Goal: Task Accomplishment & Management: Manage account settings

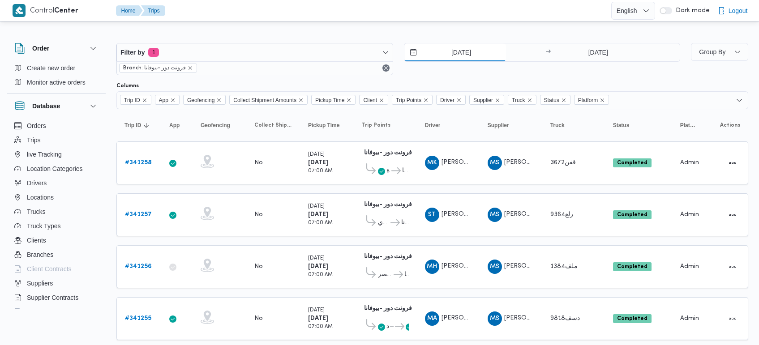
click at [451, 50] on input "[DATE]" at bounding box center [456, 52] width 102 height 18
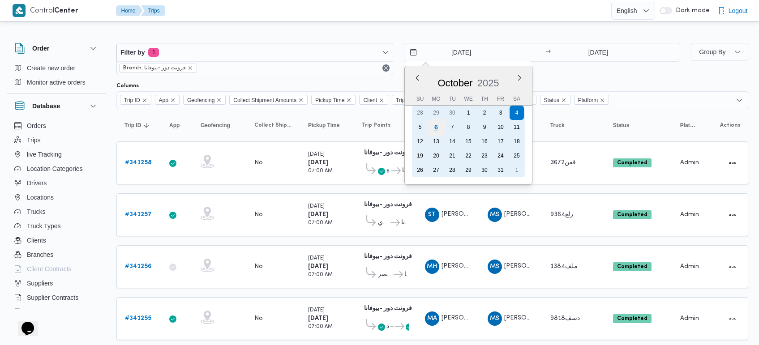
click at [440, 129] on div "6" at bounding box center [435, 127] width 17 height 17
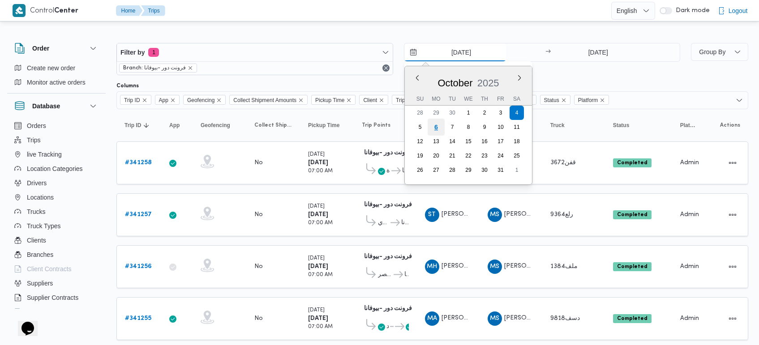
type input "6/10/2025"
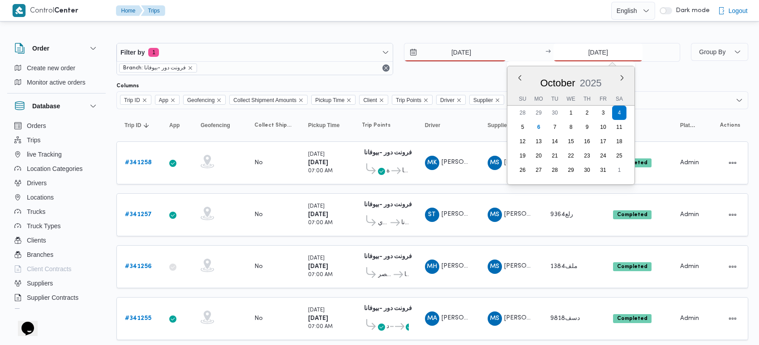
click at [592, 53] on input "4/10/2025" at bounding box center [598, 52] width 89 height 18
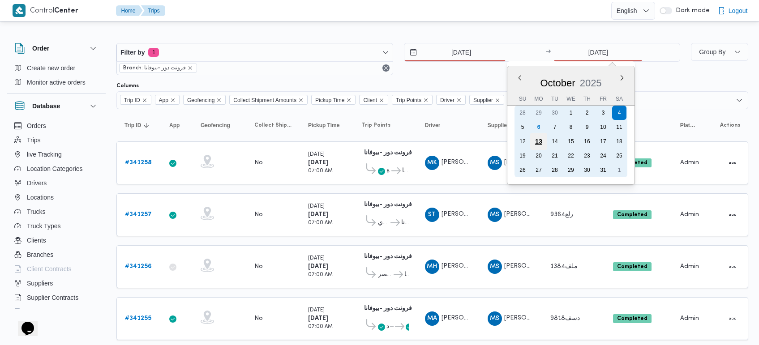
click at [539, 133] on div "13" at bounding box center [538, 141] width 17 height 17
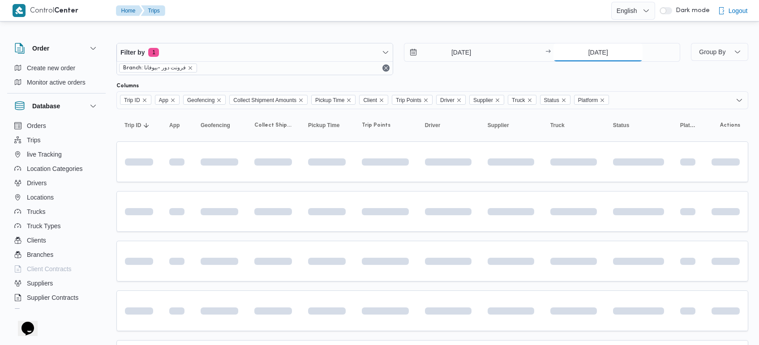
click at [586, 52] on input "13/10/2025" at bounding box center [598, 52] width 89 height 18
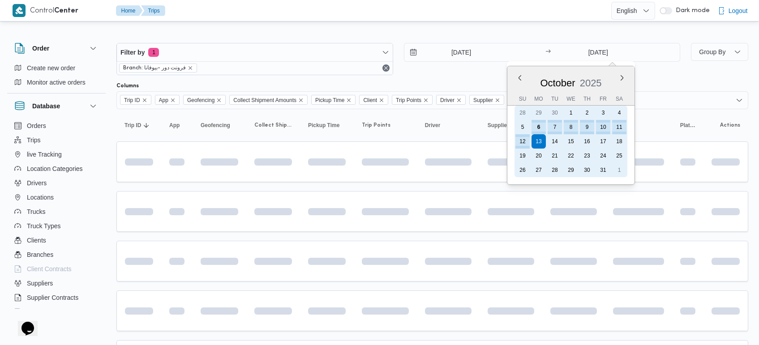
click at [543, 126] on div "6" at bounding box center [539, 127] width 14 height 14
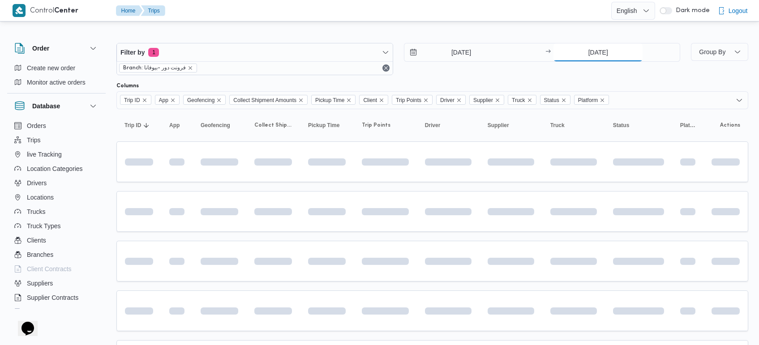
type input "6/10/2025"
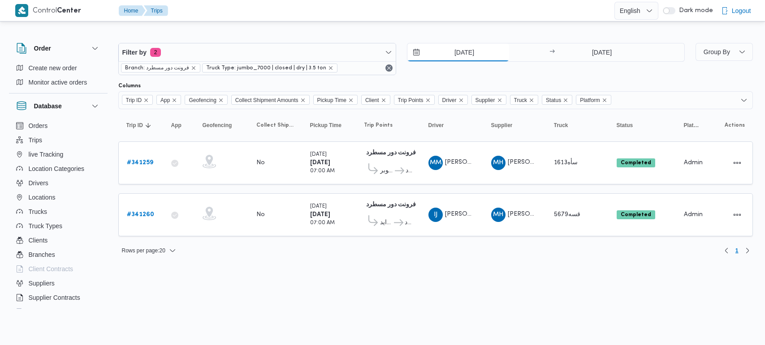
click at [453, 51] on input "[DATE]" at bounding box center [458, 52] width 102 height 18
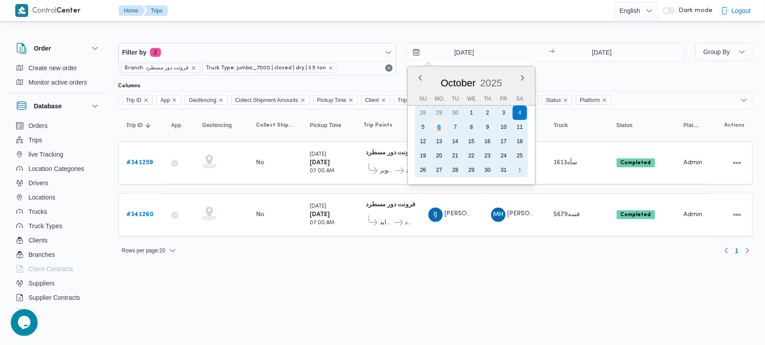
click at [440, 128] on div "6" at bounding box center [438, 127] width 17 height 17
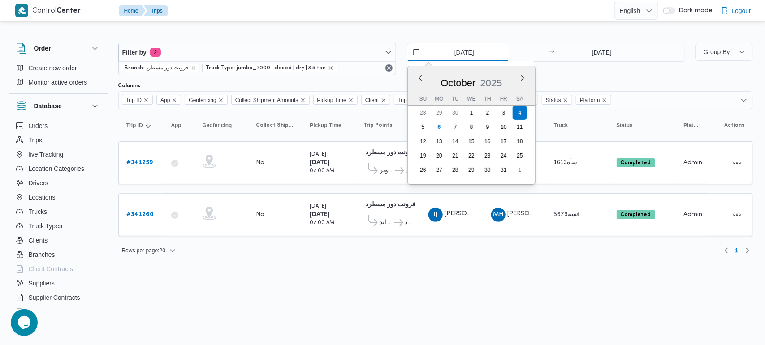
type input "6/10/2025"
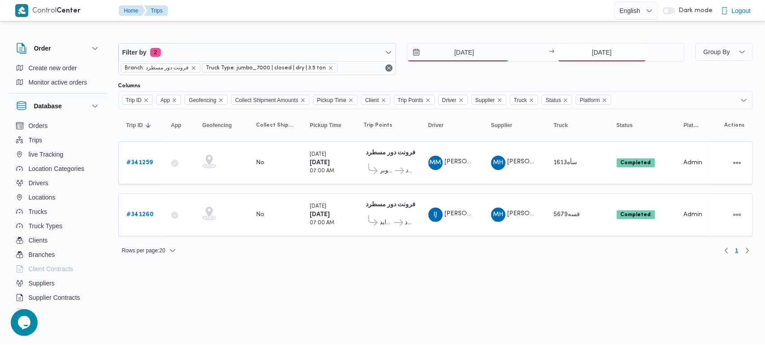
click at [597, 49] on input "4/10/2025" at bounding box center [601, 52] width 89 height 18
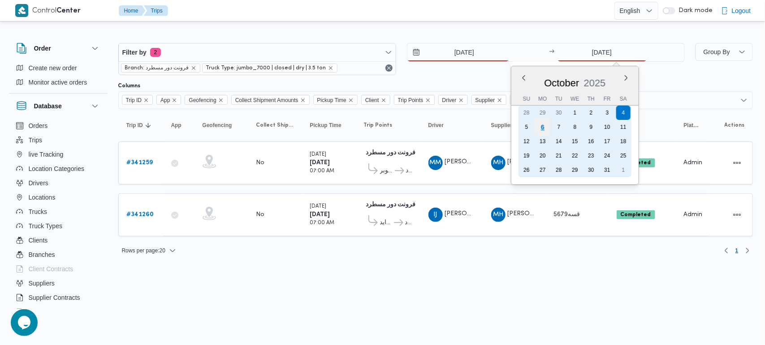
click at [548, 121] on div "6" at bounding box center [542, 127] width 17 height 17
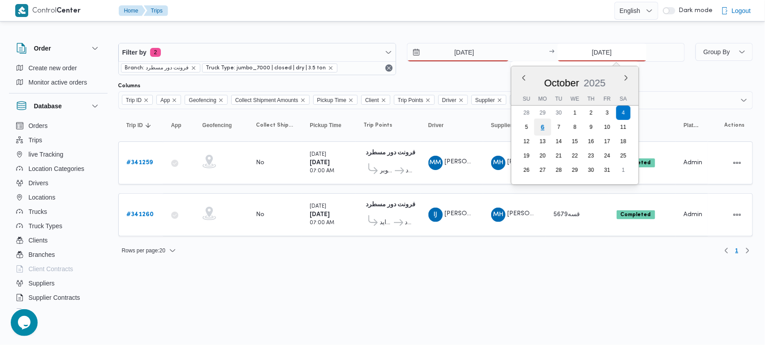
type input "6/10/2025"
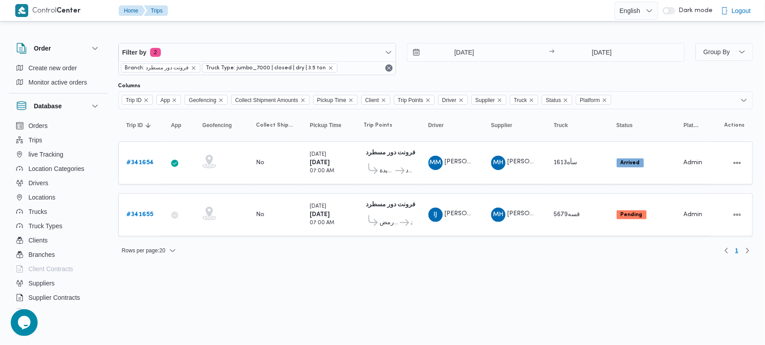
click at [357, 288] on html "Control Center Home Trips English عربي Dark mode Logout Order Create new order …" at bounding box center [382, 172] width 765 height 345
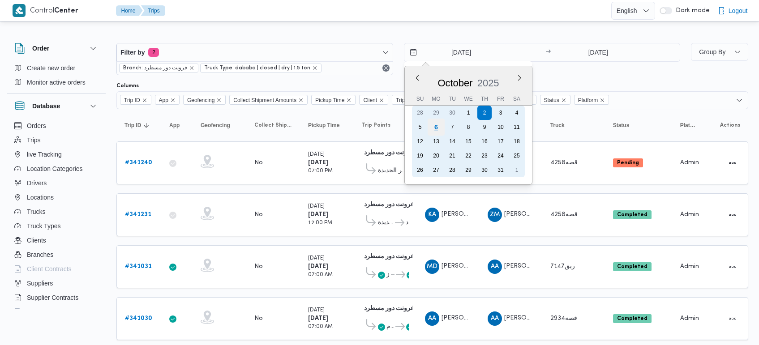
click at [437, 126] on div "6" at bounding box center [435, 127] width 17 height 17
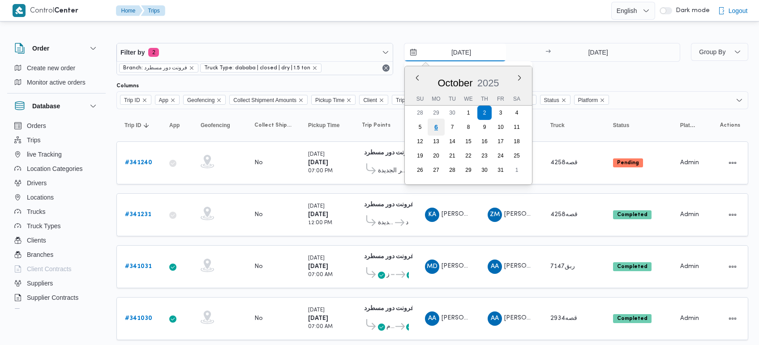
type input "6/10/2025"
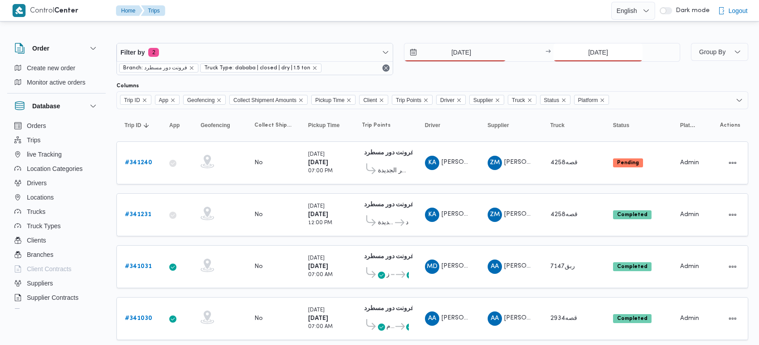
click at [600, 55] on input "2/10/2025" at bounding box center [598, 52] width 89 height 18
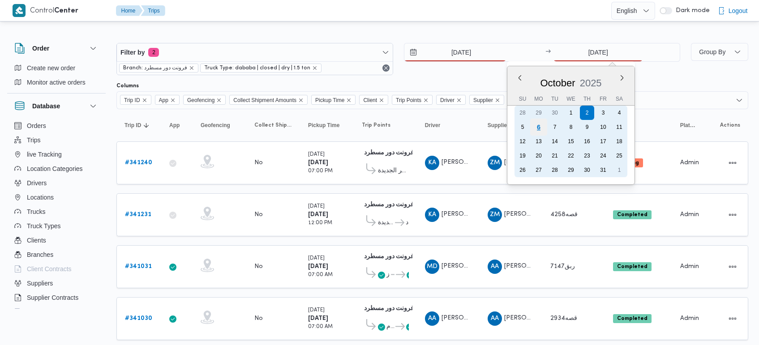
click at [542, 127] on div "6" at bounding box center [538, 127] width 17 height 17
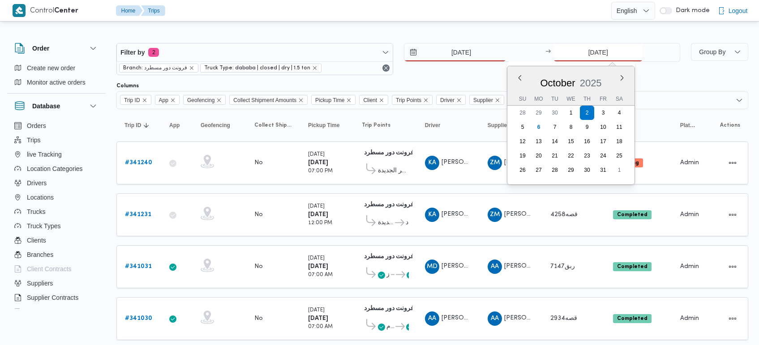
type input "6/10/2025"
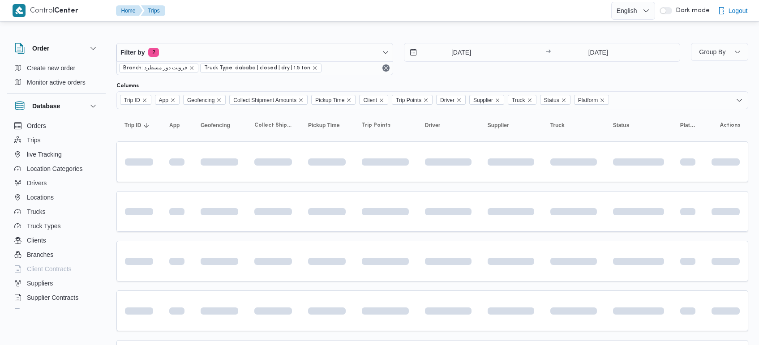
click at [479, 27] on div "Filter by 2 Branch: فرونت دور مسطرد Truck Type: dababa | closed | dry | 1.5 ton…" at bounding box center [374, 267] width 759 height 488
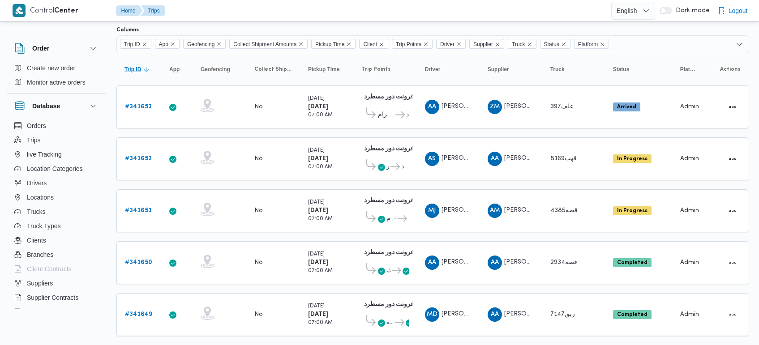
scroll to position [74, 0]
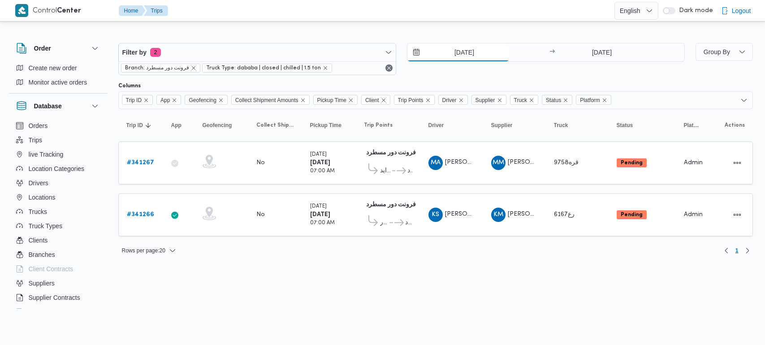
click at [462, 50] on input "4/10/2025" at bounding box center [458, 52] width 102 height 18
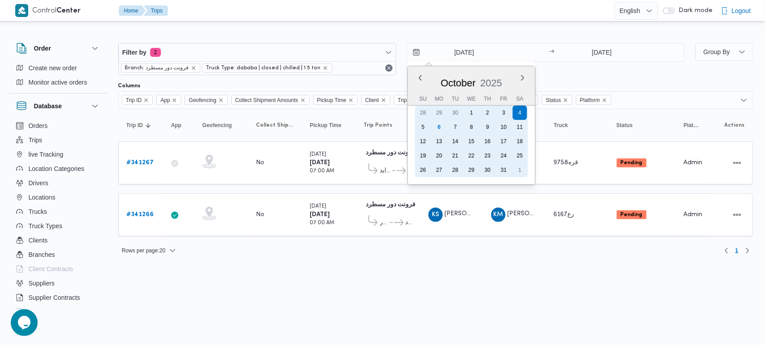
drag, startPoint x: 440, startPoint y: 131, endPoint x: 454, endPoint y: 122, distance: 16.9
click at [439, 131] on div "6" at bounding box center [439, 127] width 14 height 14
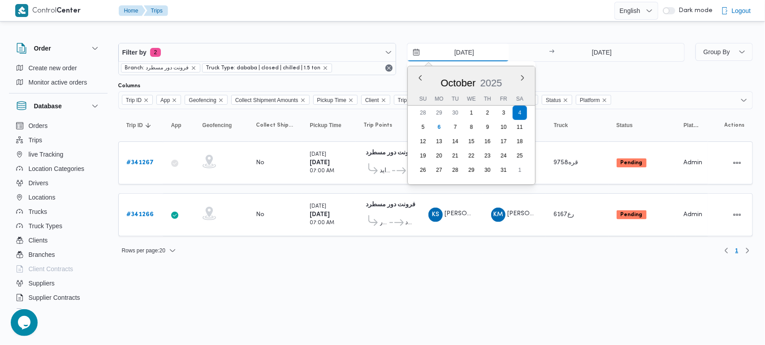
type input "6/10/2025"
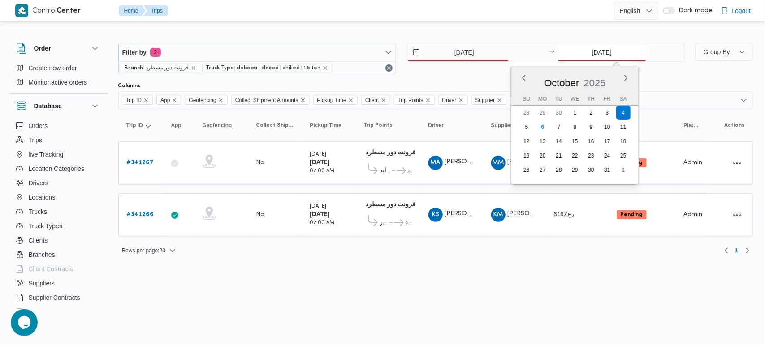
click at [595, 58] on input "4/10/2025" at bounding box center [601, 52] width 89 height 18
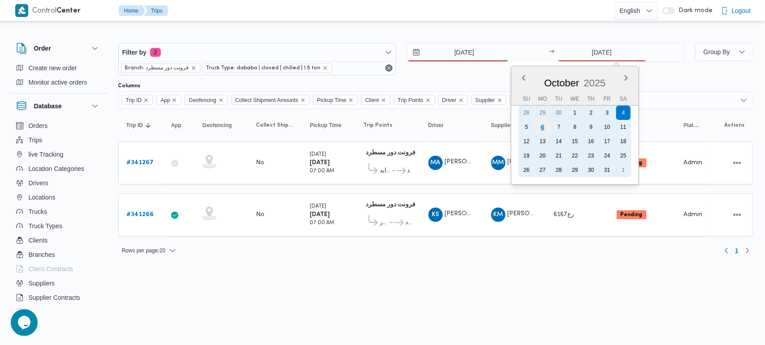
click at [547, 125] on div "6" at bounding box center [542, 127] width 17 height 17
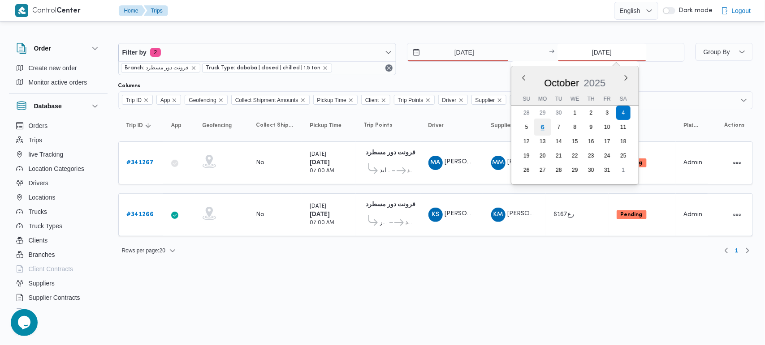
type input "6/10/2025"
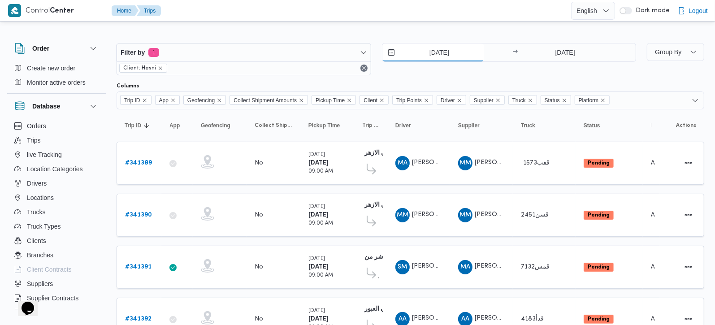
click at [429, 52] on input "5/10/2025" at bounding box center [433, 52] width 102 height 18
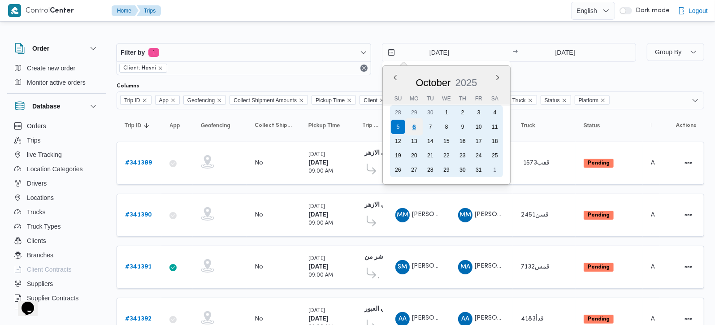
click at [407, 129] on div "6" at bounding box center [413, 126] width 17 height 17
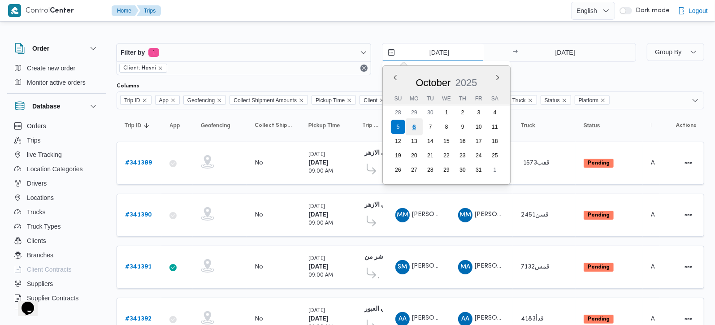
type input "6/10/2025"
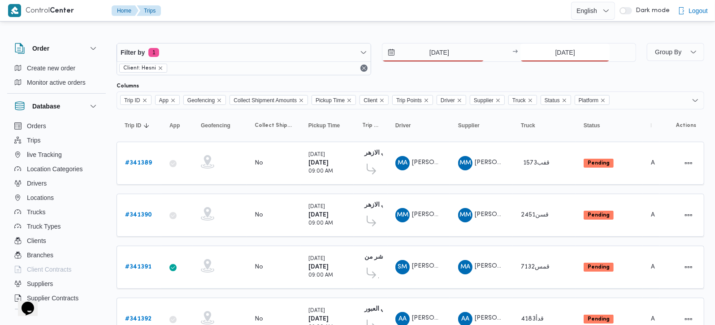
click at [572, 52] on input "5/10/2025" at bounding box center [564, 52] width 89 height 18
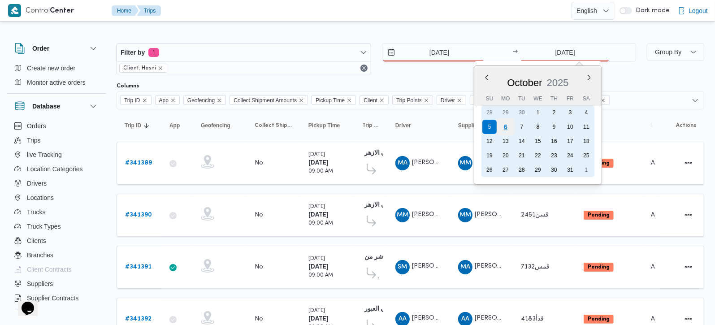
click at [509, 124] on div "6" at bounding box center [505, 126] width 17 height 17
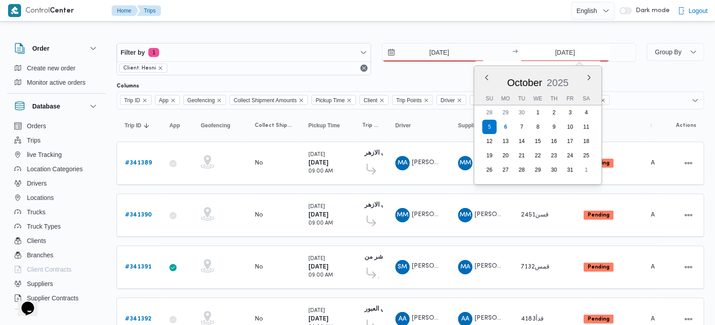
type input "6/10/2025"
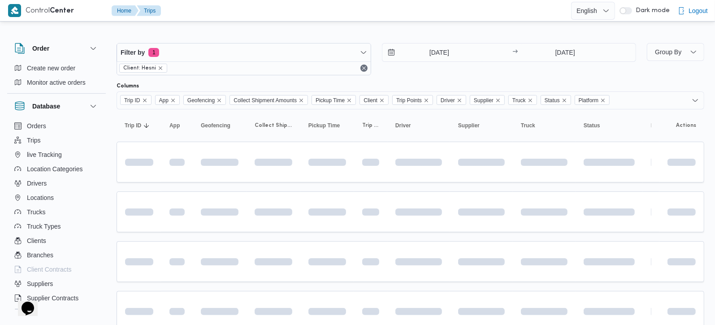
click at [414, 29] on div at bounding box center [409, 36] width 587 height 14
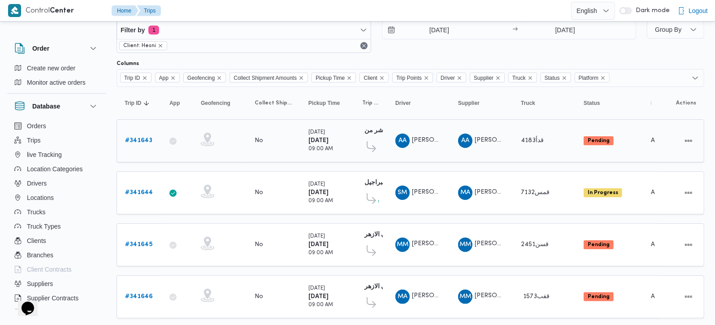
scroll to position [43, 0]
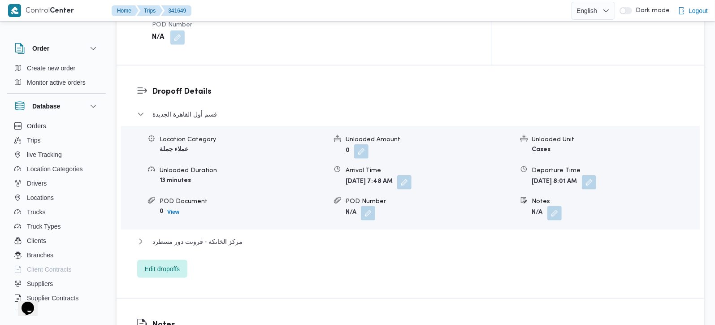
scroll to position [738, 0]
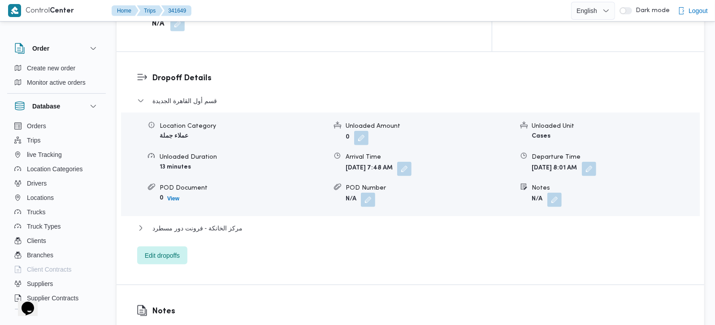
click at [188, 230] on div "قسم أول القاهرة الجديدة Location Category عملاء جملة Unloaded Amount 0 Unloaded…" at bounding box center [410, 179] width 547 height 169
click at [184, 246] on span "Edit dropoffs" at bounding box center [162, 255] width 50 height 18
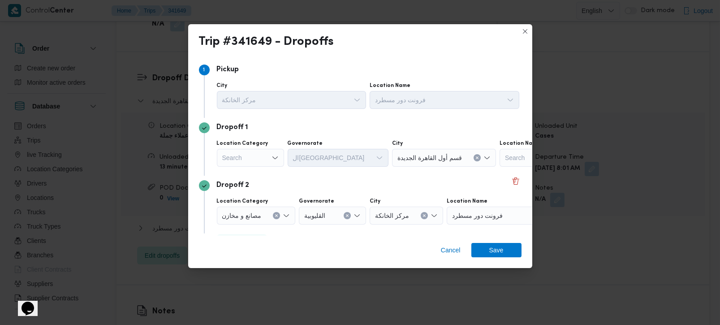
click at [270, 159] on div "Search" at bounding box center [250, 158] width 67 height 18
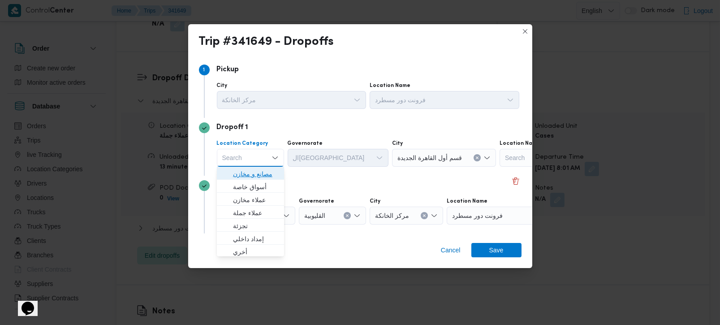
click at [264, 171] on span "مصانع و مخازن" at bounding box center [256, 173] width 46 height 11
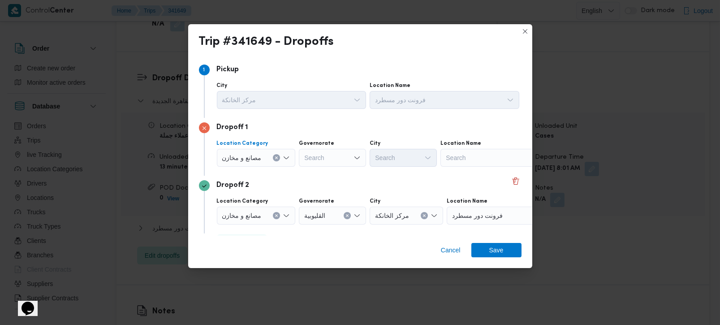
click at [276, 159] on icon "Clear input" at bounding box center [277, 158] width 2 height 2
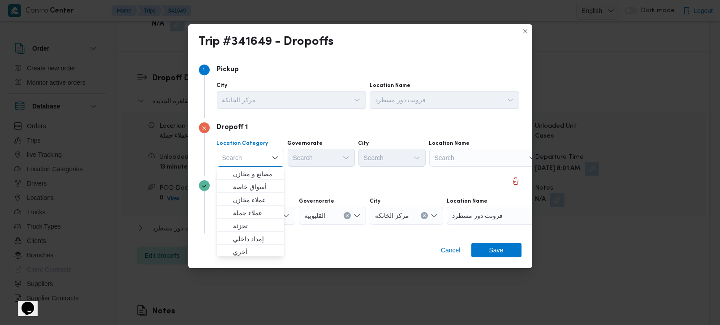
click at [449, 155] on div "Search" at bounding box center [485, 158] width 112 height 18
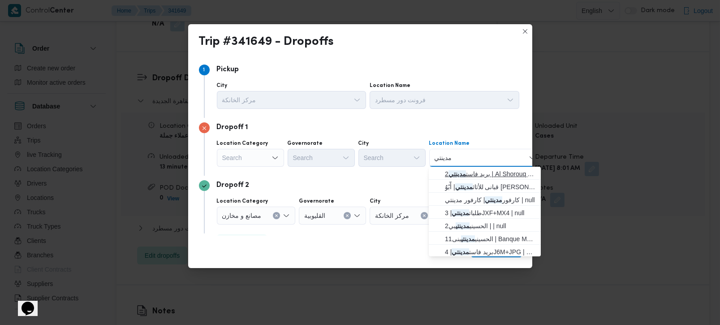
type input "مدينتي"
click at [461, 172] on mark "مدينتي" at bounding box center [456, 173] width 17 height 7
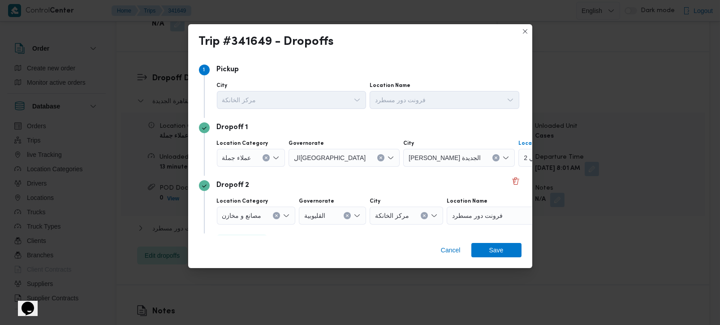
click at [267, 159] on button "Clear input" at bounding box center [266, 157] width 7 height 7
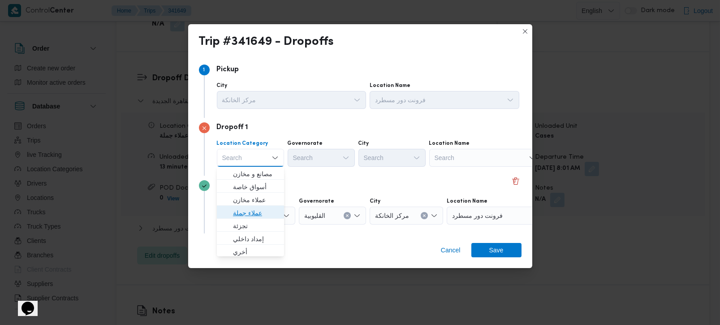
click at [249, 211] on span "عملاء جملة" at bounding box center [256, 212] width 46 height 11
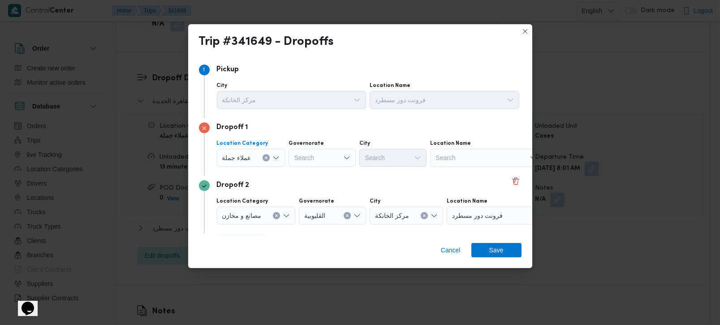
click at [312, 160] on div "Search" at bounding box center [322, 158] width 67 height 18
type input "رة"
click at [311, 187] on span "القاه رة" at bounding box center [327, 186] width 46 height 11
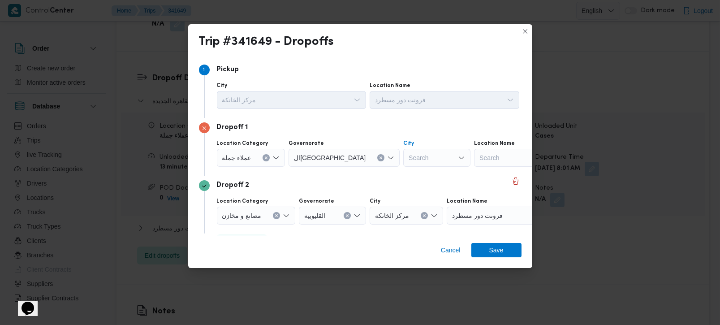
click at [403, 160] on div "Search" at bounding box center [436, 158] width 67 height 18
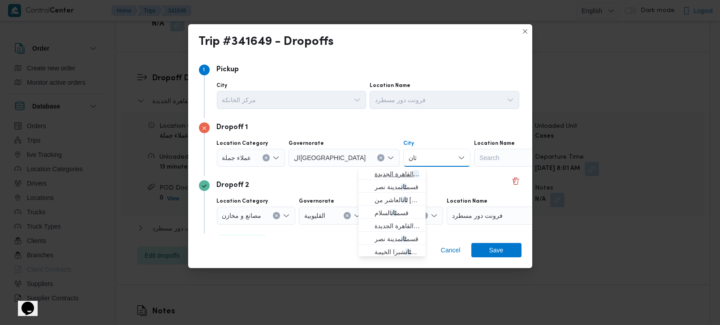
type input "ثان"
click at [387, 171] on span "قسم ثان القاهرة الجديدة" at bounding box center [398, 173] width 46 height 11
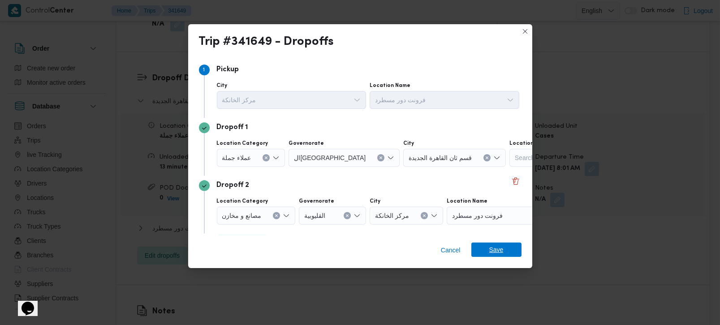
click at [518, 252] on span "Save" at bounding box center [496, 249] width 50 height 14
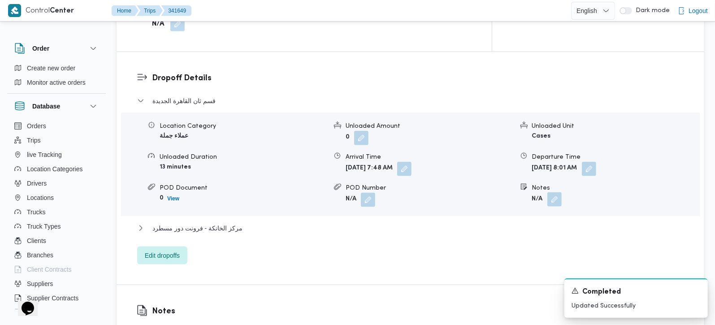
click at [553, 192] on button "button" at bounding box center [554, 199] width 14 height 14
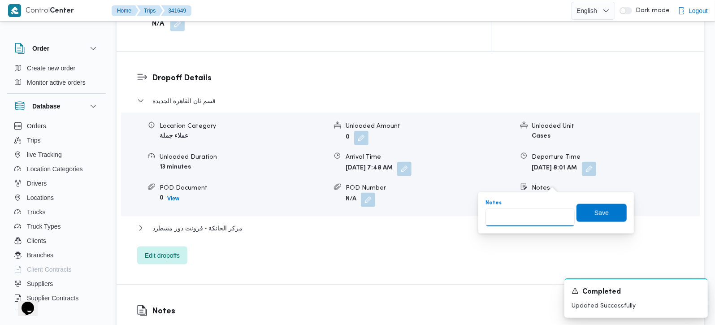
click at [539, 212] on input "Notes" at bounding box center [529, 217] width 89 height 18
type input "كارفور و ويليز و اون ذا رن مدينتي"
click at [599, 213] on span "Save" at bounding box center [601, 212] width 14 height 11
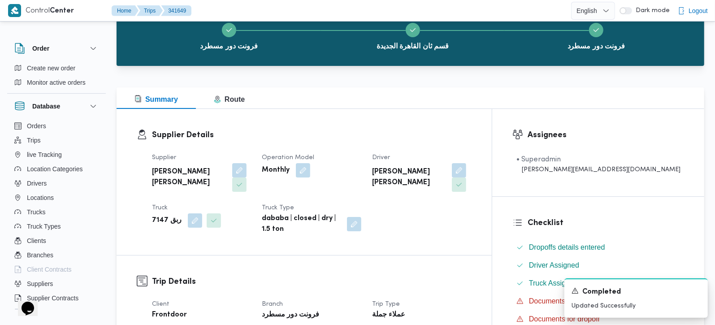
scroll to position [0, 0]
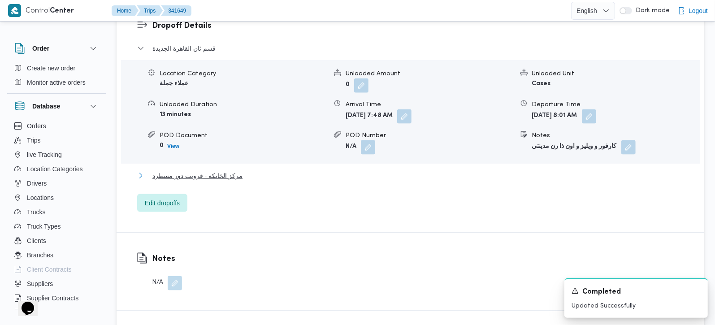
click at [216, 170] on span "مركز الخانكة - فرونت دور مسطرد" at bounding box center [197, 175] width 90 height 11
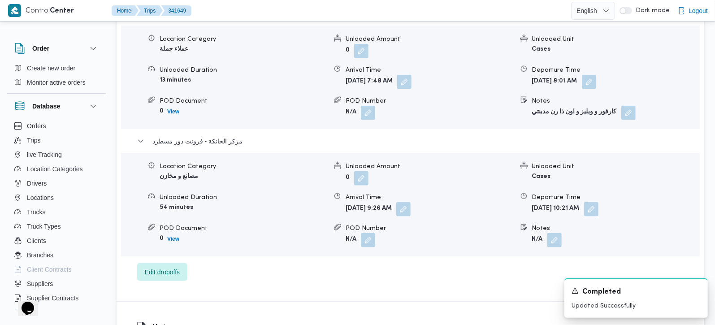
scroll to position [843, 0]
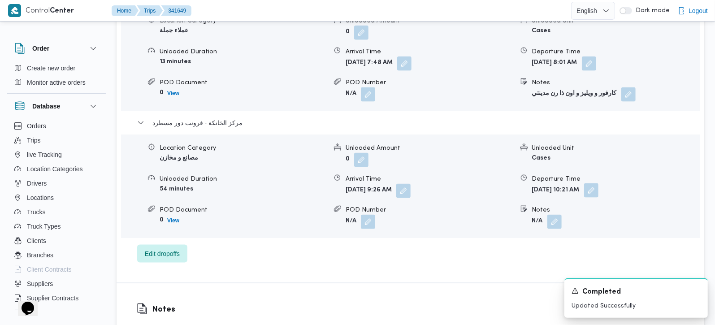
click at [598, 183] on button "button" at bounding box center [591, 190] width 14 height 14
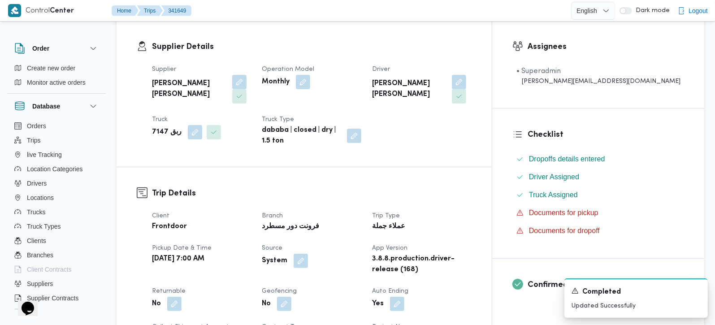
scroll to position [0, 0]
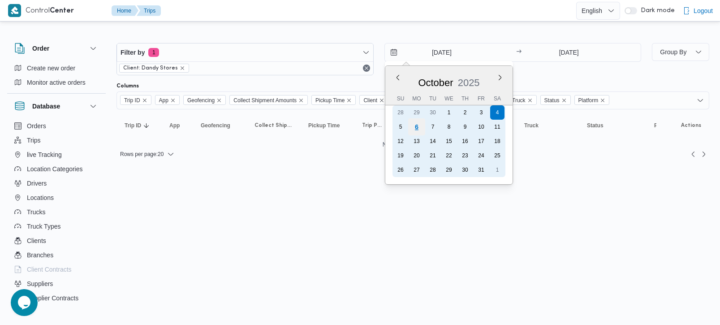
click at [420, 124] on div "6" at bounding box center [416, 126] width 17 height 17
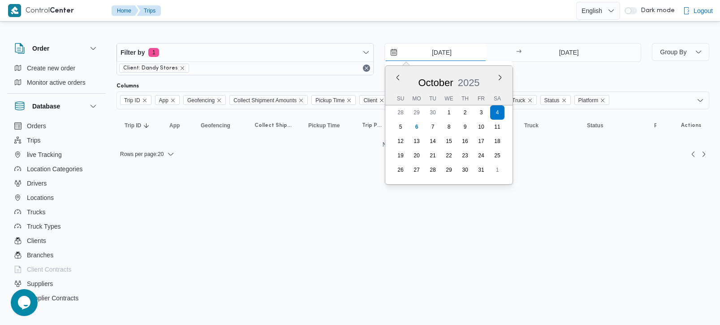
type input "6/10/2025"
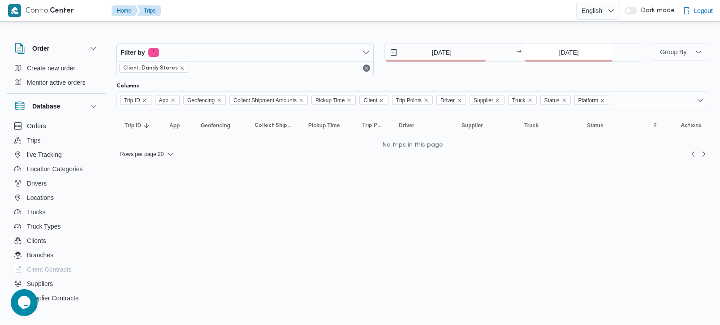
click at [576, 49] on input "4/10/2025" at bounding box center [568, 52] width 89 height 18
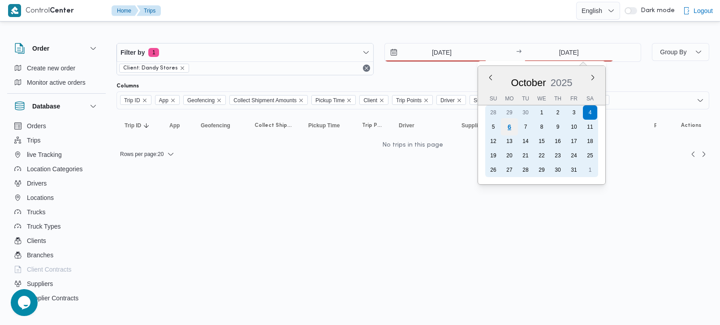
click at [515, 125] on div "6" at bounding box center [509, 126] width 17 height 17
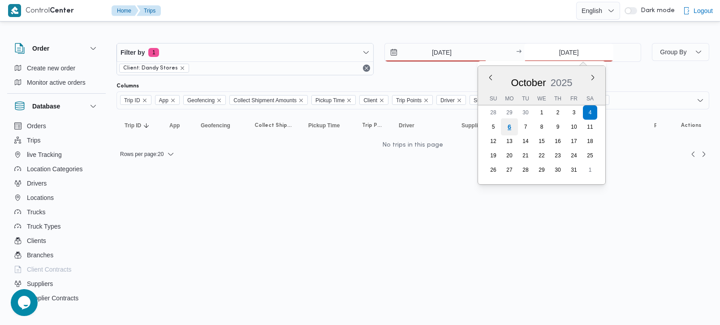
type input "6/10/2025"
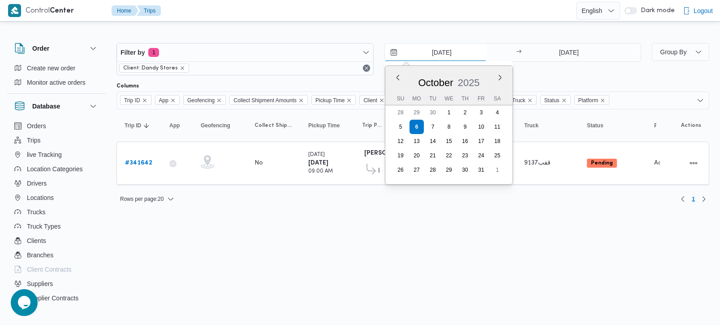
click at [444, 53] on input "6/10/2025" at bounding box center [436, 52] width 102 height 18
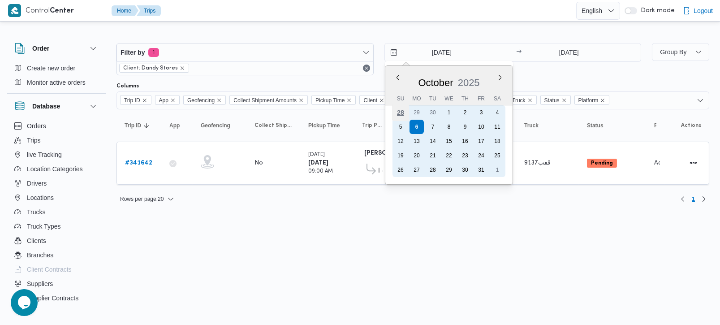
click at [396, 110] on div "28" at bounding box center [400, 112] width 17 height 17
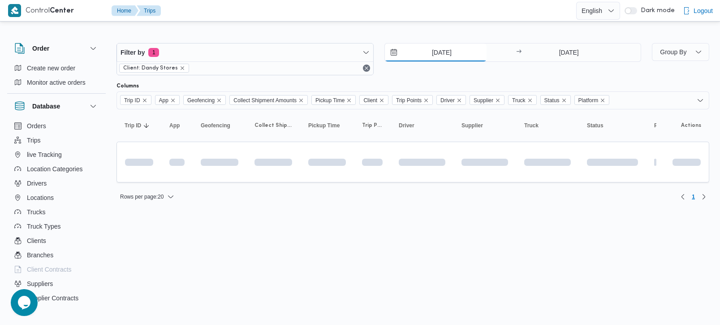
click at [431, 46] on input "28/9/2025" at bounding box center [436, 52] width 102 height 18
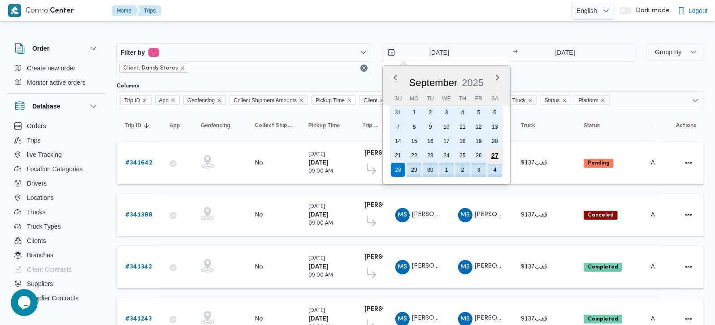
click at [496, 153] on div "27" at bounding box center [494, 155] width 17 height 17
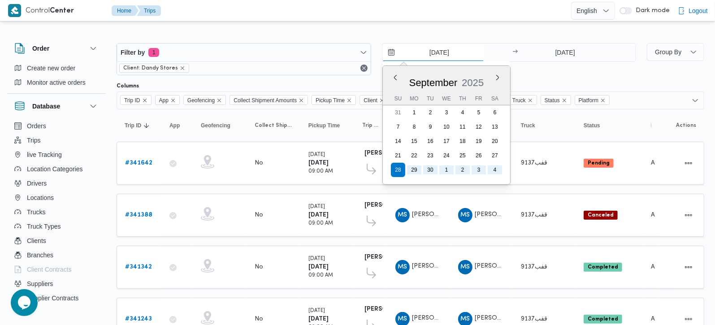
type input "27/9/2025"
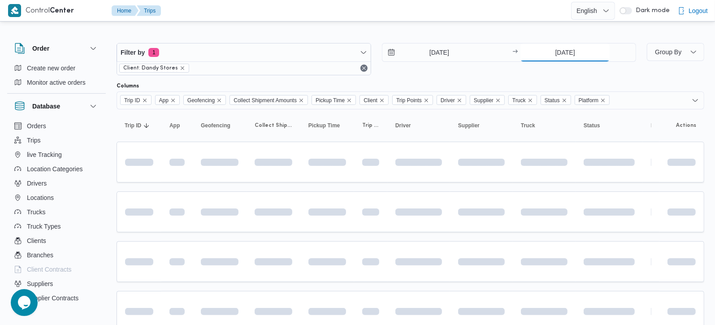
click at [559, 44] on input "6/10/2025" at bounding box center [564, 52] width 89 height 18
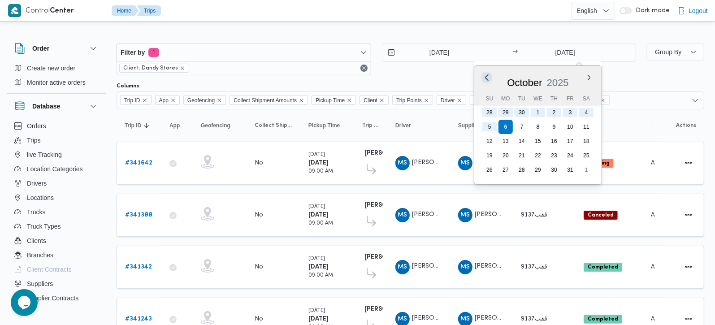
click at [487, 79] on button "Previous Month" at bounding box center [487, 77] width 9 height 9
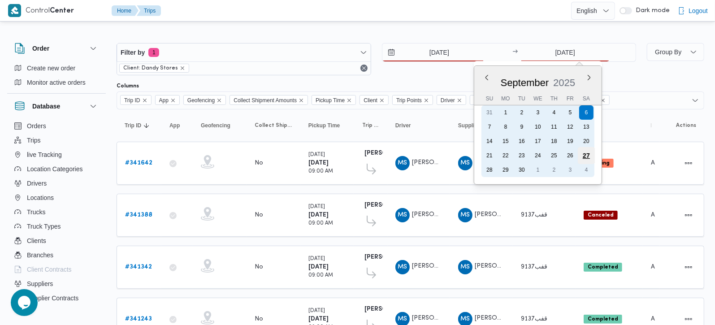
click at [581, 154] on div "27" at bounding box center [586, 155] width 17 height 17
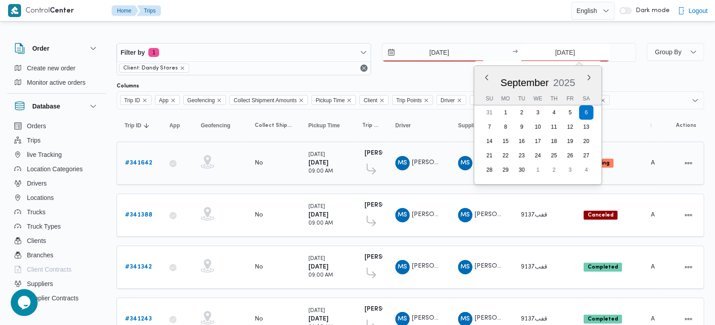
type input "27/9/2025"
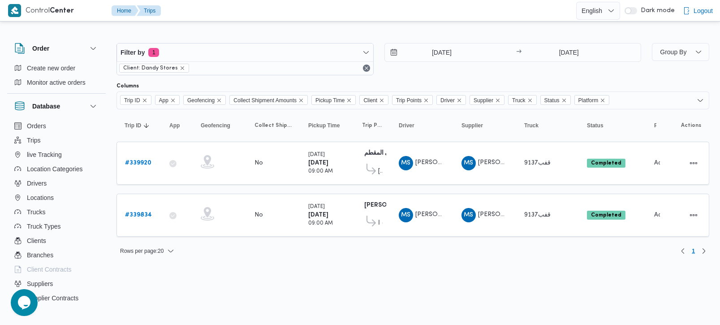
click at [388, 27] on div "Filter by 1 Client: Dandy Stores 27/9/2025 → 27/9/2025 Group By Columns Trip ID…" at bounding box center [355, 145] width 720 height 244
click at [430, 51] on input "27/9/2025" at bounding box center [436, 52] width 102 height 18
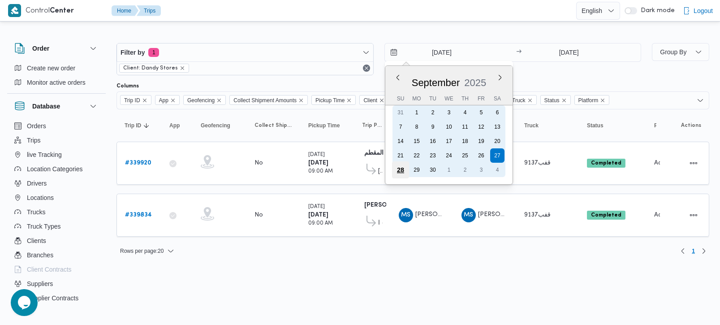
click at [397, 167] on div "28" at bounding box center [400, 169] width 17 height 17
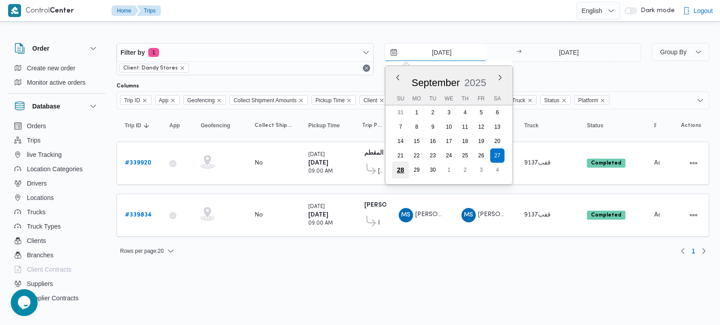
type input "28/9/2025"
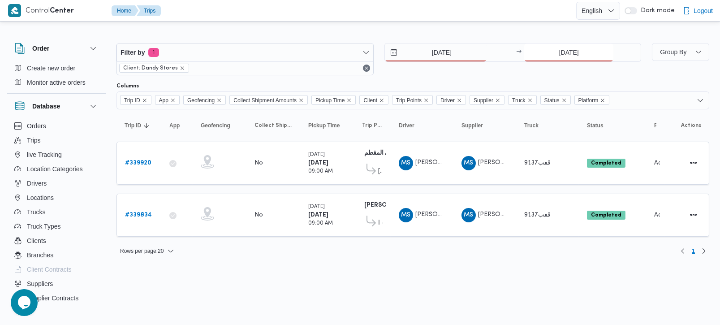
click at [559, 51] on input "27/9/2025" at bounding box center [568, 52] width 89 height 18
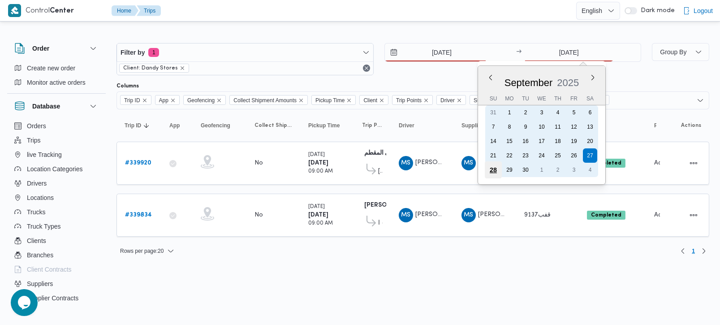
click at [492, 163] on div "28" at bounding box center [493, 169] width 17 height 17
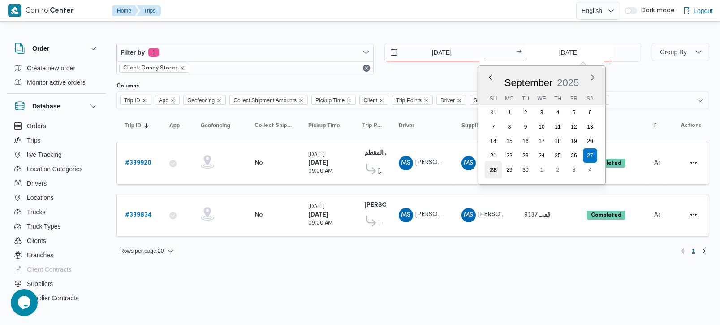
type input "28/9/2025"
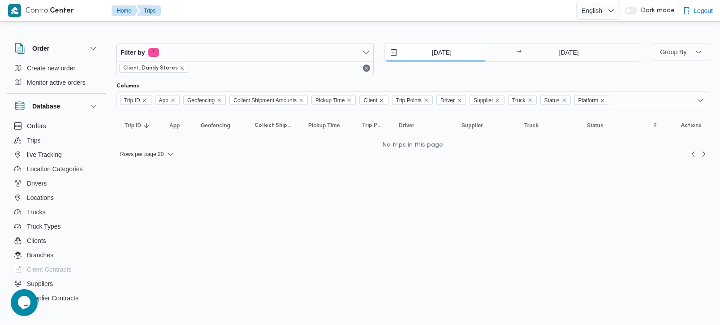
click at [436, 51] on input "28/9/2025" at bounding box center [436, 52] width 102 height 18
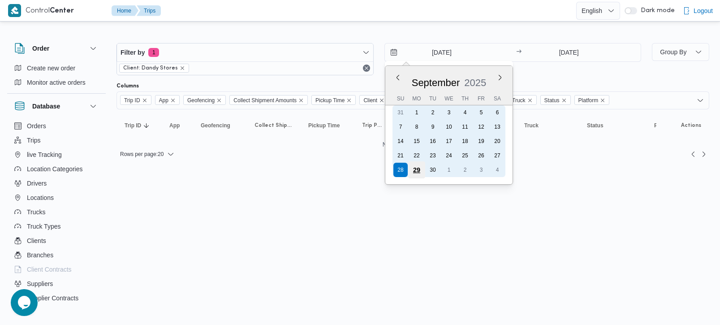
click at [420, 163] on div "29" at bounding box center [416, 169] width 17 height 17
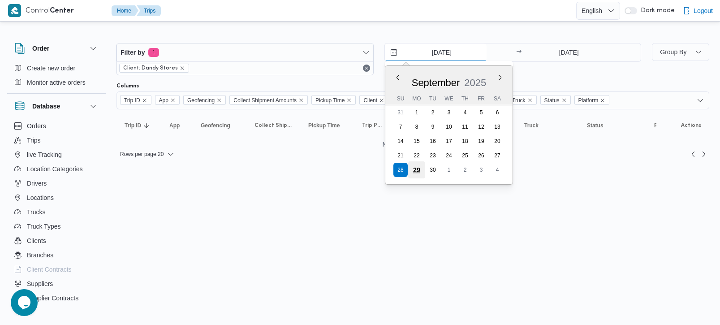
type input "29/9/2025"
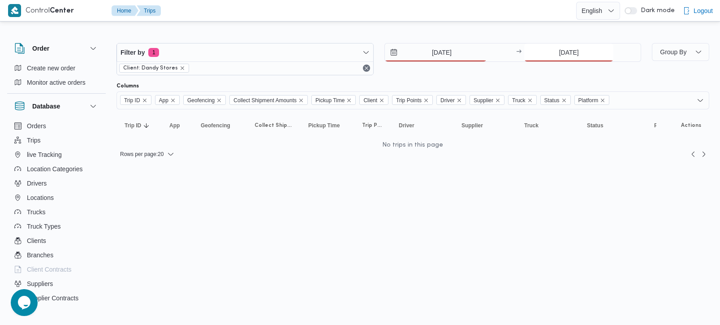
click at [559, 50] on input "28/9/2025" at bounding box center [568, 52] width 89 height 18
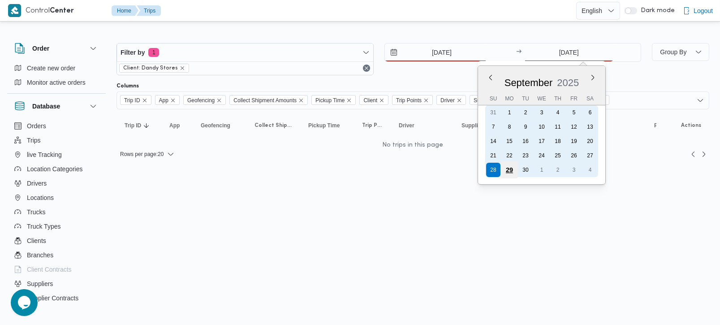
click at [511, 165] on div "29" at bounding box center [509, 169] width 17 height 17
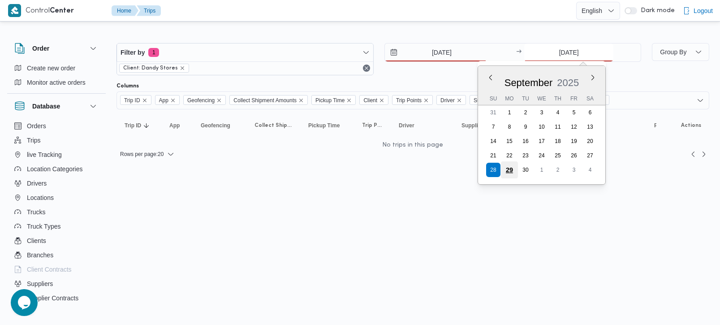
type input "29/9/2025"
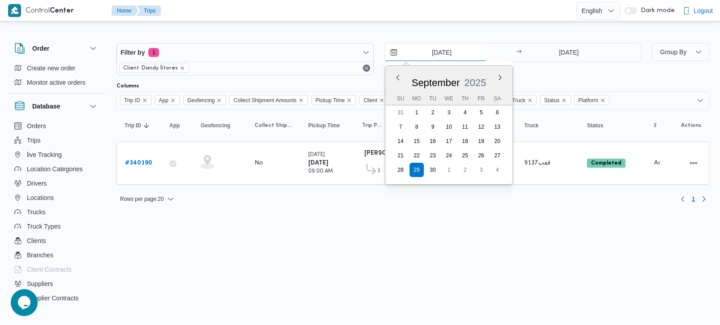
click at [441, 52] on input "29/9/2025" at bounding box center [436, 52] width 102 height 18
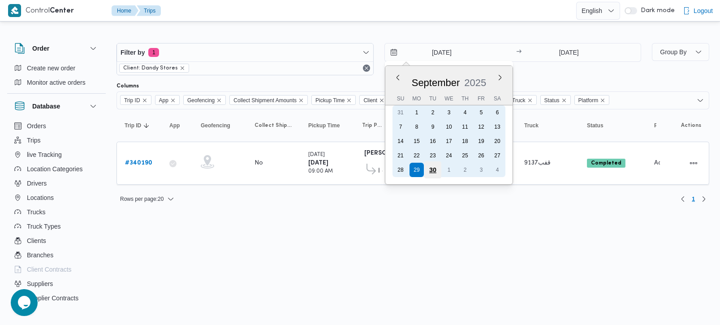
click at [436, 166] on div "30" at bounding box center [432, 169] width 17 height 17
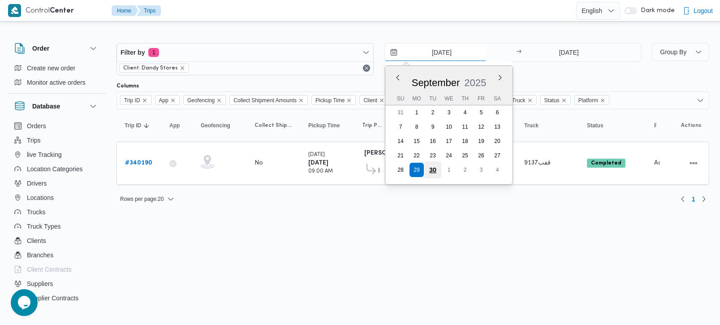
type input "30/9/2025"
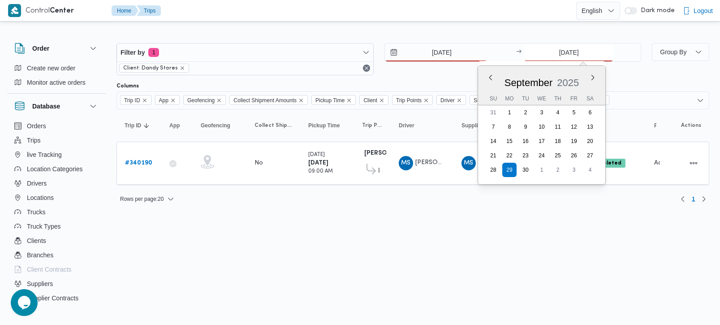
click at [556, 55] on input "29/9/2025" at bounding box center [568, 52] width 89 height 18
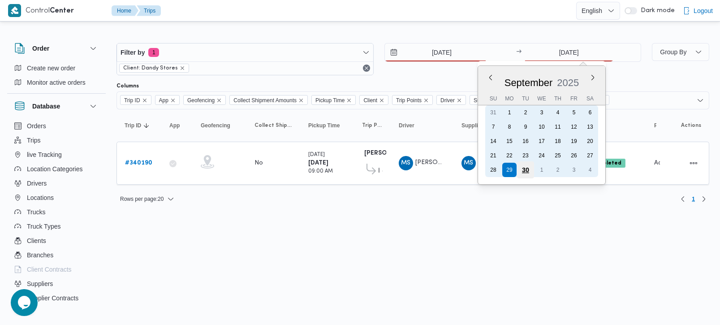
click at [526, 164] on div "30" at bounding box center [525, 169] width 17 height 17
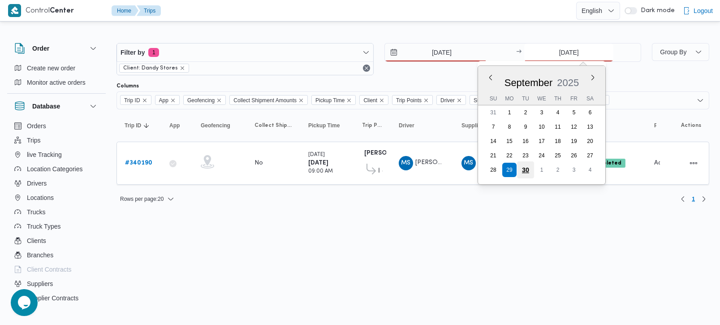
type input "30/9/2025"
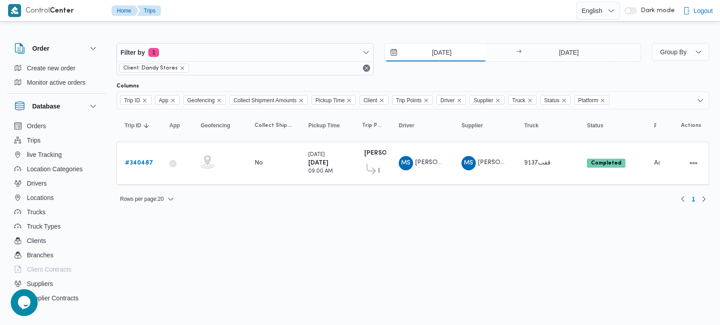
click at [439, 52] on input "30/9/2025" at bounding box center [436, 52] width 102 height 18
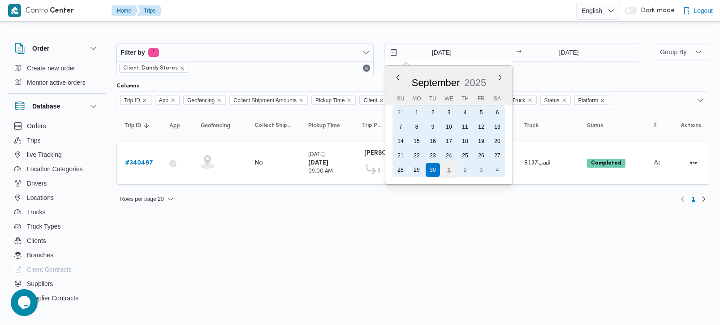
click at [452, 163] on div "1" at bounding box center [448, 169] width 17 height 17
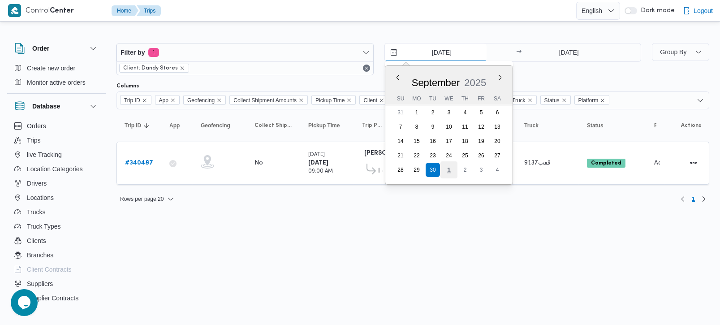
type input "1/10/2025"
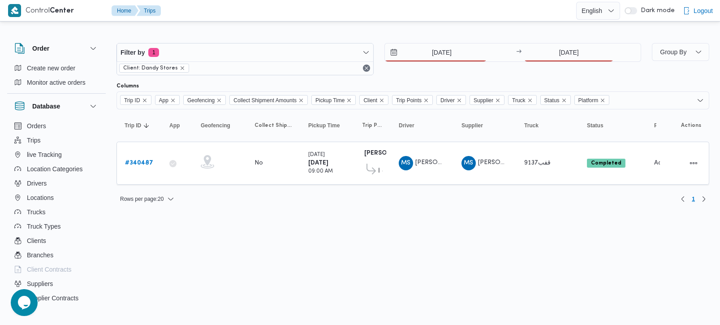
click at [555, 42] on div "Filter by 1 Client: Dandy Stores 1/10/2025 → 30/9/2025" at bounding box center [378, 59] width 535 height 43
click at [553, 53] on input "30/9/2025" at bounding box center [568, 52] width 89 height 18
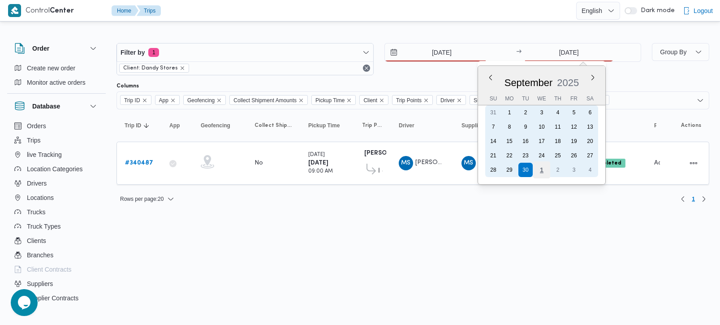
click at [544, 168] on div "1" at bounding box center [541, 169] width 17 height 17
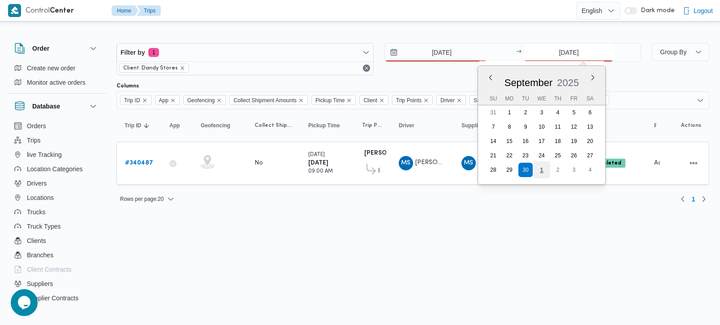
type input "1/10/2025"
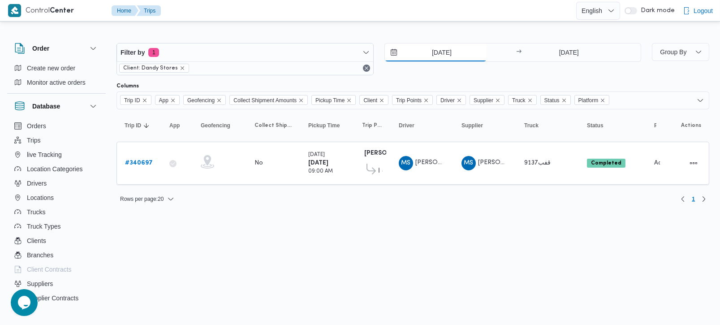
click at [432, 46] on input "1/10/2025" at bounding box center [436, 52] width 102 height 18
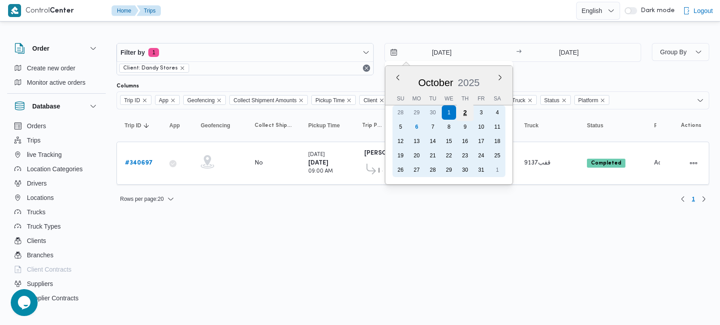
click at [467, 112] on div "2" at bounding box center [464, 112] width 17 height 17
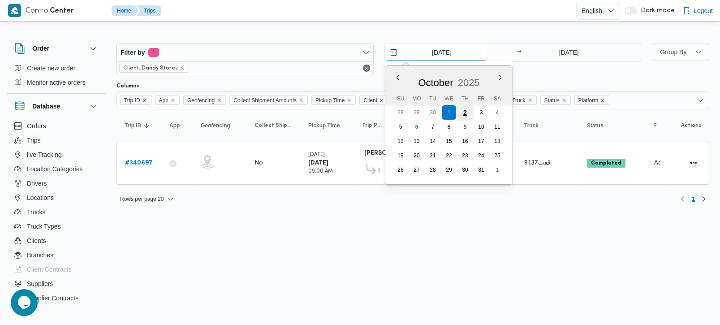
type input "2/10/2025"
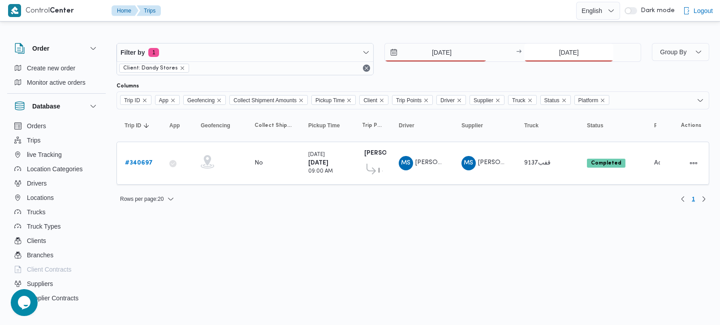
click at [563, 58] on input "1/10/2025" at bounding box center [568, 52] width 89 height 18
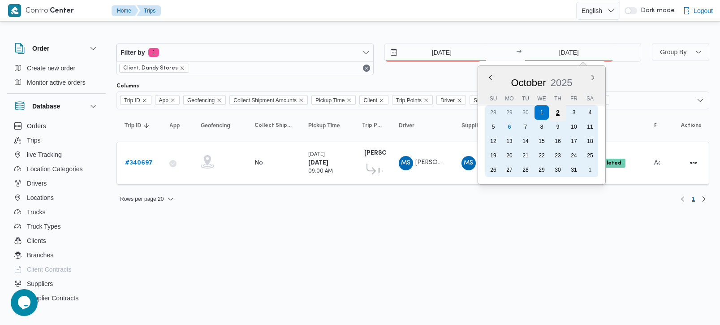
click at [553, 111] on div "2" at bounding box center [557, 112] width 17 height 17
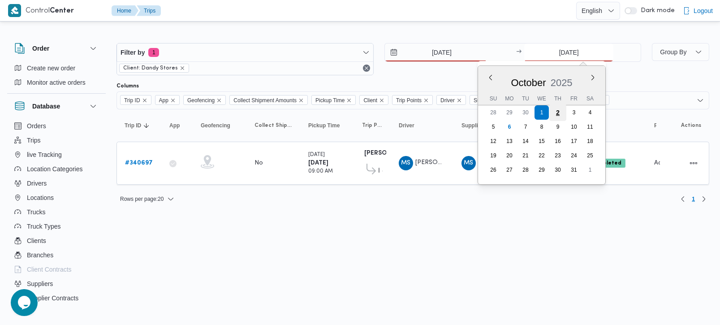
type input "2/10/2025"
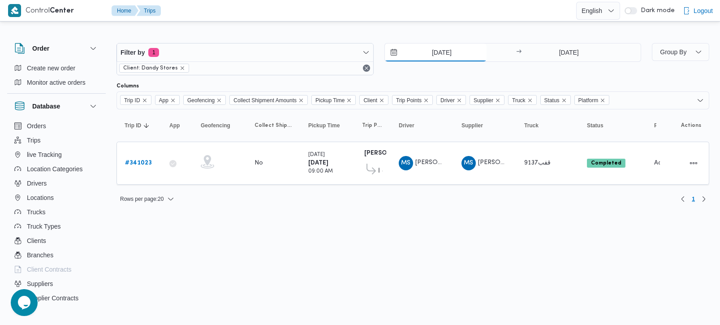
click at [423, 57] on input "2/10/2025" at bounding box center [436, 52] width 102 height 18
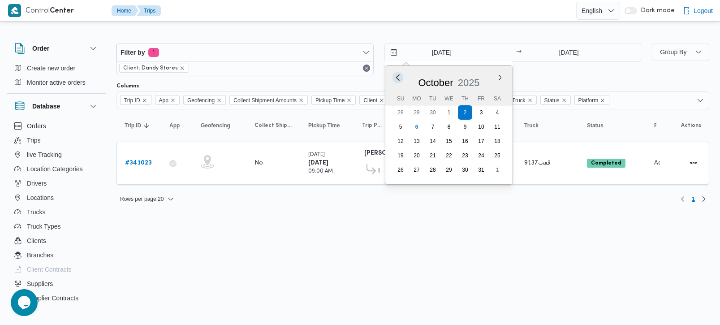
click at [398, 77] on button "Previous Month" at bounding box center [397, 77] width 9 height 9
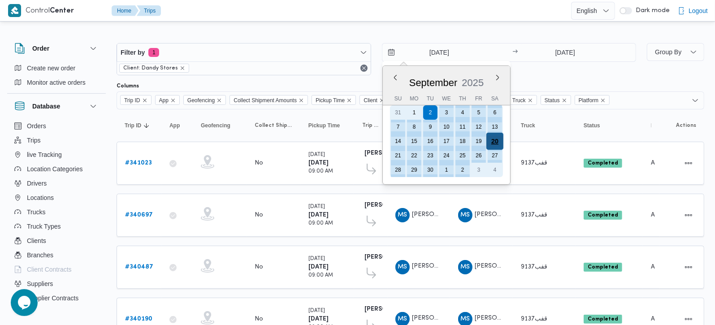
click at [495, 143] on div "20" at bounding box center [494, 141] width 17 height 17
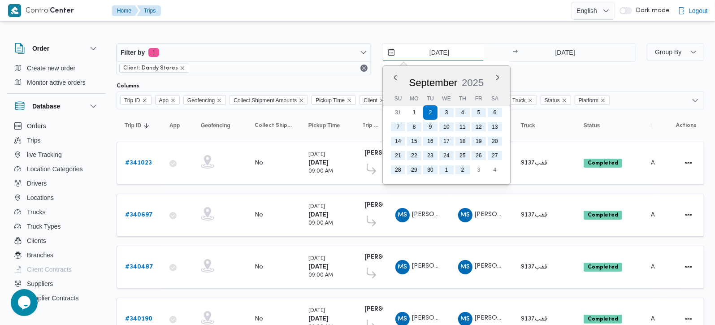
type input "20/9/2025"
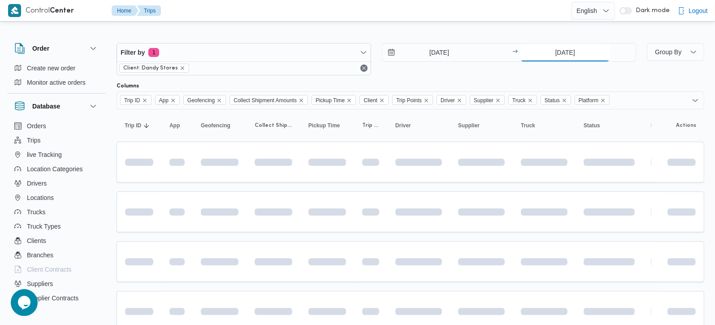
click at [555, 49] on input "2/10/2025" at bounding box center [564, 52] width 89 height 18
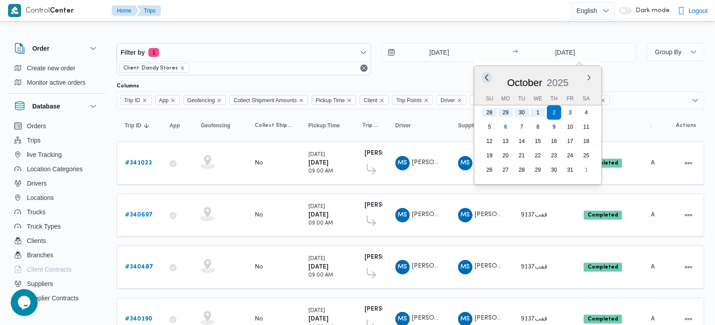
click at [485, 76] on button "Previous Month" at bounding box center [487, 77] width 9 height 9
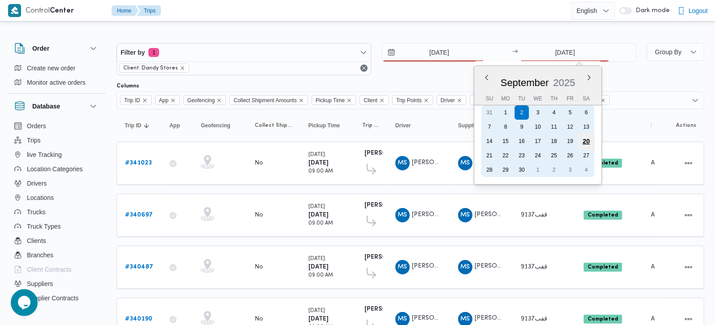
click at [581, 141] on div "20" at bounding box center [586, 141] width 17 height 17
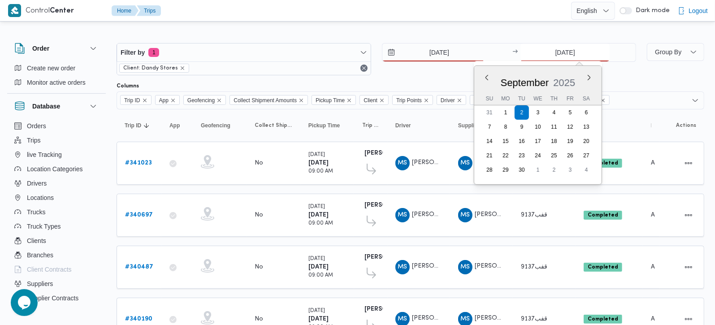
type input "20/9/2025"
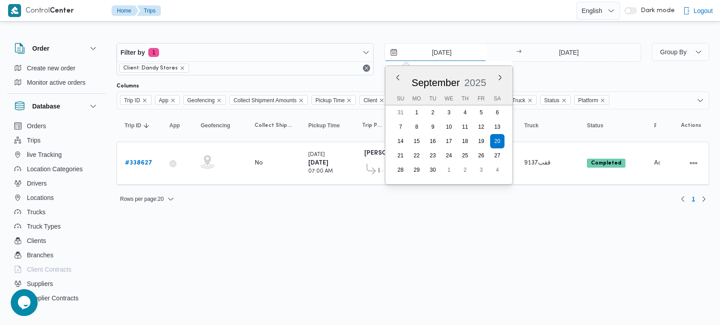
click at [435, 52] on input "20/9/2025" at bounding box center [436, 52] width 102 height 18
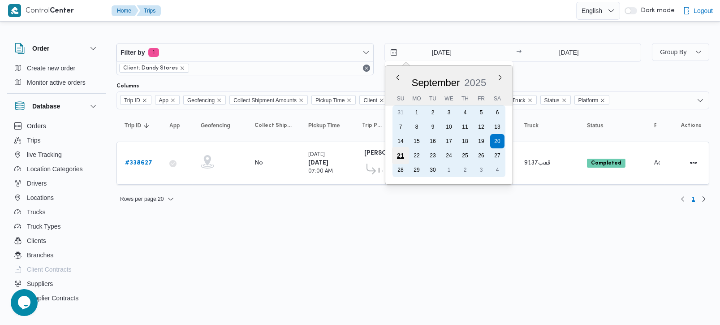
click at [401, 154] on div "21" at bounding box center [400, 155] width 17 height 17
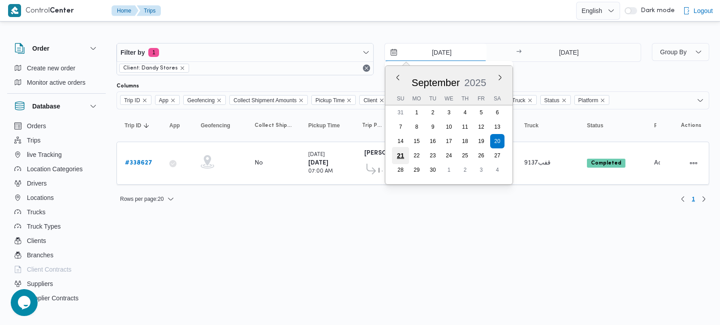
type input "21/9/2025"
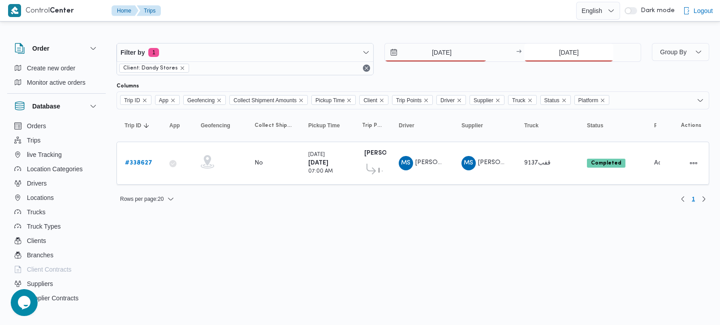
click at [553, 59] on input "20/9/2025" at bounding box center [568, 52] width 89 height 18
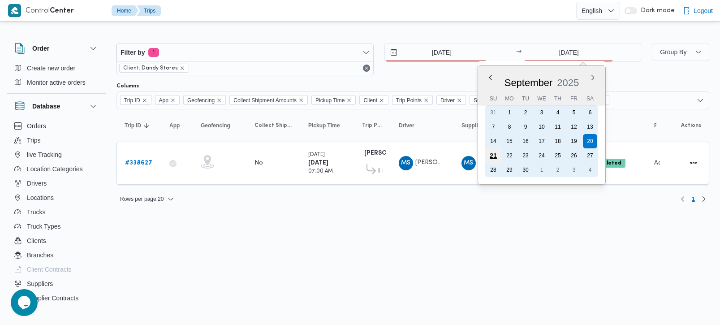
click at [496, 150] on div "21" at bounding box center [493, 155] width 17 height 17
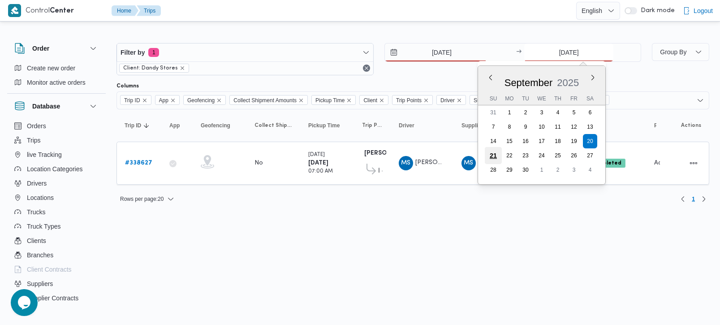
type input "21/9/2025"
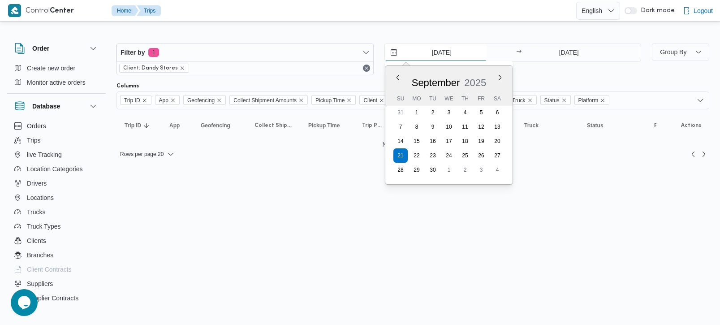
click at [434, 53] on input "21/9/2025" at bounding box center [436, 52] width 102 height 18
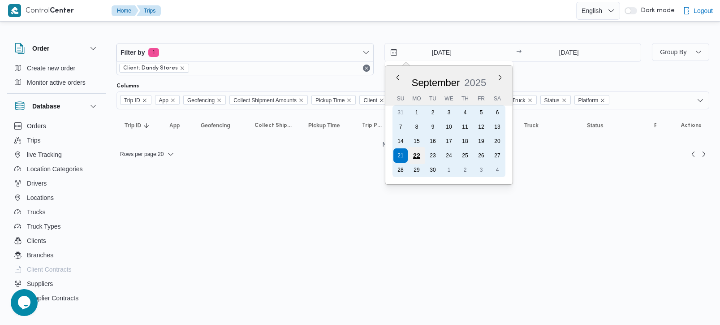
click at [415, 151] on div "22" at bounding box center [416, 155] width 17 height 17
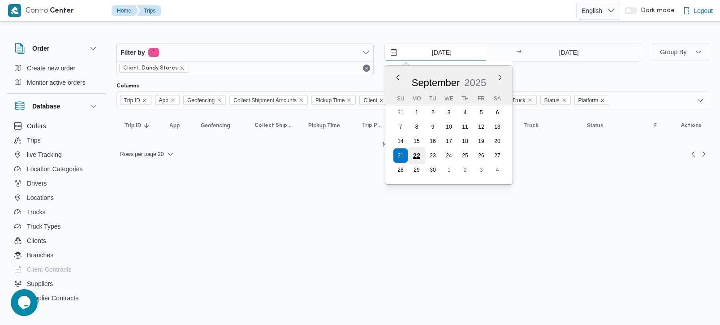
type input "22/9/2025"
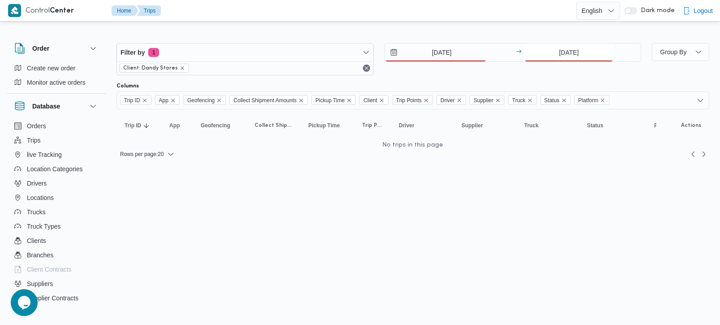
click at [569, 47] on input "21/9/2025" at bounding box center [568, 52] width 89 height 18
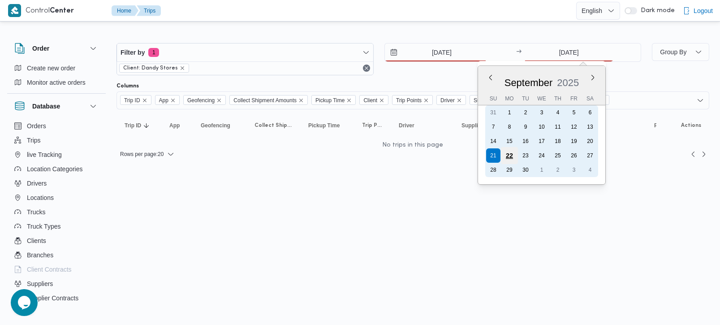
click at [511, 152] on div "22" at bounding box center [509, 155] width 17 height 17
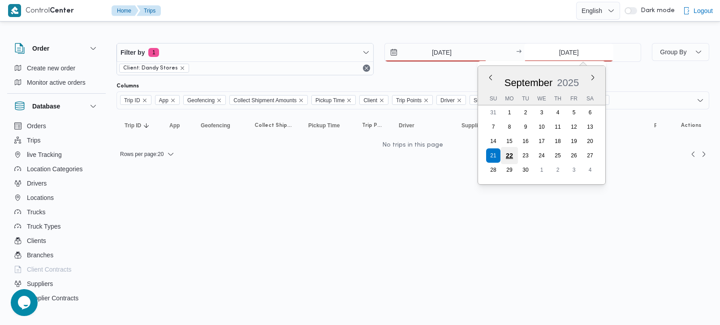
type input "22/9/2025"
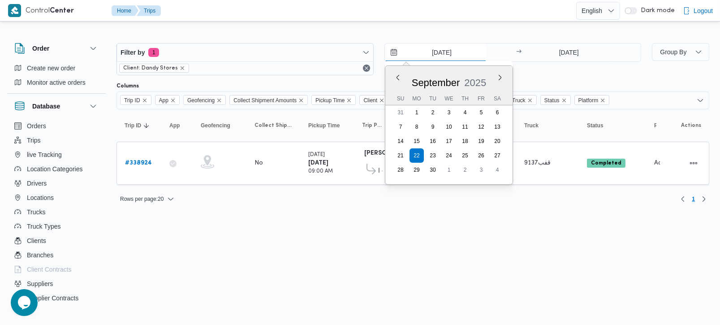
click at [444, 55] on input "22/9/2025" at bounding box center [436, 52] width 102 height 18
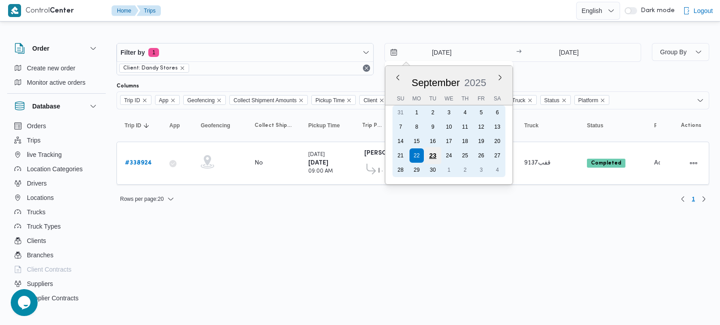
click at [433, 154] on div "23" at bounding box center [432, 155] width 17 height 17
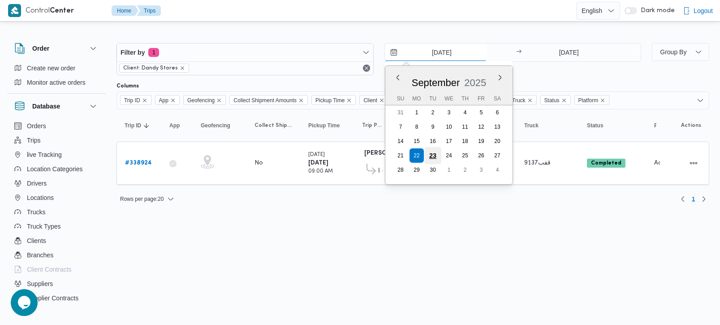
type input "23/9/2025"
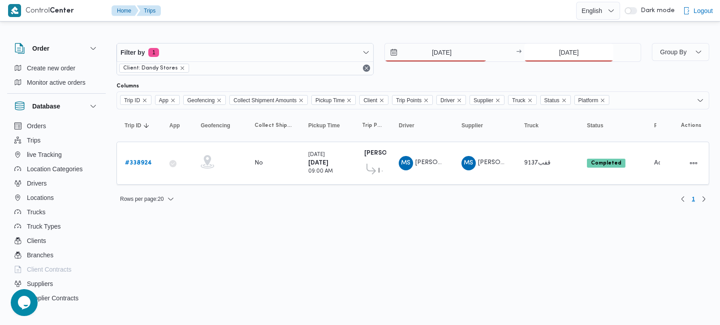
click at [574, 58] on input "22/9/2025" at bounding box center [568, 52] width 89 height 18
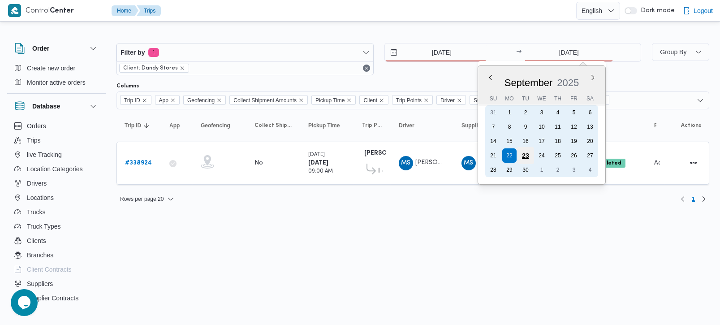
click at [530, 152] on div "23" at bounding box center [525, 155] width 17 height 17
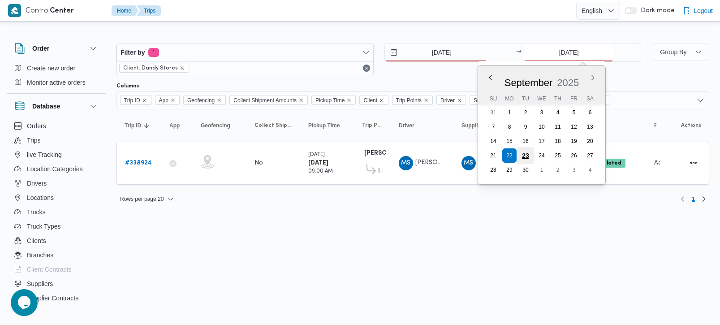
type input "23/9/2025"
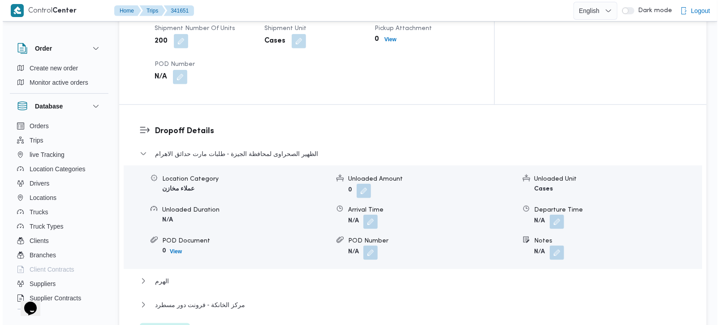
scroll to position [738, 0]
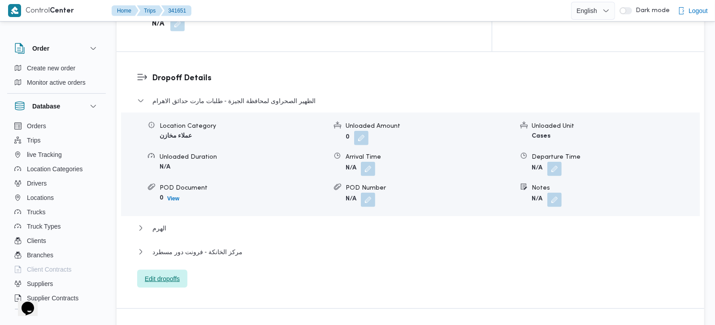
click at [173, 270] on span "Edit dropoffs" at bounding box center [162, 279] width 50 height 18
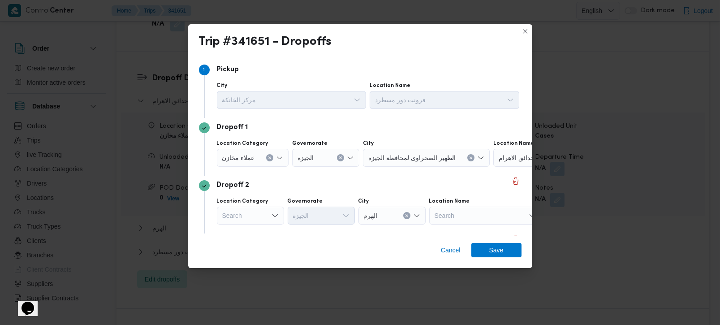
click at [267, 160] on button "Clear input" at bounding box center [269, 157] width 7 height 7
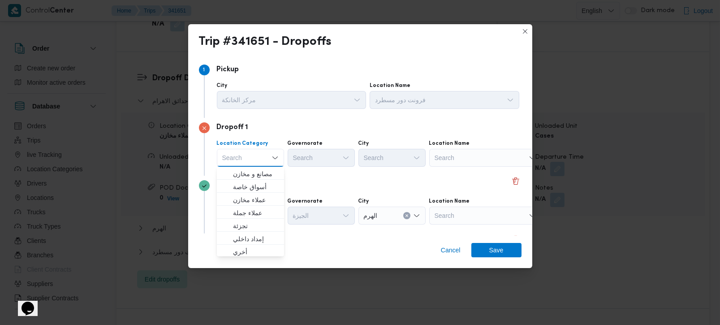
click at [461, 158] on div "Search" at bounding box center [485, 158] width 112 height 18
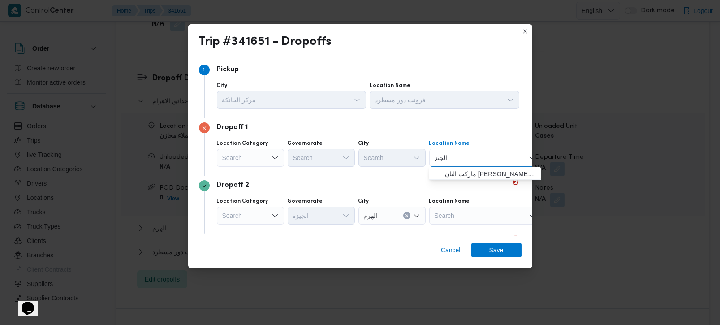
type input "الجنز"
click at [468, 173] on span "ماركت البان ابو صالح العباسيه | 3779 | الجنز وري" at bounding box center [490, 173] width 91 height 11
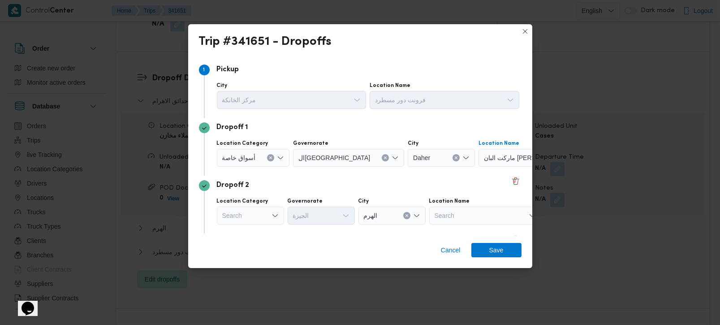
click at [271, 160] on button "Clear input" at bounding box center [270, 157] width 7 height 7
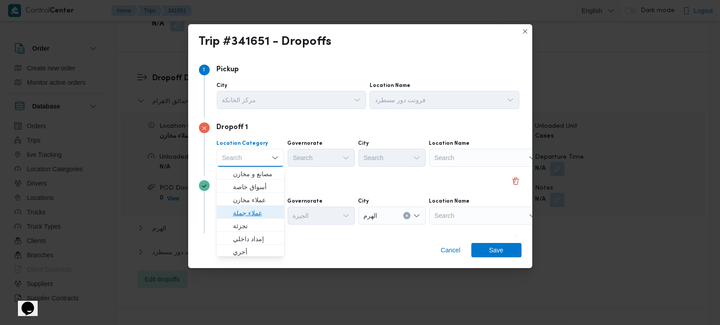
click at [247, 215] on span "عملاء جملة" at bounding box center [256, 212] width 46 height 11
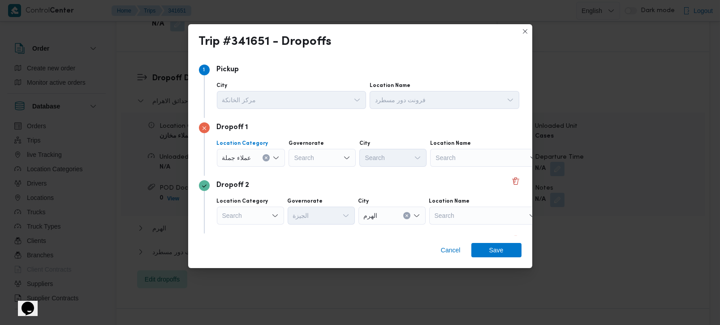
click at [308, 156] on div "Search" at bounding box center [322, 158] width 67 height 18
type input "رة"
click at [324, 184] on span "القاه رة" at bounding box center [327, 186] width 46 height 11
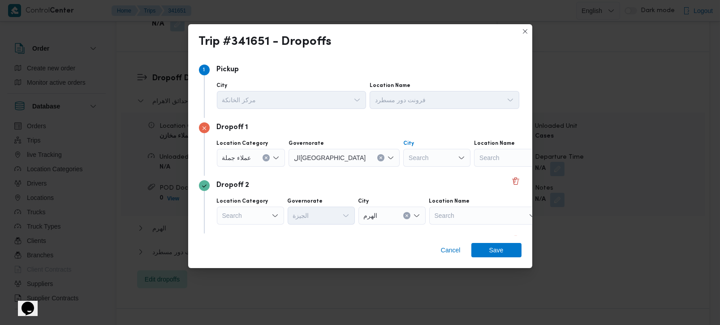
click at [407, 157] on div at bounding box center [409, 158] width 4 height 14
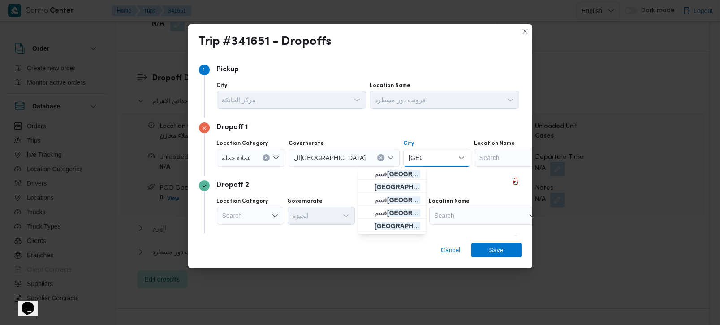
type input "مصر"
click at [391, 170] on span "قسم مصر الجديدة" at bounding box center [398, 173] width 46 height 11
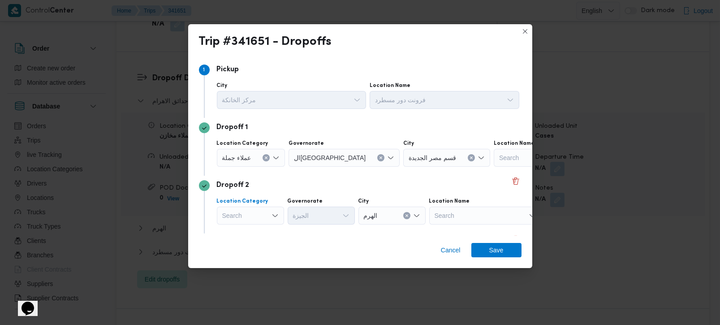
click at [261, 216] on div "Search" at bounding box center [250, 216] width 67 height 18
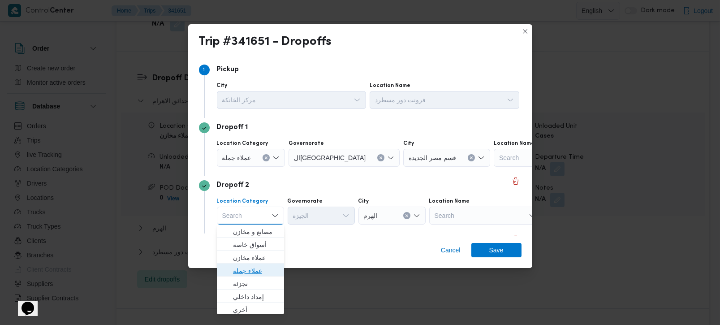
click at [252, 270] on span "عملاء جملة" at bounding box center [256, 270] width 46 height 11
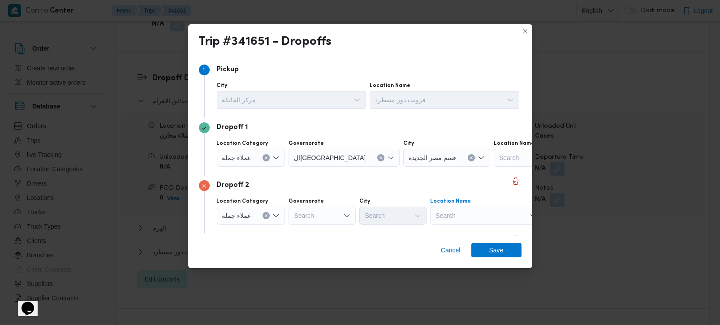
click at [461, 214] on div "Search" at bounding box center [486, 216] width 112 height 18
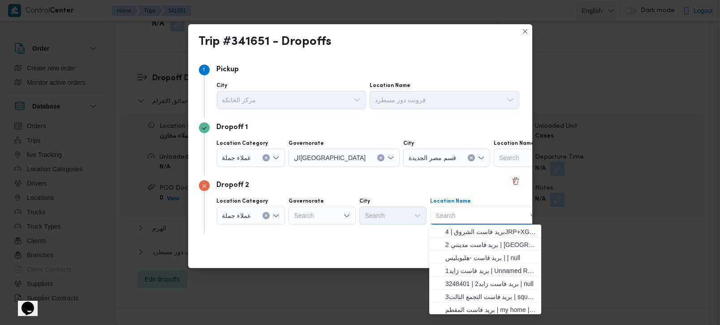
click at [261, 214] on div "عملاء جملة" at bounding box center [251, 216] width 69 height 18
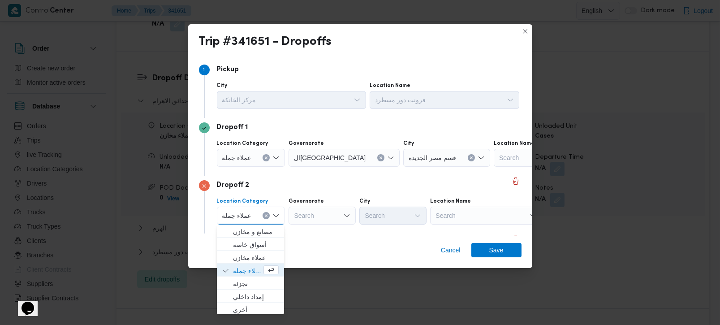
click at [264, 216] on icon "Clear input" at bounding box center [266, 216] width 4 height 4
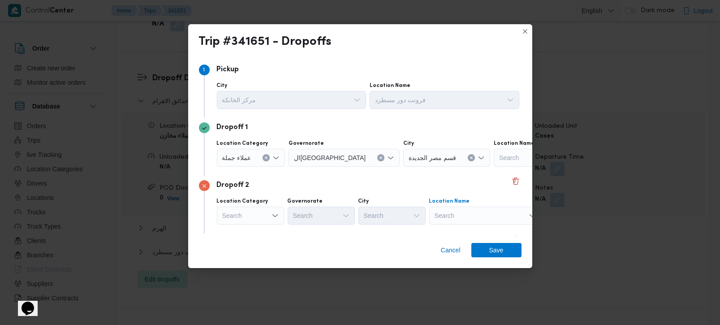
click at [467, 220] on div "Search" at bounding box center [485, 216] width 112 height 18
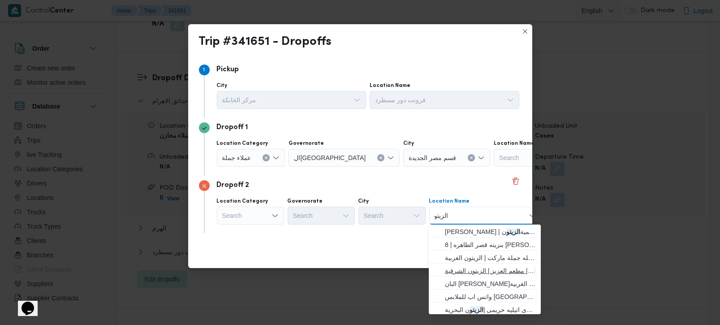
type input "الزيتو"
click at [483, 268] on span "كارفور الزيتو ن | مطعم العزيز | الزيتون الشرقية" at bounding box center [490, 270] width 91 height 11
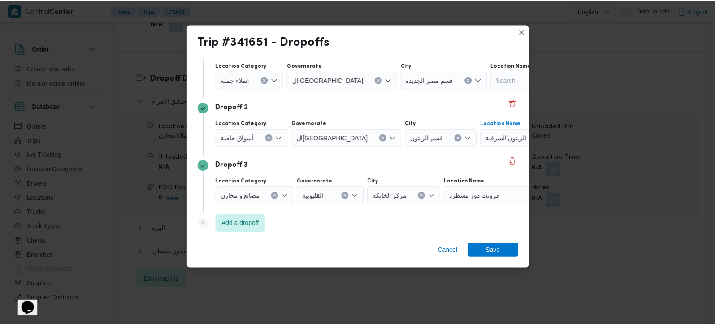
scroll to position [82, 0]
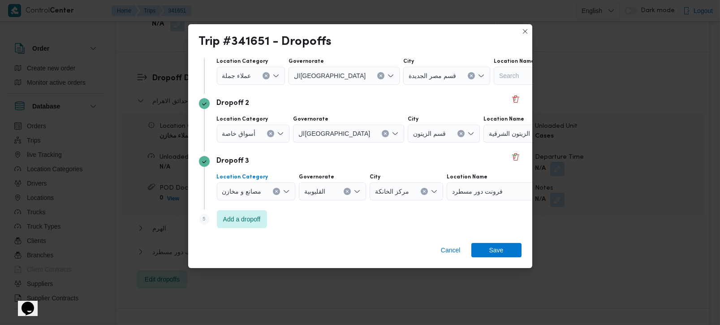
click at [276, 190] on icon "Clear input" at bounding box center [277, 192] width 4 height 4
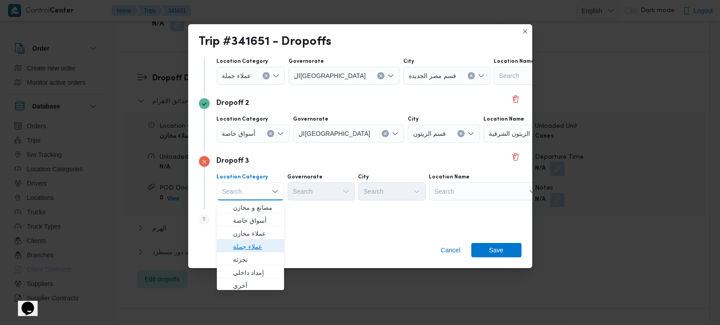
drag, startPoint x: 255, startPoint y: 241, endPoint x: 263, endPoint y: 225, distance: 18.2
click at [255, 241] on span "عملاء جملة" at bounding box center [256, 246] width 46 height 11
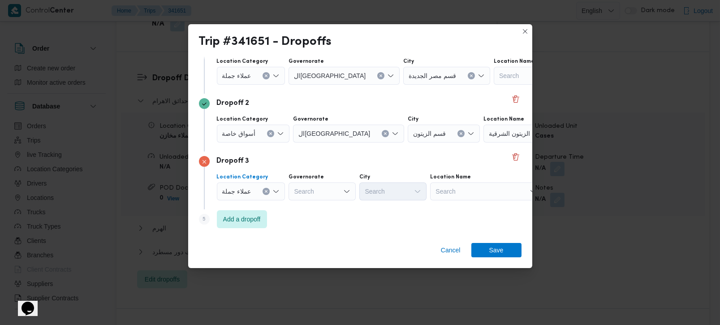
click at [317, 186] on div "Search" at bounding box center [322, 191] width 67 height 18
type input "رة"
click at [319, 220] on span "القاه رة" at bounding box center [327, 220] width 46 height 11
click at [409, 191] on input "City" at bounding box center [409, 191] width 1 height 11
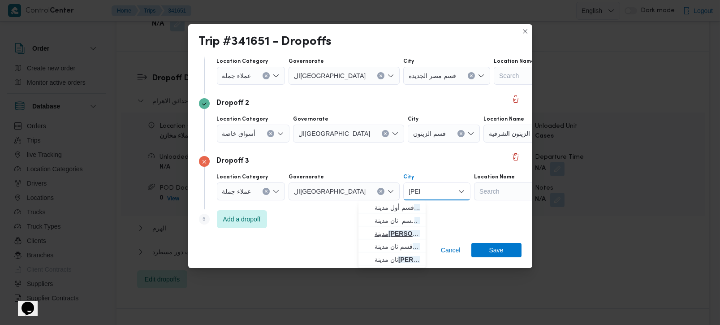
type input "نصر"
click at [390, 235] on span "مدينة نصر" at bounding box center [398, 233] width 46 height 11
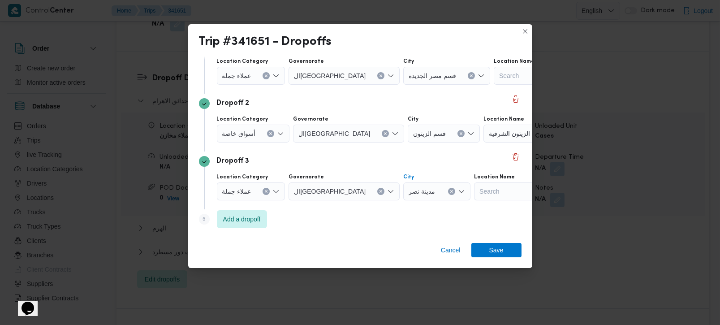
click at [377, 220] on div "Step 5 is disabled 5 Add a dropoff" at bounding box center [360, 220] width 323 height 23
click at [491, 250] on span "Save" at bounding box center [496, 249] width 14 height 14
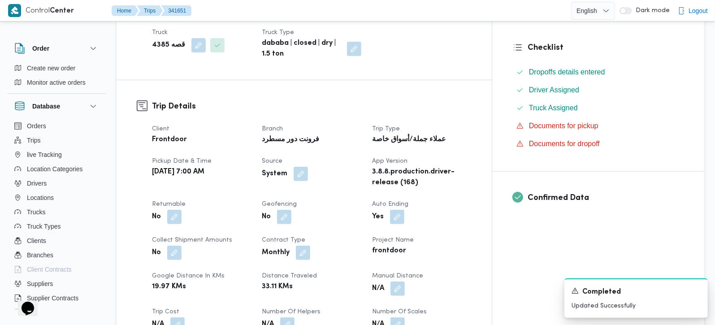
scroll to position [158, 0]
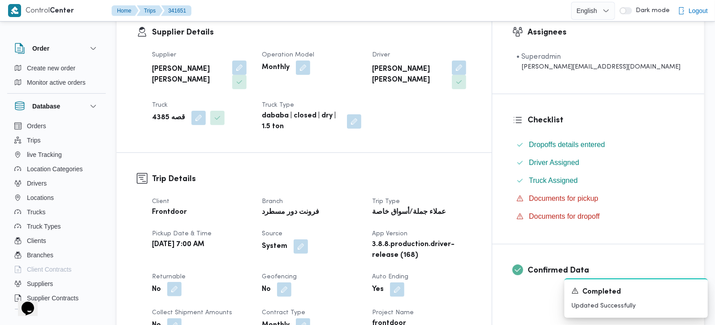
click at [175, 282] on button "button" at bounding box center [174, 289] width 14 height 14
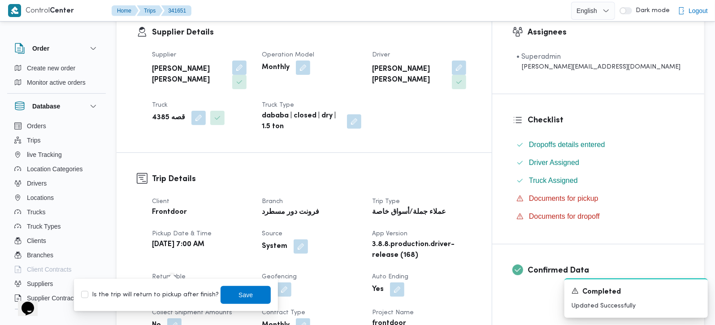
click at [171, 295] on label "Is the trip will return to pickup after finish?" at bounding box center [150, 294] width 138 height 11
checkbox input "true"
click at [238, 294] on span "Save" at bounding box center [245, 294] width 14 height 11
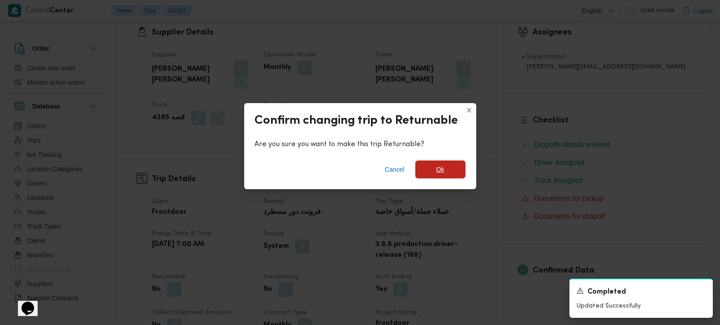
click at [444, 174] on span "Ok" at bounding box center [440, 169] width 50 height 18
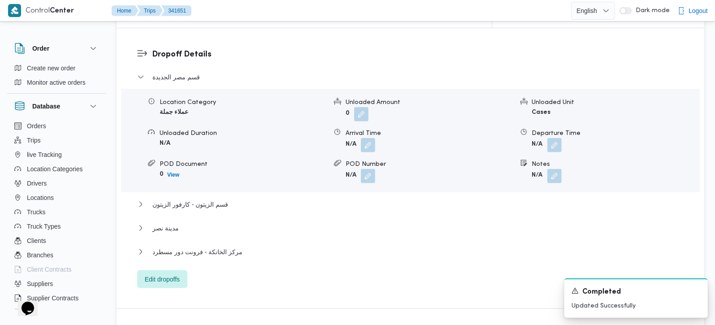
scroll to position [738, 0]
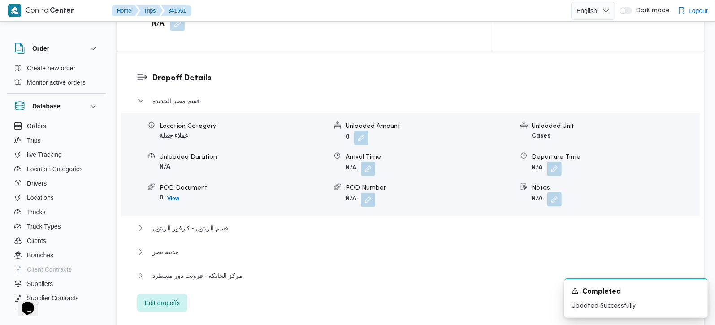
click at [557, 192] on button "button" at bounding box center [554, 199] width 14 height 14
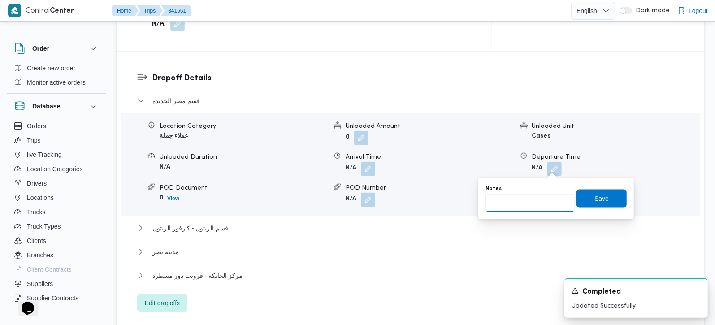
click at [520, 207] on input "Notes" at bounding box center [529, 203] width 89 height 18
type input "كارفور روكسي و دريمز هليوبليس"
click at [594, 197] on span "Save" at bounding box center [601, 198] width 14 height 11
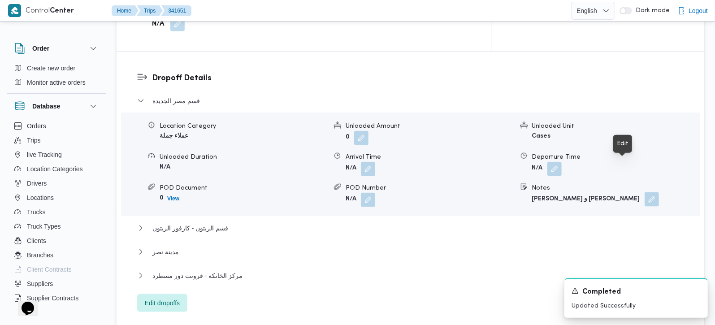
click at [644, 192] on button "button" at bounding box center [651, 199] width 14 height 14
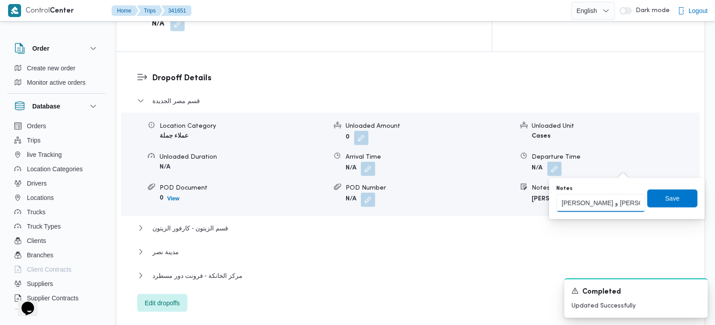
click at [613, 207] on input "كارفور روكسي و دريمز هليوبليس" at bounding box center [600, 203] width 89 height 18
type input "كارفور روكسي و دريمز هليوبليس ويليز هليوبليس"
click at [670, 198] on span "Save" at bounding box center [672, 198] width 14 height 11
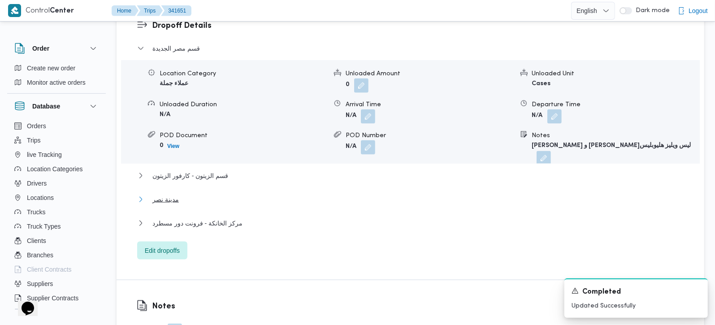
click at [164, 194] on span "مدينة نصر" at bounding box center [165, 199] width 26 height 11
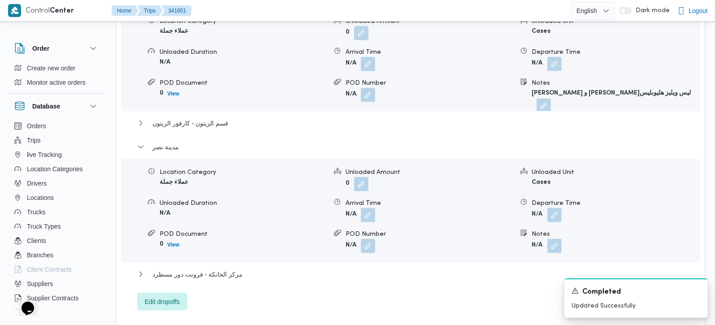
scroll to position [843, 0]
click at [559, 238] on button "button" at bounding box center [554, 245] width 14 height 14
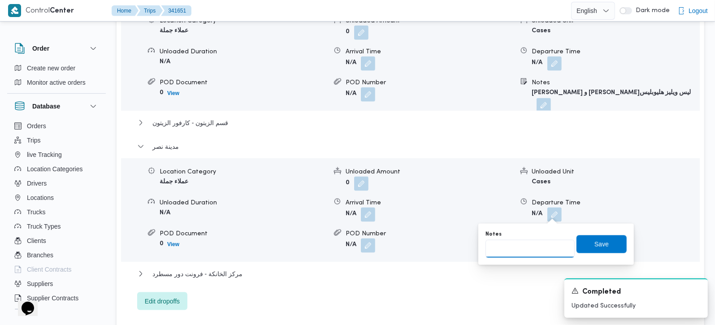
click at [528, 249] on input "Notes" at bounding box center [529, 249] width 89 height 18
type input "سيتي ستار و ويليز م نصر"
click at [594, 247] on span "Save" at bounding box center [601, 243] width 14 height 11
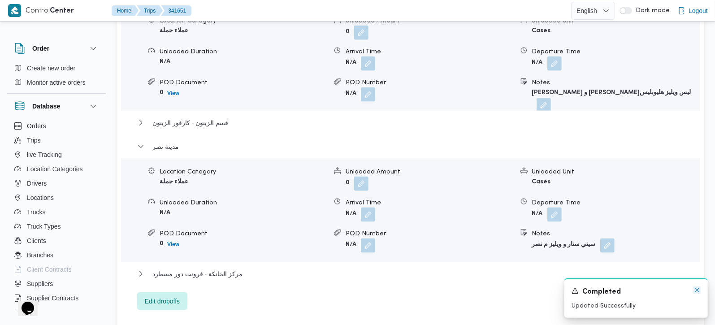
click at [694, 290] on icon "Dismiss toast" at bounding box center [696, 289] width 7 height 7
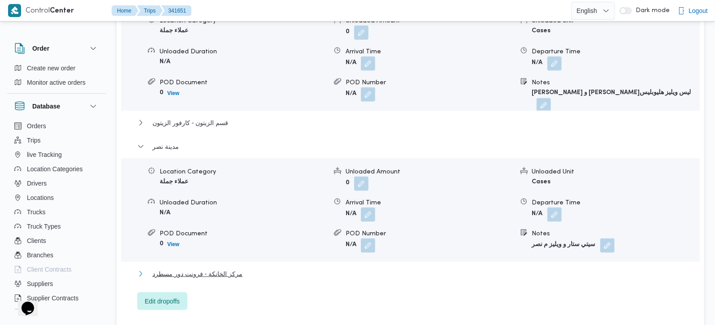
click at [189, 268] on span "مركز الخانكة - فرونت دور مسطرد" at bounding box center [197, 273] width 90 height 11
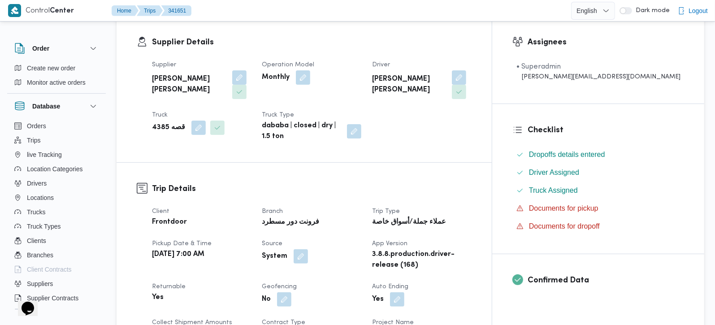
scroll to position [0, 0]
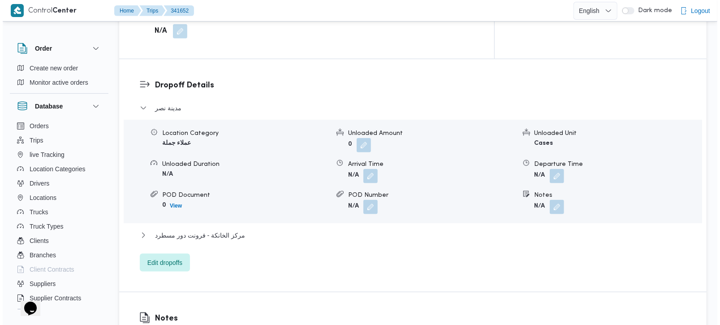
scroll to position [738, 0]
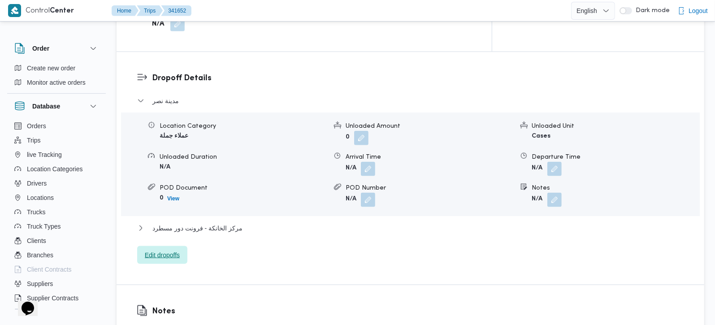
click at [169, 213] on div "مدينة نصر Location Category عملاء جملة Unloaded Amount 0 Unloaded Unit Cases Un…" at bounding box center [410, 179] width 547 height 169
click at [168, 250] on span "Edit dropoffs" at bounding box center [162, 255] width 35 height 11
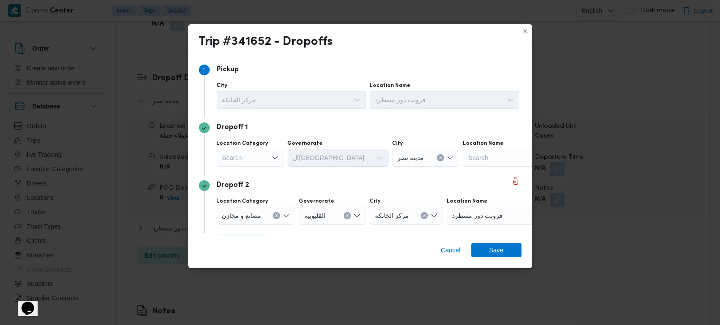
click at [264, 156] on div "Search" at bounding box center [250, 158] width 67 height 18
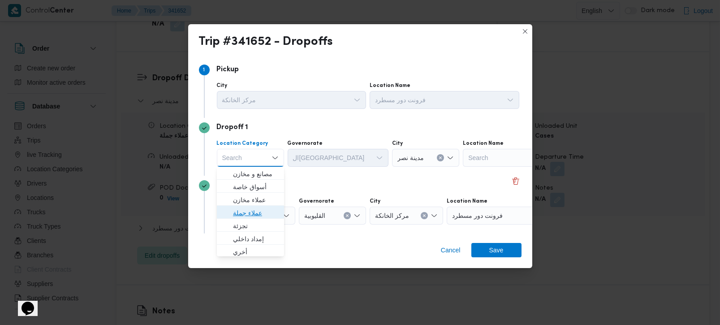
click at [253, 214] on span "عملاء جملة" at bounding box center [256, 212] width 46 height 11
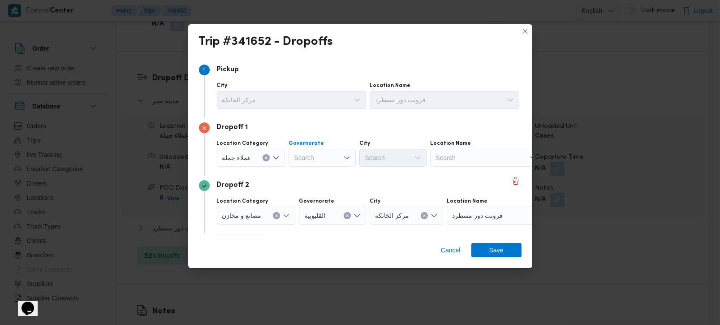
click at [314, 160] on div "Search" at bounding box center [322, 158] width 67 height 18
type input "[DEMOGRAPHIC_DATA]"
click at [315, 176] on span "الجي زة" at bounding box center [327, 173] width 46 height 11
click at [383, 163] on div "Search" at bounding box center [392, 158] width 67 height 18
type input "دق"
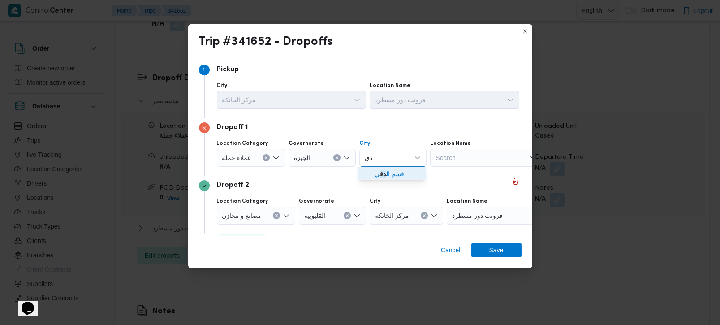
click at [395, 171] on span "قسم ال دق ي" at bounding box center [398, 173] width 46 height 11
click at [278, 217] on icon "Clear input" at bounding box center [277, 216] width 4 height 4
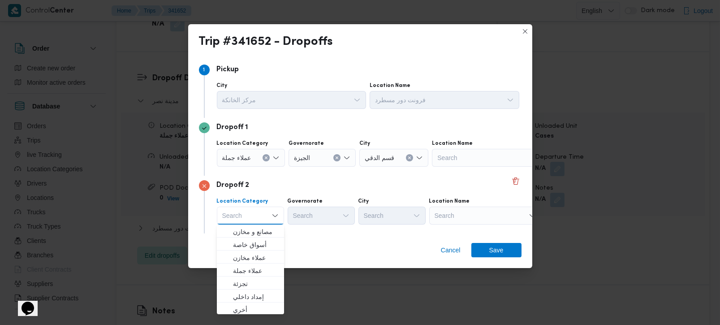
click at [453, 219] on div "Search" at bounding box center [485, 216] width 112 height 18
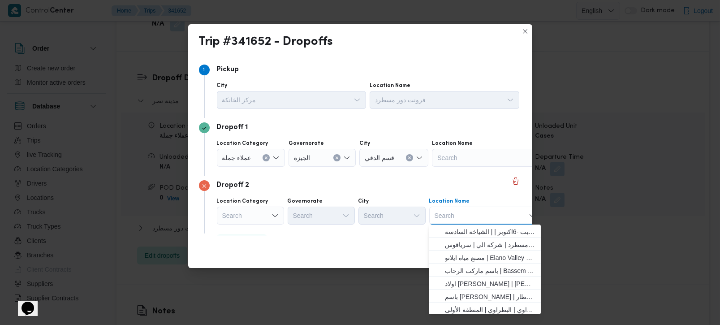
click at [233, 219] on div "Search" at bounding box center [250, 216] width 67 height 18
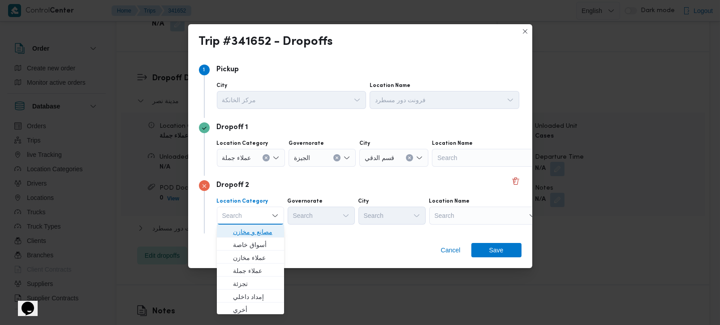
click at [244, 229] on span "مصانع و مخازن" at bounding box center [256, 231] width 46 height 11
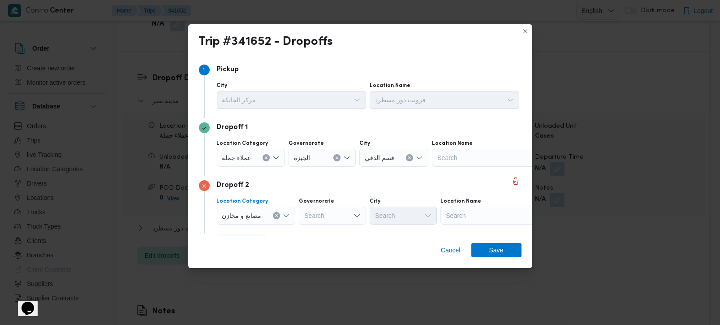
click at [274, 215] on button "Clear input" at bounding box center [276, 215] width 7 height 7
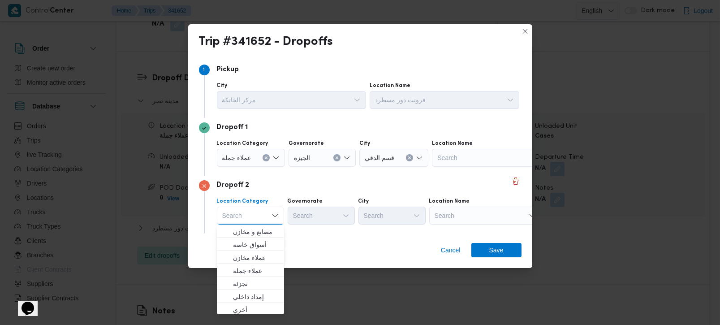
click at [456, 216] on div "Search" at bounding box center [485, 216] width 112 height 18
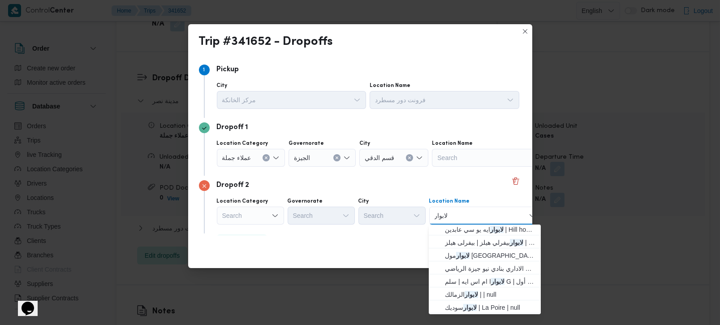
scroll to position [94, 0]
type input "لابوار"
click at [485, 295] on span "لابوار الزمالك | | null" at bounding box center [490, 294] width 91 height 11
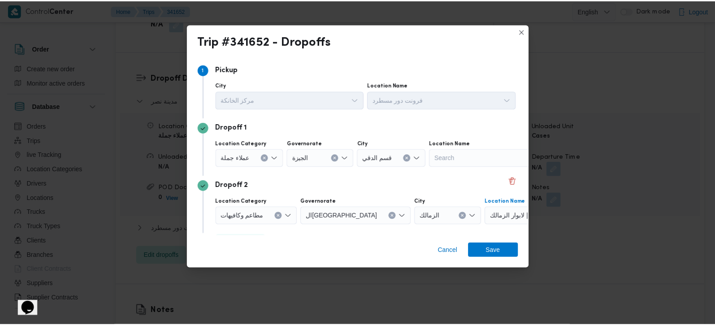
scroll to position [24, 0]
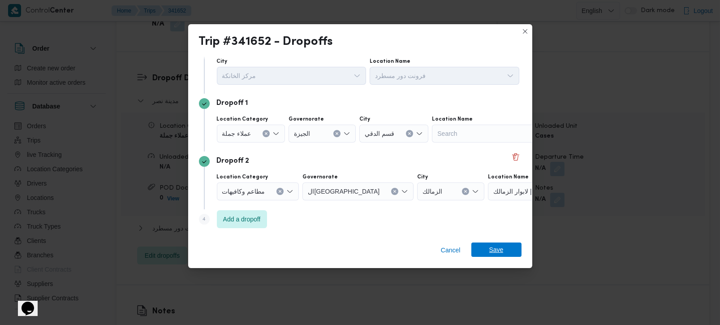
click at [496, 253] on span "Save" at bounding box center [496, 249] width 14 height 14
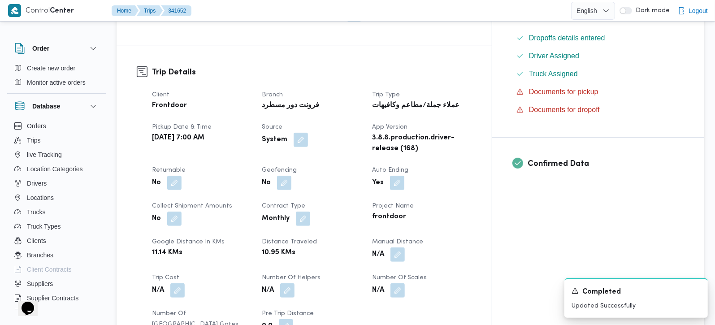
scroll to position [263, 0]
click at [177, 176] on button "button" at bounding box center [174, 183] width 14 height 14
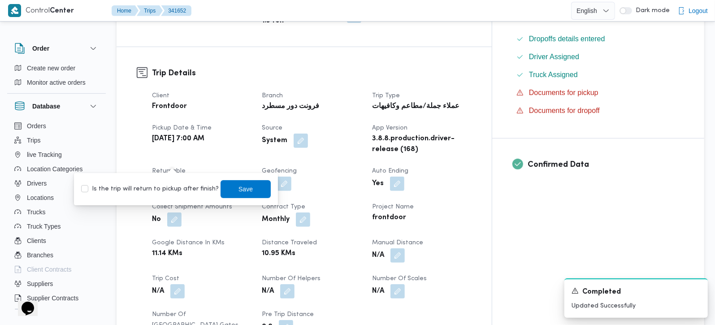
click at [177, 187] on label "Is the trip will return to pickup after finish?" at bounding box center [150, 189] width 138 height 11
checkbox input "true"
click at [224, 187] on span "Save" at bounding box center [245, 189] width 50 height 18
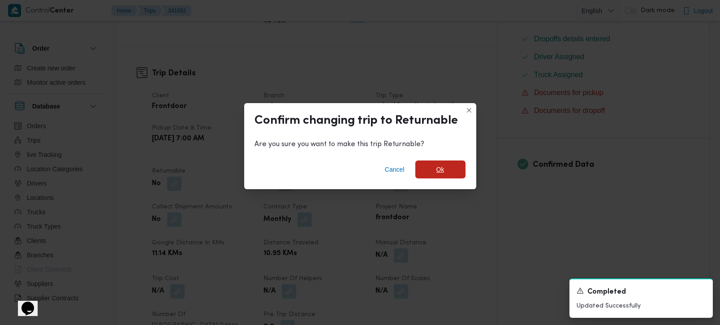
click at [451, 168] on span "Ok" at bounding box center [440, 169] width 50 height 18
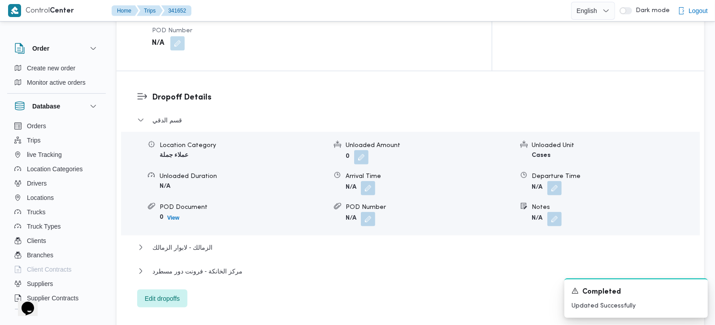
scroll to position [738, 0]
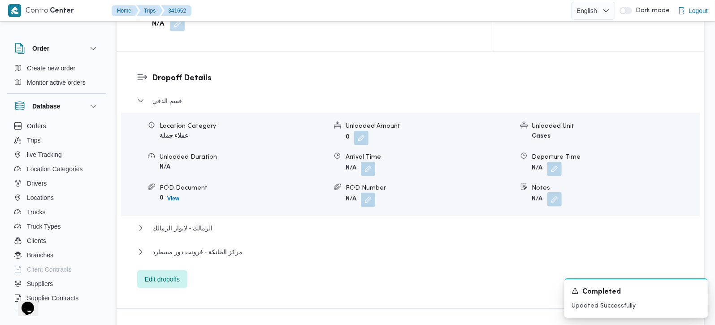
click at [551, 192] on button "button" at bounding box center [554, 199] width 14 height 14
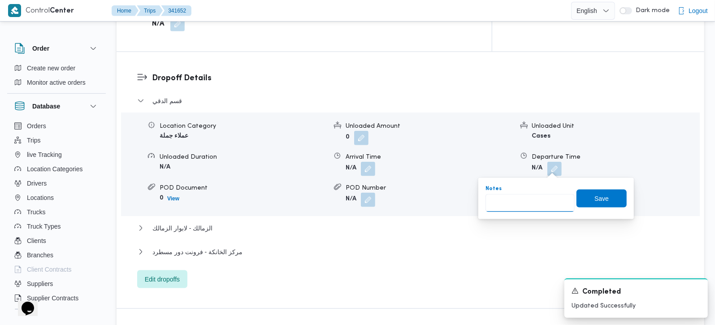
click at [516, 207] on input "Notes" at bounding box center [529, 203] width 89 height 18
type input "ويليز و اون ذا رن البطل"
click at [582, 204] on span "Save" at bounding box center [601, 198] width 50 height 18
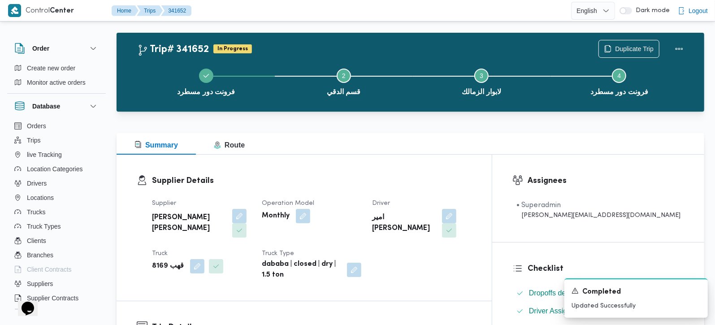
scroll to position [0, 0]
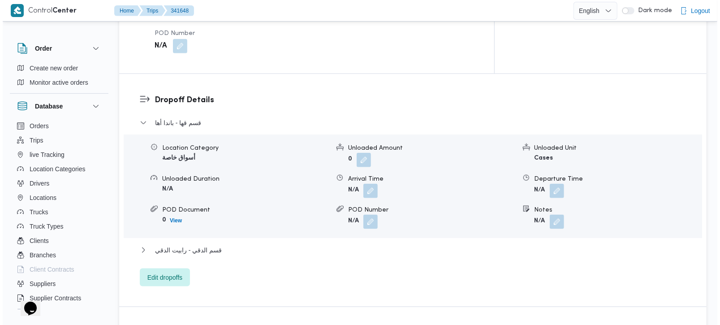
scroll to position [738, 0]
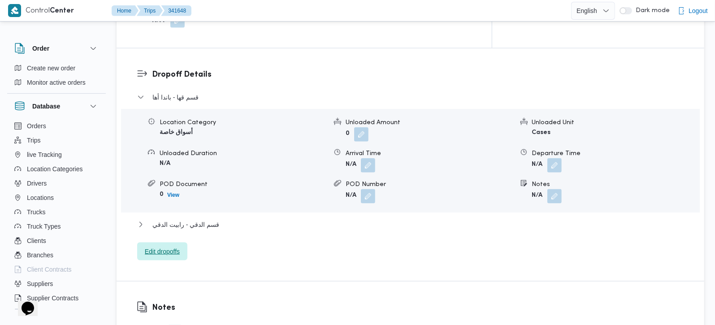
click at [164, 246] on span "Edit dropoffs" at bounding box center [162, 251] width 35 height 11
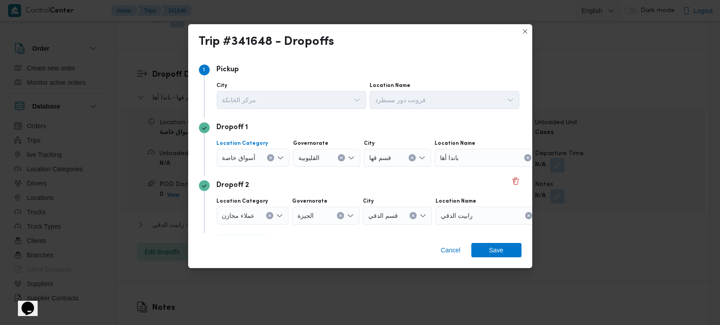
click at [272, 156] on button "Clear input" at bounding box center [270, 157] width 7 height 7
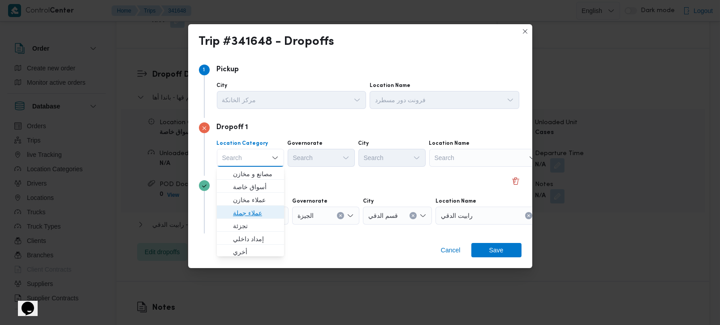
click at [254, 209] on span "عملاء جملة" at bounding box center [256, 212] width 46 height 11
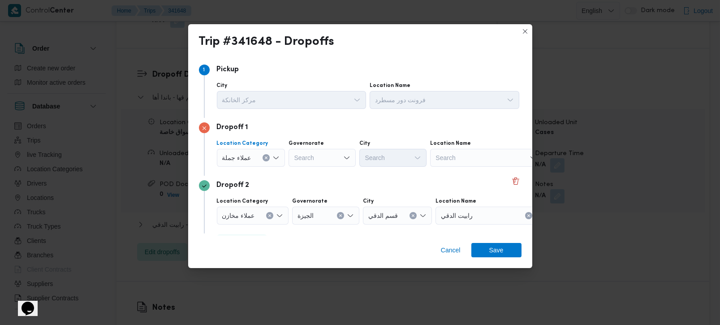
click at [310, 157] on div "Search" at bounding box center [322, 158] width 67 height 18
type input "[DEMOGRAPHIC_DATA]"
click at [320, 179] on span "الجي زة" at bounding box center [321, 174] width 60 height 14
click at [388, 164] on div "Search" at bounding box center [392, 158] width 67 height 18
type input "رم"
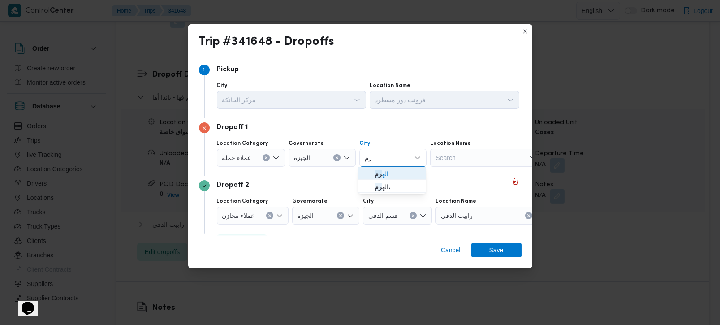
click at [384, 171] on span "اله رم" at bounding box center [398, 173] width 46 height 11
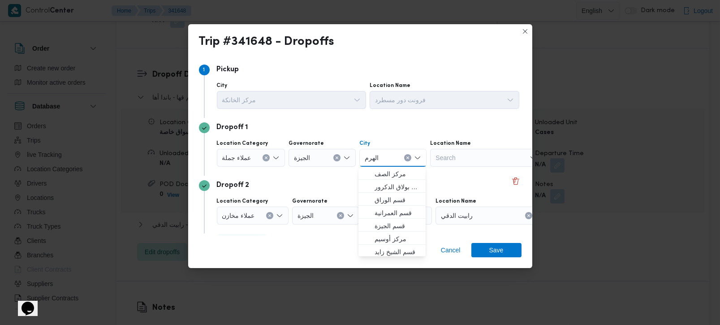
click at [271, 216] on button "Clear input" at bounding box center [269, 215] width 7 height 7
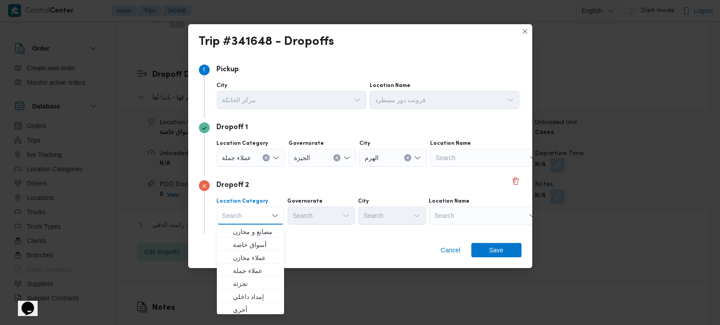
click at [482, 217] on div "Search" at bounding box center [485, 216] width 112 height 18
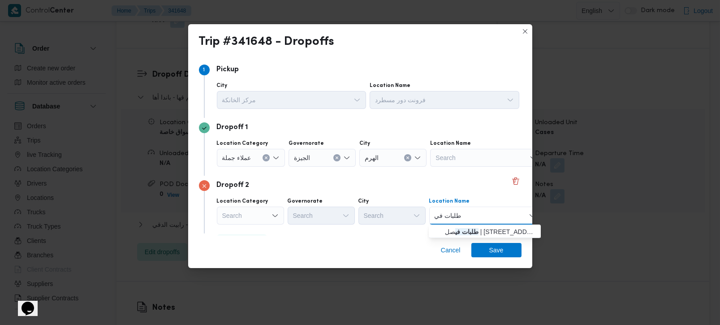
type input "طلبات فيص"
click at [474, 233] on span "طلبات فيص ل | 225 شارع الملك فيصل | منشأة البكاري" at bounding box center [490, 231] width 91 height 11
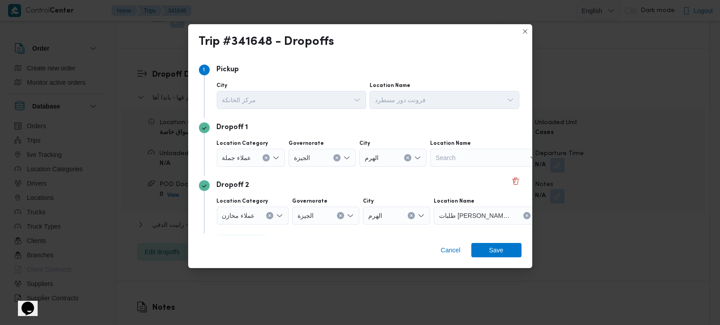
click at [292, 179] on div "Dropoff 2 Location Category عملاء مخازن Governorate الجيزة City الهرم Location …" at bounding box center [360, 205] width 323 height 58
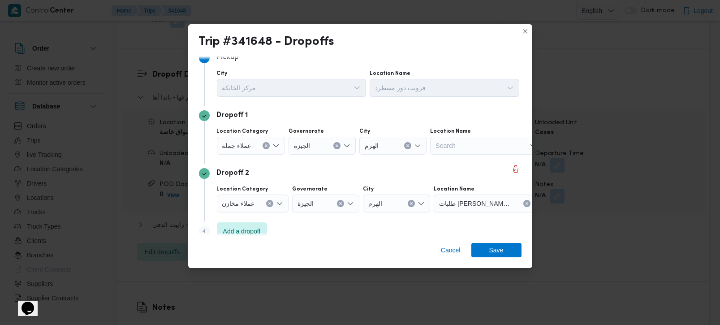
scroll to position [24, 0]
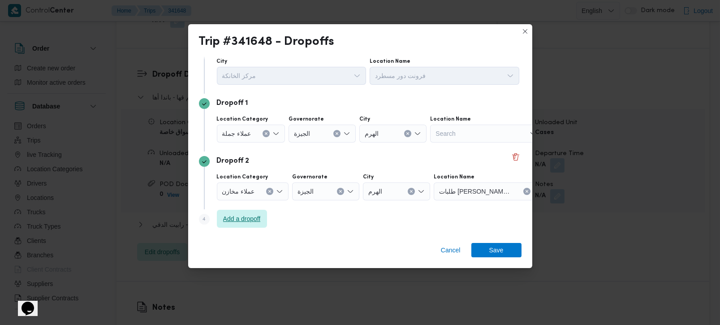
click at [250, 222] on span "Add a dropoff" at bounding box center [242, 218] width 38 height 11
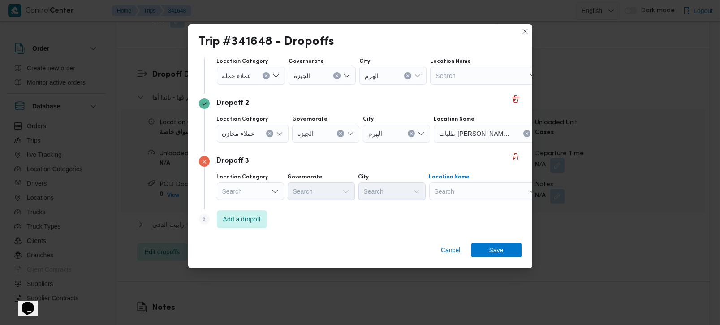
click at [439, 194] on div "Search" at bounding box center [485, 191] width 112 height 18
type input "طلبات المن"
click at [454, 202] on span "طلبات المن يل | مكتبة مونديال كوبي . المنيل | المنيل الغربي" at bounding box center [490, 207] width 91 height 11
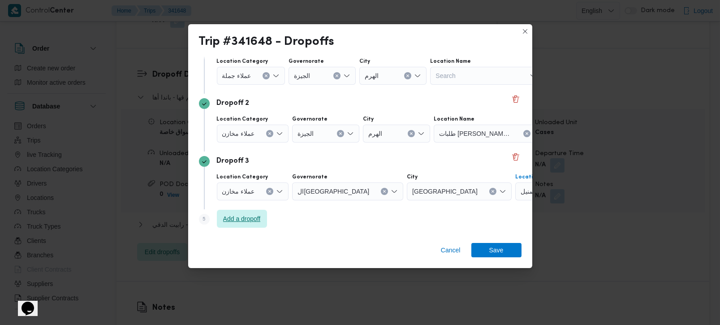
click at [234, 219] on span "Add a dropoff" at bounding box center [242, 218] width 38 height 11
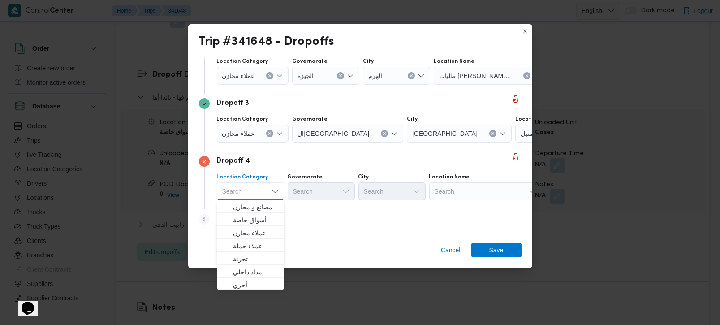
click at [450, 193] on div "Search" at bounding box center [485, 191] width 112 height 18
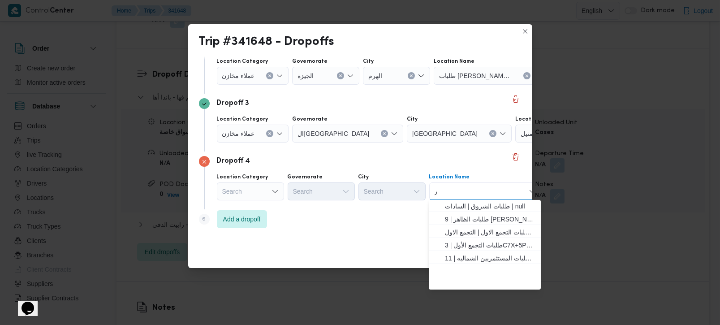
scroll to position [0, 0]
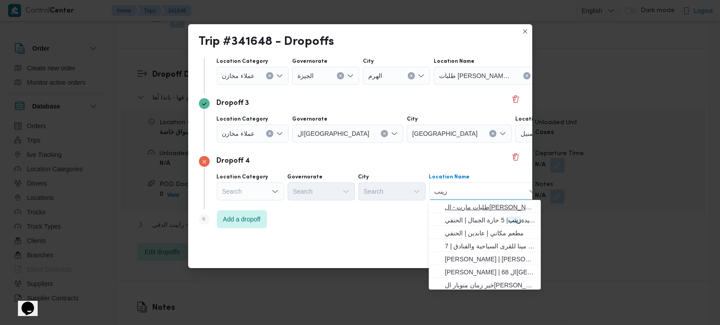
type input "زينب"
click at [492, 211] on span "طلبات مارت - السيده زينب | قسم السيدة زينب | العتريس" at bounding box center [490, 207] width 91 height 11
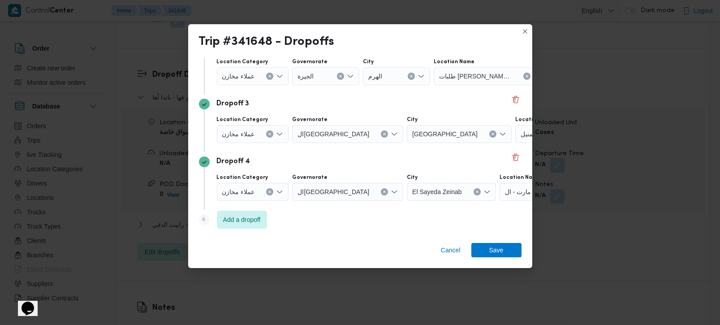
click at [298, 207] on div "Dropoff 4 Location Category عملاء مخازن Governorate القاهرة City El Sayeda Zein…" at bounding box center [360, 181] width 323 height 58
click at [258, 213] on span "Add a dropoff" at bounding box center [242, 219] width 50 height 18
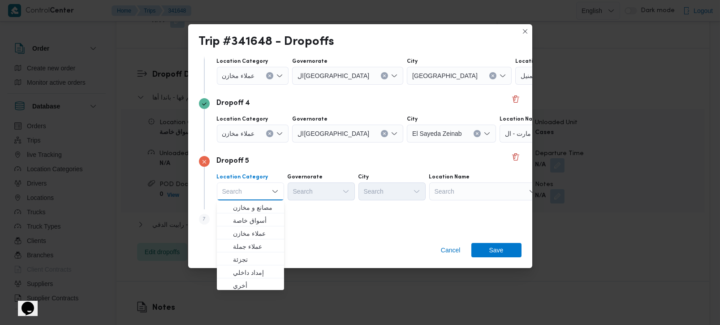
click at [482, 193] on div "Search" at bounding box center [485, 191] width 112 height 18
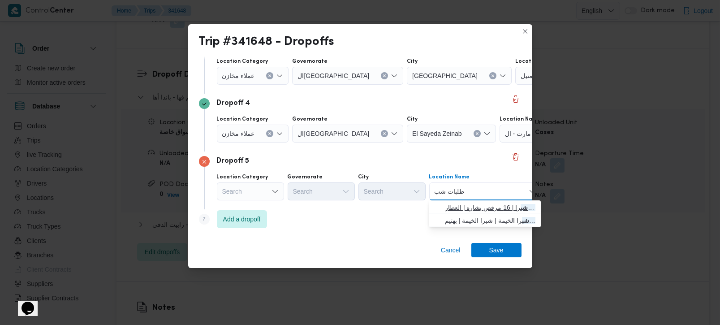
type input "طلبات شب"
click at [483, 207] on span "طلبات شب را | 16 مرقص بشاره | العطار" at bounding box center [490, 207] width 91 height 11
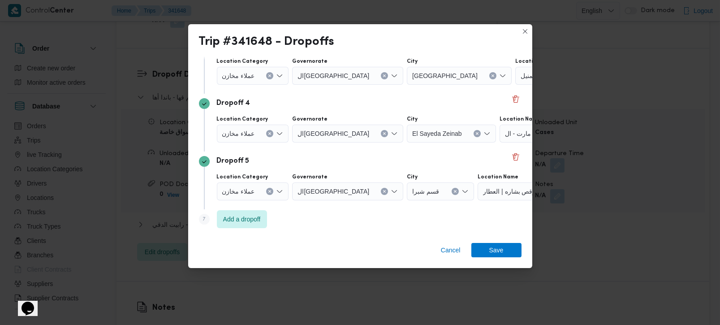
click at [374, 237] on div "Cancel Save" at bounding box center [360, 252] width 344 height 32
click at [256, 217] on span "Add a dropoff" at bounding box center [242, 218] width 38 height 11
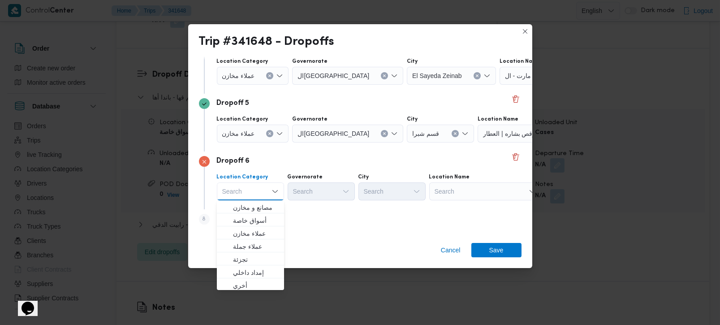
click at [456, 195] on div "Search" at bounding box center [485, 191] width 112 height 18
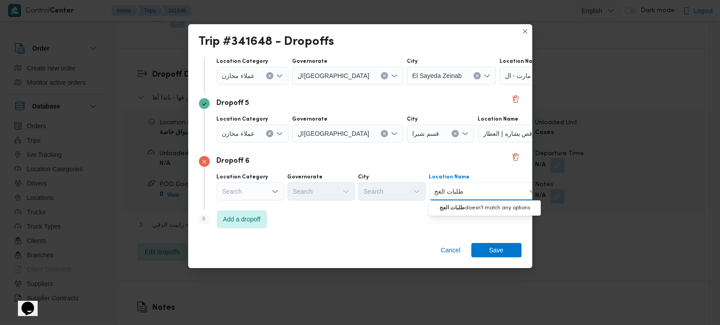
click at [440, 193] on input "طلبات العج" at bounding box center [450, 191] width 30 height 11
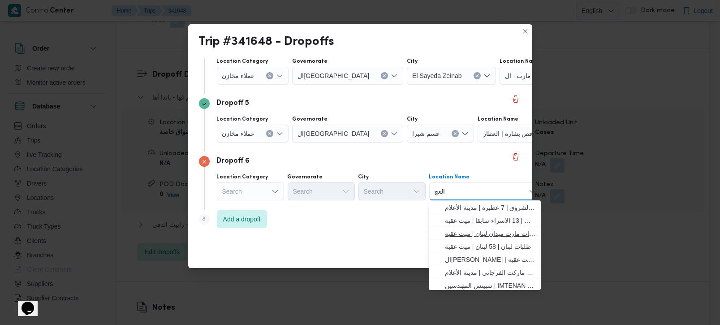
type input "العج"
click at [462, 229] on span "طلبات مارت - العج وزه | طلبات مارت ميدان لبنان | ميت عقبة" at bounding box center [490, 233] width 91 height 11
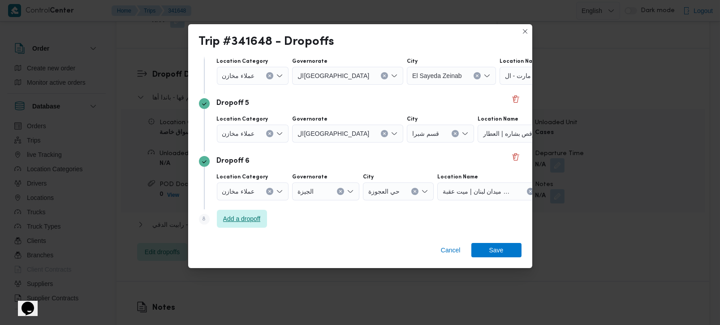
click at [246, 220] on span "Add a dropoff" at bounding box center [242, 218] width 38 height 11
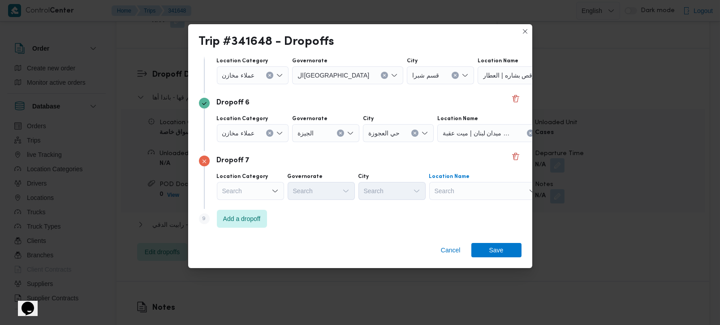
click at [464, 196] on div "Search" at bounding box center [485, 191] width 112 height 18
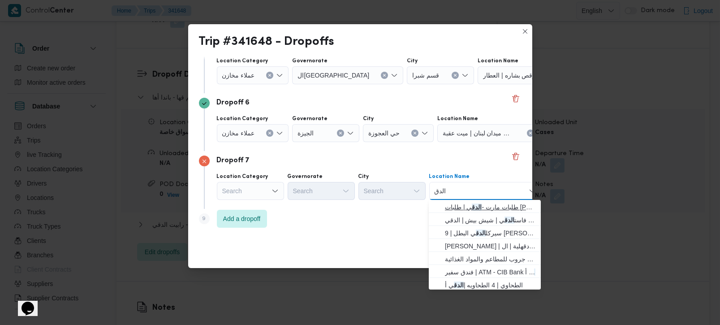
type input "الدق"
click at [480, 204] on span "طلبات مارت - الدق ي | طلبات مارت مصدق | الدقي" at bounding box center [490, 207] width 91 height 11
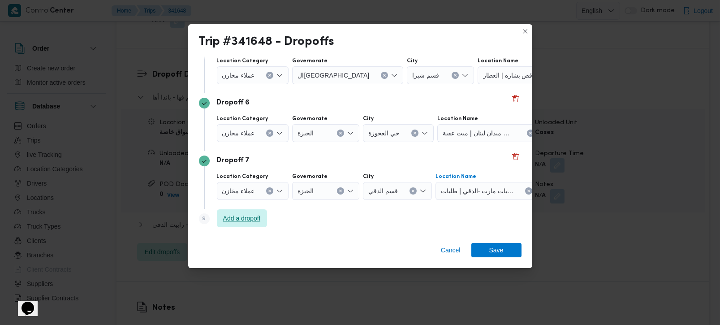
click at [261, 216] on span "Add a dropoff" at bounding box center [242, 218] width 38 height 11
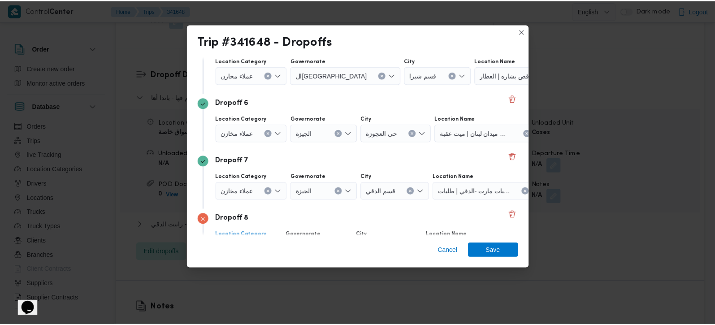
scroll to position [371, 0]
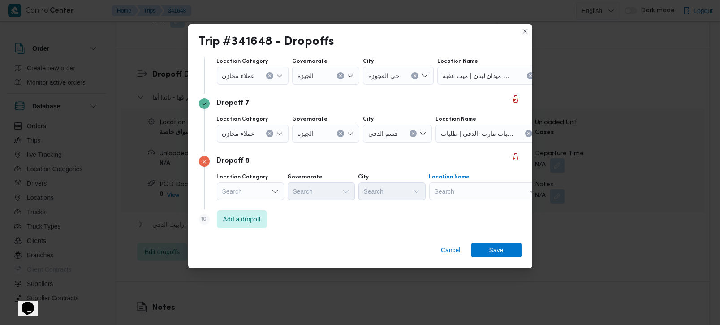
click at [460, 194] on div "Search" at bounding box center [485, 191] width 112 height 18
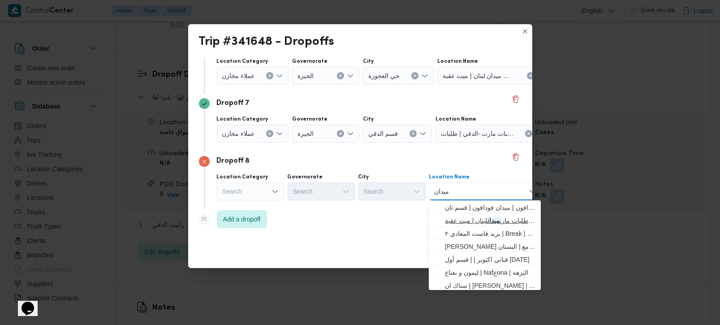
type input "ميدان"
click at [479, 216] on span "طلبات مارت - العجوزه | طلبات مارت ميدان لبنان | ميت عقبة" at bounding box center [490, 220] width 91 height 11
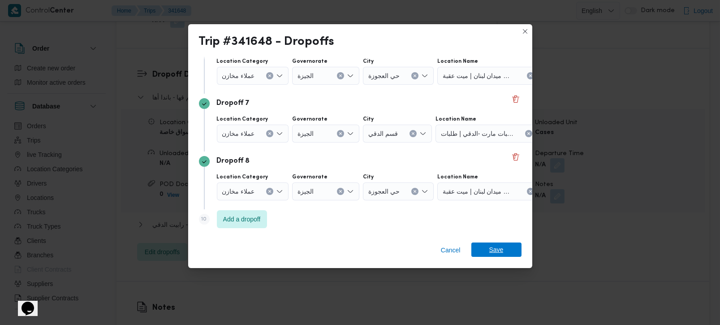
click at [518, 249] on span "Save" at bounding box center [496, 249] width 50 height 14
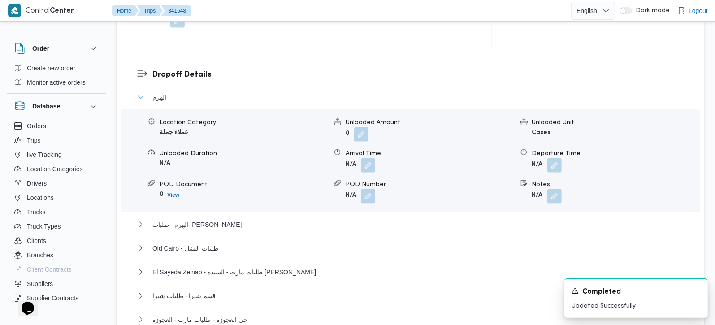
click at [159, 92] on span "الهرم" at bounding box center [159, 97] width 14 height 11
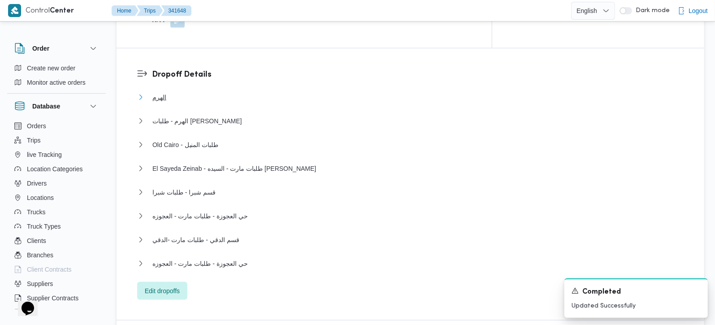
click at [160, 92] on span "الهرم" at bounding box center [159, 97] width 14 height 11
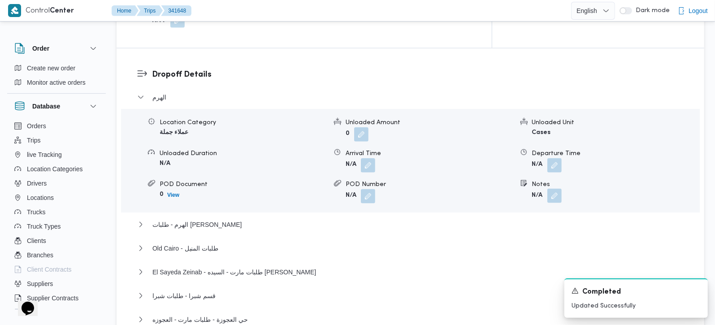
click at [556, 189] on button "button" at bounding box center [554, 196] width 14 height 14
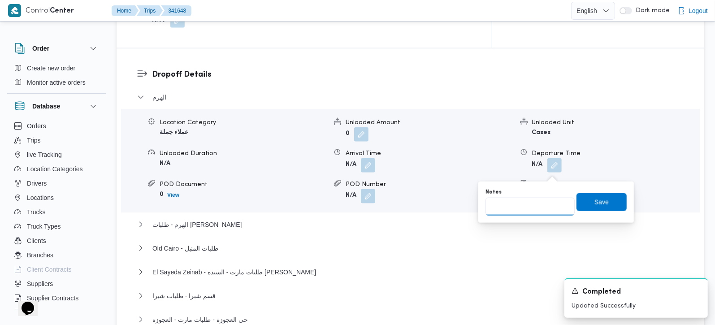
click at [521, 202] on input "Notes" at bounding box center [529, 207] width 89 height 18
type input "حدائق الاهرام و المريوطية و ترسا"
click at [580, 205] on span "Save" at bounding box center [601, 202] width 50 height 18
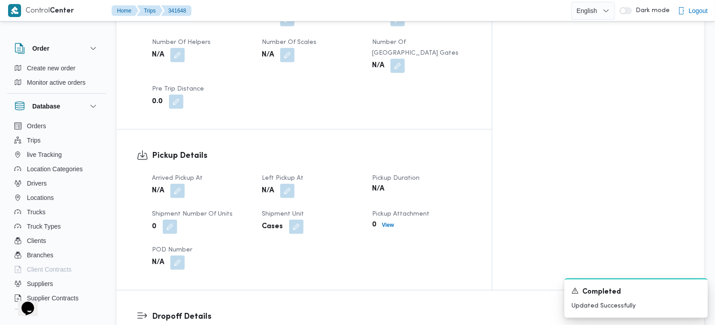
scroll to position [474, 0]
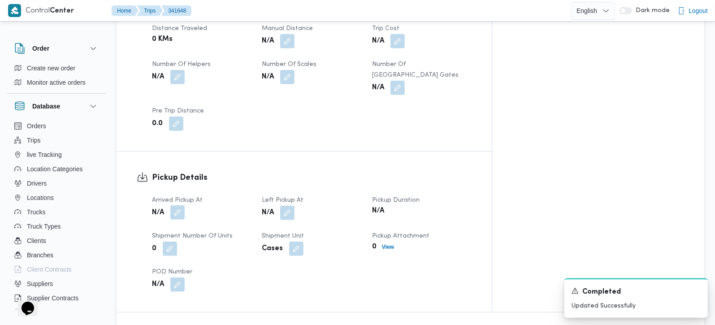
click at [181, 205] on button "button" at bounding box center [177, 212] width 14 height 14
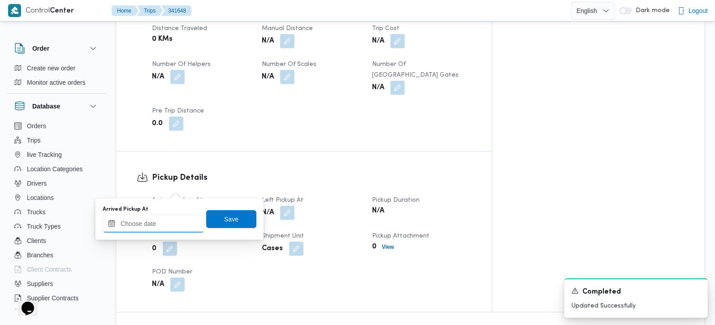
click at [160, 223] on input "Arrived Pickup At" at bounding box center [154, 224] width 102 height 18
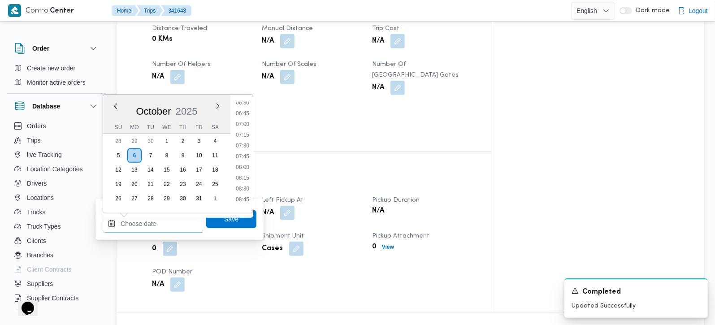
scroll to position [283, 0]
click at [244, 134] on li "07:15" at bounding box center [242, 135] width 21 height 9
type input "06/10/2025 07:15"
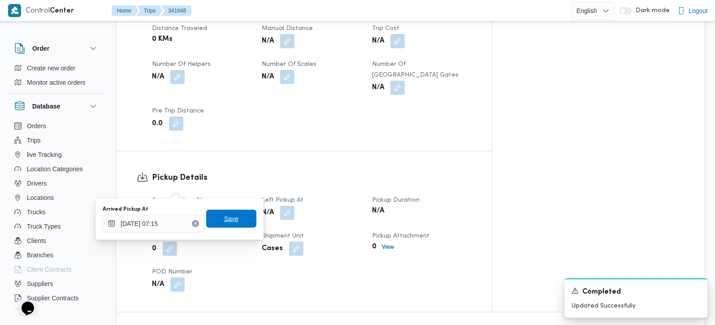
click at [228, 217] on span "Save" at bounding box center [231, 218] width 14 height 11
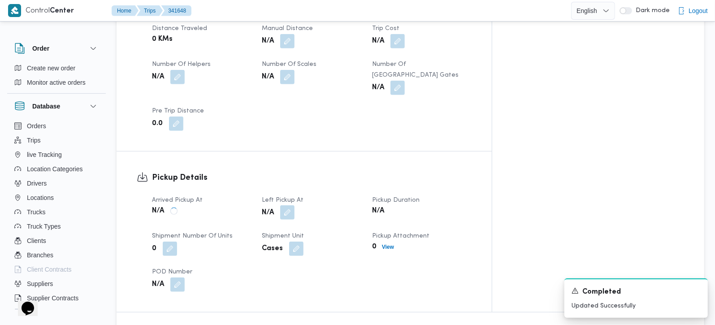
click at [294, 205] on button "button" at bounding box center [287, 212] width 14 height 14
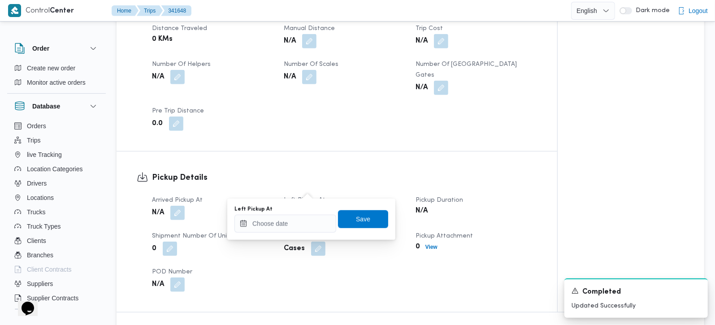
click at [294, 232] on div "Left Pickup At Save" at bounding box center [310, 219] width 155 height 29
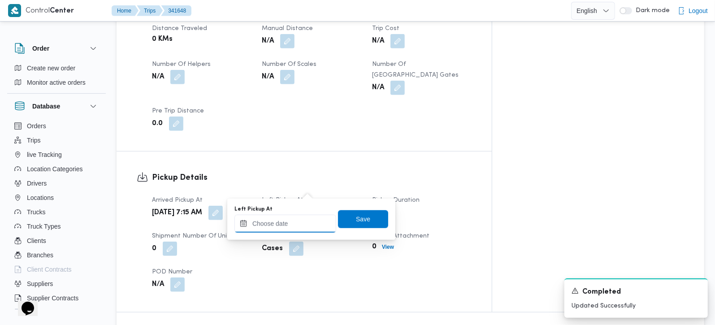
click at [288, 228] on input "Left Pickup At" at bounding box center [285, 224] width 102 height 18
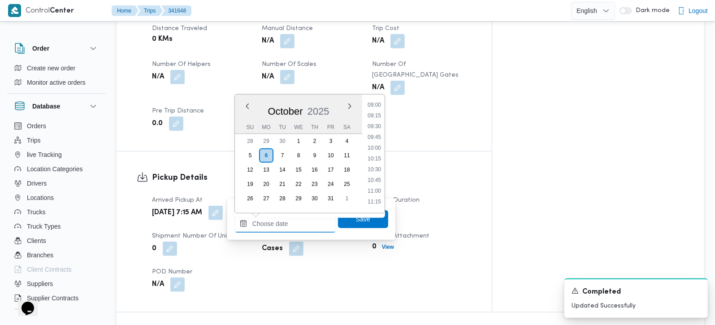
scroll to position [336, 0]
click at [378, 126] on li "08:15" at bounding box center [374, 125] width 21 height 9
type input "06/10/2025 08:15"
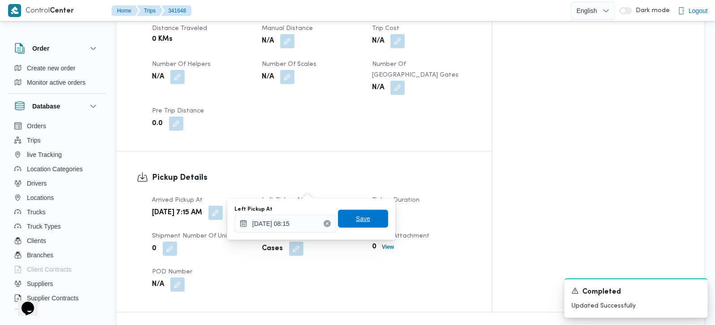
click at [365, 210] on span "Save" at bounding box center [363, 219] width 50 height 18
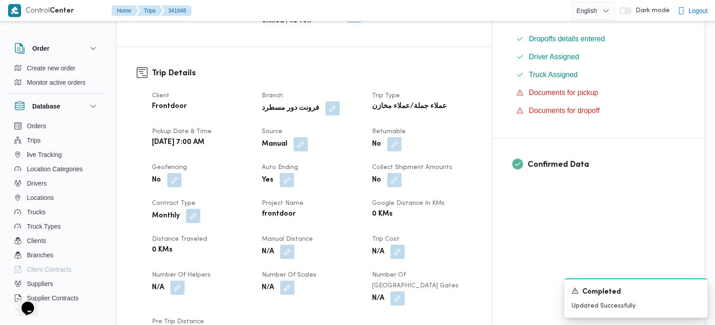
scroll to position [0, 0]
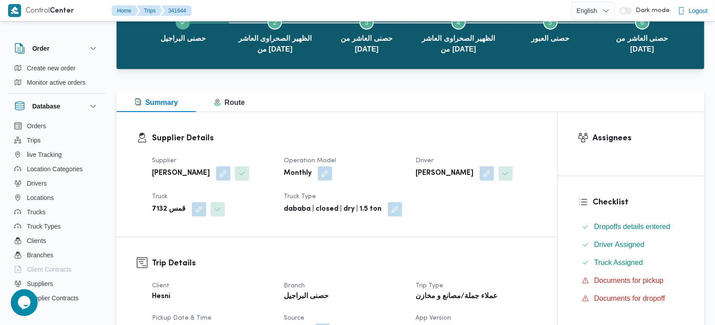
scroll to position [52, 0]
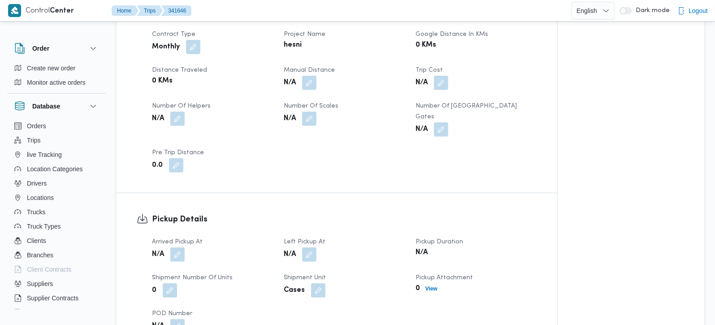
scroll to position [422, 0]
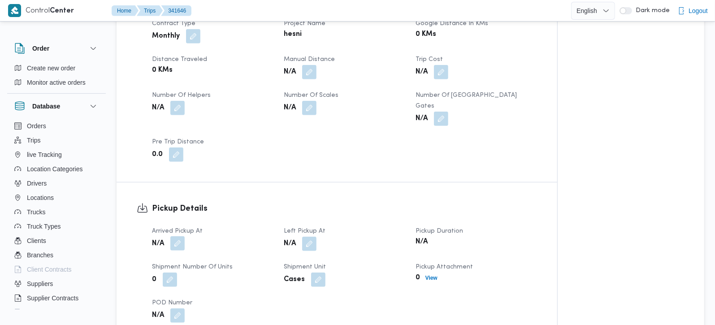
click at [179, 236] on button "button" at bounding box center [177, 243] width 14 height 14
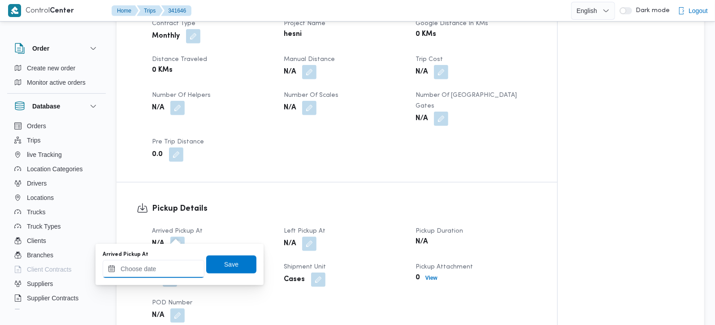
click at [174, 265] on input "Arrived Pickup At" at bounding box center [154, 269] width 102 height 18
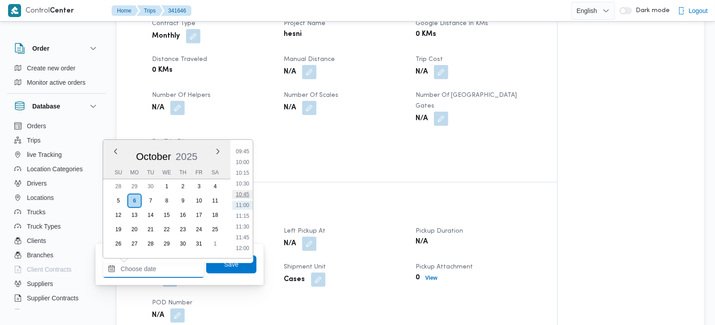
scroll to position [367, 0]
click at [244, 174] on li "09:00" at bounding box center [242, 172] width 21 height 9
type input "[DATE] 09:00"
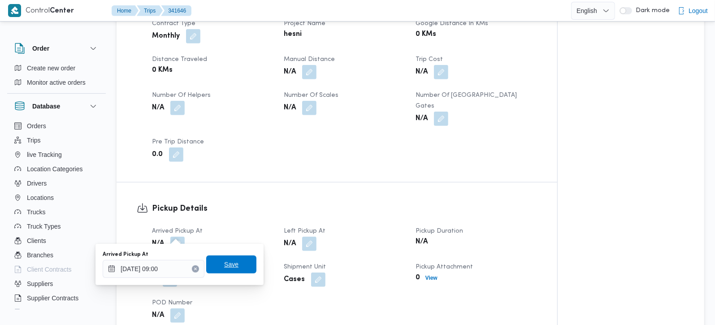
click at [234, 258] on span "Save" at bounding box center [231, 264] width 50 height 18
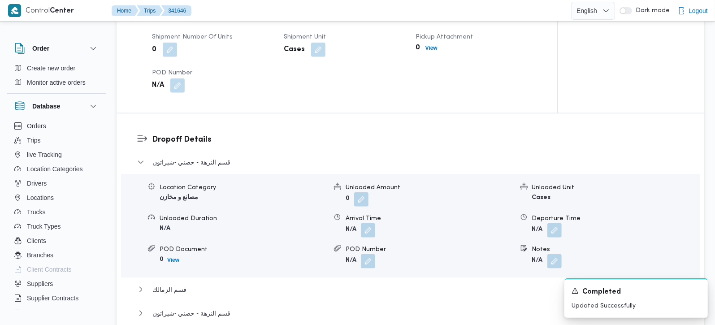
scroll to position [580, 0]
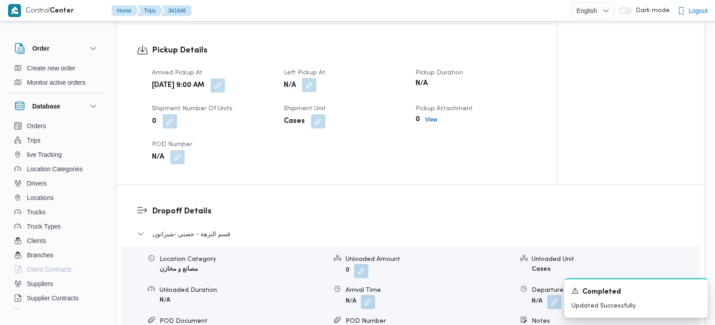
click at [306, 78] on button "button" at bounding box center [309, 85] width 14 height 14
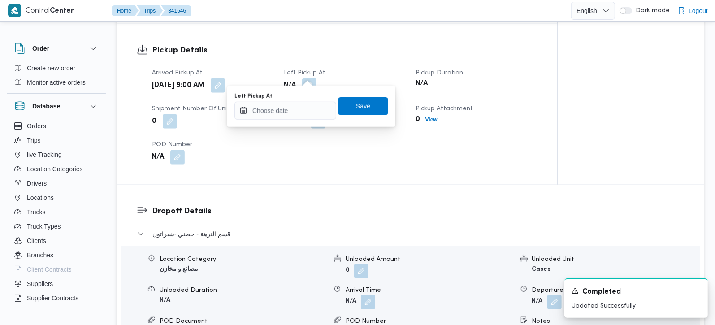
click at [285, 122] on div "You are in a dialog. To close this dialog, hit escape. Left Pickup At Save" at bounding box center [311, 106] width 168 height 41
click at [285, 112] on input "Left Pickup At" at bounding box center [285, 111] width 102 height 18
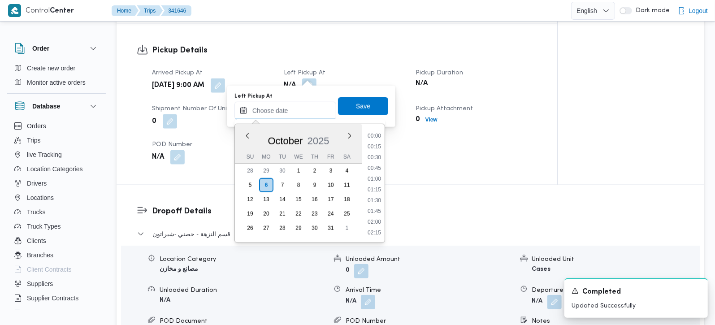
scroll to position [419, 0]
click at [376, 165] on li "10:30" at bounding box center [374, 168] width 21 height 9
type input "[DATE] 10:30"
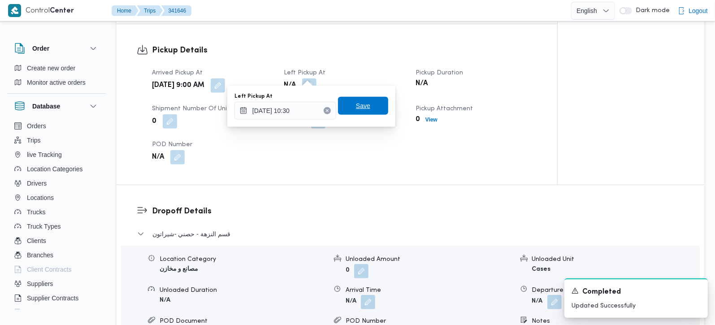
click at [358, 102] on span "Save" at bounding box center [363, 105] width 14 height 11
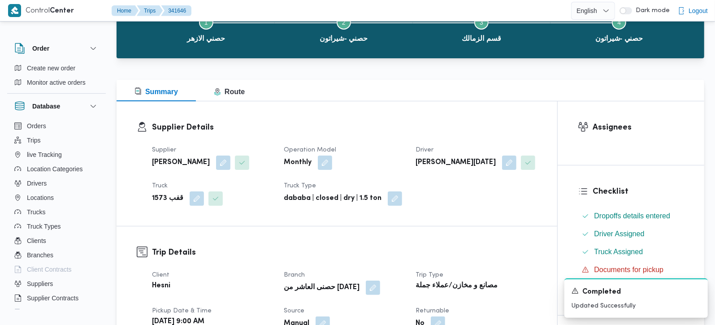
scroll to position [158, 0]
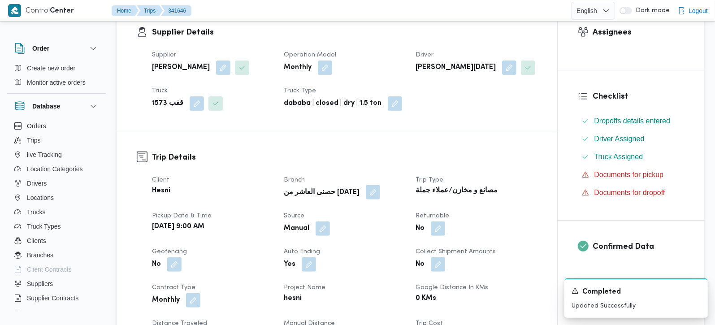
click at [366, 194] on button "button" at bounding box center [373, 192] width 14 height 14
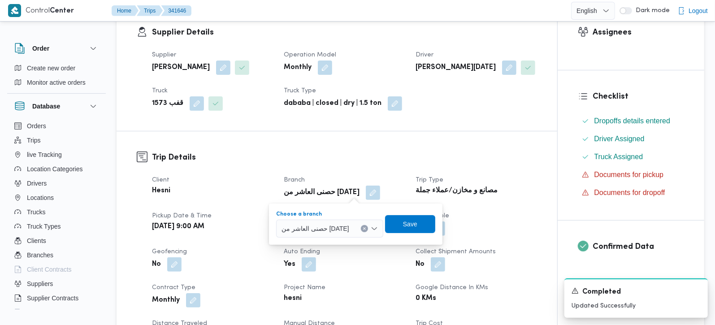
click at [363, 229] on button "Clear input" at bounding box center [364, 228] width 7 height 7
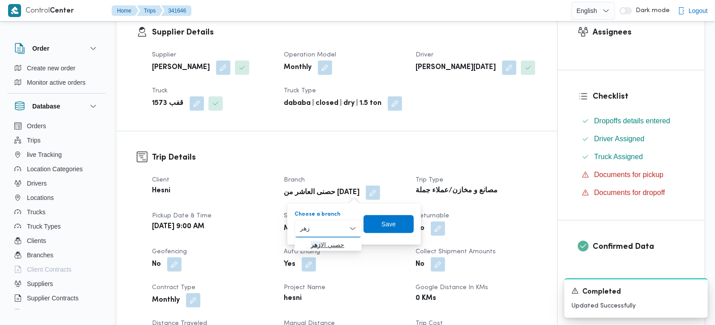
type input "زهر"
click at [333, 249] on span "حصني الا زهر" at bounding box center [333, 244] width 46 height 11
click at [381, 226] on span "Save" at bounding box center [392, 224] width 50 height 18
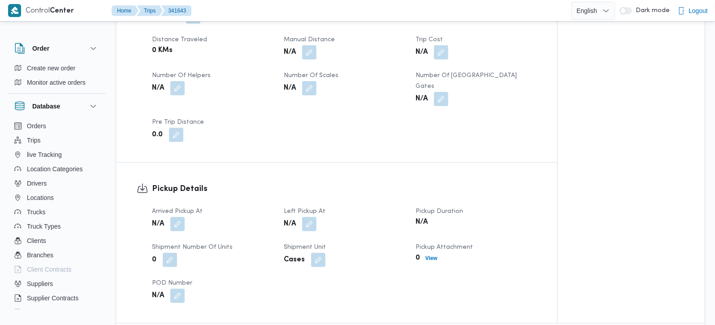
scroll to position [474, 0]
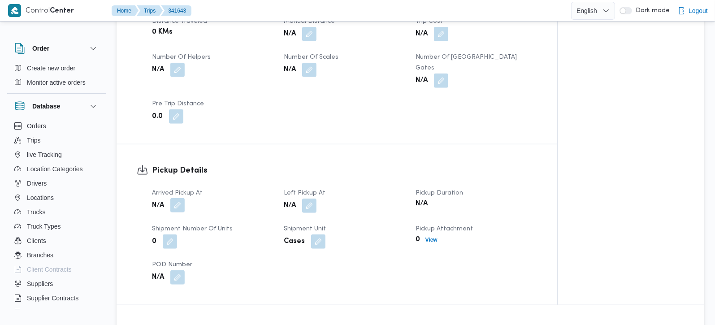
click at [177, 198] on button "button" at bounding box center [177, 205] width 14 height 14
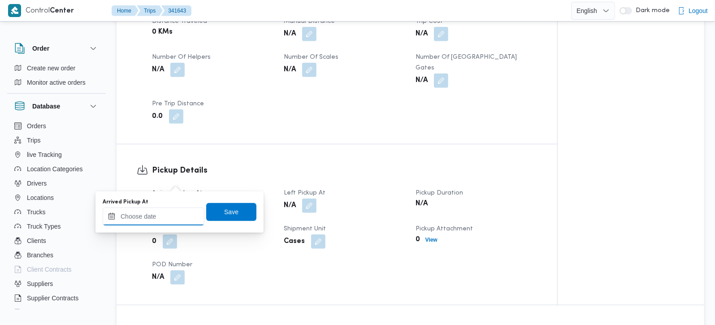
click at [155, 220] on input "Arrived Pickup At" at bounding box center [154, 216] width 102 height 18
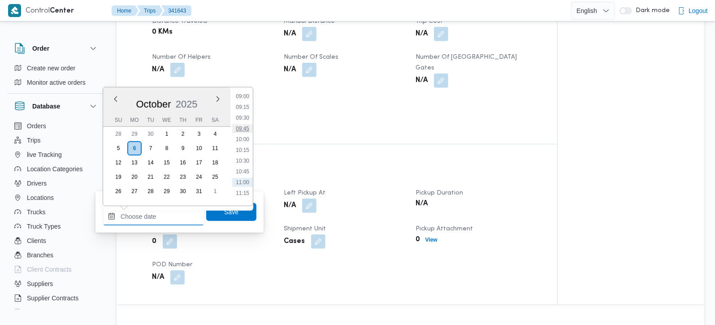
scroll to position [367, 0]
click at [239, 121] on li "09:00" at bounding box center [242, 119] width 21 height 9
type input "06/10/2025 09:00"
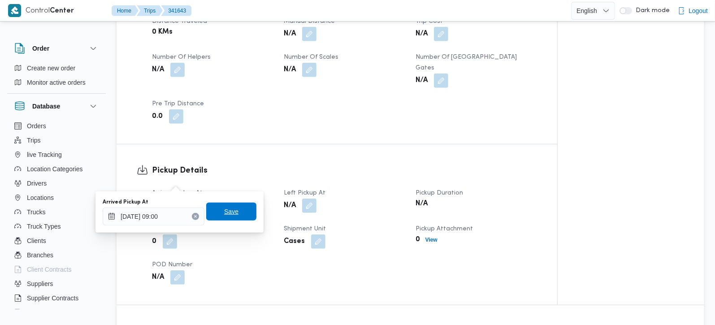
click at [220, 218] on span "Save" at bounding box center [231, 212] width 50 height 18
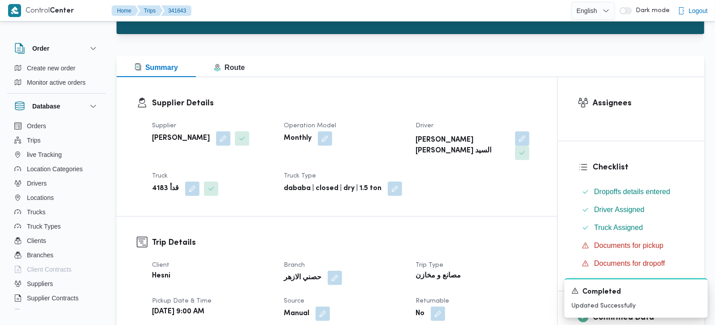
scroll to position [105, 0]
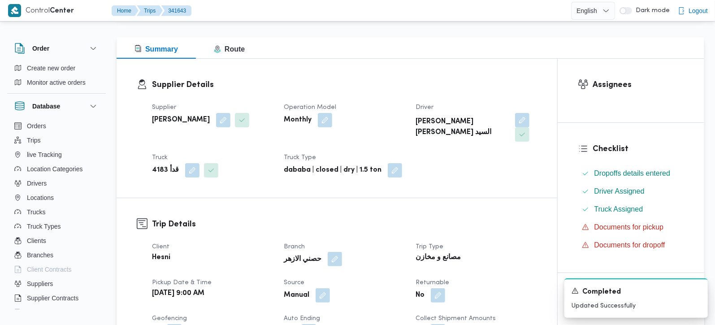
click at [330, 252] on button "button" at bounding box center [335, 259] width 14 height 14
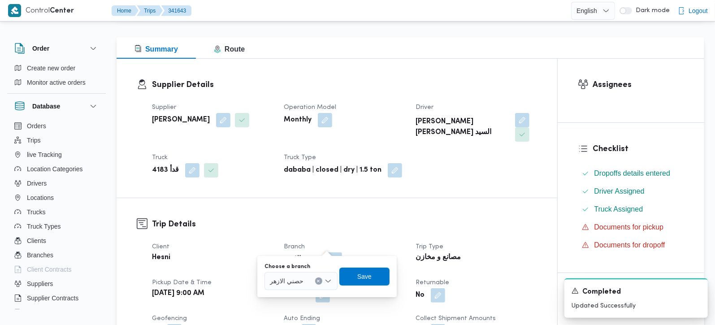
click at [316, 280] on icon "Clear input" at bounding box center [318, 281] width 4 height 4
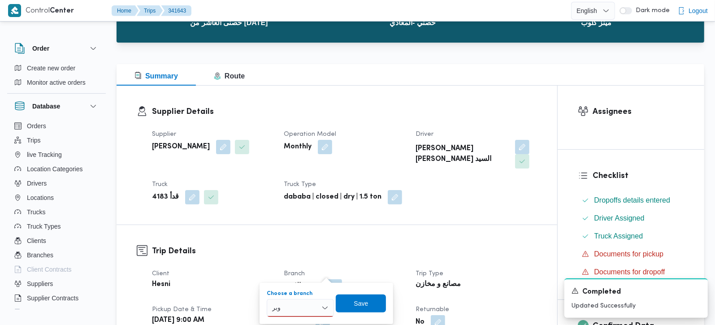
scroll to position [211, 0]
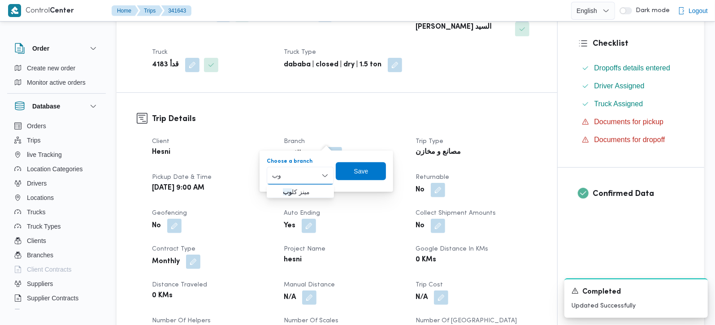
type input "و"
type input "عب"
click at [293, 189] on mark "عب" at bounding box center [291, 191] width 5 height 7
click at [379, 166] on span "Save" at bounding box center [363, 171] width 50 height 18
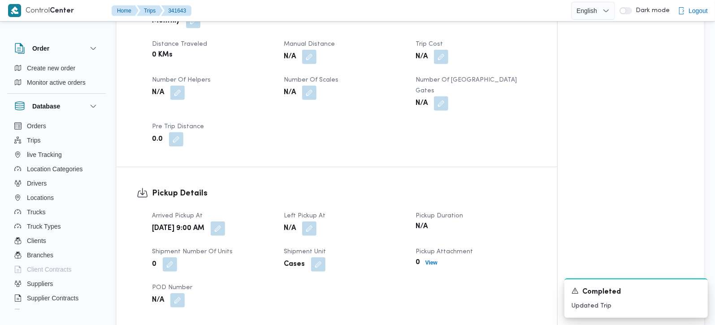
scroll to position [474, 0]
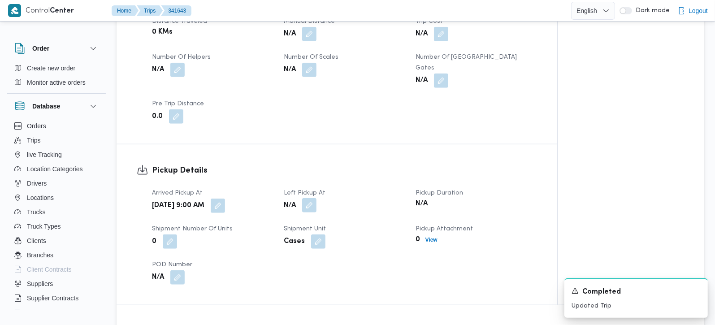
click at [311, 198] on button "button" at bounding box center [309, 205] width 14 height 14
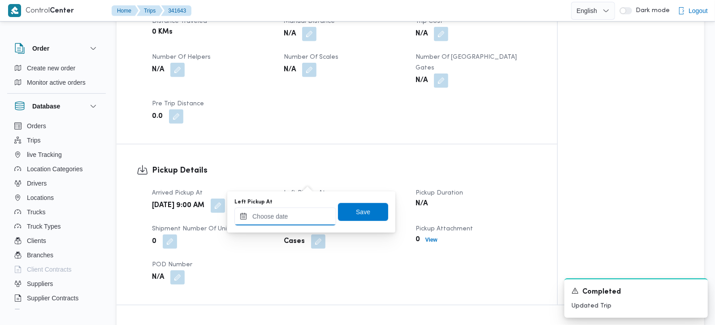
drag, startPoint x: 309, startPoint y: 187, endPoint x: 295, endPoint y: 216, distance: 32.1
click at [295, 216] on input "Left Pickup At" at bounding box center [285, 216] width 102 height 18
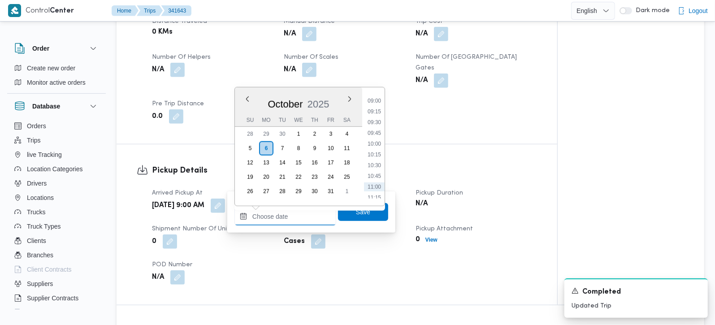
scroll to position [367, 0]
click at [375, 137] on li "09:30" at bounding box center [374, 141] width 21 height 9
type input "06/10/2025 09:30"
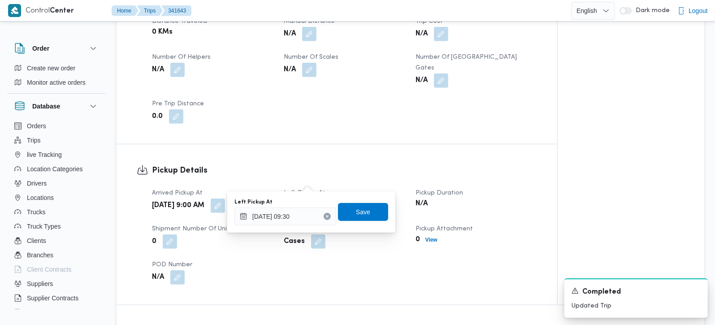
click at [370, 201] on div "Left Pickup At 06/10/2025 09:30 Save" at bounding box center [310, 212] width 155 height 29
click at [356, 207] on span "Save" at bounding box center [363, 211] width 14 height 11
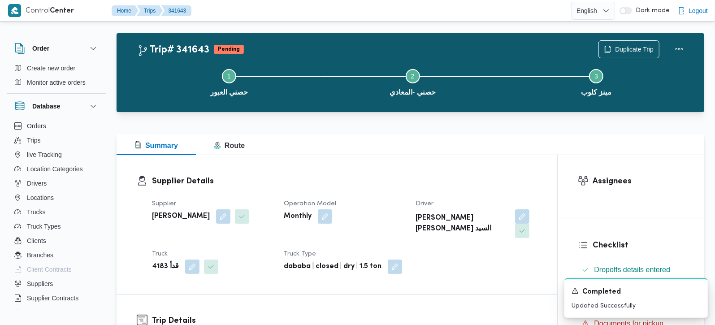
scroll to position [0, 0]
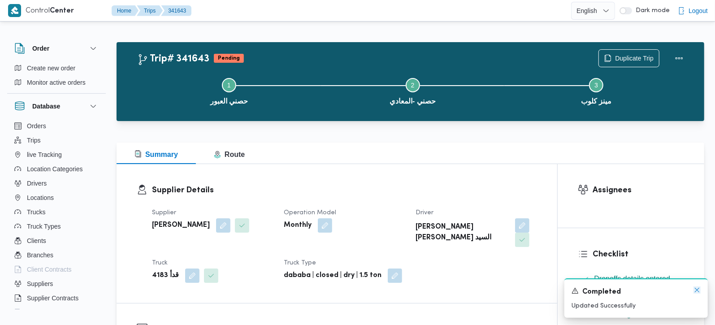
click at [695, 288] on icon "Dismiss toast" at bounding box center [696, 289] width 7 height 7
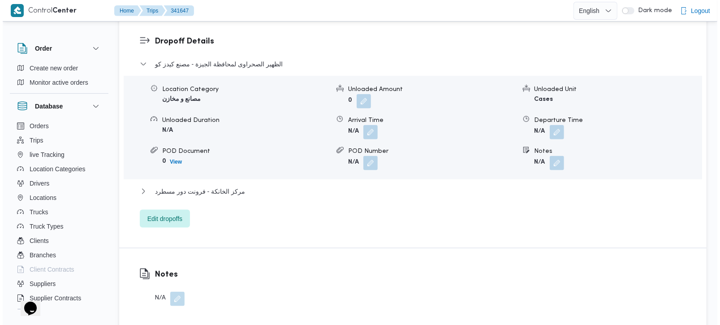
scroll to position [790, 0]
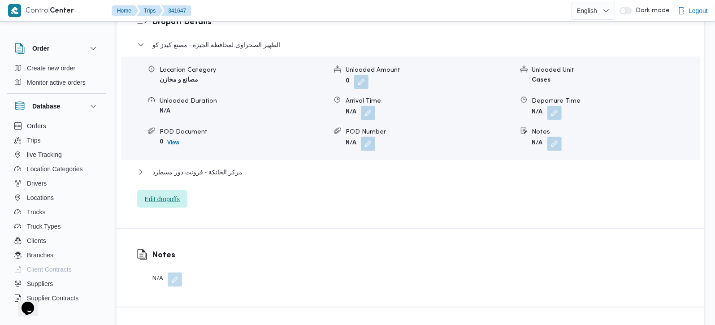
click at [161, 190] on span "Edit dropoffs" at bounding box center [162, 199] width 50 height 18
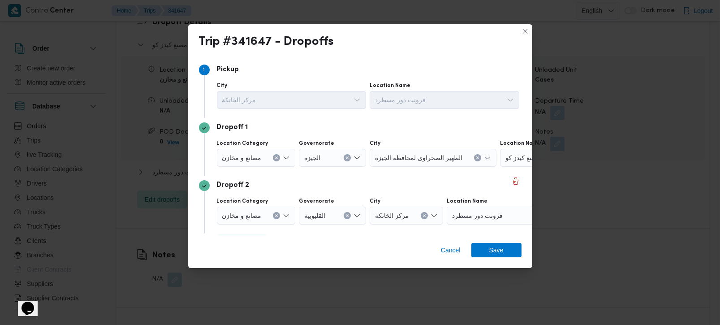
click at [276, 160] on button "Clear input" at bounding box center [276, 157] width 7 height 7
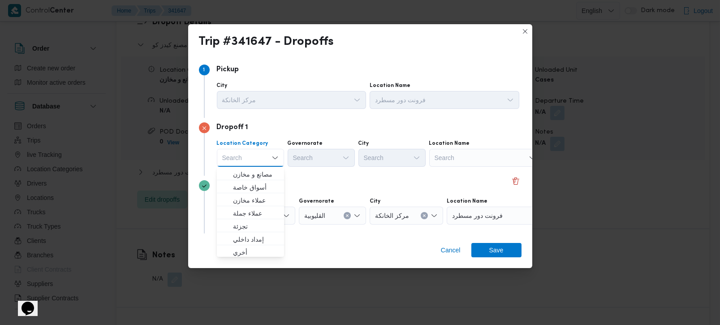
click at [457, 160] on div "Search" at bounding box center [485, 158] width 112 height 18
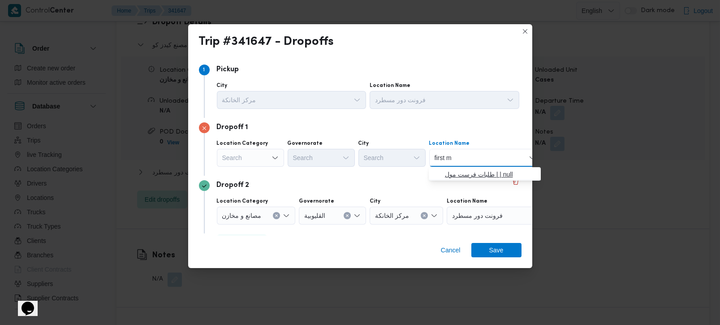
type input "first m"
click at [464, 175] on span "طلبات فرست مول | | null" at bounding box center [490, 174] width 91 height 11
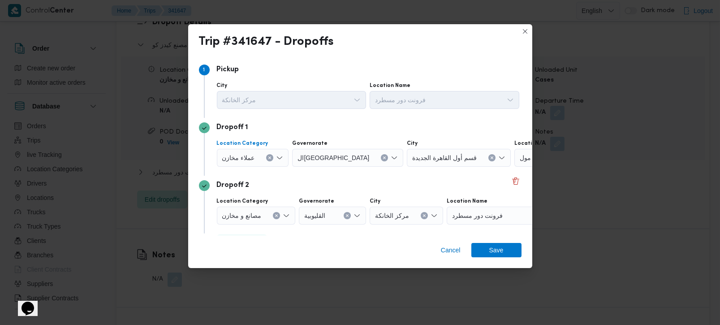
click at [271, 158] on button "Clear input" at bounding box center [269, 157] width 7 height 7
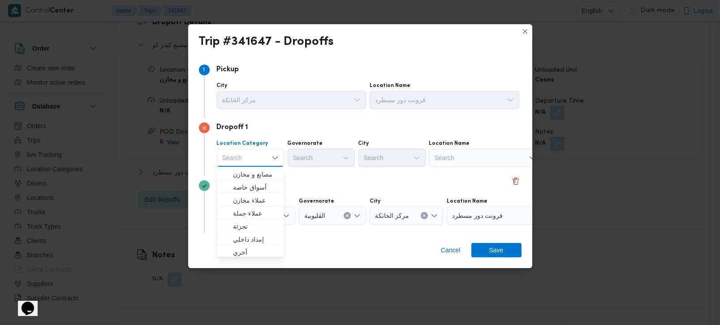
click at [450, 157] on div "Search" at bounding box center [485, 158] width 112 height 18
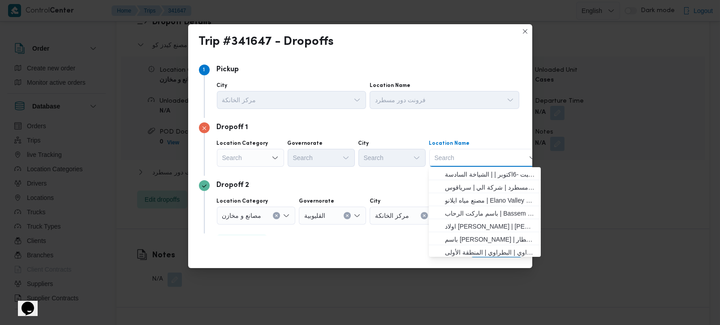
paste input "Delivery Hero Dmart [GEOGRAPHIC_DATA] Tagamoa the court"
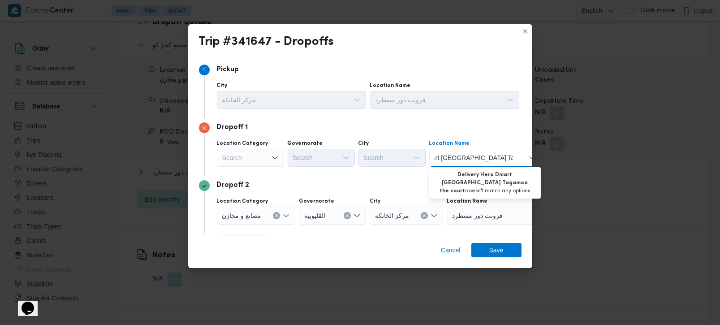
scroll to position [0, 0]
drag, startPoint x: 497, startPoint y: 159, endPoint x: 384, endPoint y: 164, distance: 113.0
click at [384, 164] on div "Location Category Search Governorate Search City Search Location Name Delivery …" at bounding box center [368, 153] width 306 height 30
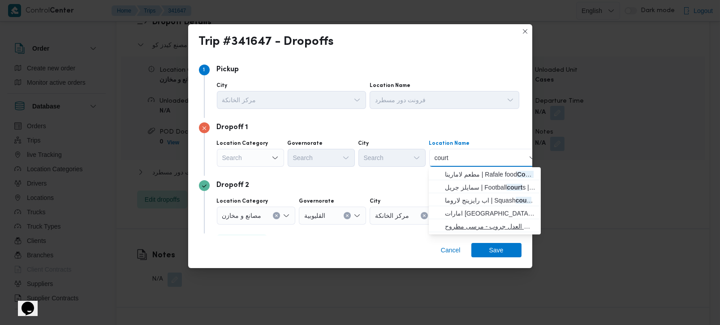
paste input "Delivery Hero Dmart [GEOGRAPHIC_DATA] Tagamoa the"
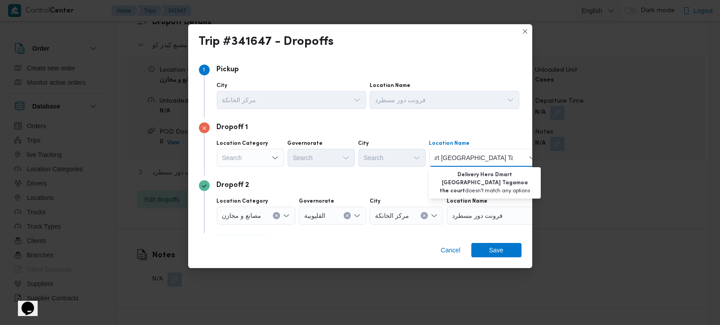
drag, startPoint x: 459, startPoint y: 157, endPoint x: 554, endPoint y: 163, distance: 95.6
click at [554, 163] on div "Trip #341647 - Dropoffs Step 1 1 [GEOGRAPHIC_DATA] مركز الخانكة Location Name ف…" at bounding box center [360, 162] width 720 height 325
type input "Delivery Hero Dmart Egypt"
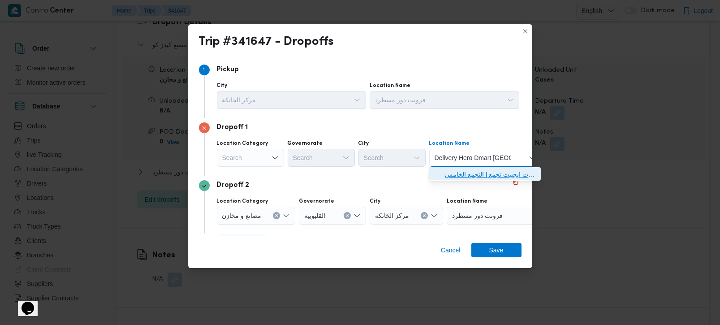
click at [513, 177] on span "طلبات ديمارت ايجيبت تجمع | التجمع الخامس | null" at bounding box center [490, 174] width 91 height 11
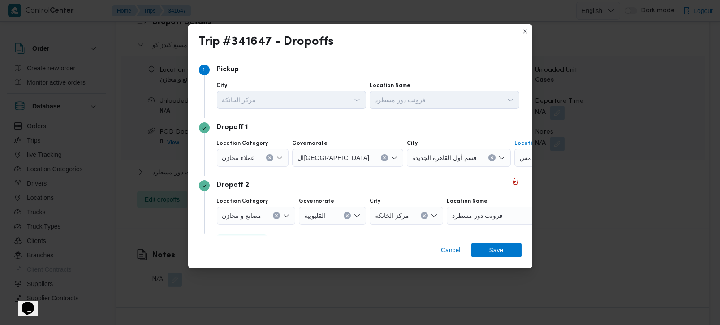
click at [266, 155] on button "Clear input" at bounding box center [269, 157] width 7 height 7
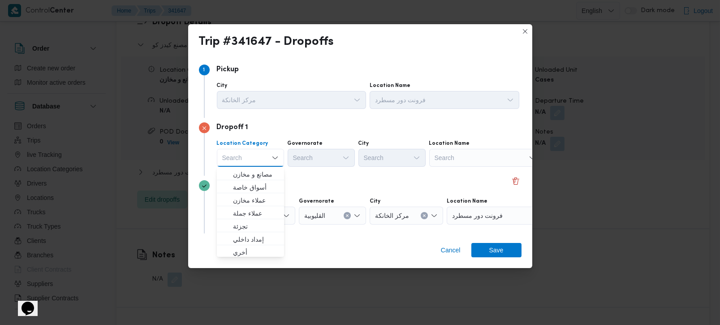
click at [449, 157] on div "Search" at bounding box center [485, 158] width 112 height 18
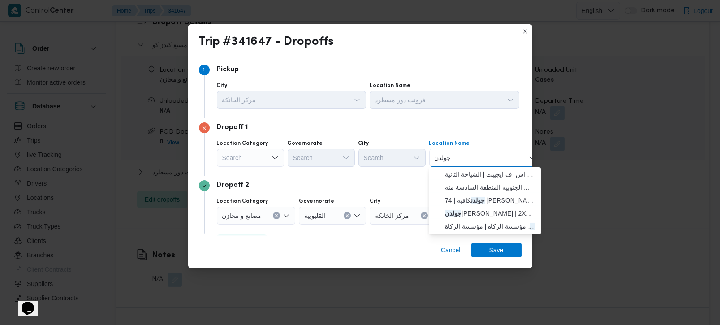
type input "جولدن"
click at [453, 186] on span "جولدن مارت رايت مول | التجمع الخامس اللوتس الجنوبيه المنطقة السادسة منه | null" at bounding box center [490, 187] width 91 height 11
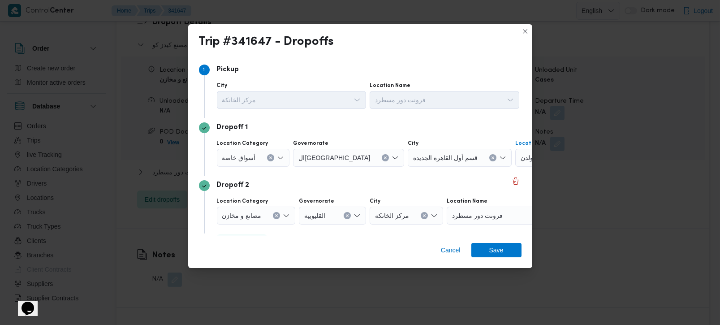
click at [269, 155] on button "Clear input" at bounding box center [270, 157] width 7 height 7
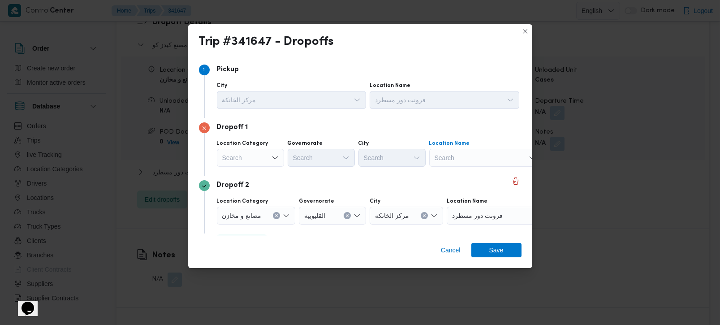
click at [467, 150] on div "Search" at bounding box center [485, 158] width 112 height 18
paste input "Fount Mall"
type input "فونت"
click at [481, 169] on span "طلبات مارت - فونت مول | | null" at bounding box center [490, 174] width 91 height 11
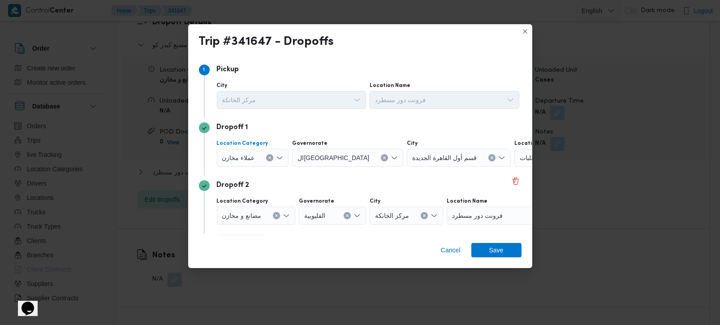
click at [268, 157] on icon "Clear input" at bounding box center [270, 158] width 4 height 4
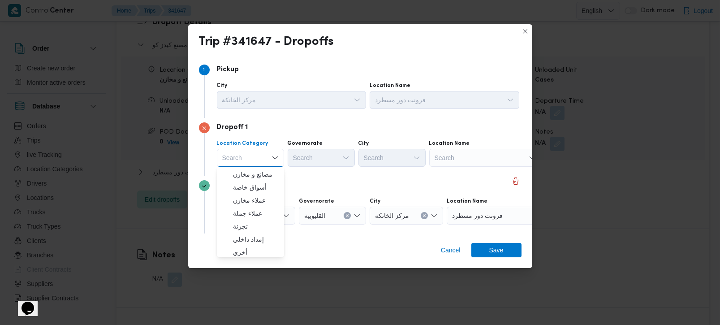
click at [478, 156] on div "Search" at bounding box center [485, 158] width 112 height 18
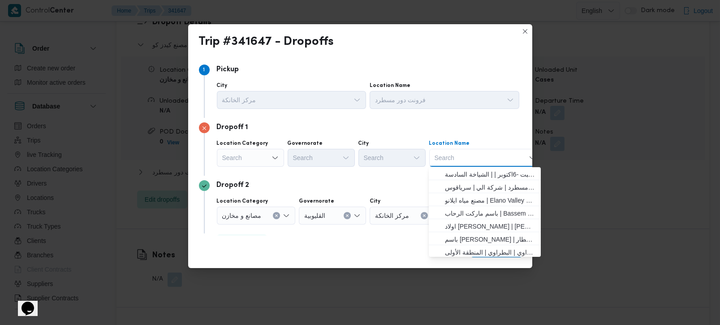
paste input "البنفسج"
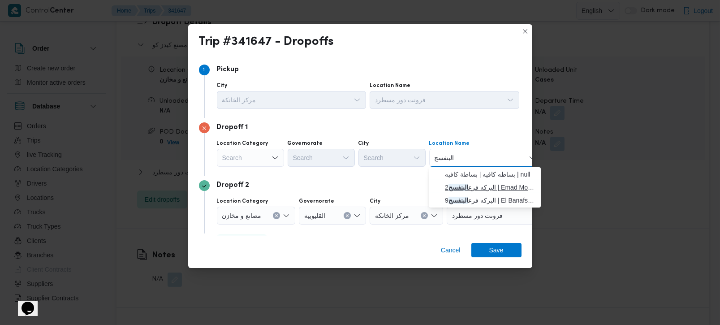
type input "البنفسج"
click at [480, 190] on span "البركه فرع البنفسج 2 | Emad Mostafa Home | null" at bounding box center [490, 187] width 91 height 11
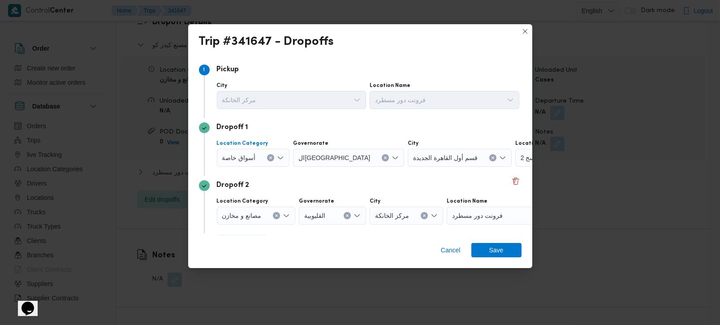
click at [267, 155] on button "Clear input" at bounding box center [270, 157] width 7 height 7
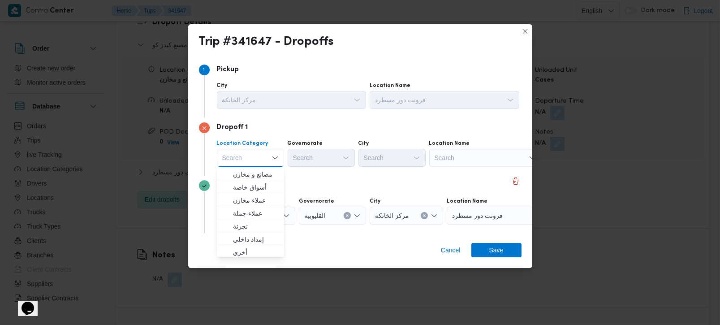
click at [439, 160] on div "Search" at bounding box center [485, 158] width 112 height 18
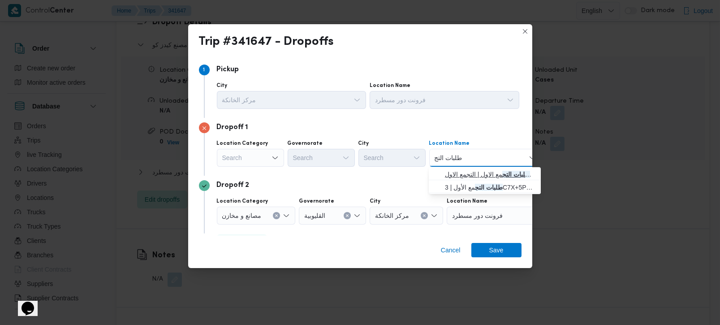
type input "طلبات التج"
click at [509, 171] on mark "طلبات التج" at bounding box center [517, 174] width 28 height 7
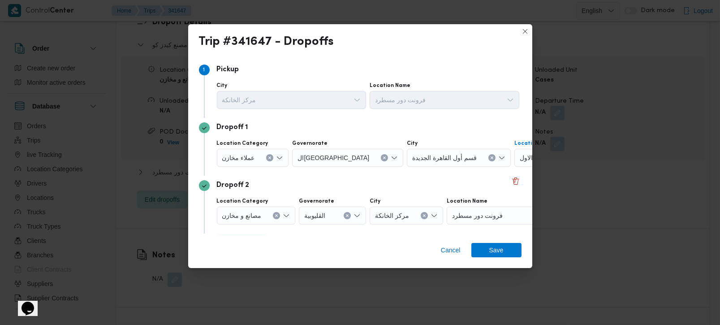
click at [267, 160] on button "Clear input" at bounding box center [269, 157] width 7 height 7
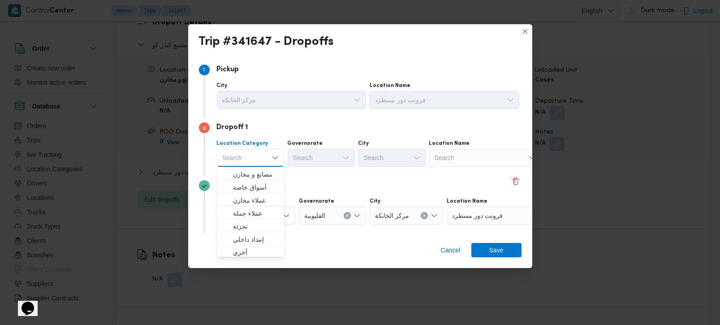
click at [459, 161] on div "Search" at bounding box center [485, 158] width 112 height 18
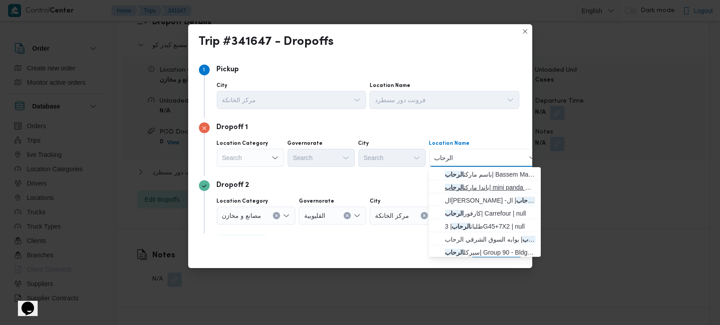
type input "الرحاب"
click at [470, 180] on span "باندا ماركت الرحاب | mini panda market | null" at bounding box center [484, 187] width 105 height 14
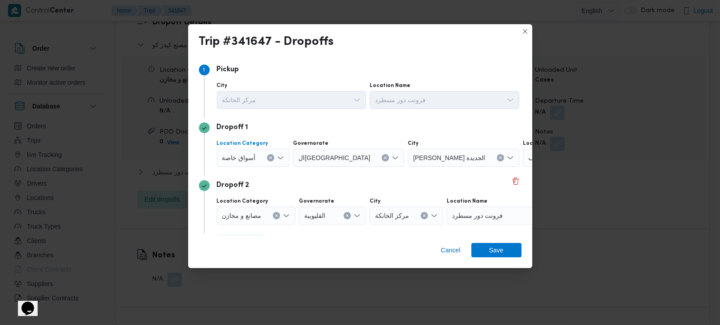
click at [271, 159] on icon "Clear input" at bounding box center [271, 158] width 2 height 2
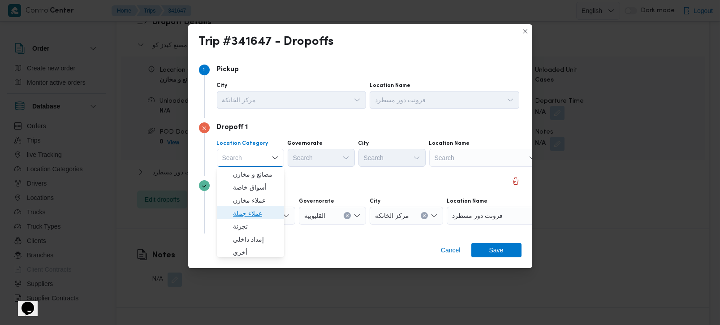
click at [247, 211] on span "عملاء جملة" at bounding box center [256, 213] width 46 height 11
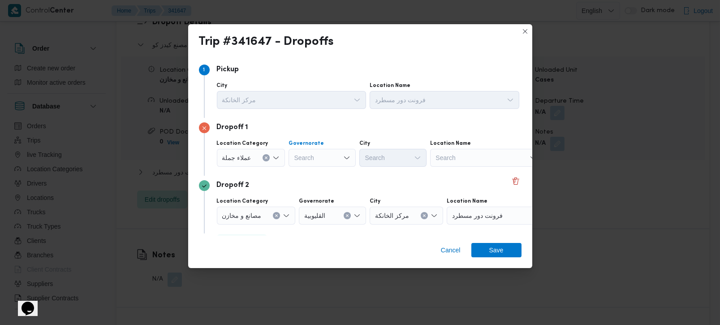
click at [308, 157] on div "Search" at bounding box center [322, 158] width 67 height 18
type input "رة"
click at [318, 185] on span "القاه رة" at bounding box center [327, 187] width 46 height 11
click at [403, 161] on div "Search" at bounding box center [436, 158] width 67 height 18
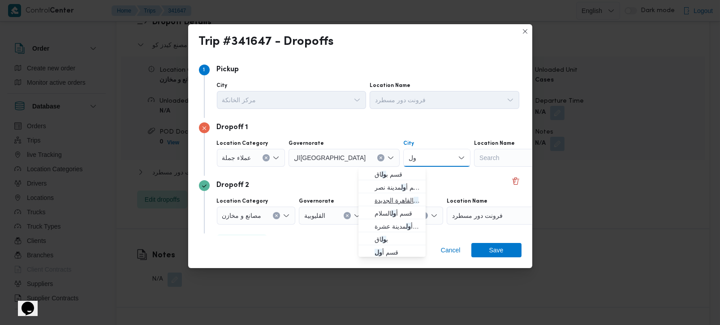
type input "ول"
click at [390, 199] on span "قسم أ ول القاهرة الجديدة" at bounding box center [398, 200] width 46 height 11
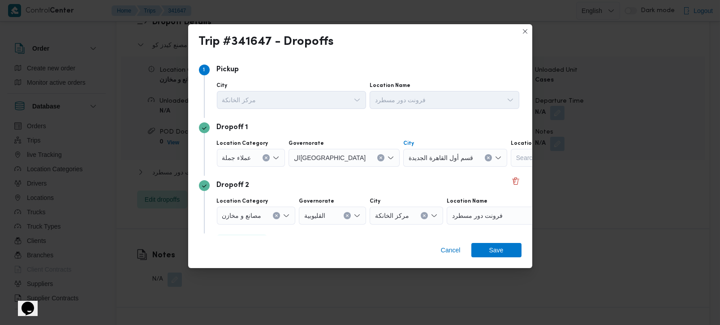
click at [274, 215] on button "Clear input" at bounding box center [276, 215] width 7 height 7
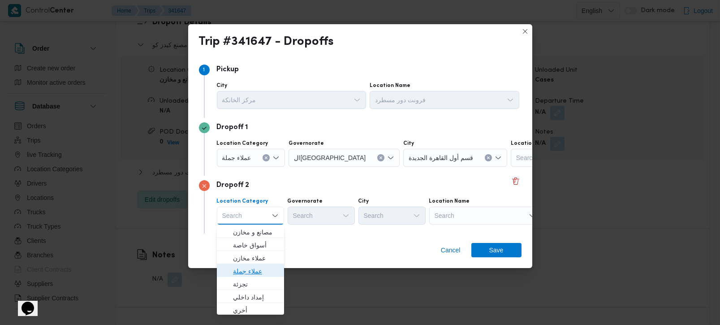
click at [250, 266] on span "عملاء جملة" at bounding box center [256, 271] width 46 height 11
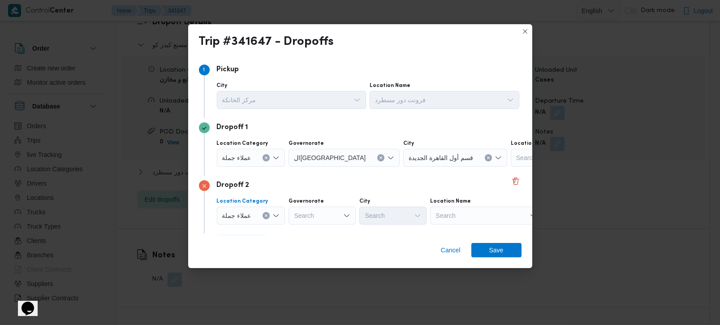
click at [330, 216] on div "Search" at bounding box center [322, 216] width 67 height 18
type input "رة"
click at [313, 246] on span "القاه رة" at bounding box center [327, 245] width 46 height 11
click at [403, 220] on div "Search" at bounding box center [436, 216] width 67 height 18
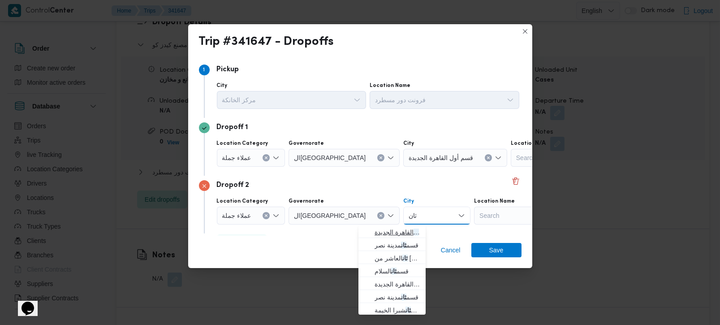
type input "ثان"
click at [382, 228] on span "قسم ثان القاهرة الجديدة" at bounding box center [398, 232] width 46 height 11
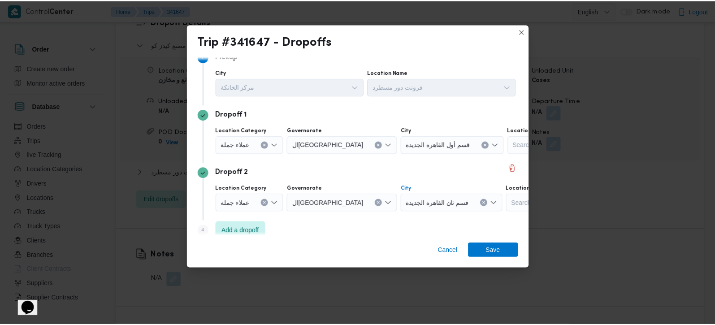
scroll to position [24, 0]
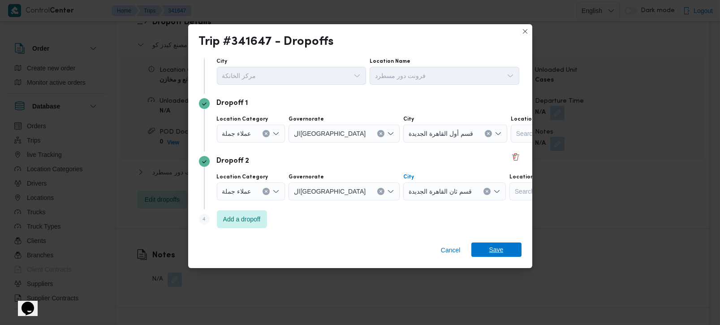
click at [482, 251] on span "Save" at bounding box center [496, 249] width 50 height 14
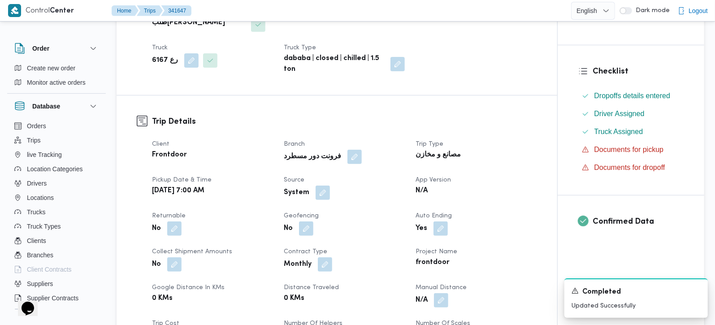
scroll to position [211, 0]
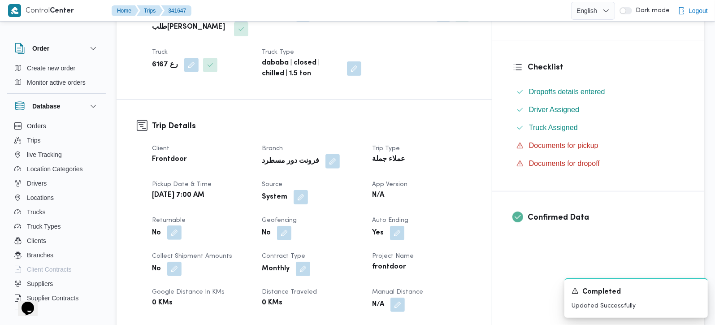
click at [177, 225] on button "button" at bounding box center [174, 232] width 14 height 14
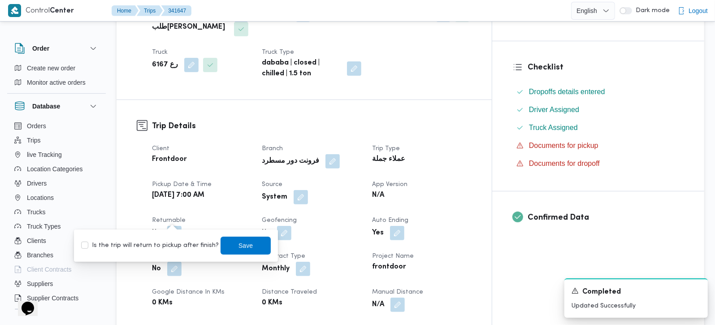
click at [163, 247] on label "Is the trip will return to pickup after finish?" at bounding box center [150, 245] width 138 height 11
checkbox input "true"
click at [227, 245] on span "Save" at bounding box center [245, 245] width 50 height 18
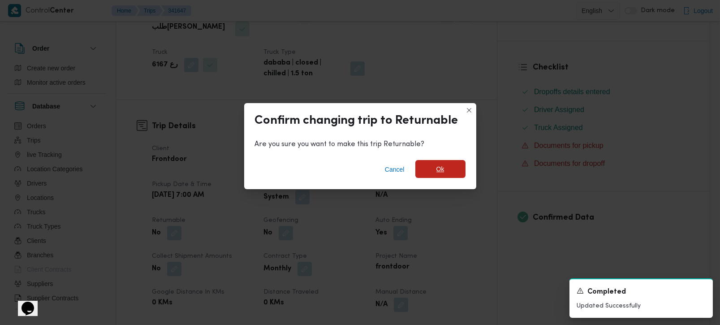
click at [453, 171] on span "Ok" at bounding box center [440, 169] width 50 height 18
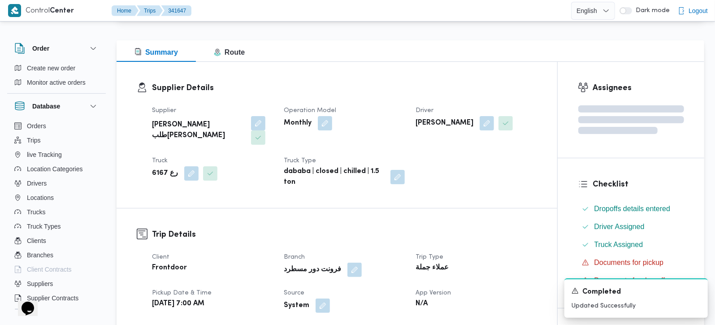
scroll to position [263, 0]
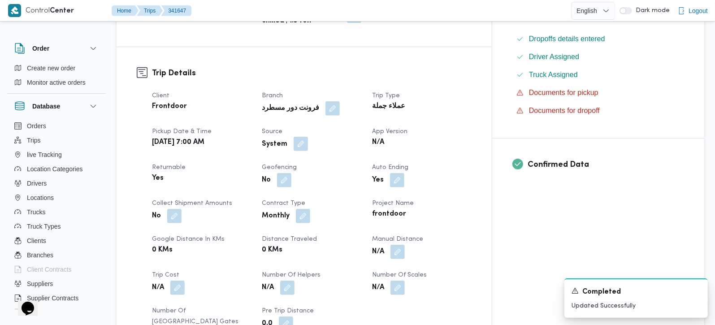
click at [308, 137] on button "button" at bounding box center [300, 144] width 14 height 14
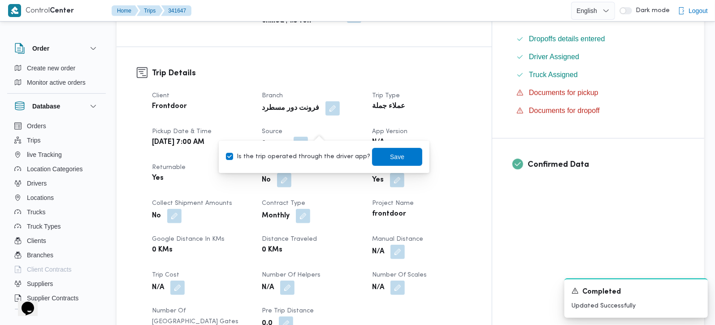
click at [311, 162] on div "Is the trip operated through the driver app? Save" at bounding box center [324, 157] width 198 height 20
click at [348, 154] on label "Is the trip operated through the driver app?" at bounding box center [298, 156] width 144 height 11
checkbox input "false"
click at [390, 157] on span "Save" at bounding box center [397, 156] width 14 height 11
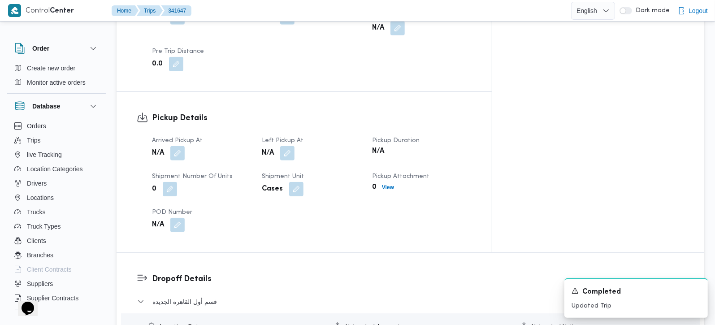
scroll to position [527, 0]
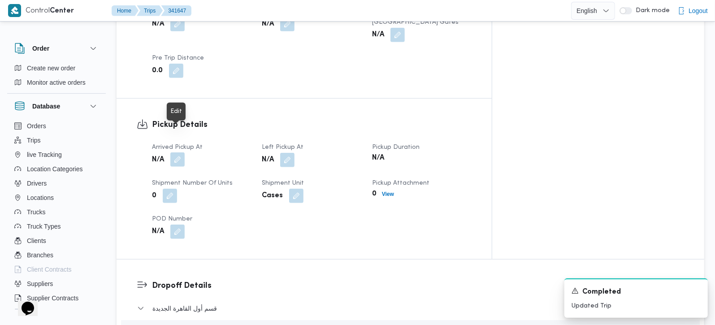
click at [175, 152] on button "button" at bounding box center [177, 159] width 14 height 14
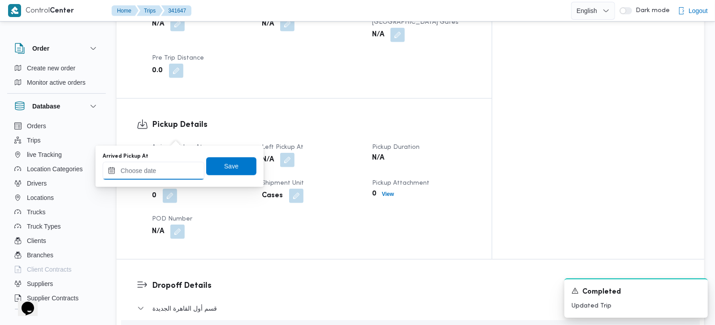
click at [154, 165] on input "Arrived Pickup At" at bounding box center [154, 171] width 102 height 18
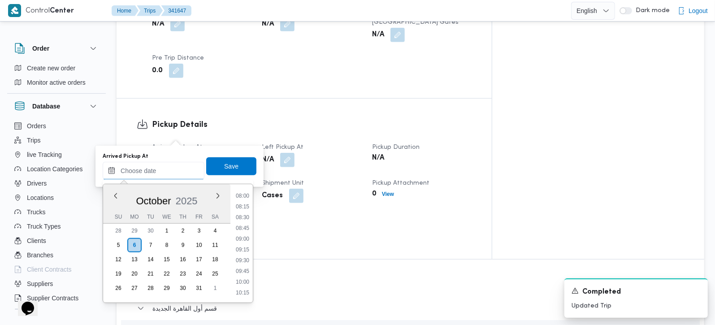
scroll to position [325, 0]
click at [244, 189] on div "Time 00:00 00:15 00:30 00:45 01:00 01:15 01:30 01:45 02:00 02:15 02:30 02:45 03…" at bounding box center [241, 243] width 22 height 118
click at [244, 190] on li "07:30" at bounding box center [242, 193] width 21 height 9
type input "06/10/2025 07:30"
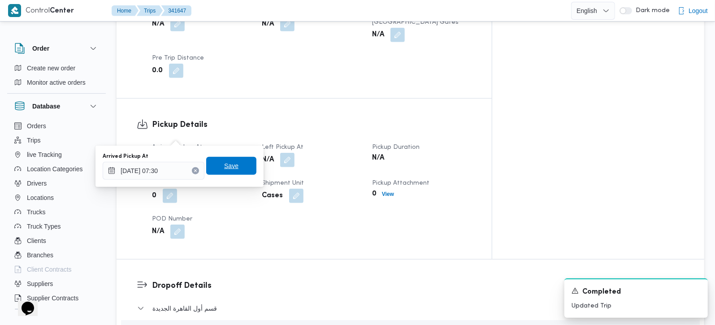
click at [234, 160] on span "Save" at bounding box center [231, 166] width 50 height 18
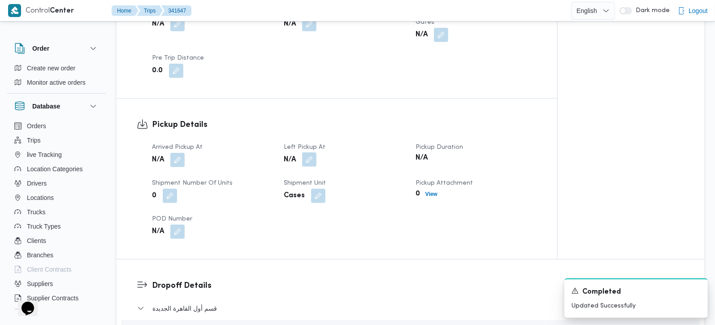
click at [315, 152] on button "button" at bounding box center [309, 159] width 14 height 14
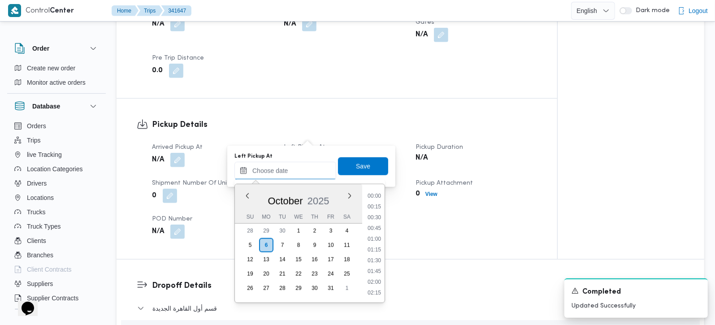
click at [290, 167] on input "Left Pickup At" at bounding box center [285, 171] width 102 height 18
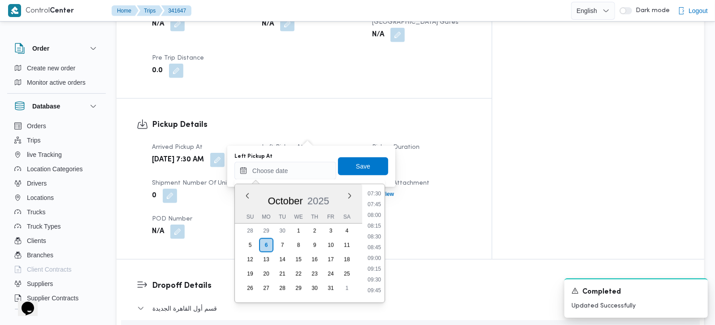
drag, startPoint x: 377, startPoint y: 240, endPoint x: 365, endPoint y: 199, distance: 42.1
click at [377, 240] on li "08:30" at bounding box center [374, 236] width 21 height 9
type input "06/10/2025 08:30"
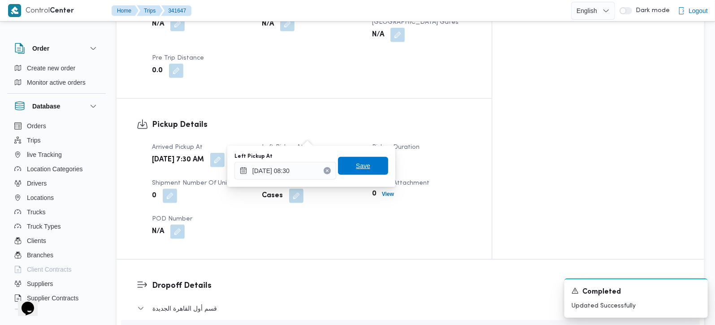
drag, startPoint x: 355, startPoint y: 165, endPoint x: 348, endPoint y: 177, distance: 13.8
click at [356, 165] on span "Save" at bounding box center [363, 165] width 14 height 11
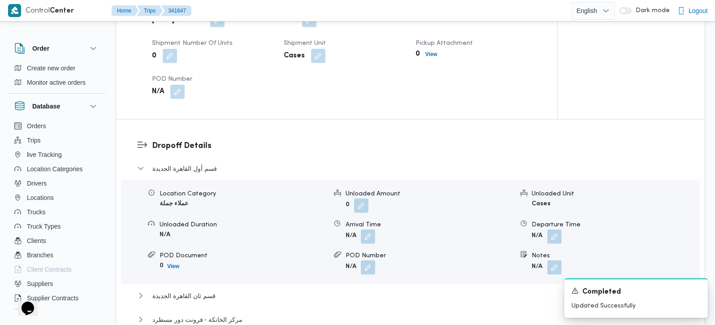
scroll to position [685, 0]
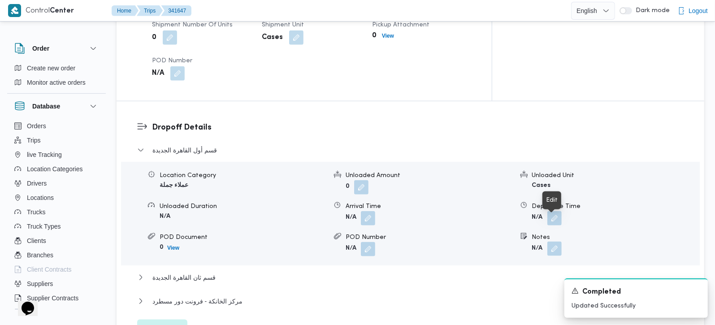
click at [549, 241] on button "button" at bounding box center [554, 248] width 14 height 14
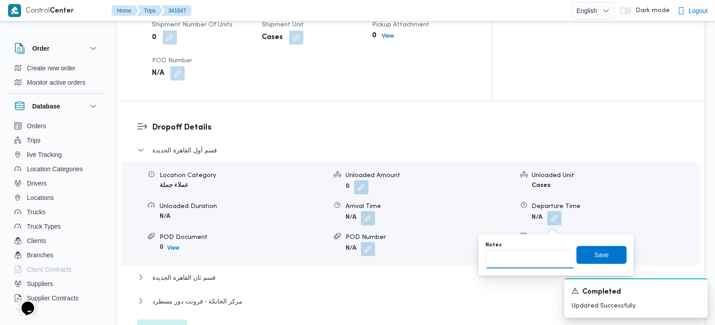
click at [521, 259] on input "Notes" at bounding box center [529, 259] width 89 height 18
type input "فيرست مول و التجمع الخامس و فونت مول و البنفسج و التجمع الاول"
click at [604, 248] on span "Save" at bounding box center [601, 255] width 50 height 18
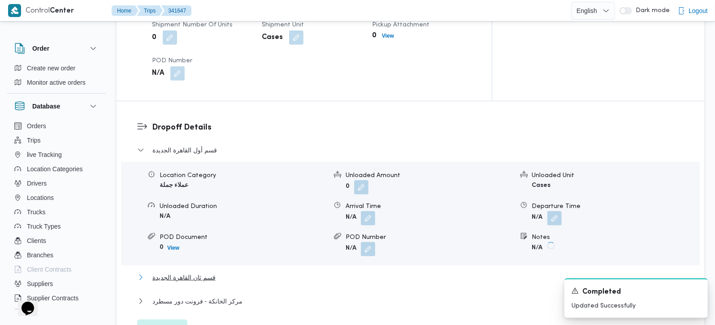
click at [202, 272] on span "قسم ثان القاهرة الجديدة" at bounding box center [183, 277] width 63 height 11
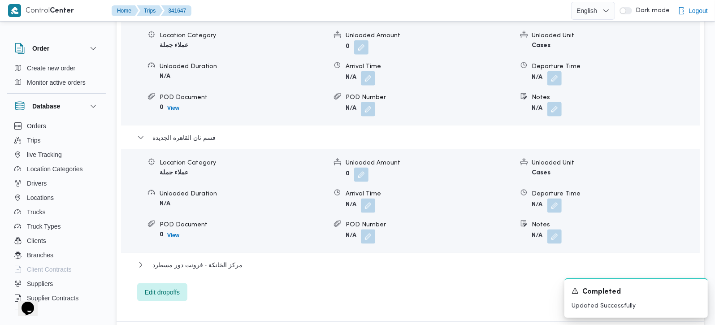
scroll to position [843, 0]
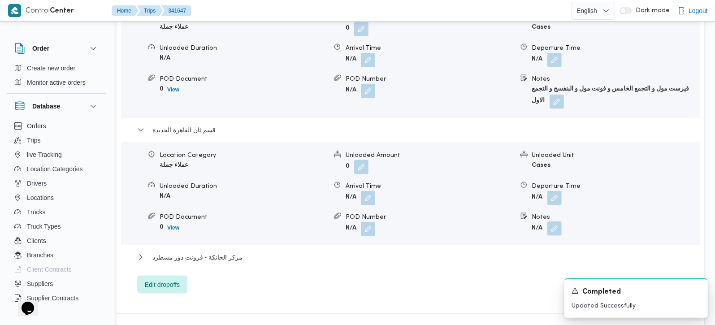
click at [551, 221] on button "button" at bounding box center [554, 228] width 14 height 14
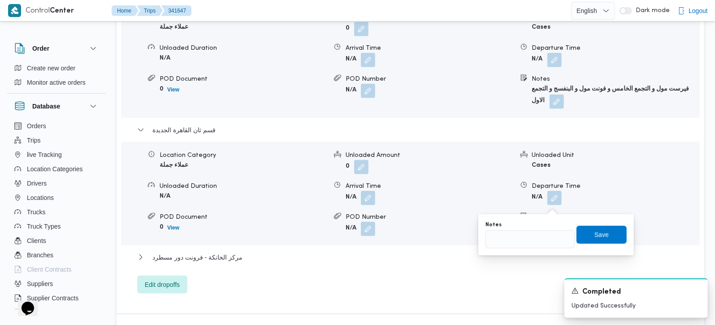
click at [526, 249] on div "Notes Save" at bounding box center [555, 234] width 143 height 29
click at [526, 242] on input "Notes" at bounding box center [529, 239] width 89 height 18
type input "الرحاب"
click at [577, 238] on span "Save" at bounding box center [601, 234] width 50 height 18
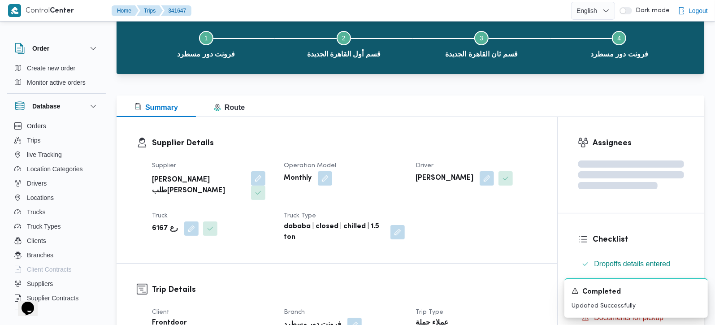
scroll to position [0, 0]
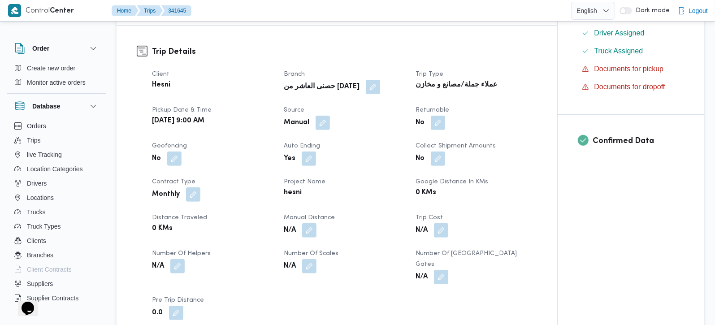
scroll to position [422, 0]
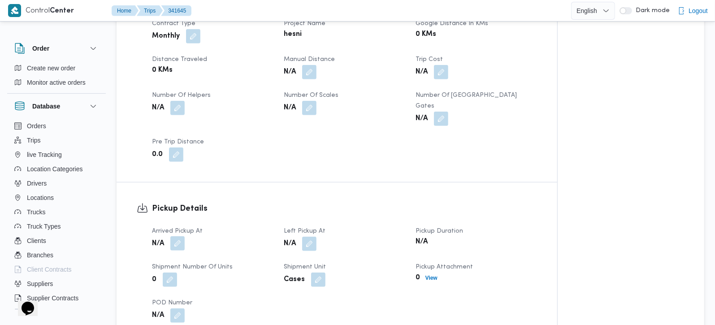
click at [176, 236] on button "button" at bounding box center [177, 243] width 14 height 14
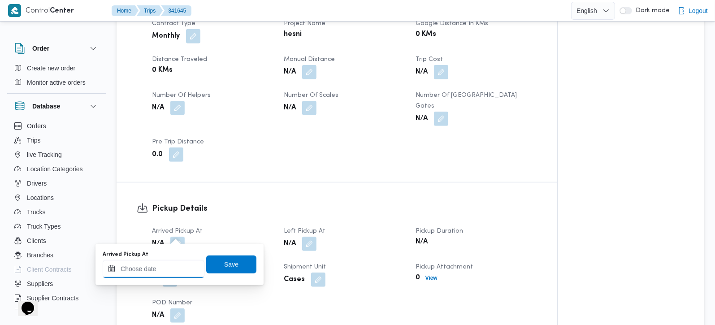
click at [151, 263] on input "Arrived Pickup At" at bounding box center [154, 269] width 102 height 18
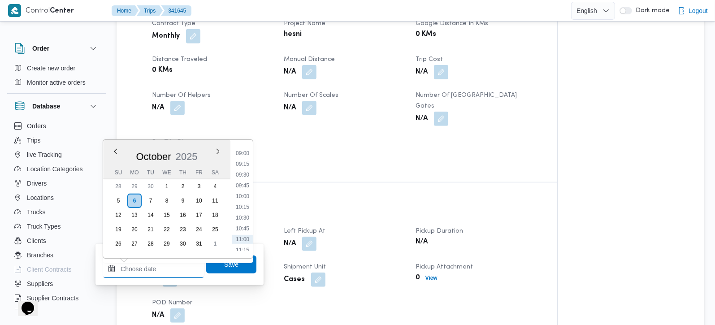
scroll to position [367, 0]
click at [243, 174] on li "09:00" at bounding box center [242, 172] width 21 height 9
type input "[DATE] 09:00"
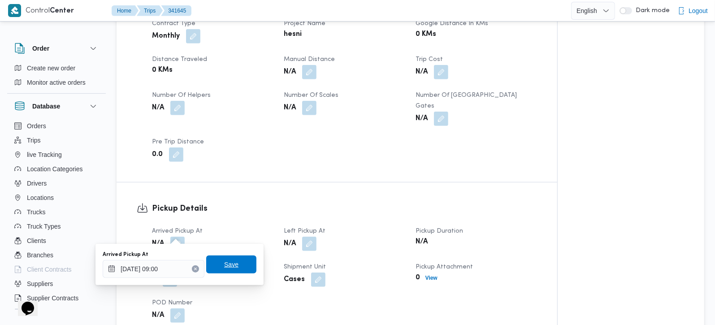
click at [233, 258] on span "Save" at bounding box center [231, 264] width 50 height 18
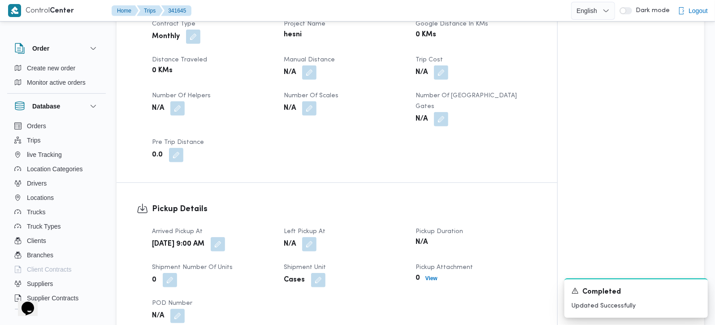
scroll to position [422, 0]
click at [315, 239] on button "button" at bounding box center [309, 243] width 14 height 14
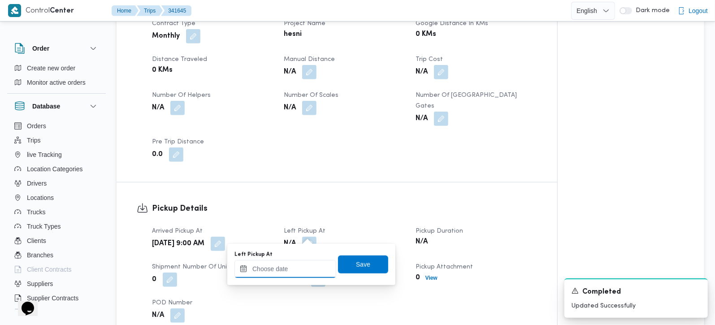
click at [300, 266] on input "Left Pickup At" at bounding box center [285, 269] width 102 height 18
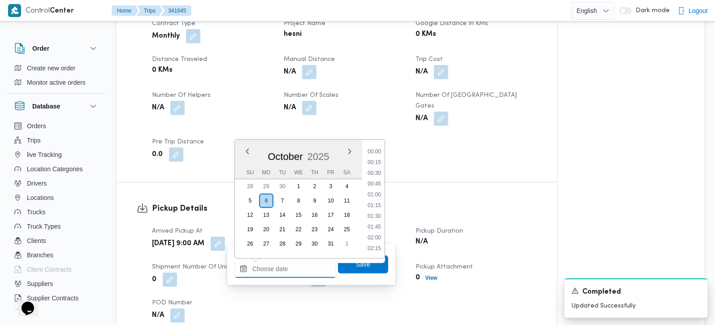
scroll to position [419, 0]
click at [374, 160] on li "10:00" at bounding box center [374, 162] width 21 height 9
type input "[DATE] 10:00"
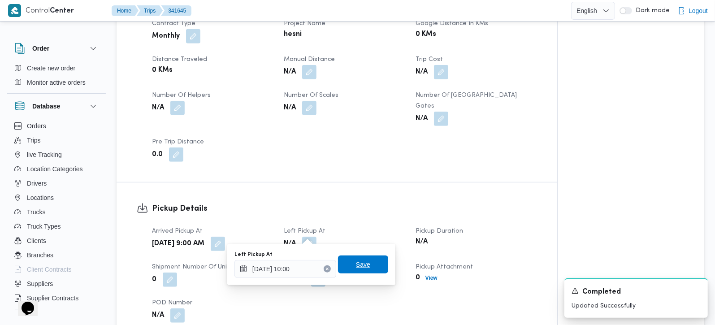
drag, startPoint x: 362, startPoint y: 260, endPoint x: 260, endPoint y: 138, distance: 158.4
click at [361, 261] on span "Save" at bounding box center [363, 264] width 14 height 11
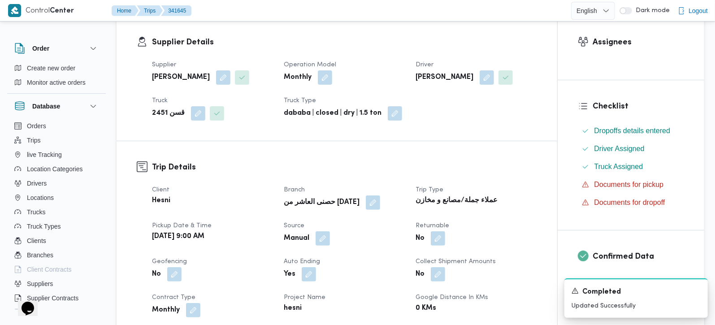
scroll to position [158, 0]
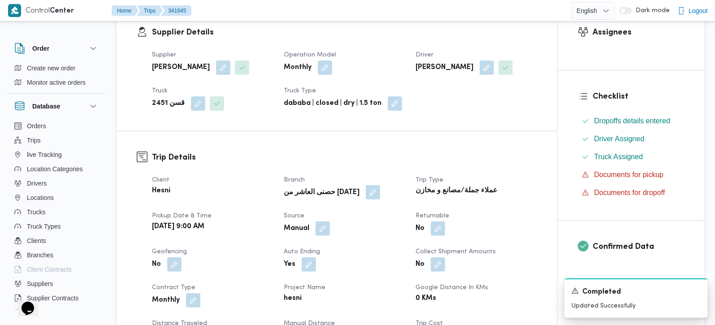
click at [366, 195] on button "button" at bounding box center [373, 192] width 14 height 14
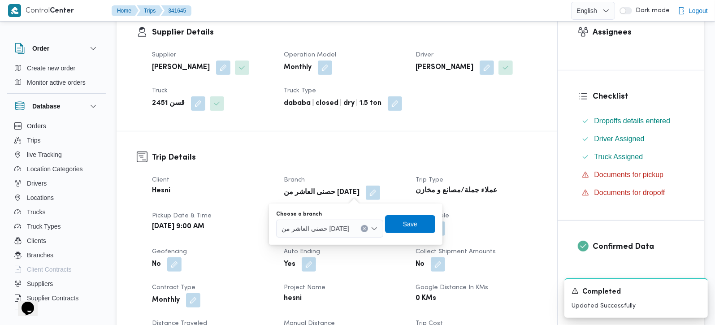
click at [357, 225] on div "حصنى العاشر من رمضان" at bounding box center [329, 229] width 107 height 18
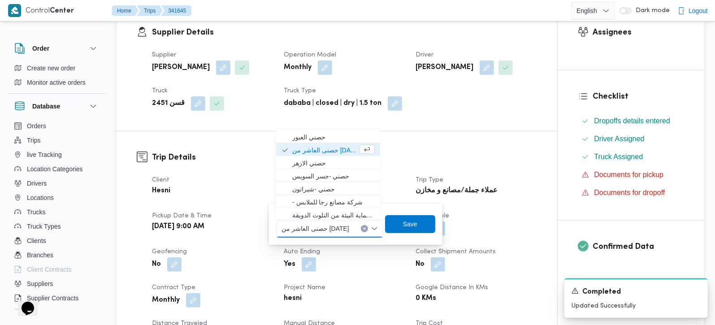
click at [361, 229] on button "Clear input" at bounding box center [364, 228] width 7 height 7
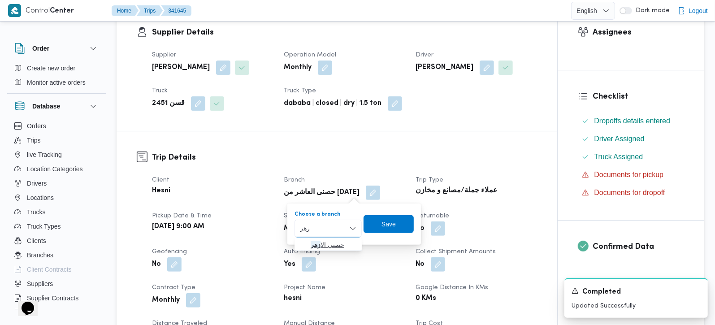
type input "زهر"
click at [315, 237] on span "حصني الا زهر" at bounding box center [328, 244] width 60 height 14
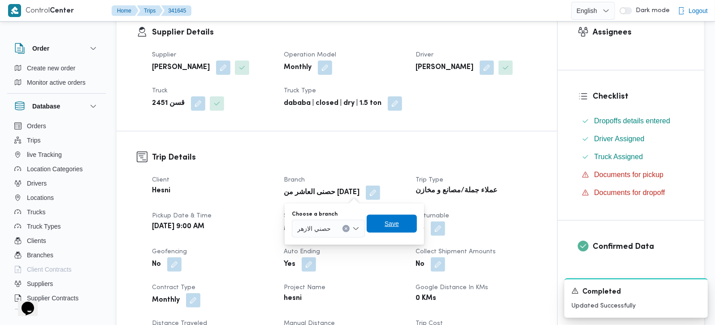
click at [411, 219] on span "Save" at bounding box center [392, 224] width 50 height 18
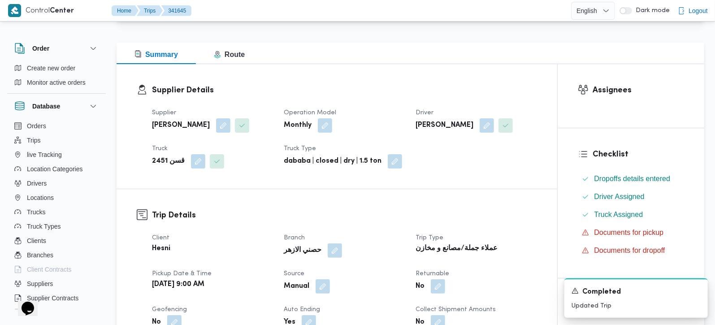
scroll to position [0, 0]
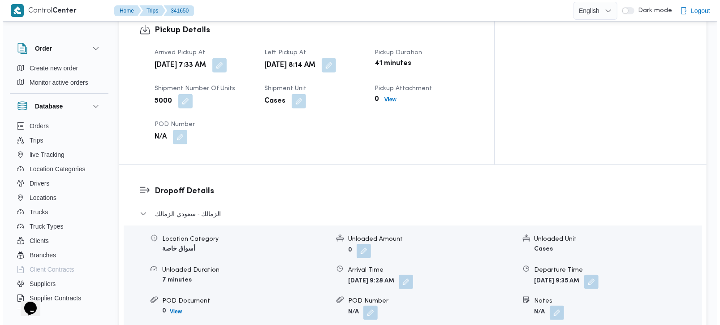
scroll to position [632, 0]
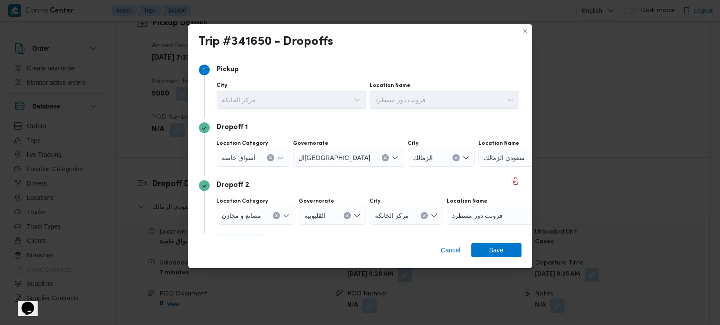
click at [270, 159] on icon "Clear input" at bounding box center [271, 158] width 2 height 2
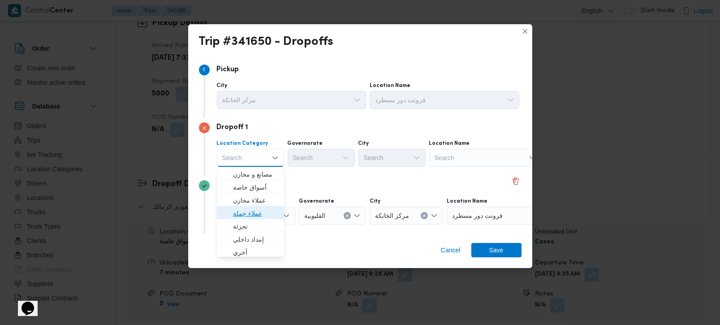
click at [249, 212] on span "عملاء جملة" at bounding box center [256, 213] width 46 height 11
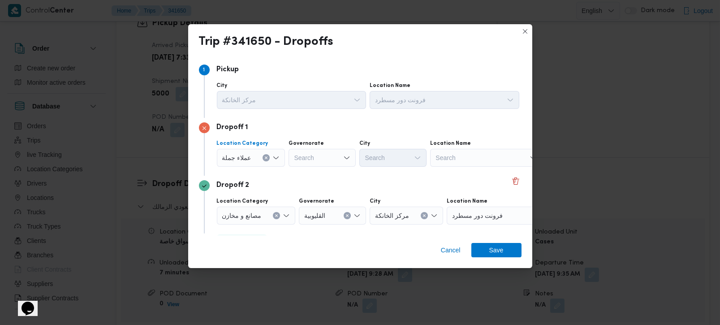
click at [301, 160] on div "Search" at bounding box center [322, 158] width 67 height 18
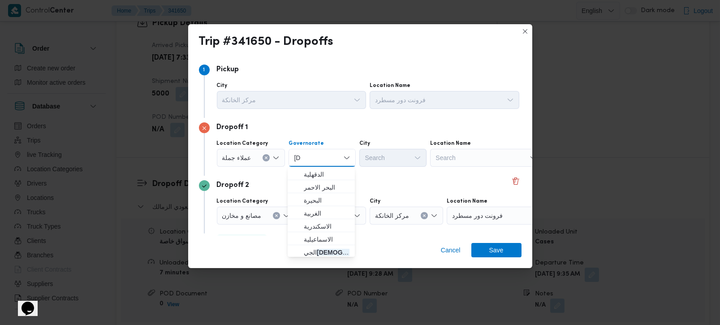
type input "زة"
click at [324, 254] on span "الجي زة" at bounding box center [327, 252] width 46 height 11
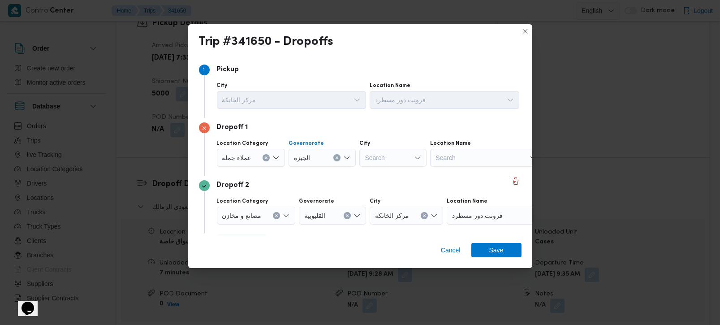
click at [402, 154] on div "Search" at bounding box center [392, 158] width 67 height 18
type input "رم"
click at [399, 169] on span "اله رم" at bounding box center [398, 174] width 46 height 11
click at [508, 242] on div "Cancel Save" at bounding box center [360, 252] width 344 height 32
click at [509, 250] on span "Save" at bounding box center [496, 249] width 50 height 14
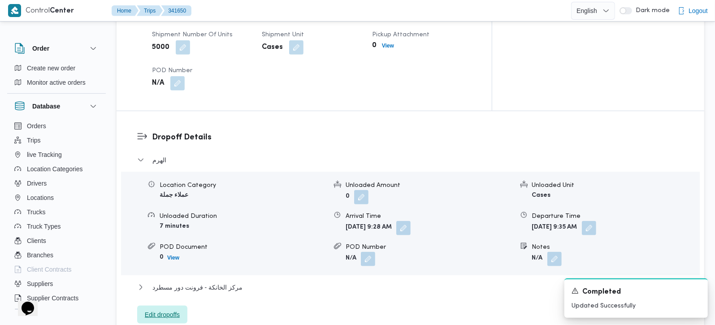
scroll to position [697, 0]
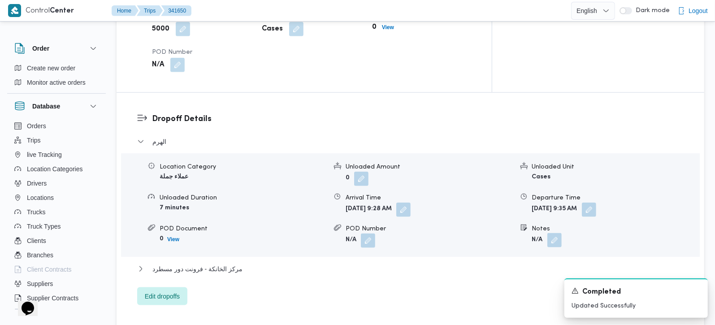
click at [548, 233] on button "button" at bounding box center [554, 240] width 14 height 14
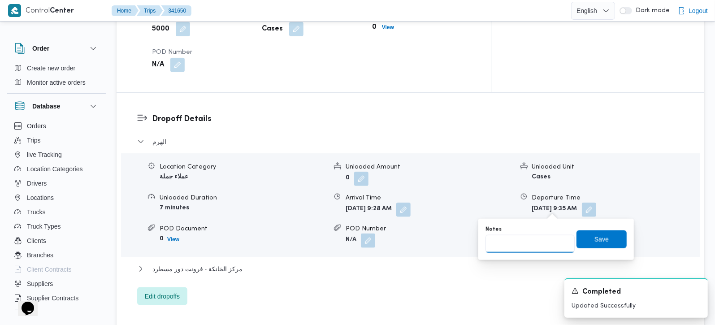
click at [534, 244] on input "Notes" at bounding box center [529, 244] width 89 height 18
type input "حدائق الاهرام طلبات و اكسبشن"
click at [593, 233] on span "Save" at bounding box center [601, 239] width 50 height 18
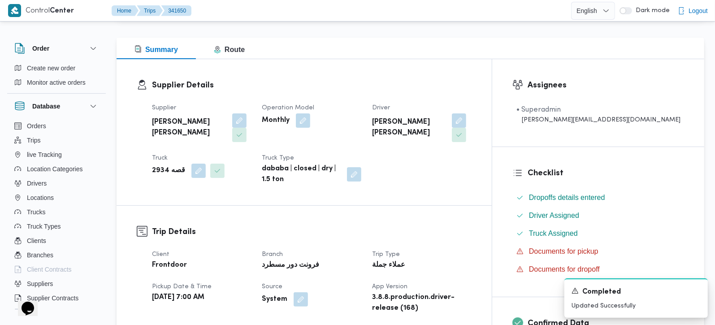
scroll to position [0, 0]
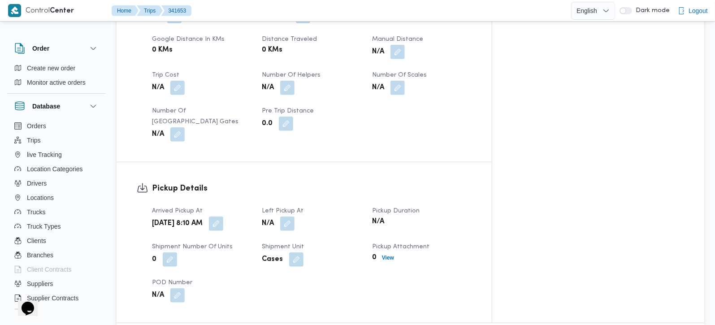
scroll to position [474, 0]
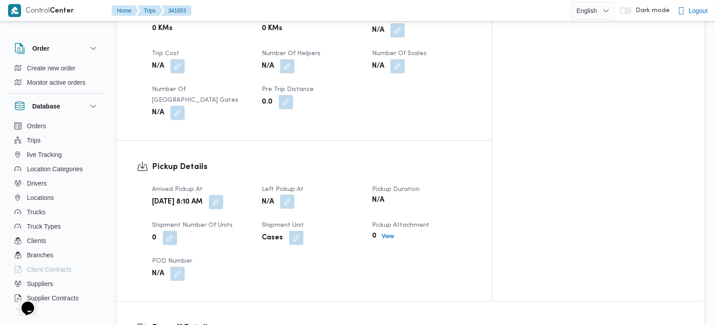
click at [294, 194] on button "button" at bounding box center [287, 201] width 14 height 14
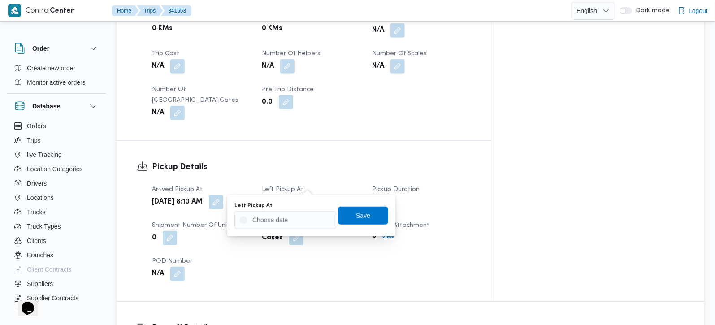
click at [299, 229] on body "Control Center Home Trips 341653 English عربي Dark mode Logout Order Create new…" at bounding box center [357, 319] width 715 height 1587
click at [298, 223] on input "Left Pickup At" at bounding box center [285, 220] width 102 height 18
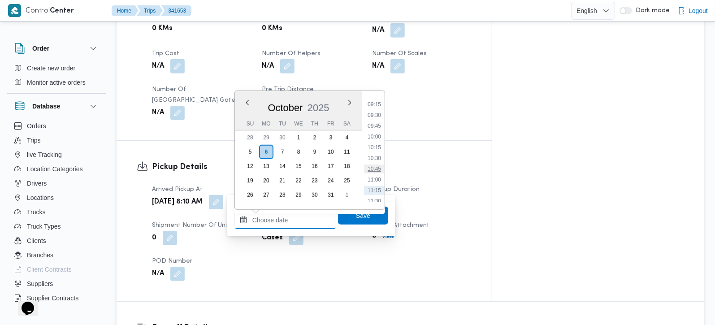
scroll to position [378, 0]
click at [374, 102] on li "08:45" at bounding box center [374, 101] width 21 height 9
type input "06/10/2025 08:45"
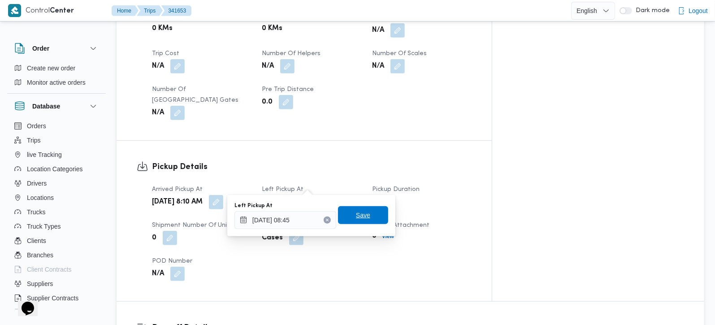
click at [347, 213] on span "Save" at bounding box center [363, 215] width 50 height 18
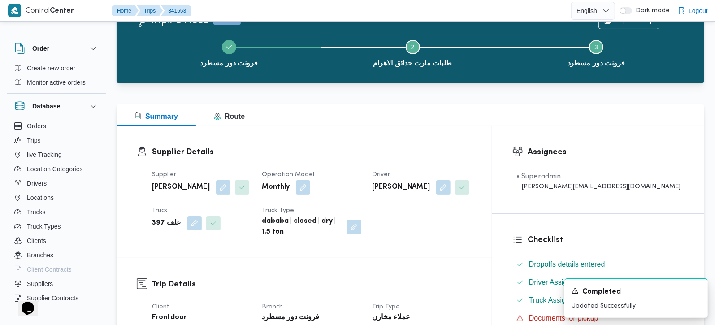
scroll to position [0, 0]
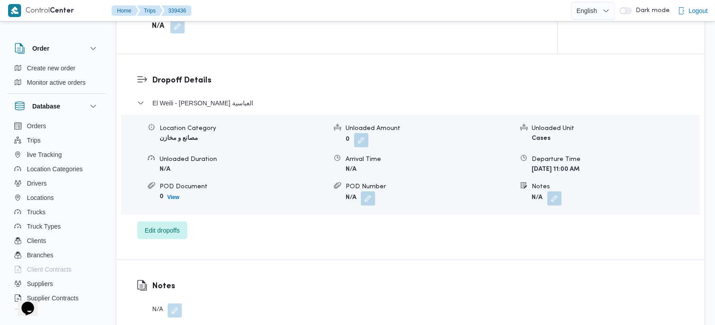
scroll to position [790, 0]
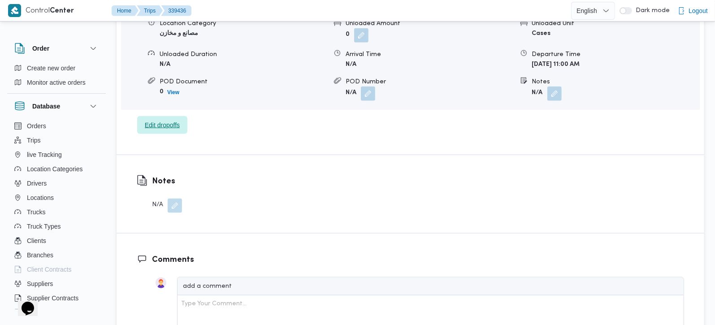
click at [168, 120] on span "Edit dropoffs" at bounding box center [162, 125] width 35 height 11
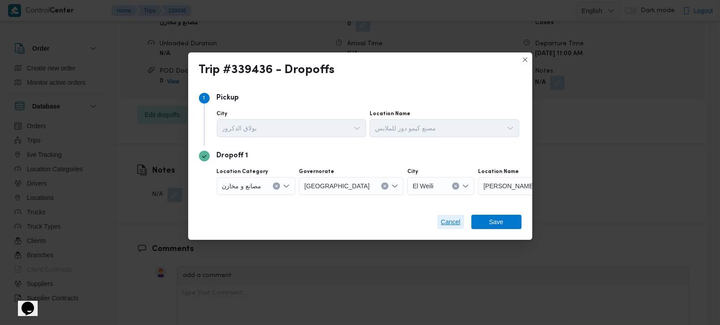
click at [453, 221] on span "Cancel" at bounding box center [451, 221] width 20 height 11
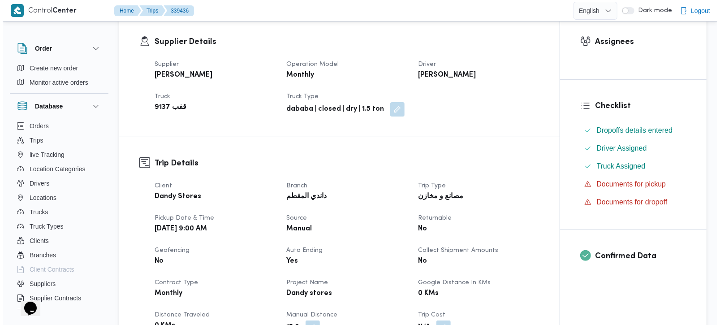
scroll to position [0, 0]
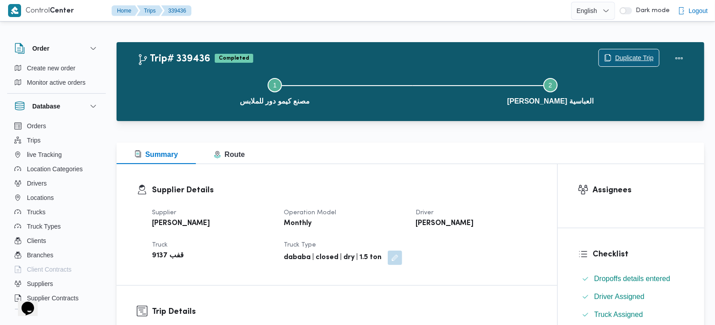
click at [631, 56] on span "Duplicate Trip" at bounding box center [634, 57] width 39 height 11
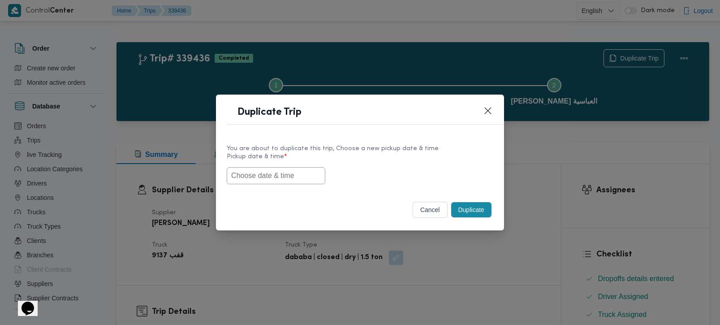
click at [259, 178] on input "text" at bounding box center [276, 175] width 99 height 17
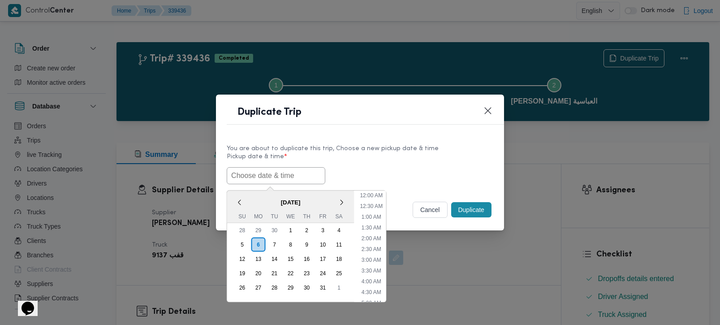
scroll to position [186, 0]
click at [254, 192] on div "< [DATE] > Su Mo Tu We Th Fr Sa" at bounding box center [290, 206] width 127 height 32
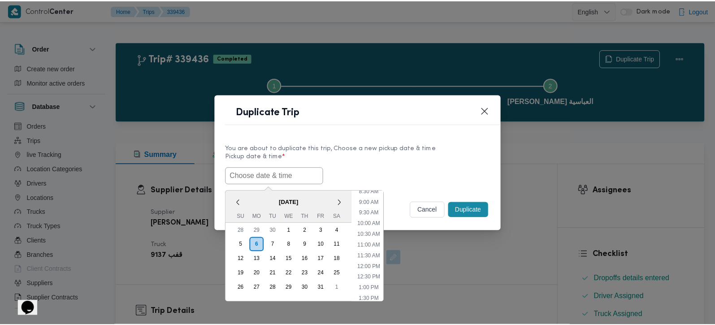
scroll to position [134, 0]
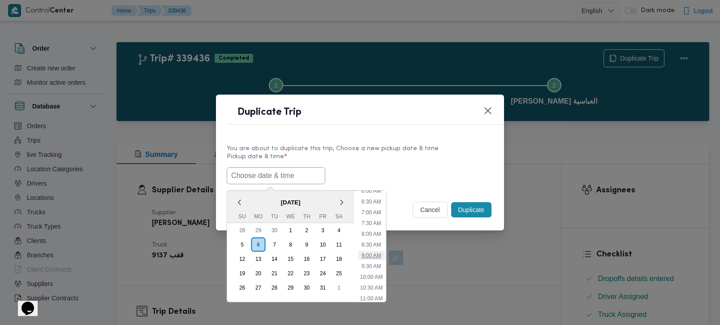
click at [377, 250] on li "9:00 AM" at bounding box center [371, 254] width 27 height 9
type input "[DATE] 9:00AM"
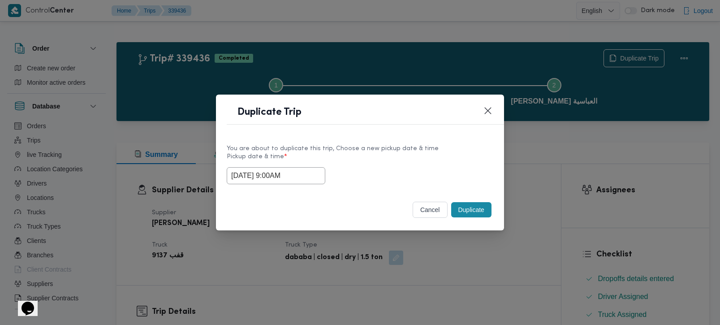
click at [473, 210] on button "Duplicate" at bounding box center [471, 209] width 40 height 15
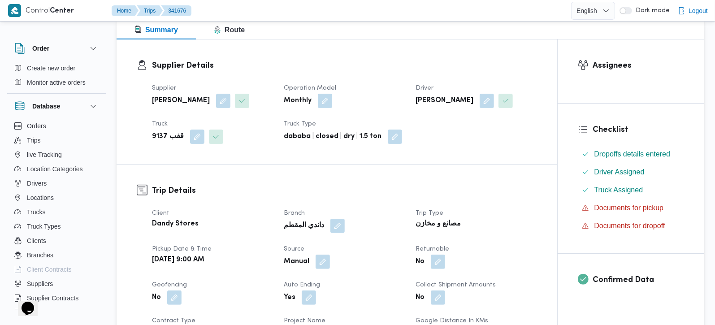
scroll to position [158, 0]
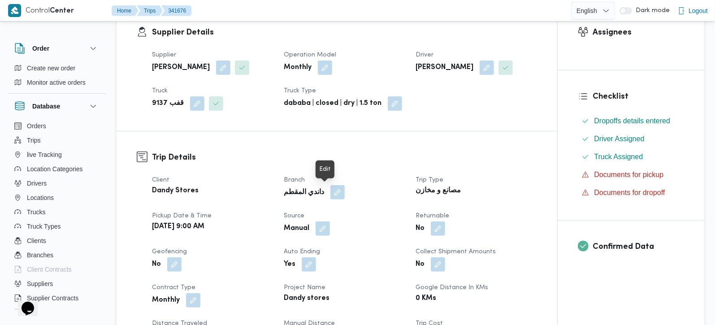
click at [330, 189] on button "button" at bounding box center [337, 192] width 14 height 14
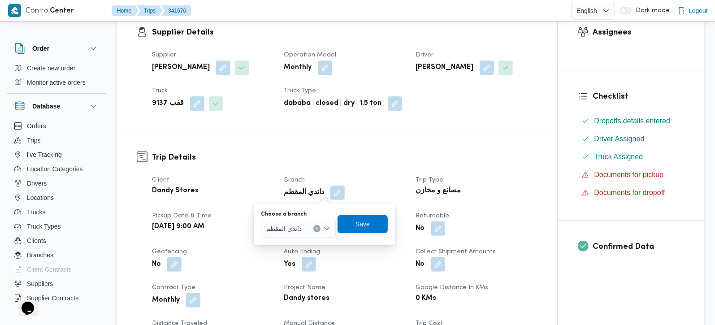
click at [317, 229] on icon "Clear input" at bounding box center [317, 229] width 4 height 4
type input "كيمو"
click at [293, 242] on span "مصنع كيمو دور للملابس" at bounding box center [304, 244] width 46 height 11
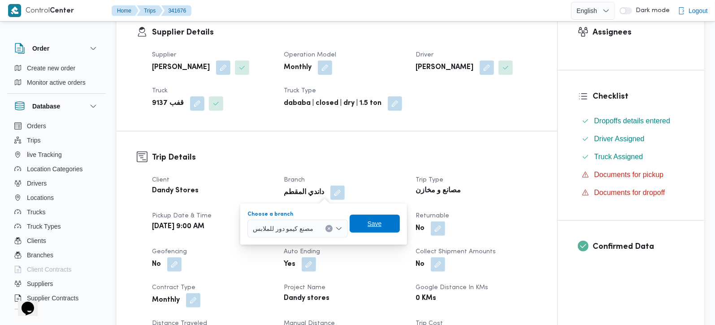
click at [367, 226] on span "Save" at bounding box center [374, 224] width 50 height 18
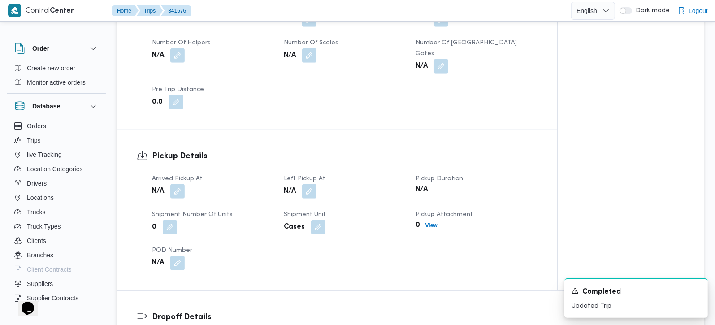
scroll to position [738, 0]
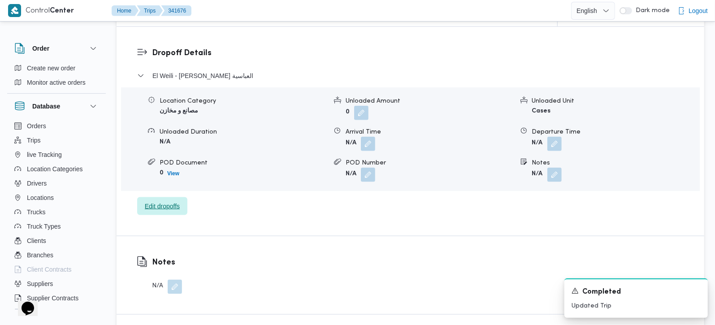
click at [177, 201] on span "Edit dropoffs" at bounding box center [162, 206] width 50 height 18
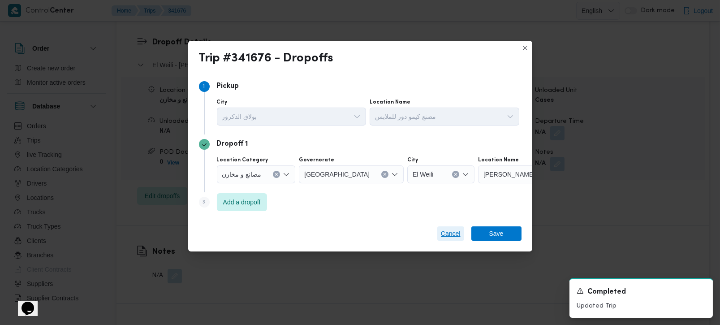
click at [444, 229] on span "Cancel" at bounding box center [451, 233] width 20 height 11
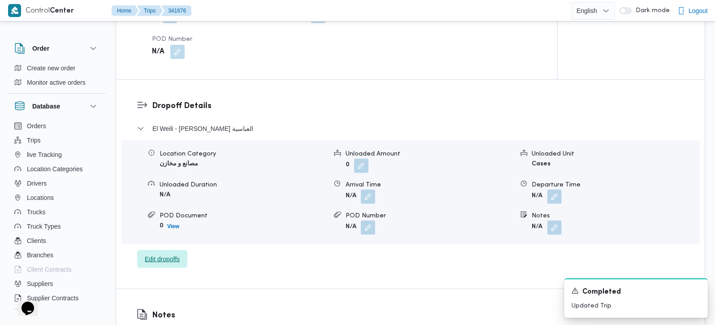
scroll to position [527, 0]
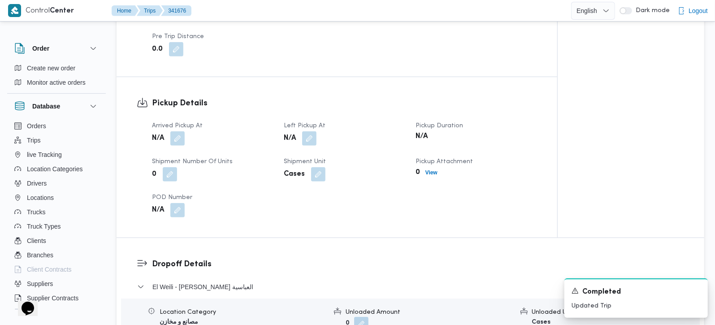
click at [185, 130] on div "N/A" at bounding box center [212, 138] width 123 height 16
click at [181, 131] on button "button" at bounding box center [177, 138] width 14 height 14
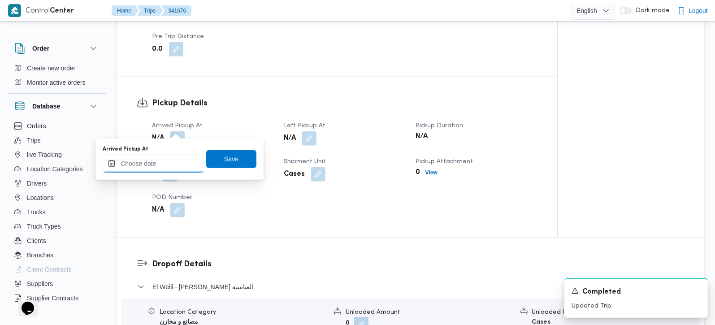
click at [162, 164] on input "Arrived Pickup At" at bounding box center [154, 164] width 102 height 18
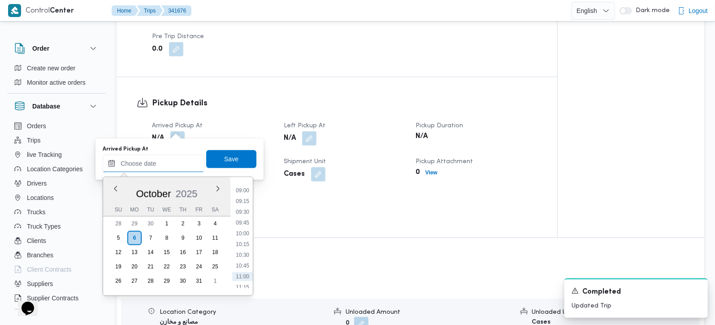
scroll to position [367, 0]
drag, startPoint x: 243, startPoint y: 205, endPoint x: 238, endPoint y: 190, distance: 16.6
click at [243, 205] on li "09:00" at bounding box center [242, 209] width 21 height 9
type input "06/10/2025 09:00"
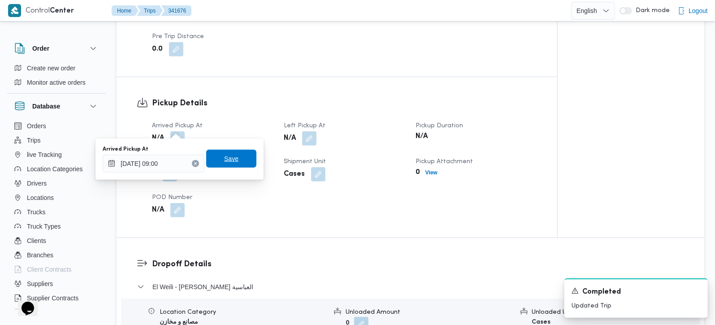
click at [224, 159] on span "Save" at bounding box center [231, 158] width 14 height 11
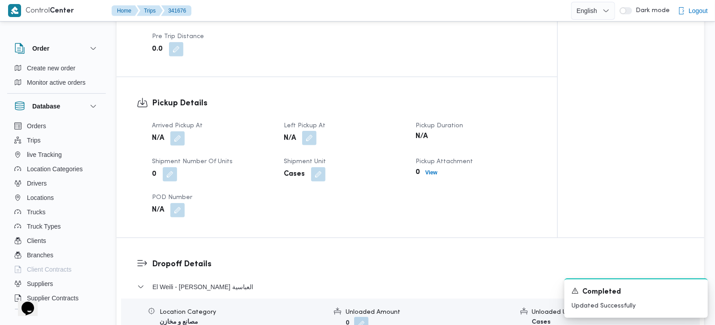
click at [307, 131] on button "button" at bounding box center [309, 138] width 14 height 14
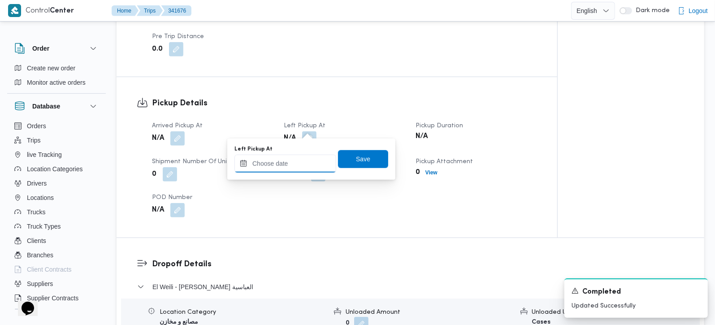
click at [293, 166] on input "Left Pickup At" at bounding box center [285, 164] width 102 height 18
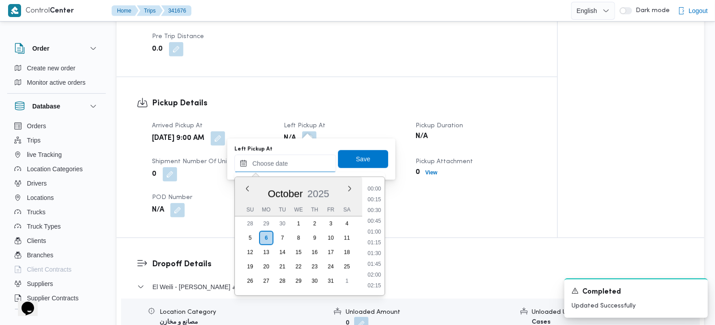
scroll to position [419, 0]
drag, startPoint x: 375, startPoint y: 197, endPoint x: 360, endPoint y: 167, distance: 33.9
click at [375, 197] on li "10:00" at bounding box center [374, 199] width 21 height 9
type input "06/10/2025 10:00"
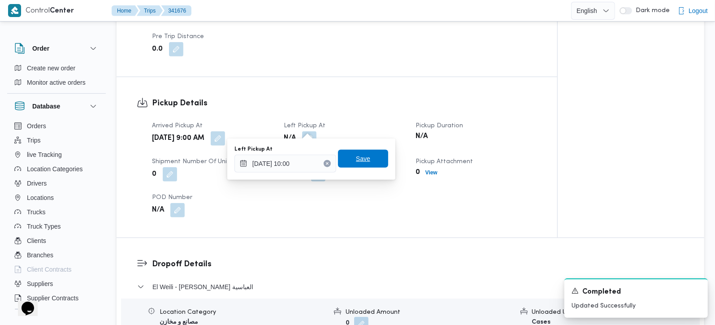
click at [357, 162] on span "Save" at bounding box center [363, 158] width 14 height 11
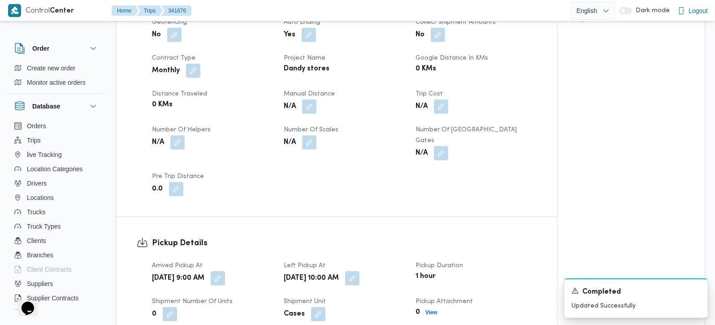
scroll to position [369, 0]
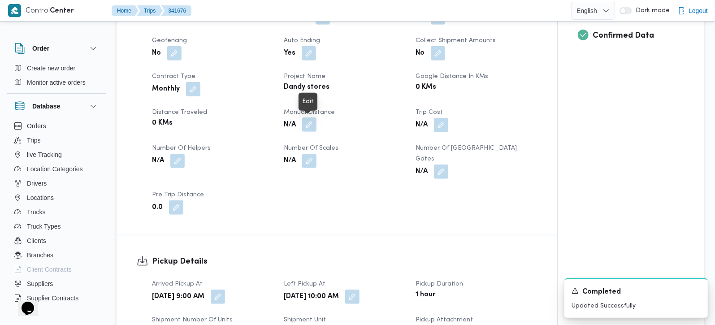
click at [310, 125] on button "button" at bounding box center [309, 124] width 14 height 14
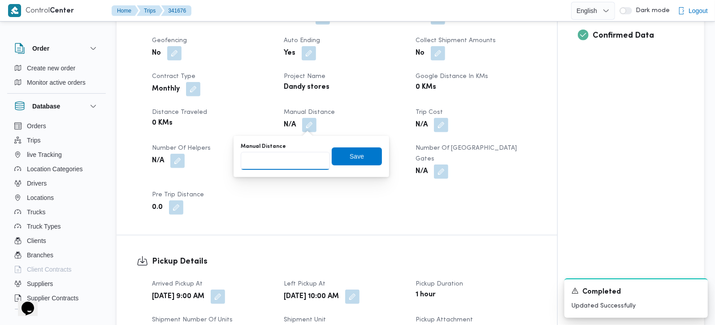
click at [294, 164] on input "Manual Distance" at bounding box center [285, 161] width 89 height 18
type input "15"
click at [350, 155] on span "Save" at bounding box center [356, 156] width 14 height 11
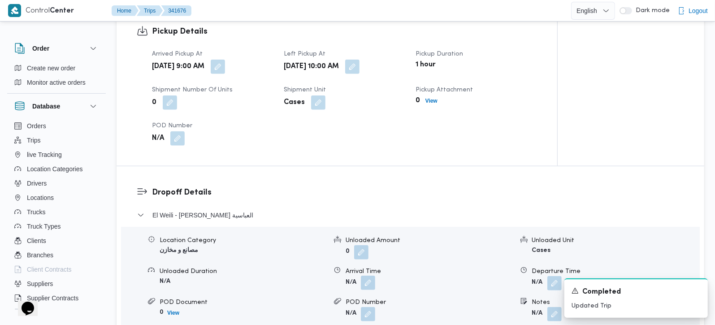
scroll to position [580, 0]
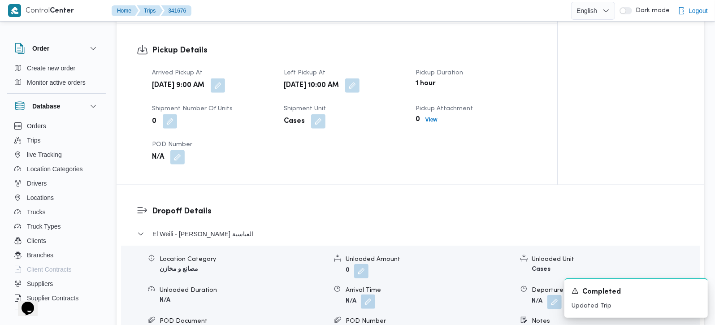
click at [374, 295] on button "button" at bounding box center [368, 301] width 14 height 14
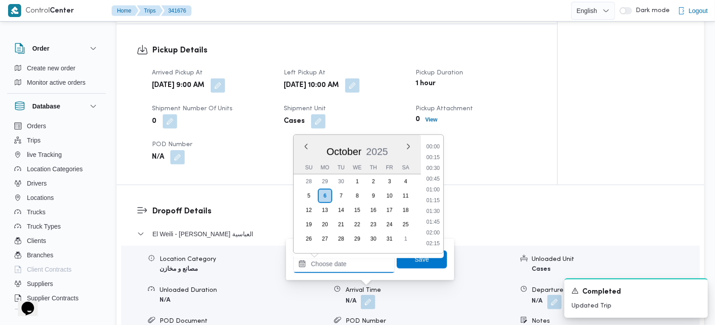
click at [347, 268] on input "Arrival Time" at bounding box center [344, 264] width 102 height 18
click at [438, 238] on li "10:45" at bounding box center [433, 242] width 21 height 9
type input "06/10/2025 10:45"
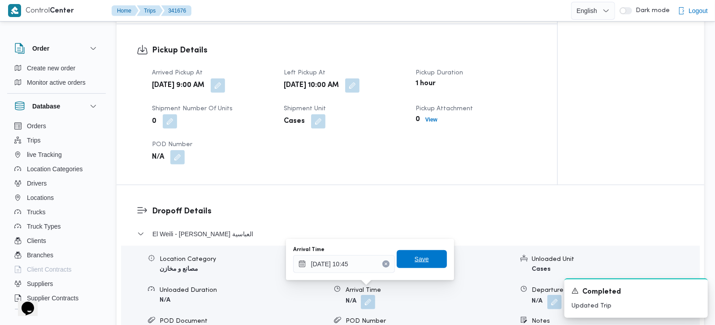
click at [431, 253] on span "Save" at bounding box center [422, 259] width 50 height 18
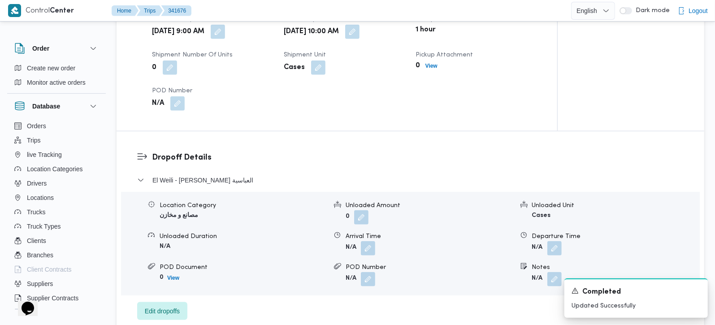
scroll to position [685, 0]
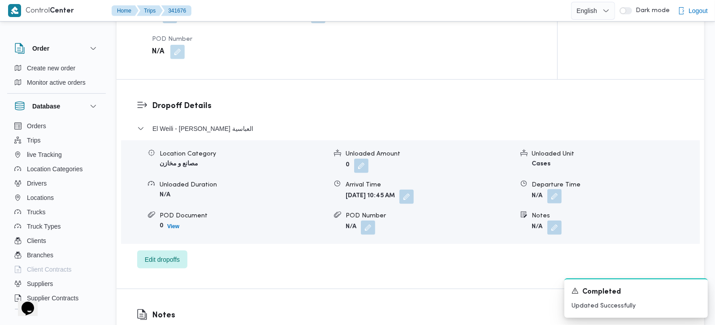
click at [557, 189] on button "button" at bounding box center [554, 196] width 14 height 14
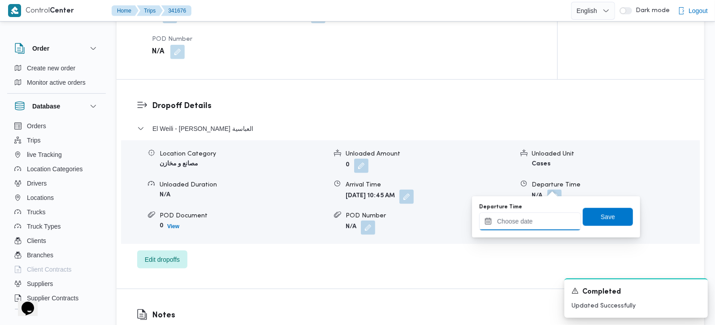
click at [539, 219] on input "Departure Time" at bounding box center [530, 221] width 102 height 18
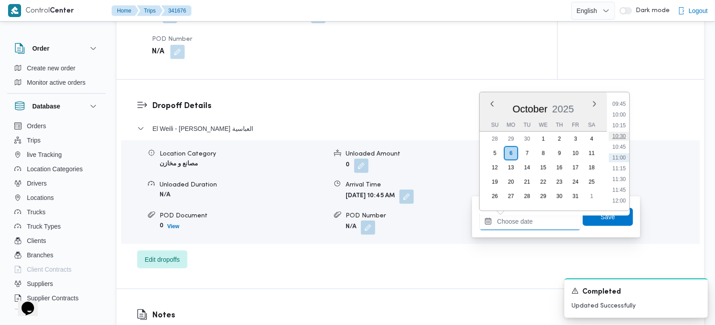
scroll to position [472, 0]
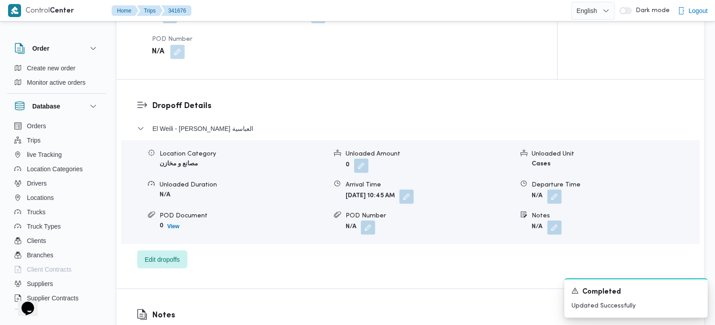
click at [426, 268] on div "Dropoff Details El Weili - داندى ستور العباسية Location Category مصانع و مخازن …" at bounding box center [409, 184] width 587 height 209
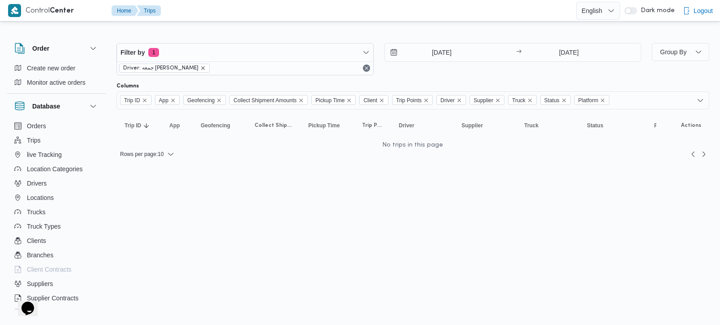
click at [200, 66] on icon "remove selected entity" at bounding box center [202, 67] width 5 height 5
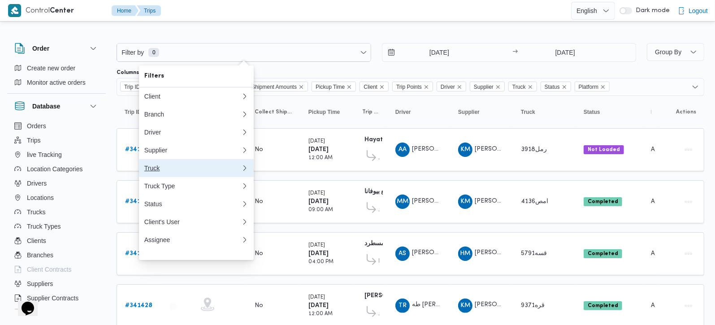
click at [158, 168] on button "Truck" at bounding box center [196, 168] width 115 height 18
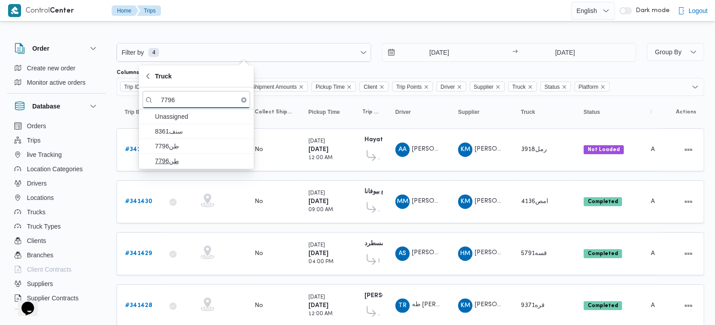
type input "7796"
click at [168, 164] on span "طن7796" at bounding box center [201, 160] width 93 height 11
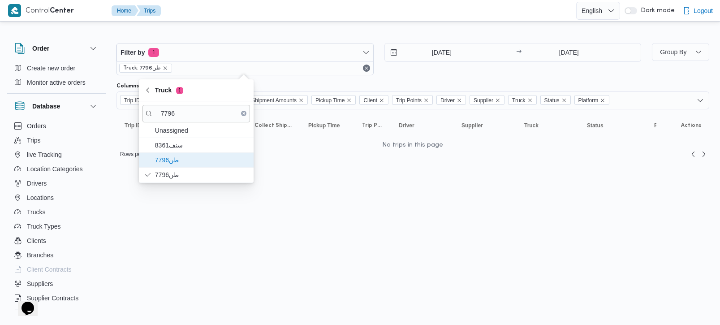
click at [171, 156] on span "طن7796" at bounding box center [201, 160] width 93 height 11
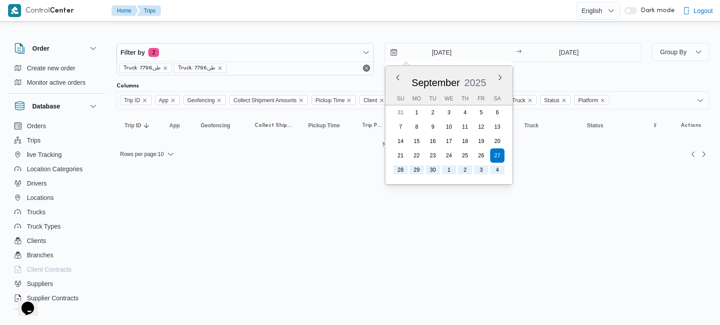
click at [439, 44] on input "[DATE]" at bounding box center [436, 52] width 102 height 18
click at [394, 77] on button "Previous Month" at bounding box center [397, 77] width 9 height 9
type input "[DATE]"
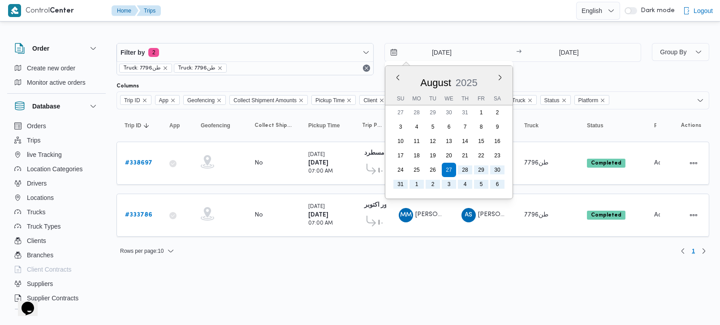
click at [350, 311] on html "Control Center Home Trips English عربي Dark mode Logout Order Create new order …" at bounding box center [360, 162] width 720 height 325
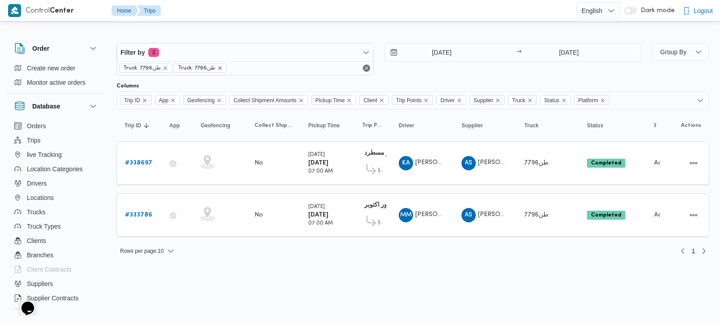
click at [217, 67] on icon "remove selected entity" at bounding box center [219, 67] width 5 height 5
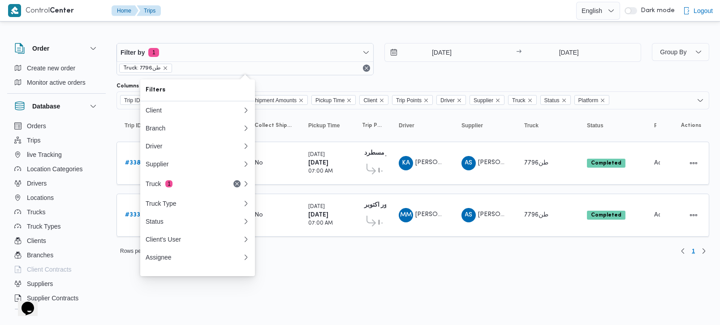
click at [164, 68] on icon "remove selected entity" at bounding box center [165, 67] width 5 height 5
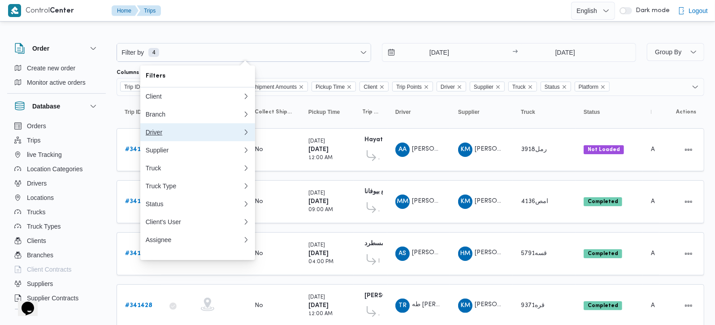
click at [166, 136] on div "Driver" at bounding box center [192, 132] width 93 height 7
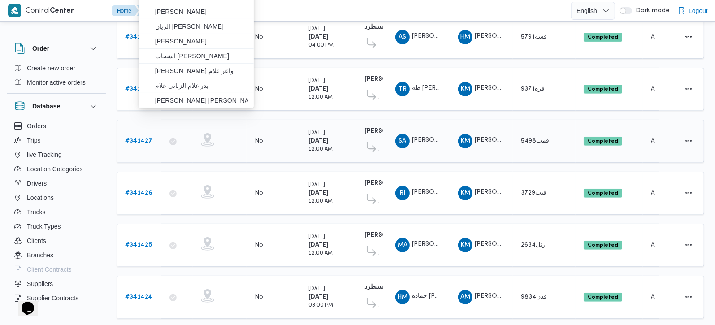
scroll to position [52, 0]
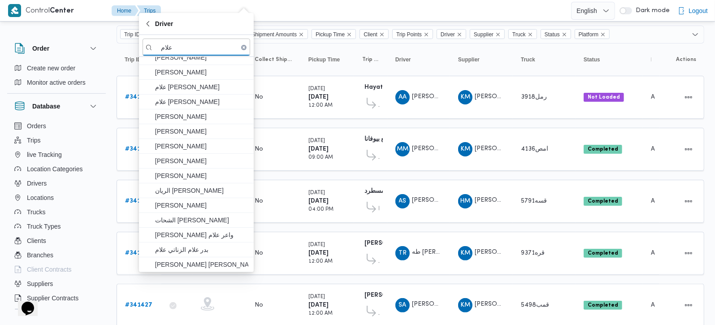
type input "علام"
click at [157, 27] on span "Driver" at bounding box center [164, 23] width 18 height 11
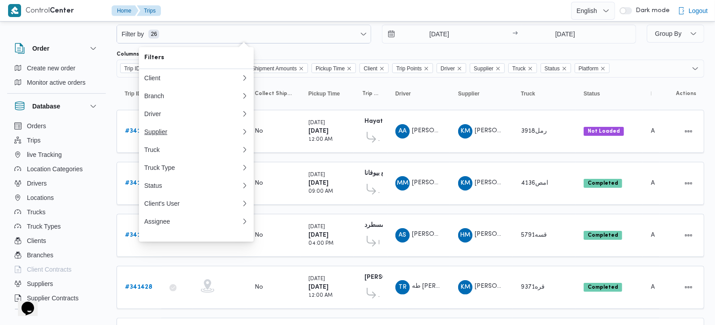
scroll to position [0, 0]
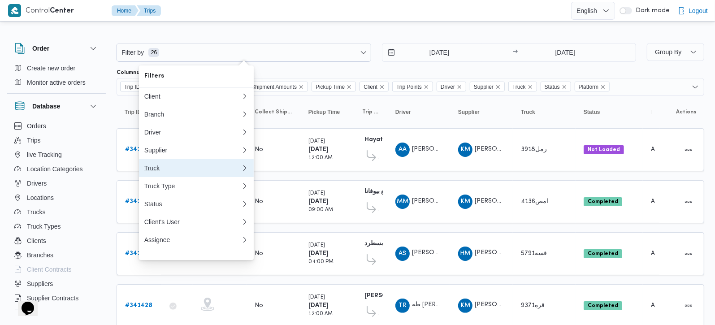
click at [160, 169] on div "Truck" at bounding box center [190, 167] width 93 height 7
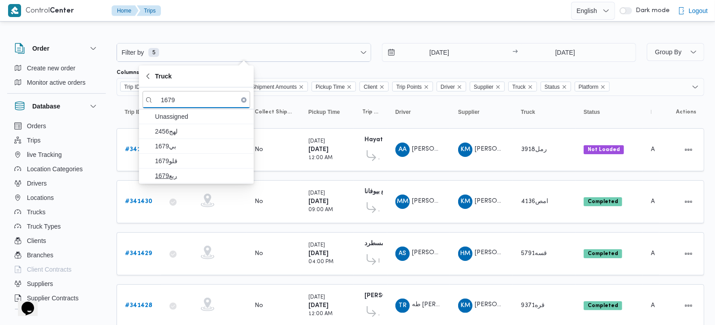
type input "1679"
click at [177, 176] on span "1679ربع" at bounding box center [201, 175] width 93 height 11
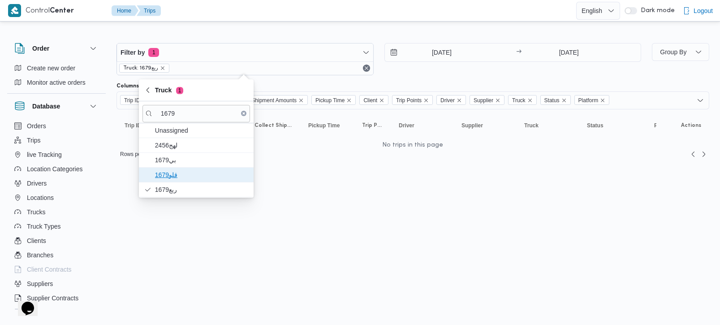
click at [168, 170] on span "1679قلو" at bounding box center [201, 174] width 93 height 11
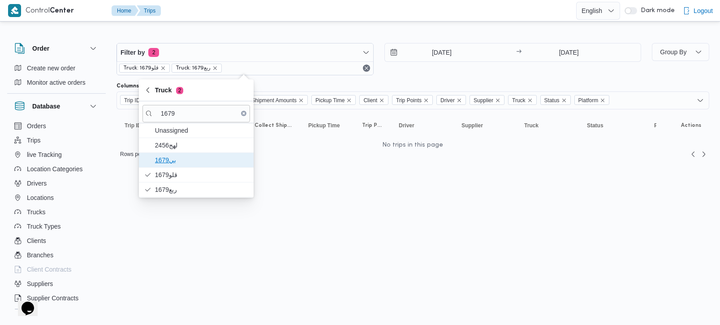
click at [168, 164] on span "1679بي" at bounding box center [201, 160] width 93 height 11
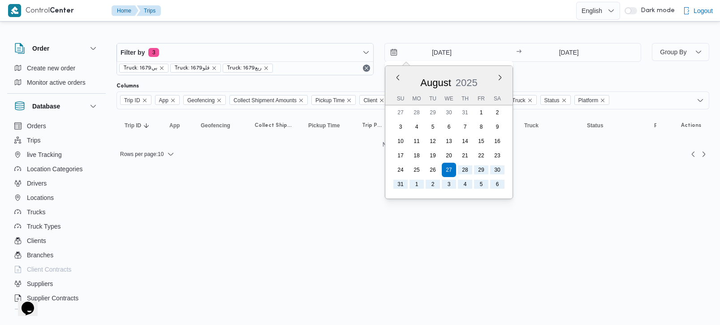
click at [450, 51] on input "[DATE]" at bounding box center [436, 52] width 102 height 18
click at [395, 76] on button "Previous Month" at bounding box center [397, 77] width 9 height 9
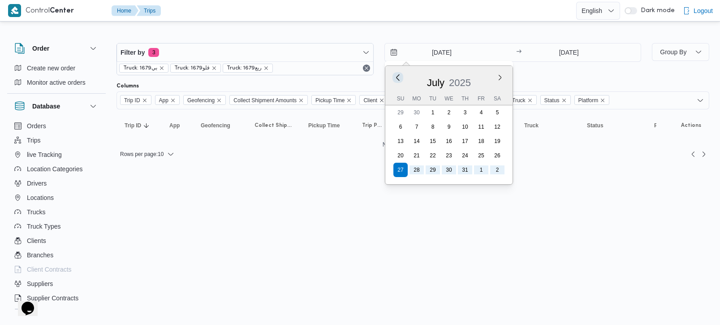
click at [395, 76] on button "Previous Month" at bounding box center [397, 77] width 9 height 9
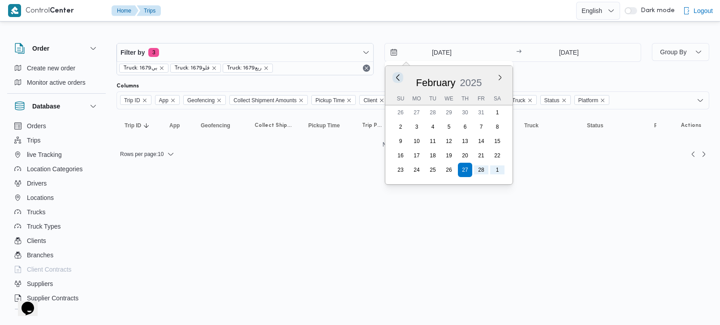
click at [395, 76] on button "Previous Month" at bounding box center [397, 77] width 9 height 9
type input "[DATE]"
click at [213, 68] on icon "remove selected entity" at bounding box center [213, 67] width 5 height 5
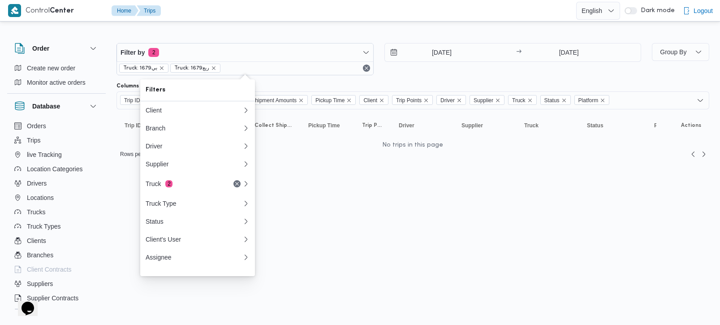
click at [213, 68] on icon "remove selected entity" at bounding box center [213, 67] width 5 height 5
click at [161, 67] on icon "remove selected entity" at bounding box center [161, 67] width 5 height 5
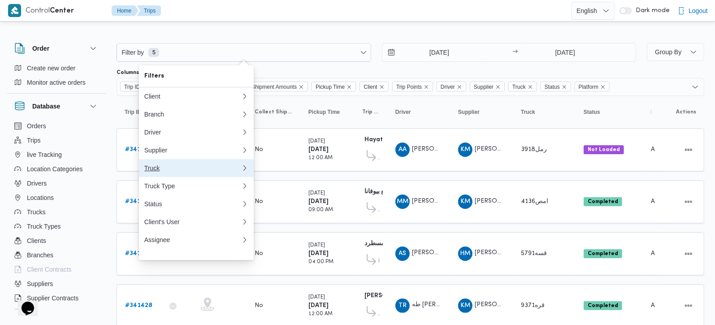
click at [160, 170] on div "Truck" at bounding box center [190, 167] width 93 height 7
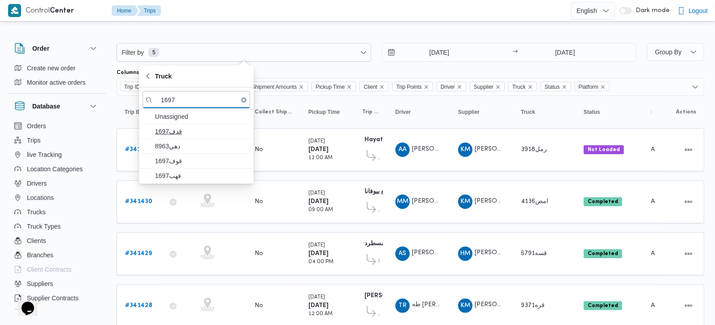
type input "1697"
click at [172, 134] on span "قدف1697" at bounding box center [201, 131] width 93 height 11
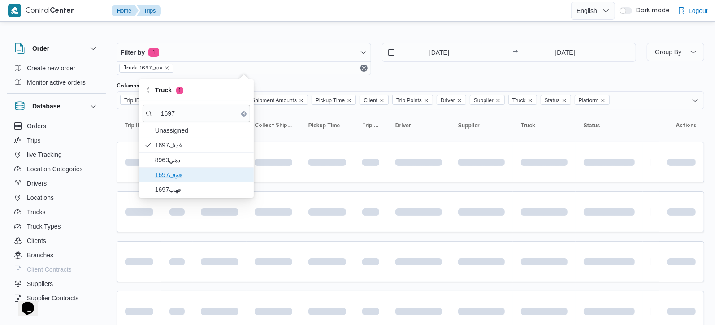
click at [178, 175] on span "قوف1697" at bounding box center [201, 174] width 93 height 11
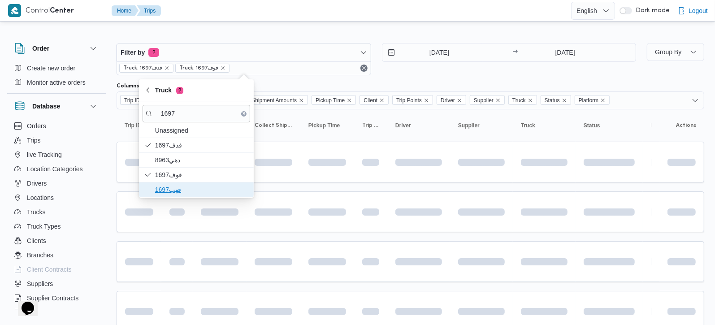
click at [178, 190] on span "قهب1697" at bounding box center [201, 189] width 93 height 11
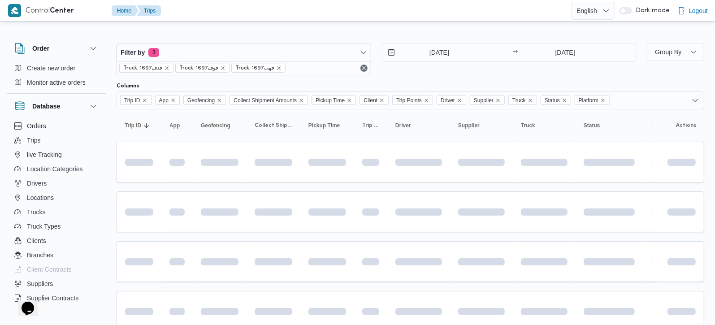
click at [401, 31] on div at bounding box center [409, 36] width 587 height 14
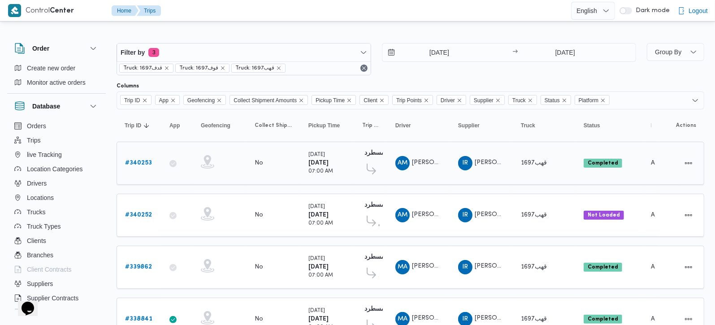
click at [136, 164] on b "# 340253" at bounding box center [138, 163] width 27 height 6
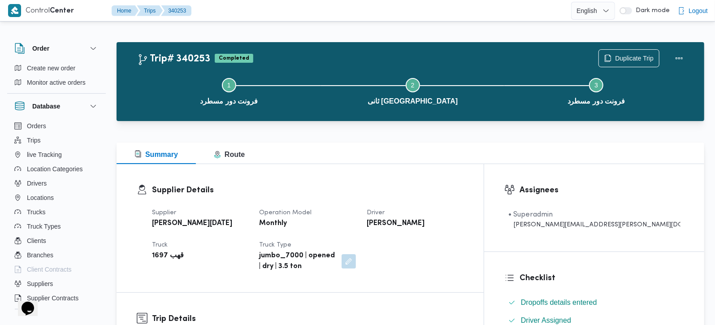
click at [424, 223] on b "[PERSON_NAME]" at bounding box center [396, 223] width 58 height 11
copy div "[PERSON_NAME]"
click at [160, 253] on b "قهب 1697" at bounding box center [168, 255] width 32 height 11
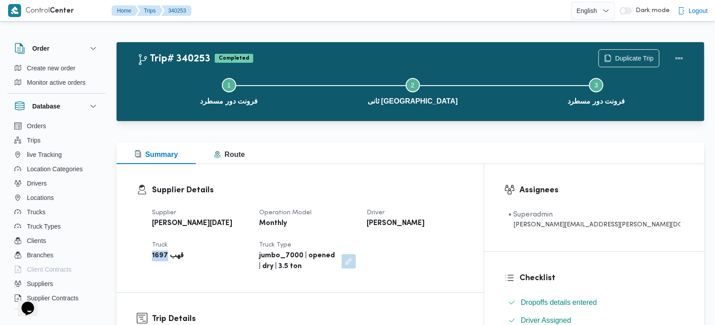
click at [160, 253] on b "قهب 1697" at bounding box center [168, 255] width 32 height 11
copy b "1697"
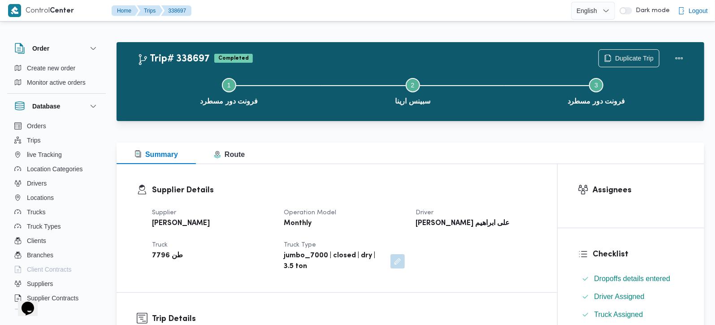
click at [183, 224] on b "[PERSON_NAME]" at bounding box center [181, 223] width 58 height 11
copy div "[PERSON_NAME]"
click at [438, 221] on b "[PERSON_NAME] على ابراهيم" at bounding box center [462, 223] width 94 height 11
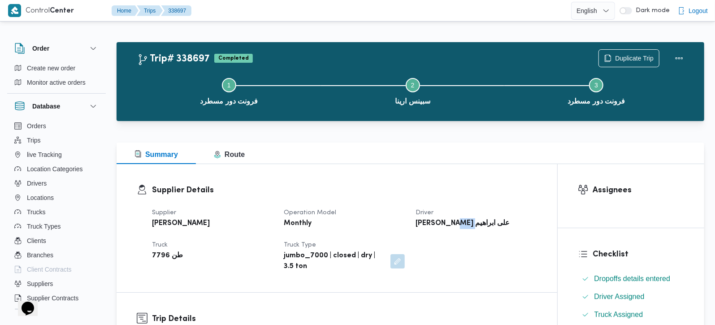
click at [438, 222] on b "[PERSON_NAME] على ابراهيم" at bounding box center [462, 223] width 94 height 11
copy div "[PERSON_NAME] على ابراهيم"
click at [160, 253] on b "طن 7796" at bounding box center [167, 255] width 31 height 11
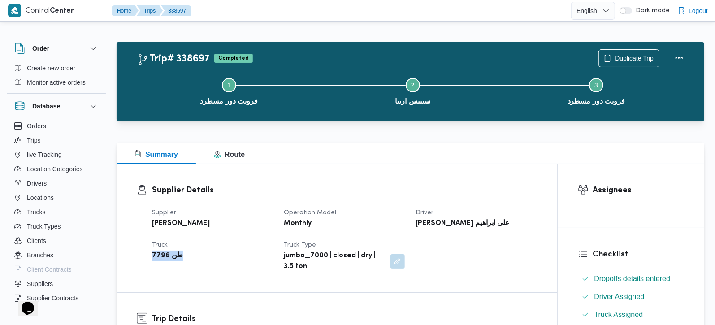
click at [160, 253] on b "طن 7796" at bounding box center [167, 255] width 31 height 11
copy div "طن 7796"
click at [634, 59] on span "Duplicate Trip" at bounding box center [634, 57] width 39 height 11
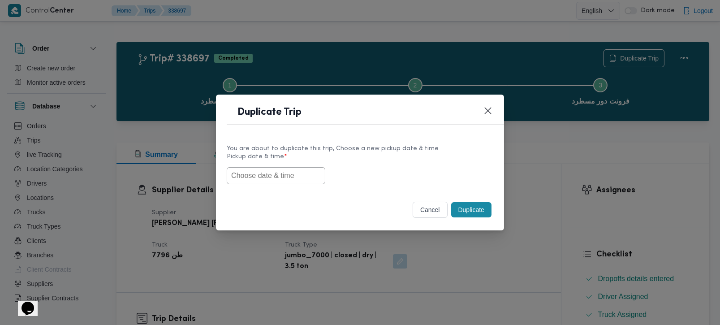
click at [267, 172] on input "text" at bounding box center [276, 175] width 99 height 17
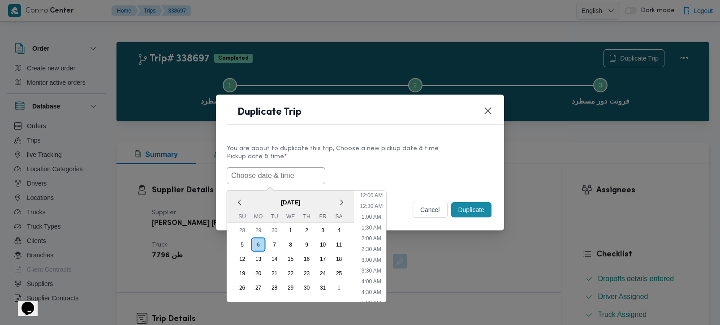
scroll to position [198, 0]
click at [251, 194] on span "October 2025" at bounding box center [290, 202] width 127 height 16
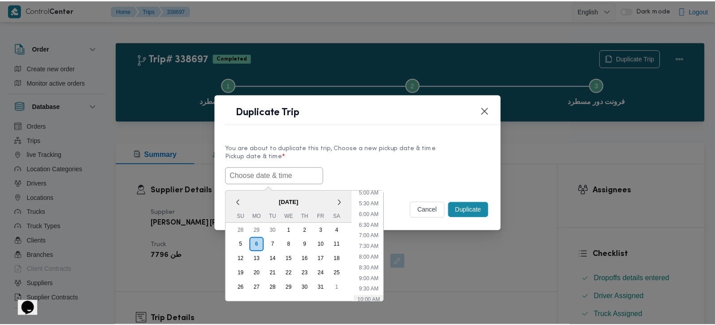
scroll to position [0, 0]
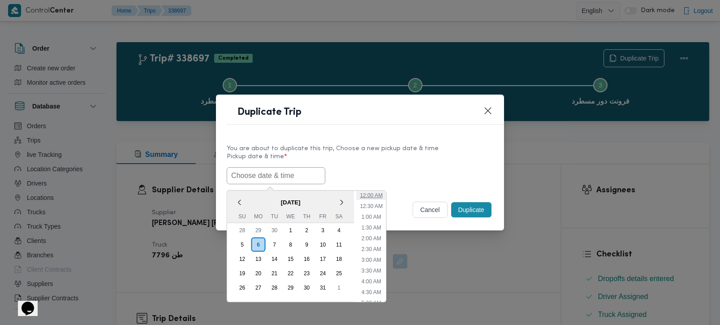
click at [370, 197] on li "12:00 AM" at bounding box center [371, 194] width 30 height 9
type input "06/10/2025 12:00AM"
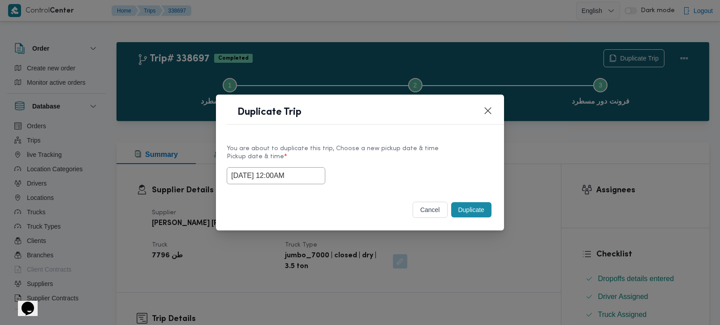
click at [474, 205] on button "Duplicate" at bounding box center [471, 209] width 40 height 15
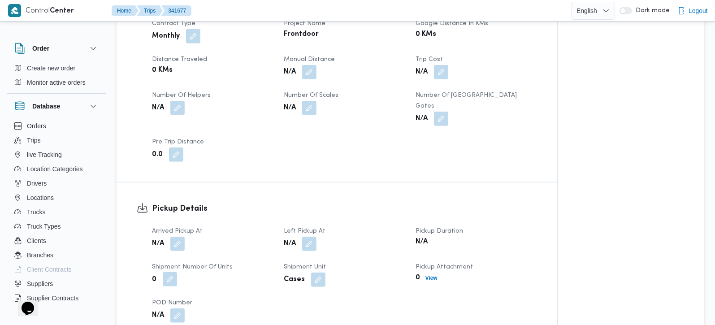
scroll to position [474, 0]
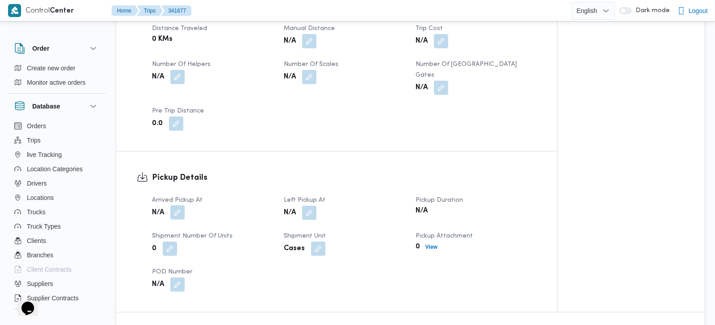
click at [180, 205] on button "button" at bounding box center [177, 212] width 14 height 14
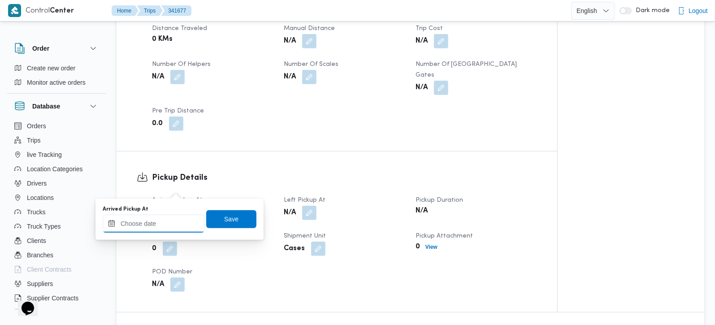
click at [168, 223] on input "Arrived Pickup At" at bounding box center [154, 224] width 102 height 18
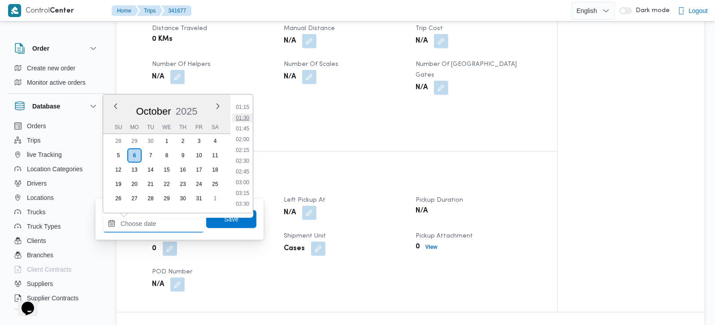
scroll to position [0, 0]
drag, startPoint x: 243, startPoint y: 107, endPoint x: 243, endPoint y: 133, distance: 26.0
click at [243, 107] on li "00:00" at bounding box center [242, 106] width 21 height 9
type input "06/10/2025 00:00"
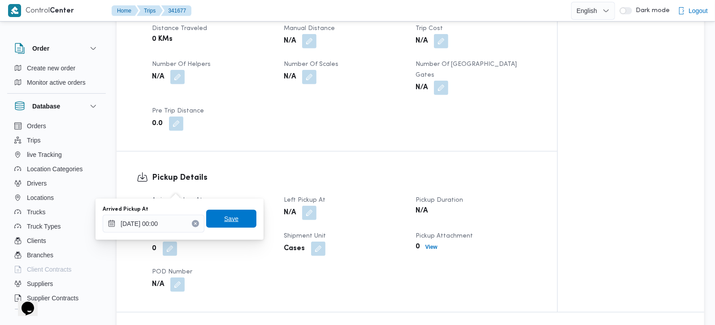
click at [212, 223] on span "Save" at bounding box center [231, 219] width 50 height 18
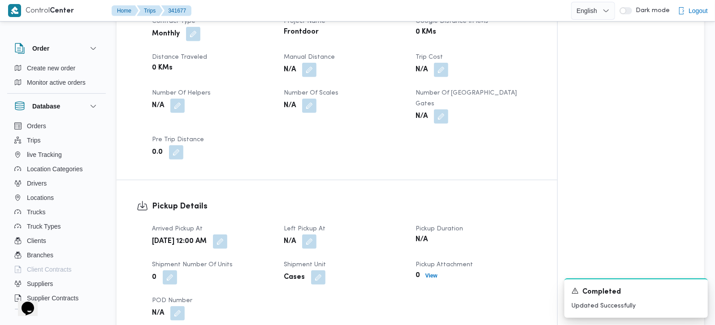
scroll to position [474, 0]
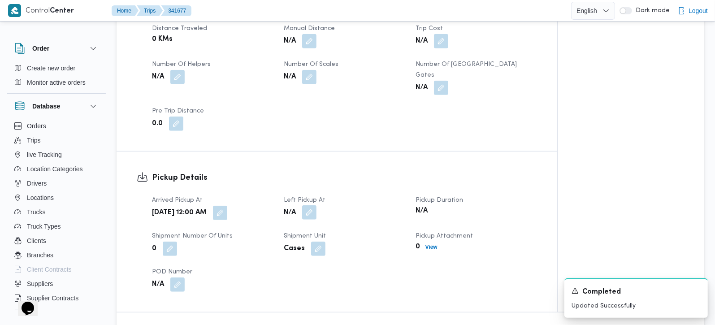
click at [310, 205] on button "button" at bounding box center [309, 212] width 14 height 14
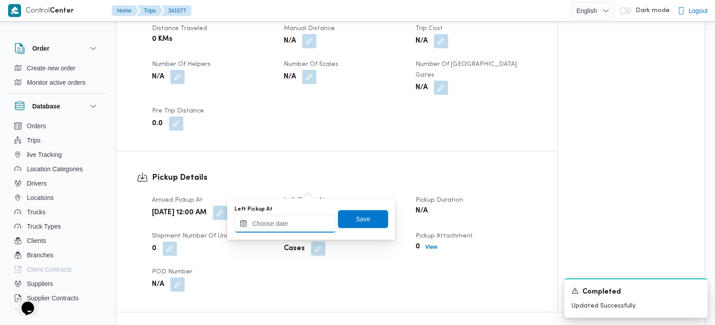
click at [302, 216] on input "Left Pickup At" at bounding box center [285, 224] width 102 height 18
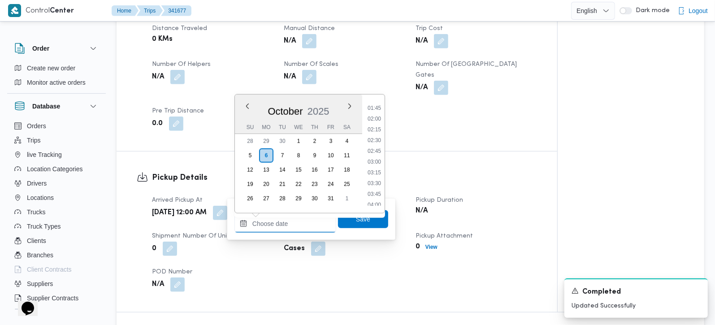
scroll to position [72, 0]
click at [381, 138] on li "02:30" at bounding box center [374, 141] width 21 height 9
type input "06/10/2025 02:30"
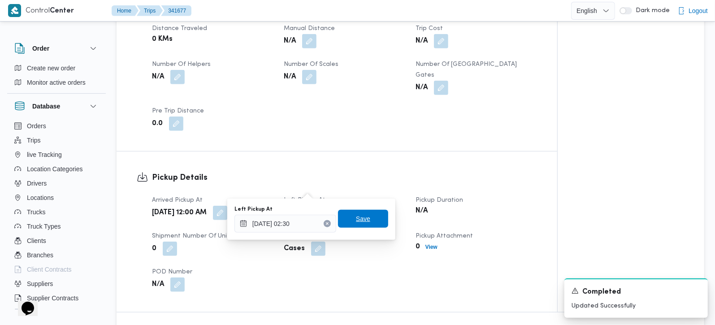
click at [364, 215] on span "Save" at bounding box center [363, 219] width 50 height 18
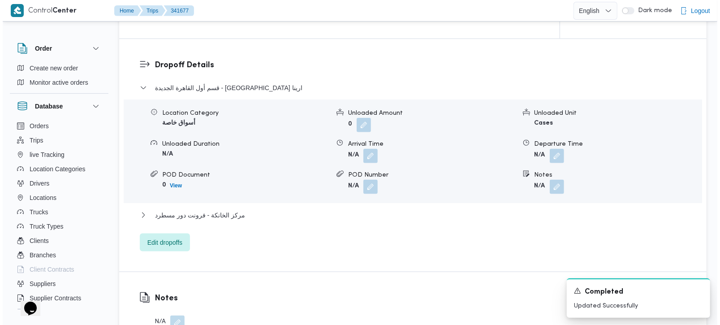
scroll to position [843, 0]
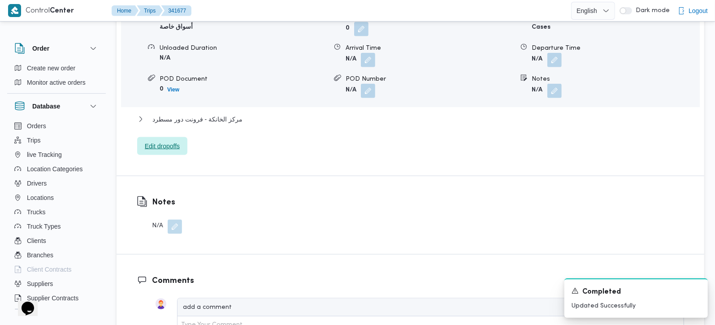
click at [153, 141] on span "Edit dropoffs" at bounding box center [162, 146] width 35 height 11
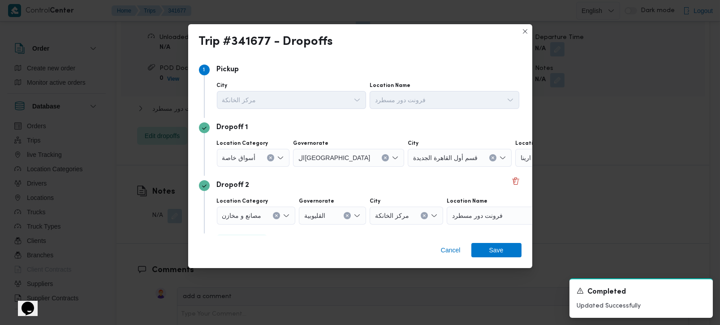
scroll to position [24, 0]
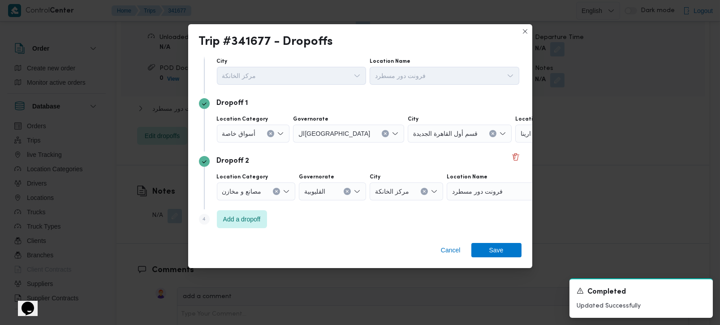
click at [267, 132] on button "Clear input" at bounding box center [270, 133] width 7 height 7
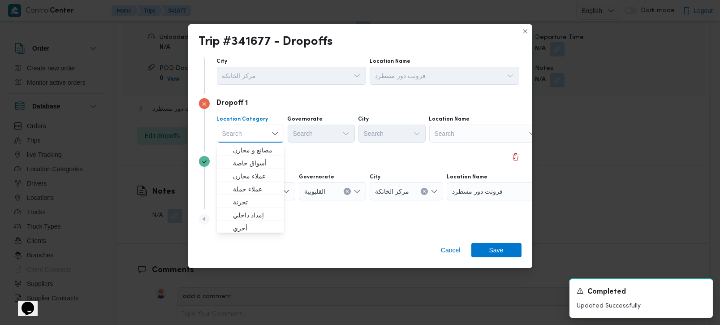
click at [476, 139] on div "Search" at bounding box center [485, 134] width 112 height 18
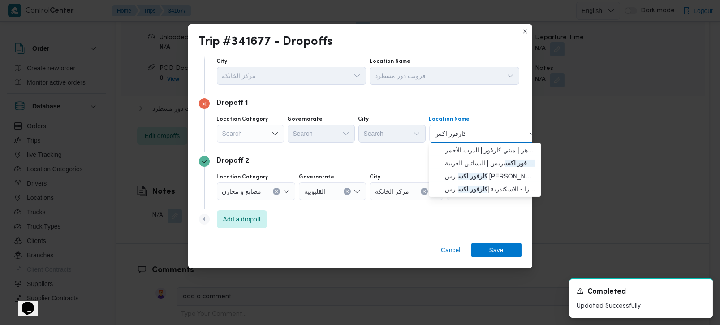
type input "كارفور اكس"
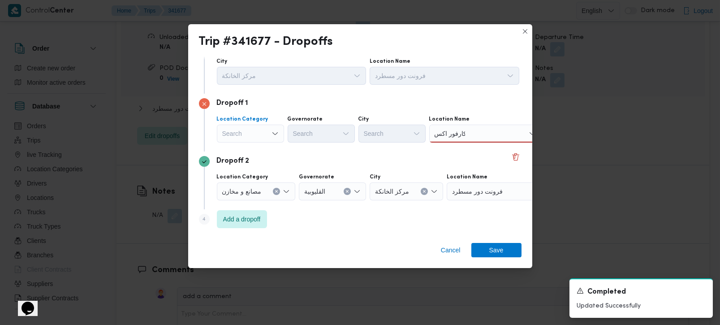
click at [264, 138] on div "Search" at bounding box center [250, 134] width 67 height 18
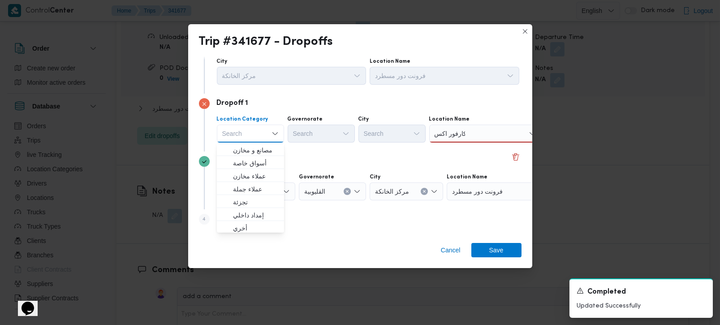
click at [448, 132] on input "كارفور اكس" at bounding box center [450, 133] width 30 height 11
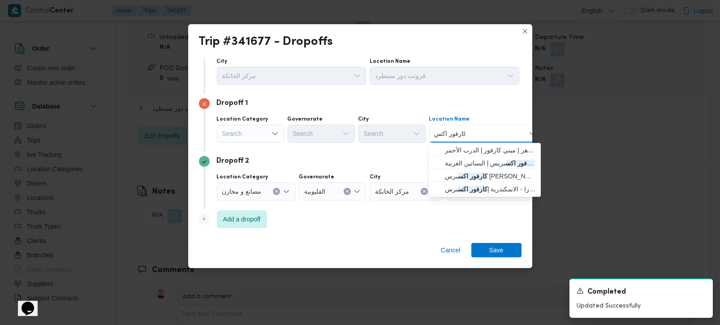
click at [448, 132] on input "كارفور اكس" at bounding box center [450, 133] width 30 height 11
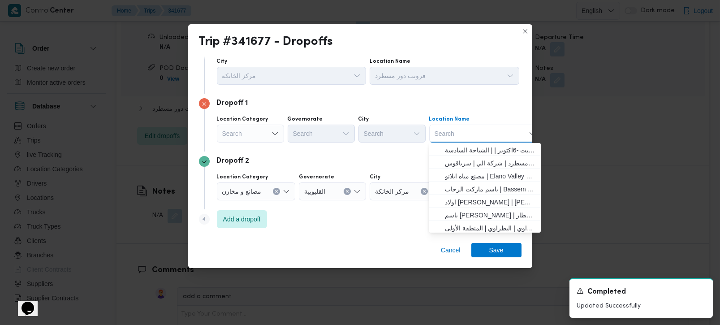
click at [235, 137] on div "Search" at bounding box center [250, 134] width 67 height 18
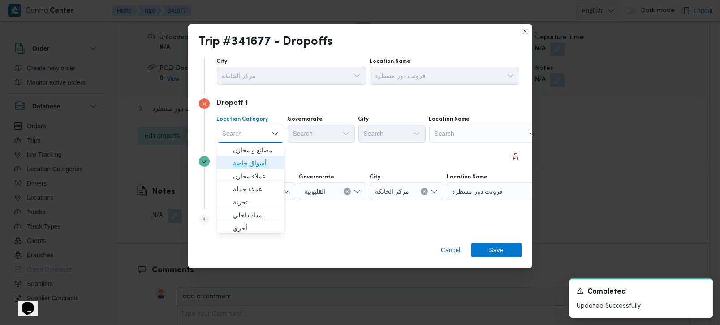
click at [250, 160] on span "أسواق خاصة" at bounding box center [256, 163] width 46 height 11
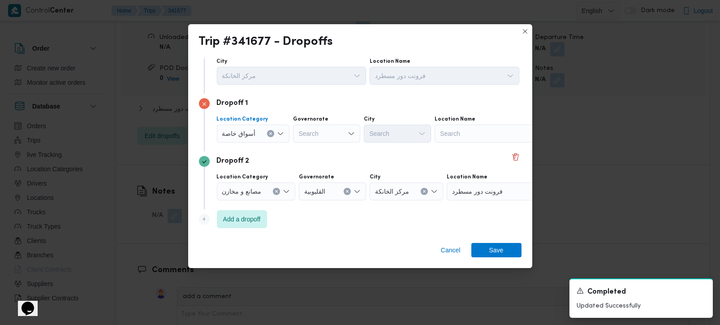
click at [308, 134] on div "Search" at bounding box center [326, 134] width 67 height 18
type input "مر"
click at [327, 148] on span "البحر الاح مر" at bounding box center [331, 150] width 46 height 11
click at [397, 132] on div "Search" at bounding box center [400, 134] width 67 height 18
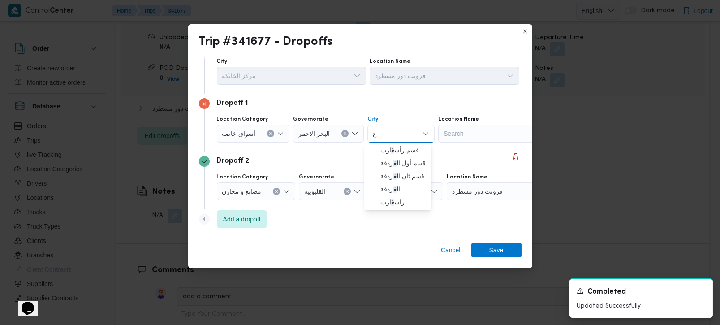
type input "غ"
drag, startPoint x: 379, startPoint y: 135, endPoint x: 354, endPoint y: 136, distance: 24.2
click at [354, 136] on div "Location Category أسواق خاصة Governorate البحر الاحمر City غ غ Location Name Se…" at bounding box center [368, 129] width 306 height 30
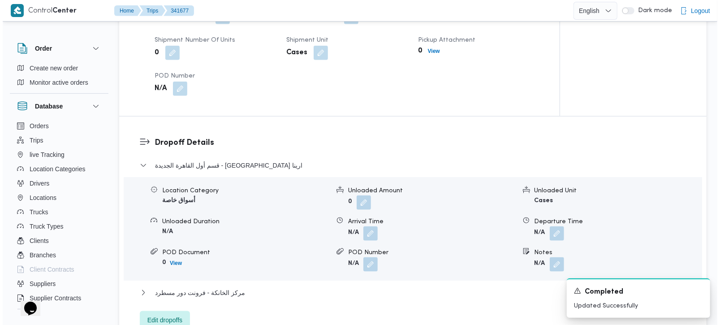
scroll to position [880, 0]
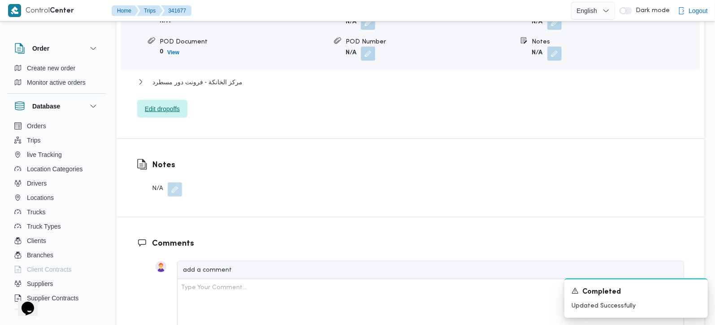
click at [160, 103] on span "Edit dropoffs" at bounding box center [162, 108] width 35 height 11
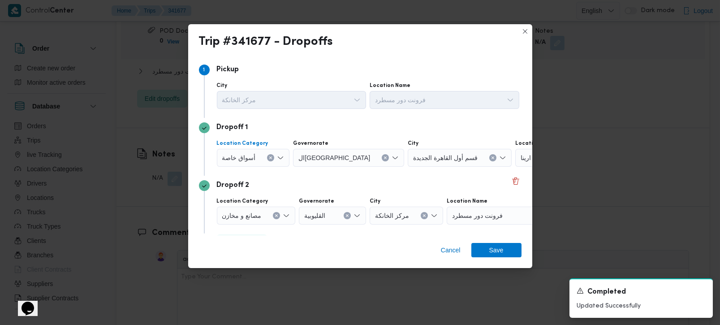
click at [271, 157] on icon "Clear input" at bounding box center [271, 158] width 2 height 2
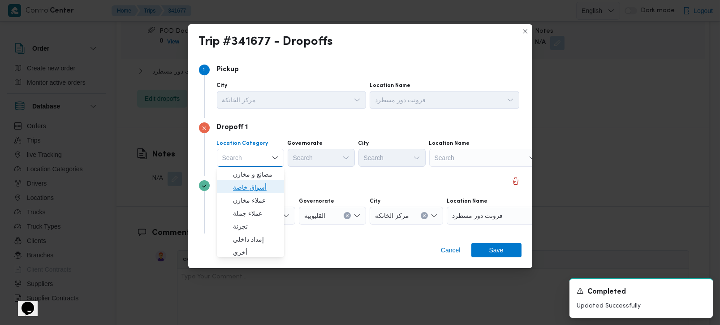
click at [263, 190] on span "أسواق خاصة" at bounding box center [256, 187] width 46 height 11
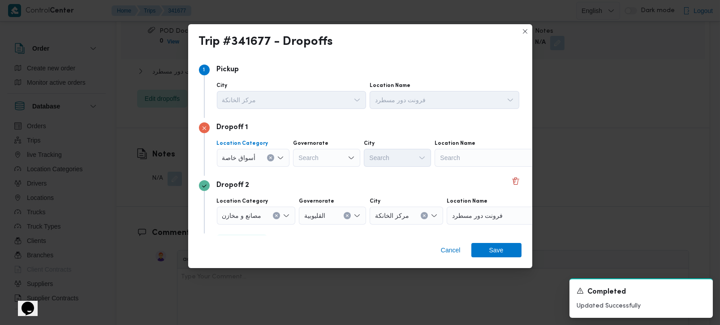
click at [324, 156] on div "Search" at bounding box center [326, 158] width 67 height 18
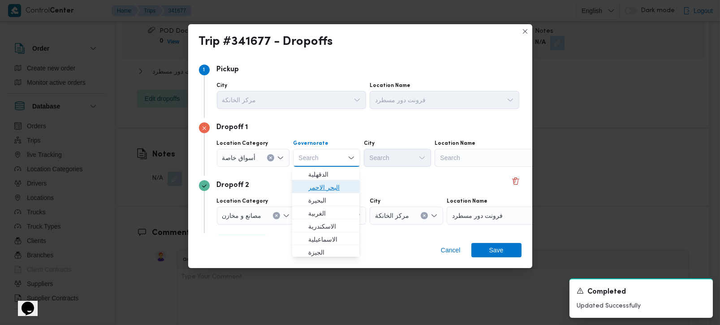
click at [318, 186] on span "البحر الاحمر" at bounding box center [331, 187] width 46 height 11
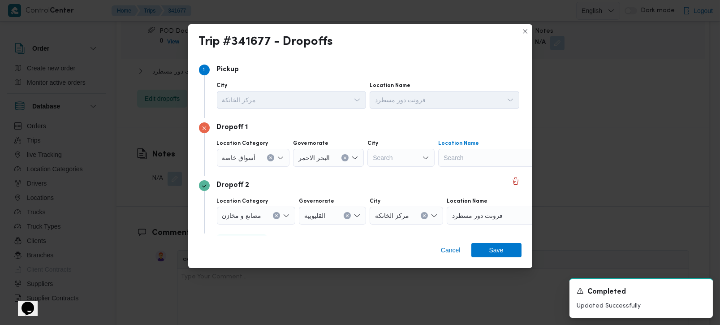
click at [474, 151] on div "Search" at bounding box center [494, 158] width 112 height 18
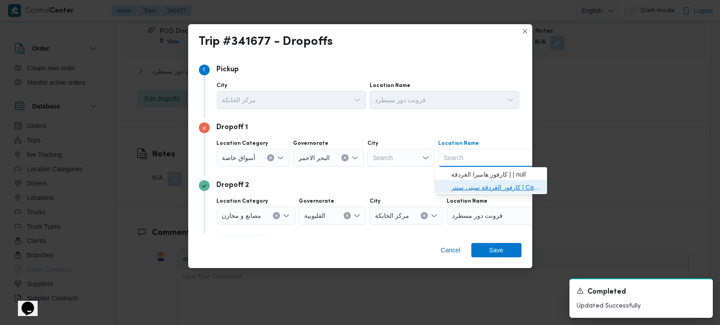
click at [480, 184] on span "كارفور الغردقة سيتى سنتر | Carrefour - Hurghada City Center | null" at bounding box center [496, 187] width 91 height 11
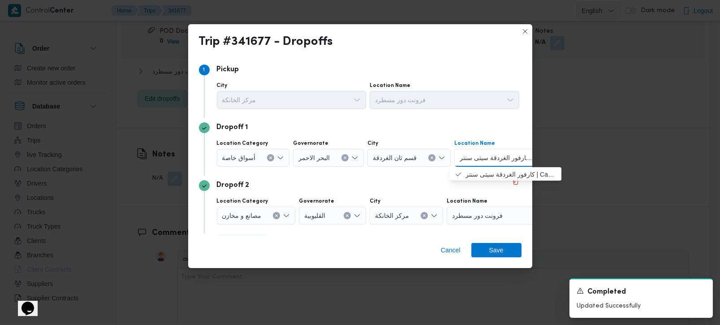
click at [270, 159] on icon "Clear input" at bounding box center [271, 158] width 2 height 2
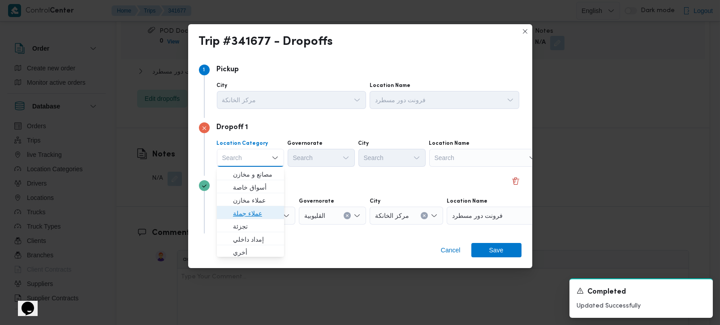
click at [254, 211] on span "عملاء جملة" at bounding box center [256, 213] width 46 height 11
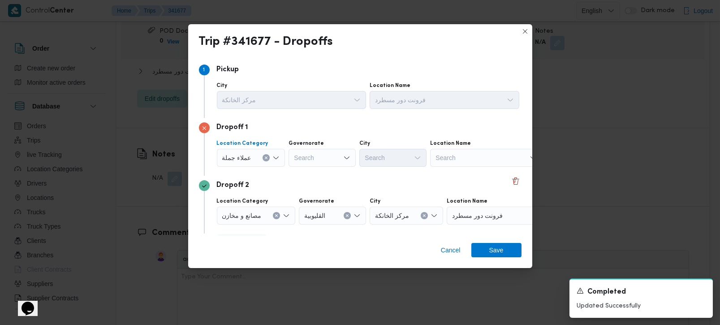
click at [303, 153] on div "Search" at bounding box center [322, 158] width 67 height 18
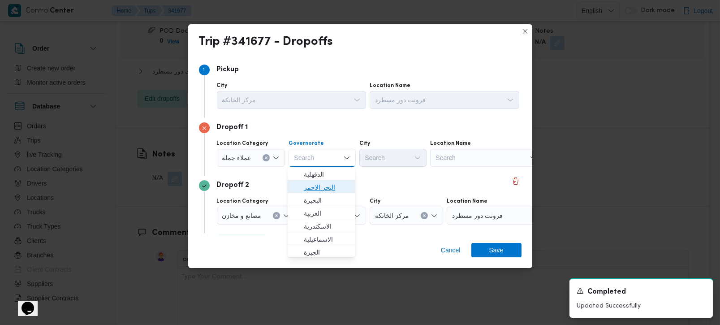
click at [330, 186] on span "البحر الاحمر" at bounding box center [327, 187] width 46 height 11
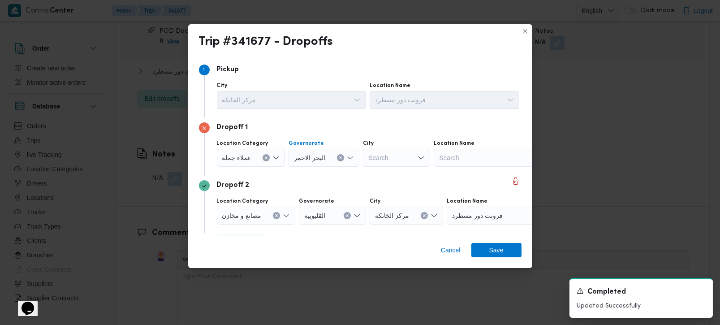
click at [382, 159] on div "Search" at bounding box center [396, 158] width 67 height 18
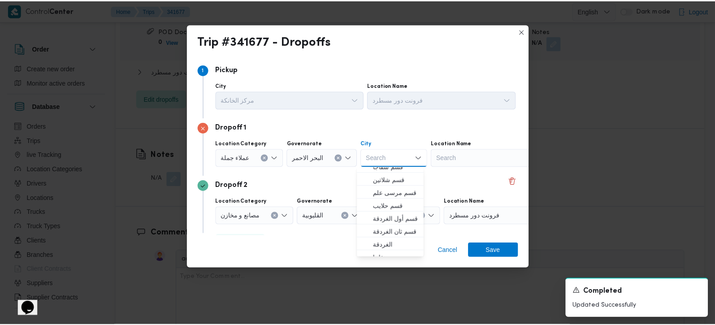
scroll to position [52, 0]
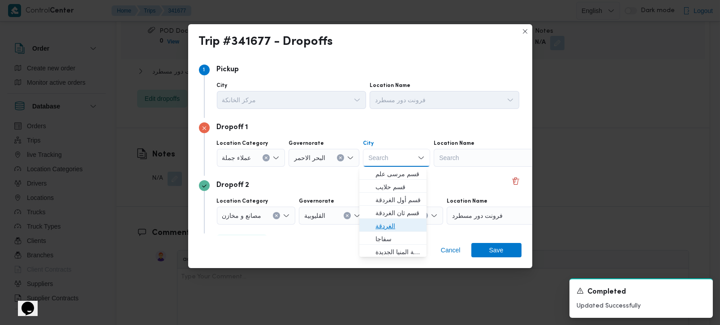
click at [393, 226] on span "الغردقة" at bounding box center [398, 225] width 46 height 11
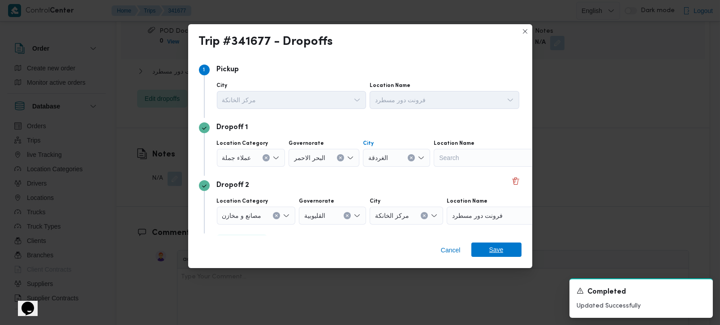
click at [491, 253] on span "Save" at bounding box center [496, 249] width 14 height 14
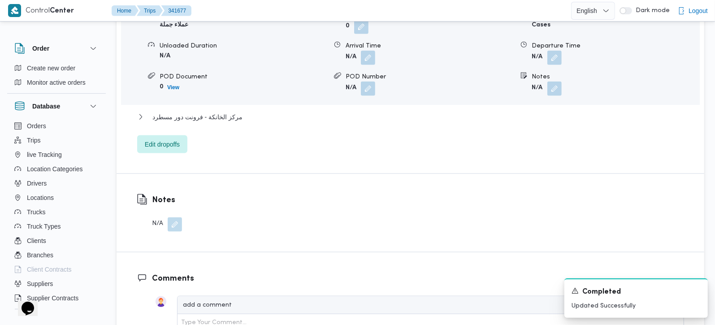
scroll to position [722, 0]
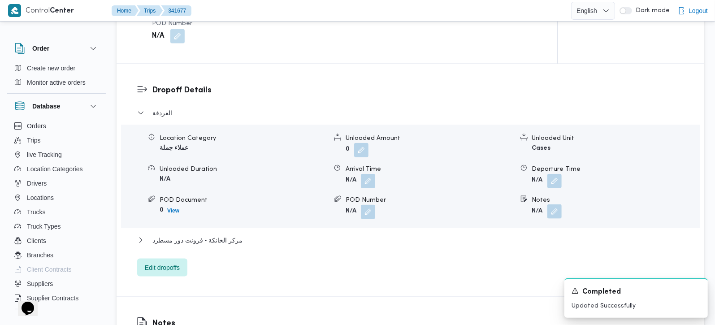
click at [554, 204] on button "button" at bounding box center [554, 211] width 14 height 14
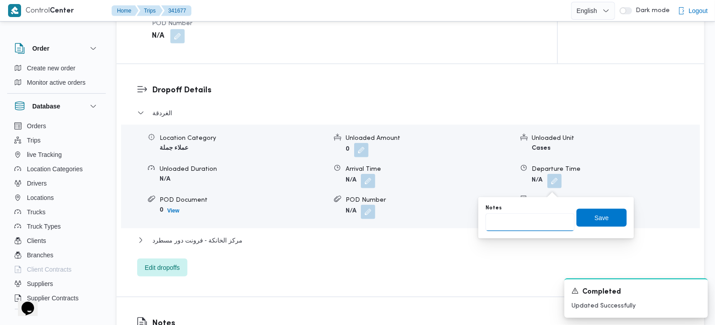
click at [496, 225] on input "Notes" at bounding box center [529, 222] width 89 height 18
type input "كارفور اكسبريس الغردقة و سبينس و كارفور الغردقة"
click at [615, 223] on span "Save" at bounding box center [601, 217] width 50 height 18
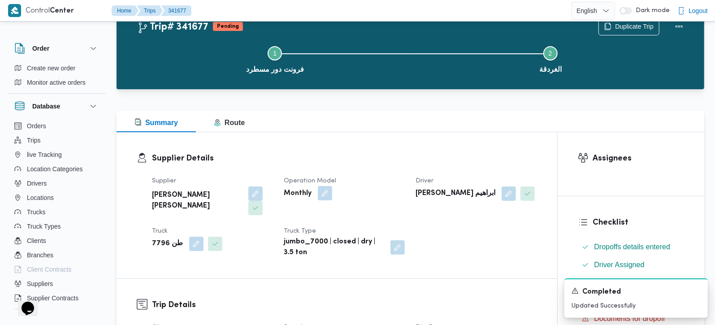
scroll to position [52, 0]
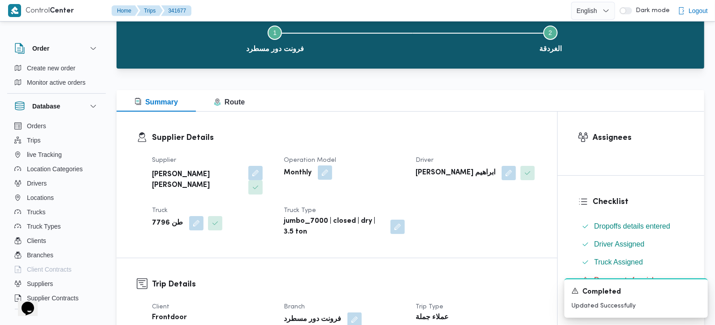
click at [323, 174] on button "button" at bounding box center [325, 172] width 14 height 14
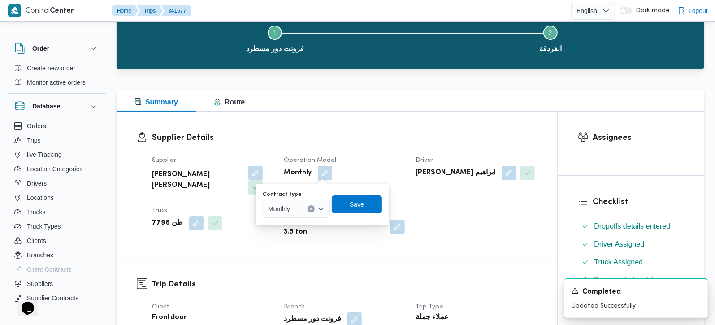
click at [322, 205] on icon "Open list of options" at bounding box center [320, 208] width 7 height 7
click at [303, 233] on span "On Demand" at bounding box center [302, 238] width 46 height 11
click at [351, 203] on span "Save" at bounding box center [360, 204] width 50 height 18
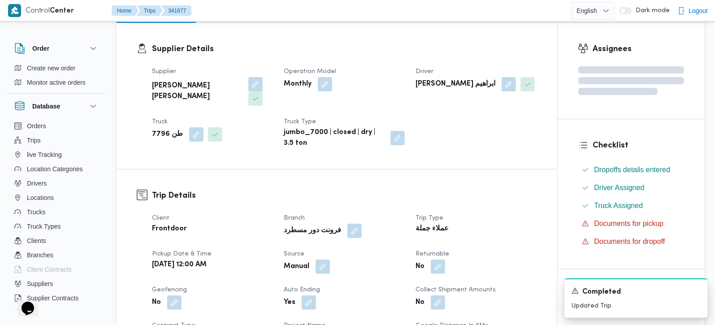
scroll to position [263, 0]
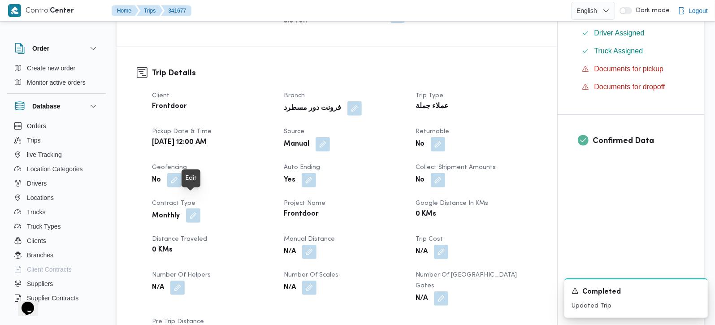
click at [194, 208] on button "button" at bounding box center [193, 215] width 14 height 14
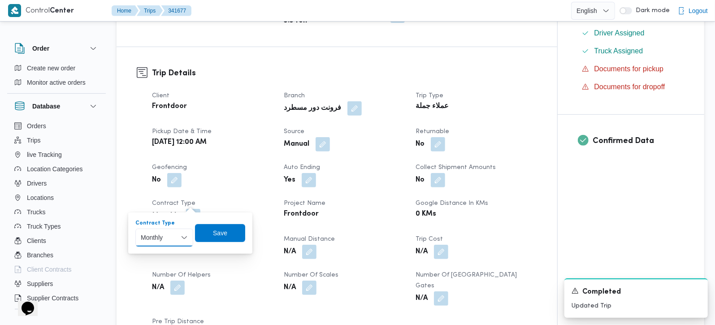
drag, startPoint x: 181, startPoint y: 233, endPoint x: 181, endPoint y: 240, distance: 6.3
click at [181, 233] on select "Monthly On-Demand Daily Rental" at bounding box center [164, 238] width 58 height 18
select select "on_demand"
click at [135, 229] on select "Monthly On-Demand Daily Rental" at bounding box center [164, 238] width 58 height 18
click at [232, 238] on span "Save" at bounding box center [220, 233] width 50 height 18
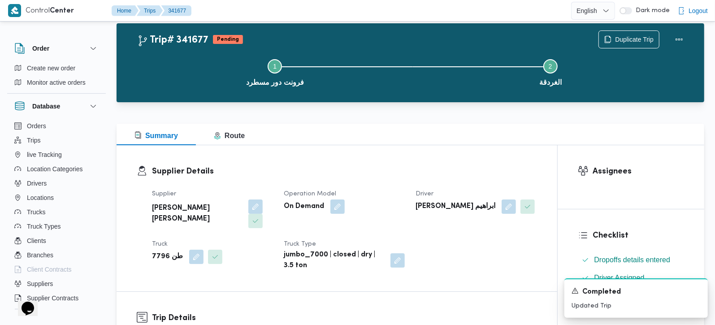
scroll to position [0, 0]
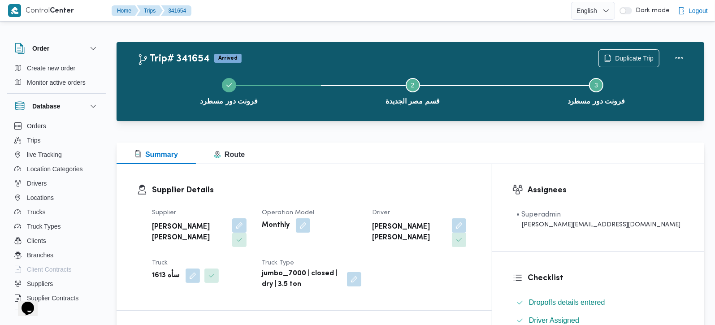
click at [159, 270] on b "سأه 1613" at bounding box center [165, 275] width 27 height 11
copy div "سأه 1613"
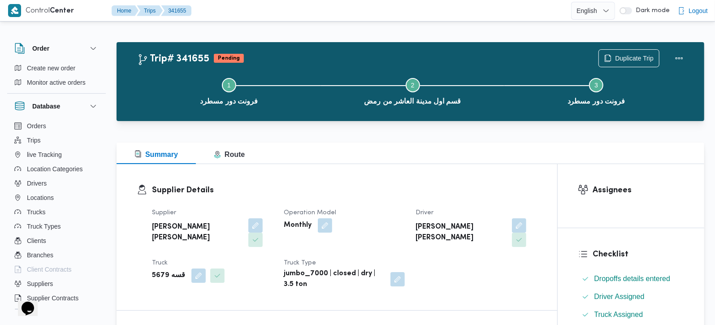
click at [162, 270] on b "قسه 5679" at bounding box center [168, 275] width 33 height 11
copy div "قسه 5679"
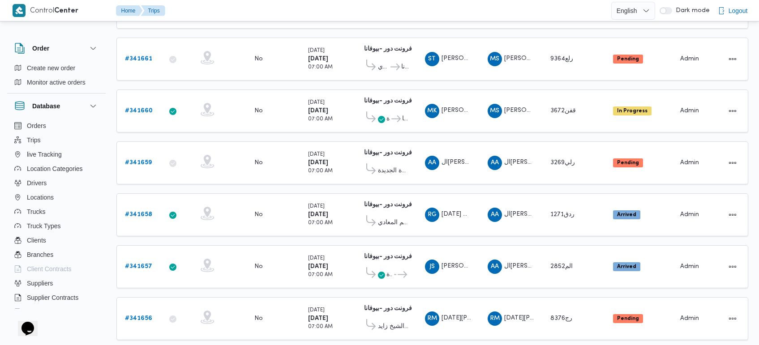
scroll to position [586, 0]
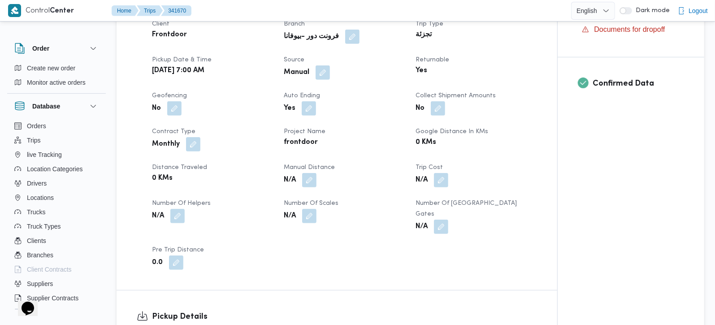
scroll to position [422, 0]
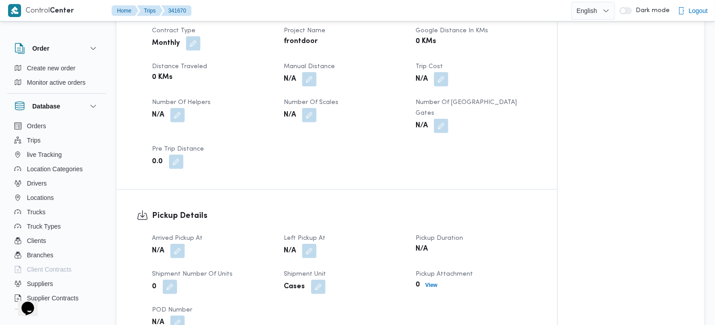
click at [176, 259] on div "N/A" at bounding box center [212, 251] width 123 height 16
click at [177, 256] on button "button" at bounding box center [177, 250] width 14 height 14
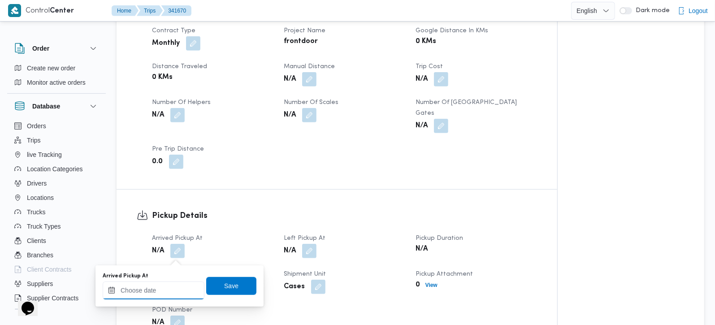
click at [173, 291] on input "Arrived Pickup At" at bounding box center [154, 290] width 102 height 18
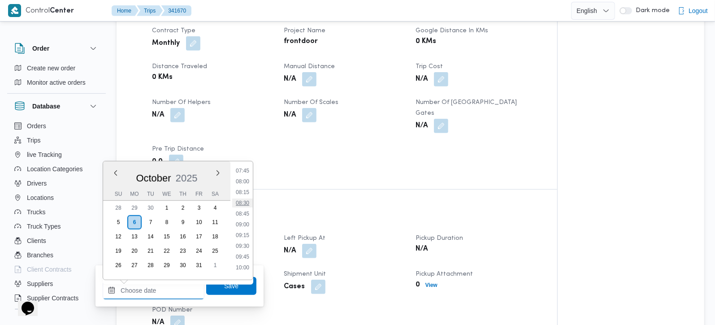
scroll to position [283, 0]
click at [244, 190] on li "07:00" at bounding box center [242, 191] width 21 height 9
type input "[DATE] 07:00"
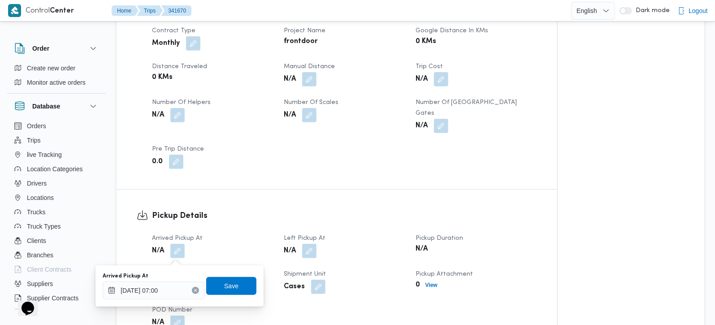
click at [225, 274] on div "Arrived Pickup At [DATE] 07:00 Save" at bounding box center [179, 286] width 155 height 29
click at [225, 281] on span "Save" at bounding box center [231, 285] width 14 height 11
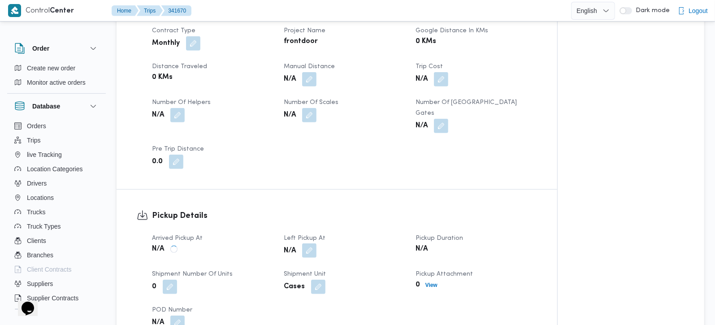
click at [312, 254] on button "button" at bounding box center [309, 250] width 14 height 14
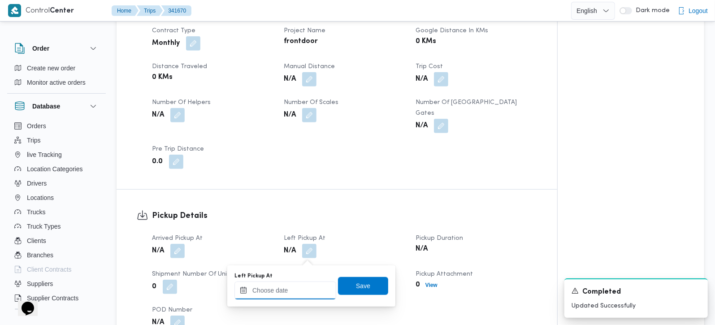
click at [302, 289] on input "Left Pickup At" at bounding box center [285, 290] width 102 height 18
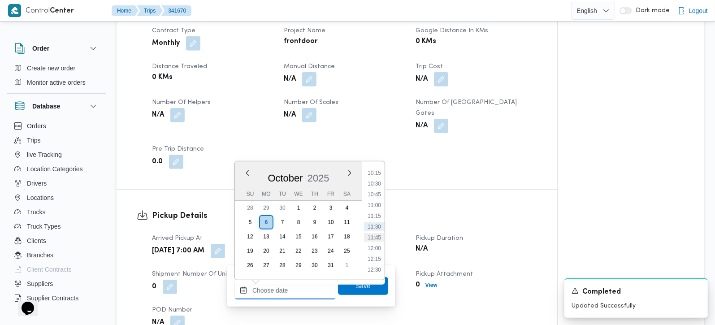
scroll to position [388, 0]
click at [372, 205] on li "09:45" at bounding box center [374, 203] width 21 height 9
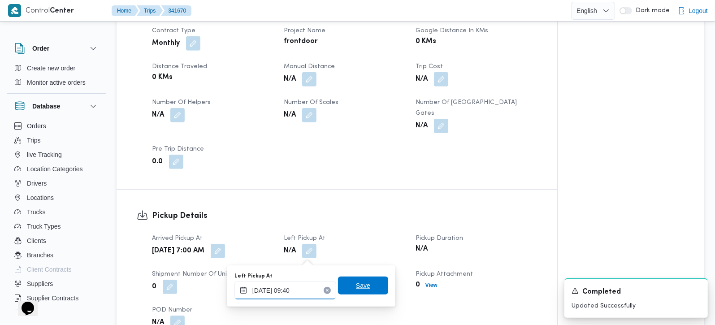
type input "06/10/2025 09:40"
click at [360, 285] on span "Save" at bounding box center [363, 285] width 14 height 11
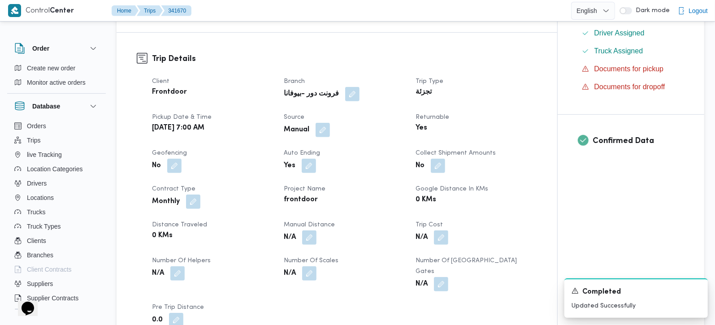
scroll to position [0, 0]
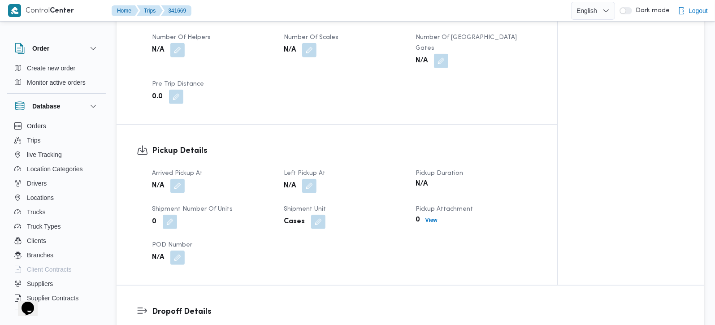
scroll to position [527, 0]
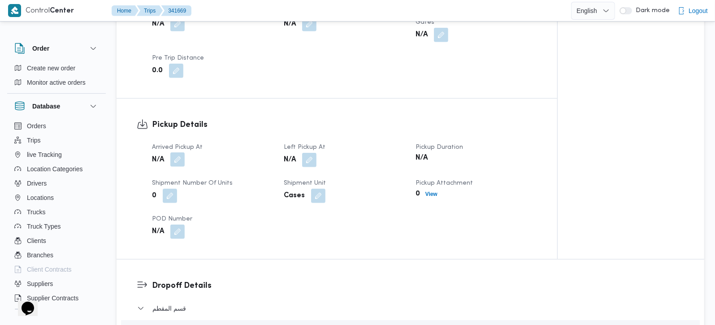
click at [173, 152] on button "button" at bounding box center [177, 159] width 14 height 14
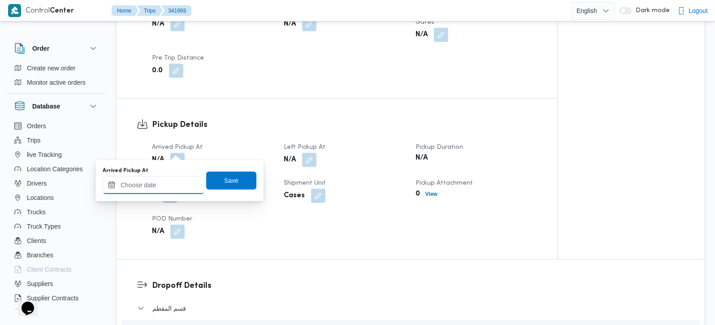
click at [166, 186] on input "Arrived Pickup At" at bounding box center [154, 185] width 102 height 18
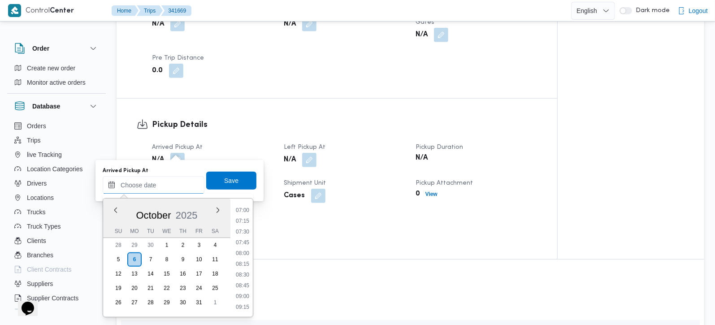
scroll to position [283, 0]
click at [245, 224] on li "07:00" at bounding box center [242, 228] width 21 height 9
type input "06/10/2025 07:00"
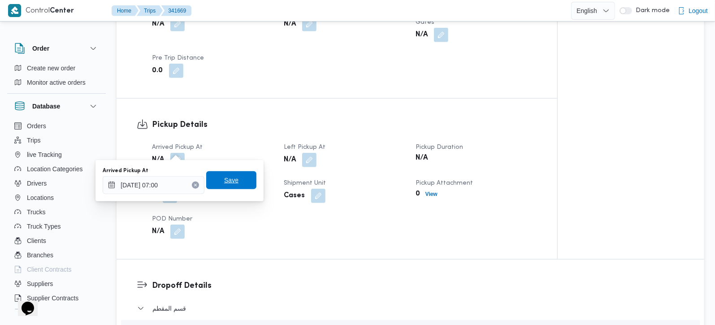
click at [237, 187] on span "Save" at bounding box center [231, 180] width 50 height 18
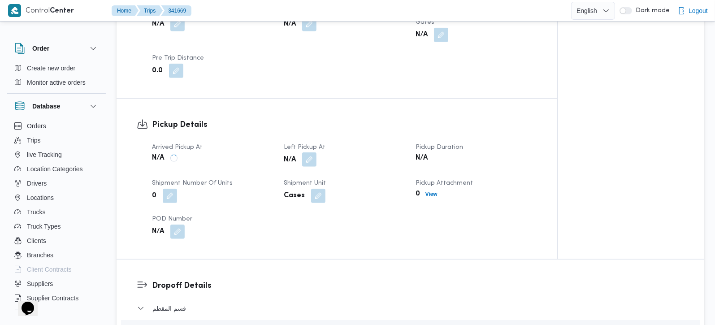
click at [307, 152] on button "button" at bounding box center [309, 159] width 14 height 14
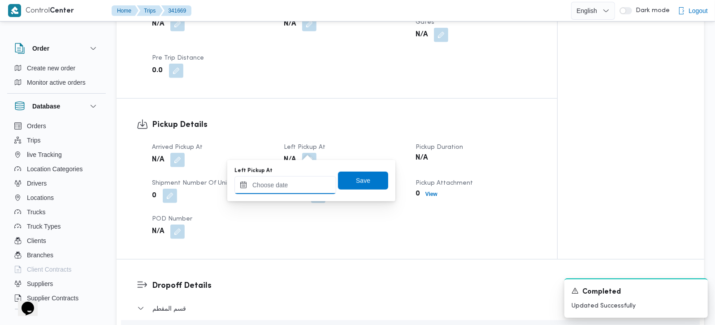
click at [290, 189] on input "Left Pickup At" at bounding box center [285, 185] width 102 height 18
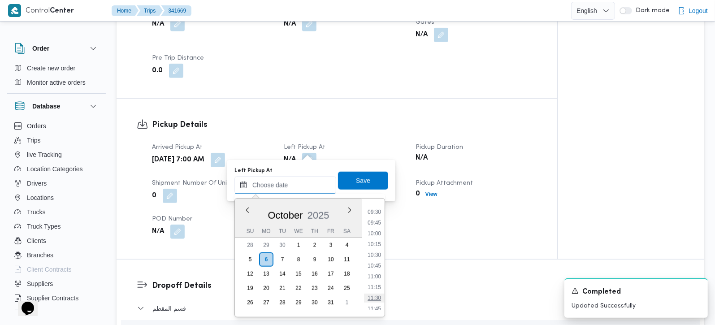
scroll to position [388, 0]
click at [377, 226] on li "09:30" at bounding box center [374, 230] width 21 height 9
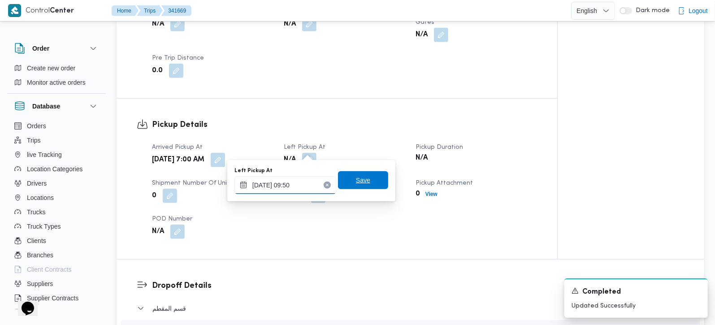
type input "06/10/2025 09:50"
click at [360, 187] on span "Save" at bounding box center [363, 180] width 50 height 18
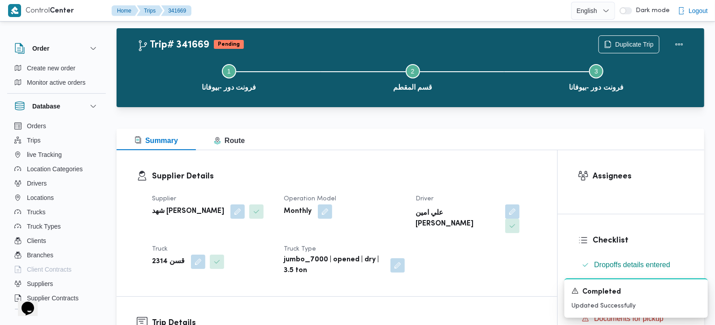
scroll to position [0, 0]
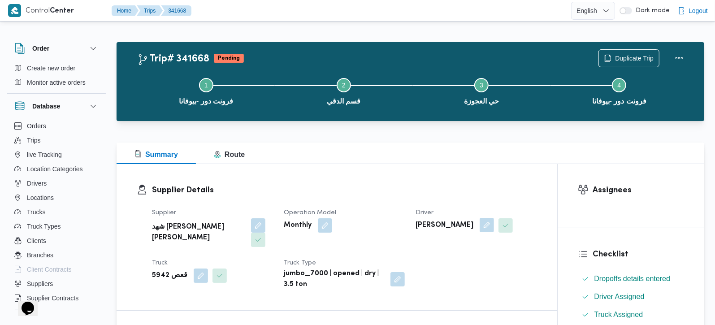
click at [483, 225] on button "button" at bounding box center [486, 225] width 14 height 14
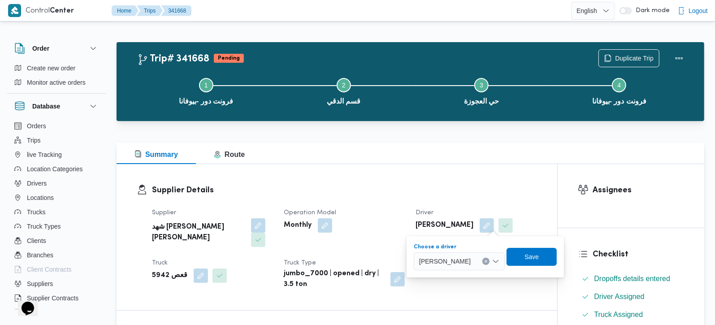
click at [487, 259] on icon "Clear input" at bounding box center [486, 261] width 4 height 4
paste input "[PERSON_NAME] [PERSON_NAME]"
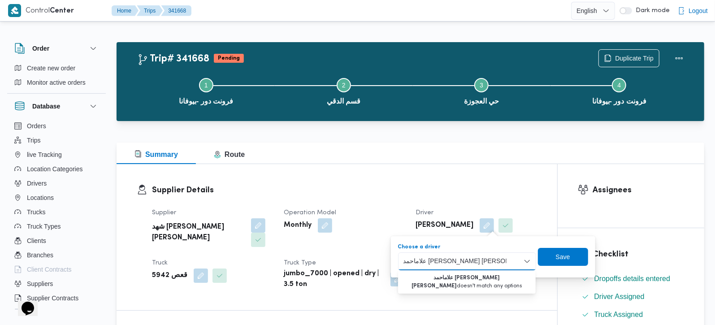
paste input
type input "[PERSON_NAME] [PERSON_NAME]"
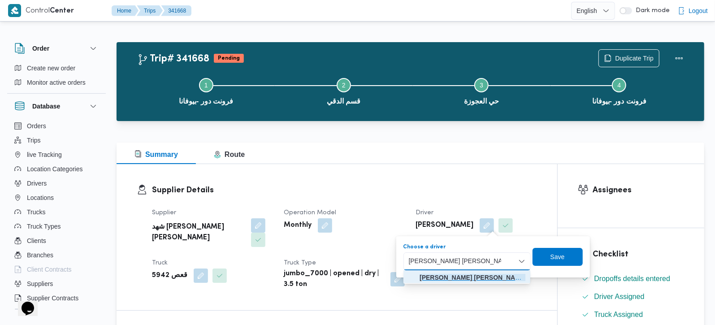
click at [484, 279] on mark "احمد محمد علام سيد احمد الحامولي" at bounding box center [472, 277] width 107 height 7
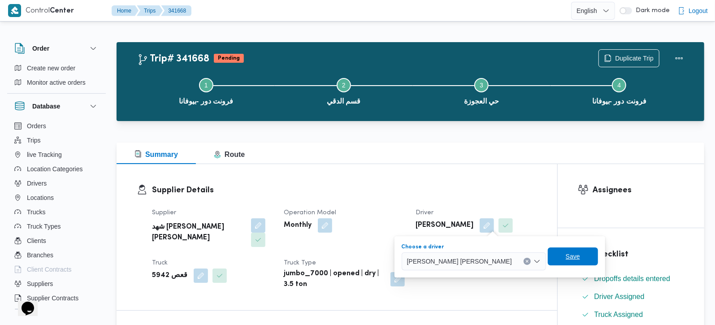
click at [552, 264] on span "Save" at bounding box center [573, 256] width 50 height 18
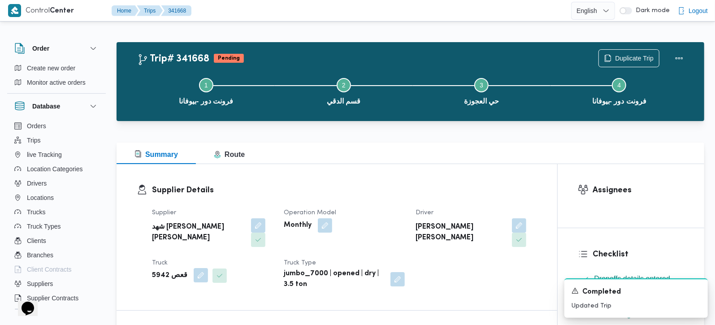
click at [200, 276] on button "button" at bounding box center [201, 275] width 14 height 14
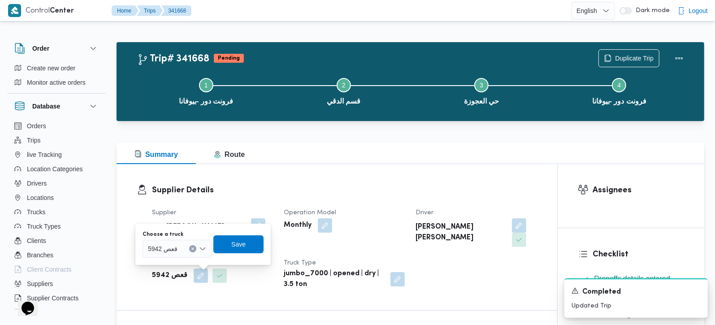
click at [191, 245] on button "Clear input" at bounding box center [192, 248] width 7 height 7
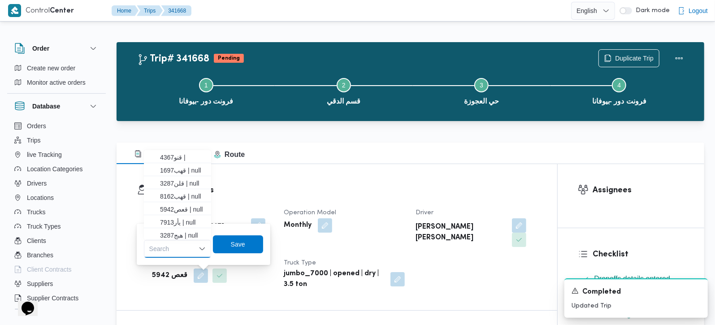
paste input "قهب1697"
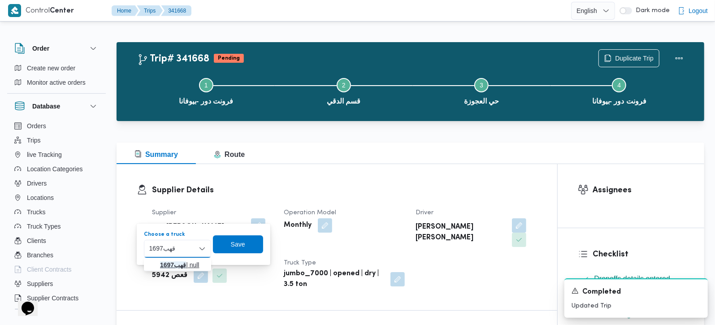
type input "قهب1697"
click at [177, 267] on mark "قهب1697" at bounding box center [173, 264] width 26 height 7
click at [246, 248] on span "Save" at bounding box center [244, 243] width 14 height 11
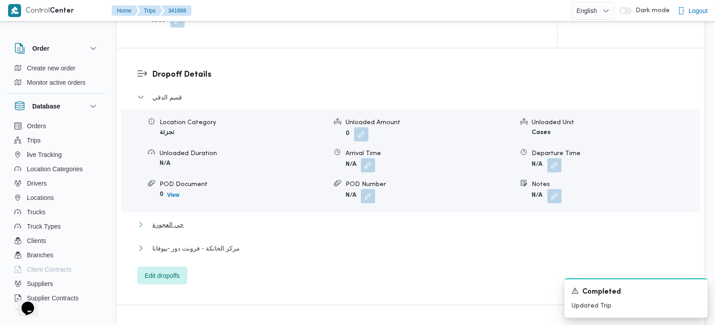
click at [170, 219] on span "حي العجوزة" at bounding box center [167, 224] width 31 height 11
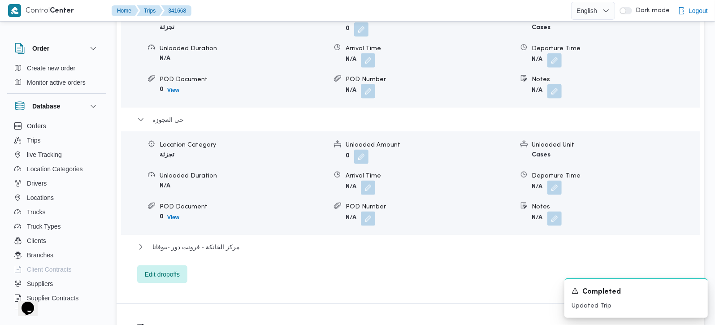
scroll to position [843, 0]
click at [557, 211] on button "button" at bounding box center [554, 218] width 14 height 14
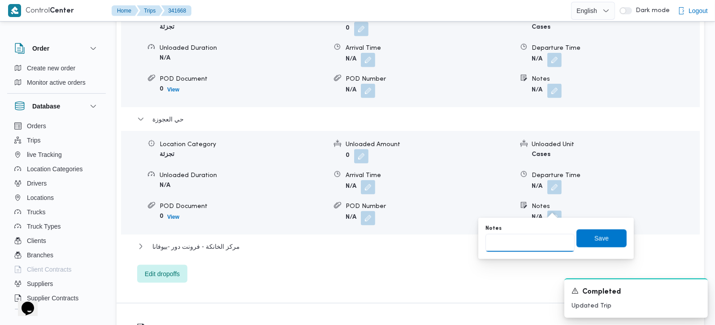
click at [544, 246] on input "Notes" at bounding box center [529, 243] width 89 height 18
paste input "مهندسين"
type input "مهندسين"
click at [586, 237] on span "Save" at bounding box center [601, 238] width 50 height 18
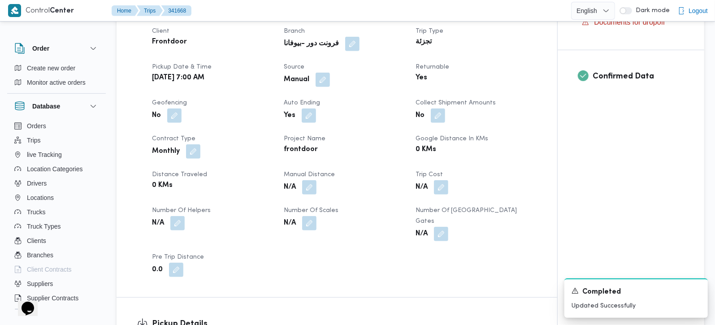
scroll to position [474, 0]
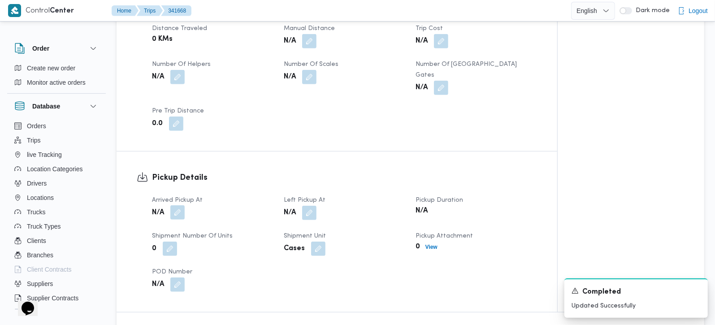
click at [181, 205] on button "button" at bounding box center [177, 212] width 14 height 14
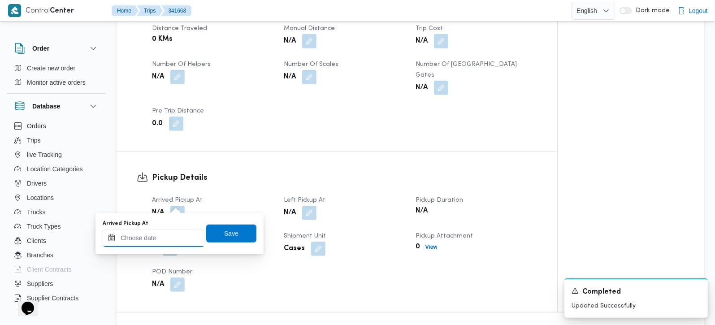
click at [163, 237] on input "Arrived Pickup At" at bounding box center [154, 238] width 102 height 18
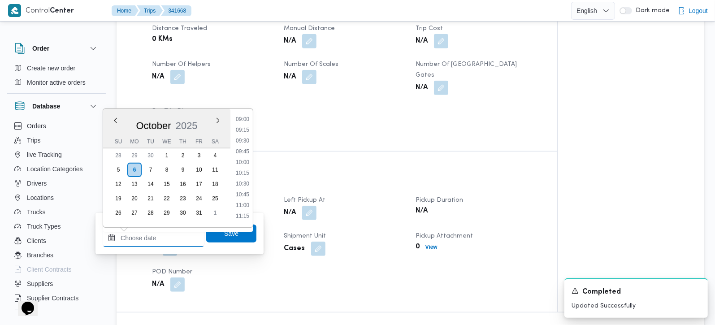
scroll to position [336, 0]
click at [247, 164] on li "08:45" at bounding box center [242, 161] width 21 height 9
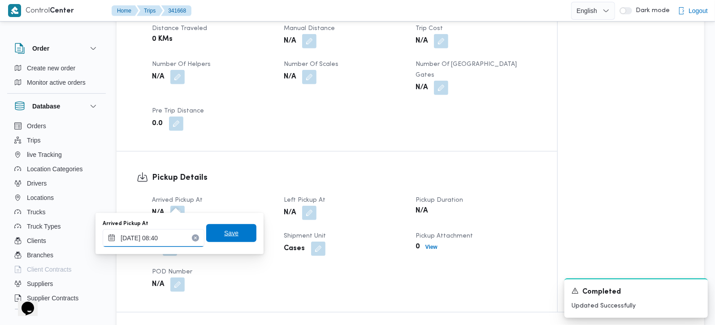
type input "06/10/2025 08:40"
click at [228, 224] on div "Save" at bounding box center [231, 233] width 50 height 18
click at [237, 228] on span "Save" at bounding box center [231, 233] width 50 height 18
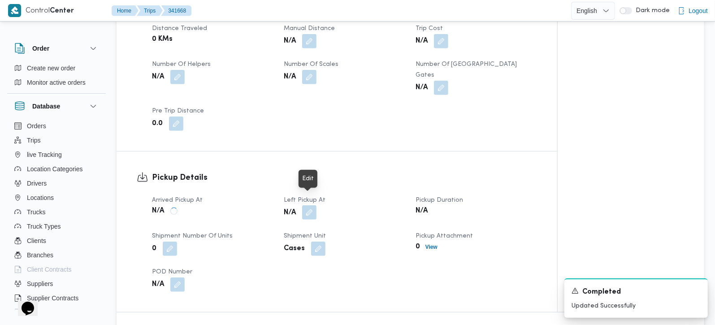
click at [315, 205] on button "button" at bounding box center [309, 212] width 14 height 14
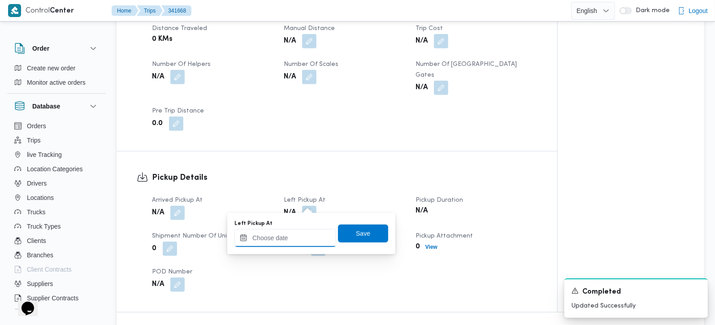
drag, startPoint x: 315, startPoint y: 211, endPoint x: 301, endPoint y: 232, distance: 25.4
click at [301, 232] on input "Left Pickup At" at bounding box center [285, 238] width 102 height 18
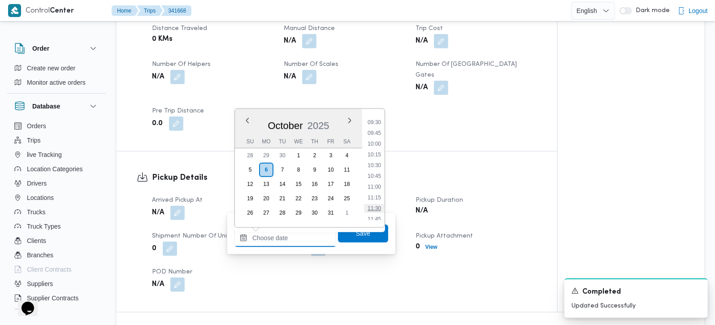
scroll to position [388, 0]
click at [379, 160] on li "10:00" at bounding box center [374, 162] width 21 height 9
type input "06/10/2025 10:00"
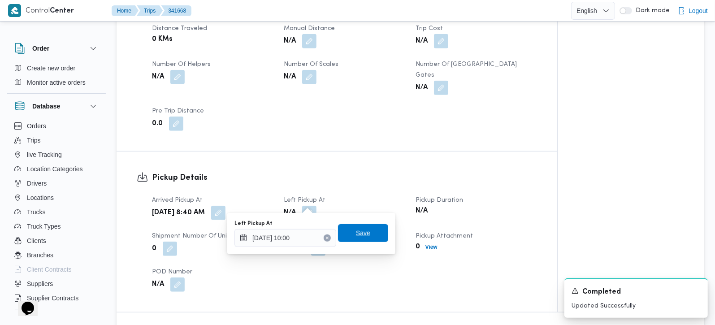
click at [358, 235] on span "Save" at bounding box center [363, 233] width 14 height 11
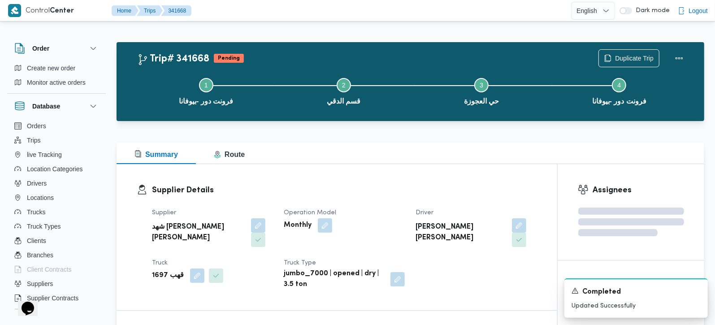
scroll to position [0, 0]
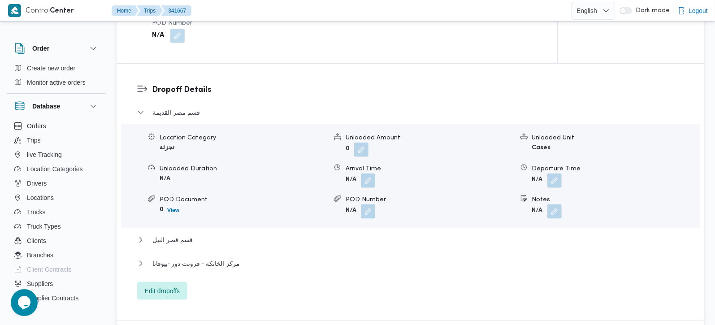
scroll to position [738, 0]
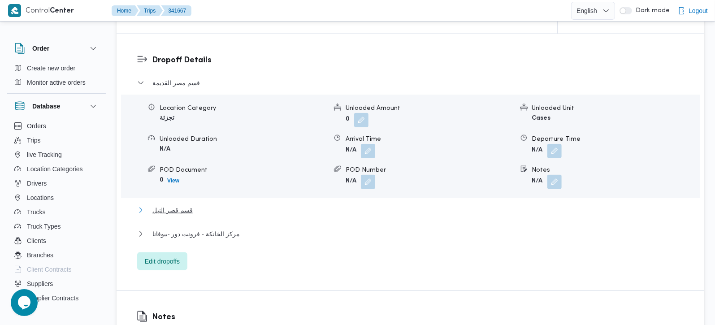
click at [177, 213] on span "قسم قصر النيل" at bounding box center [172, 210] width 40 height 11
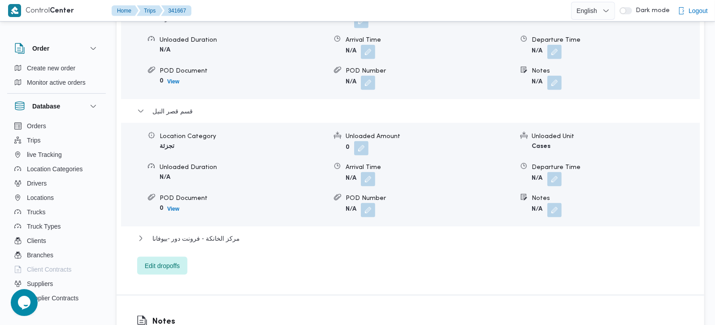
scroll to position [843, 0]
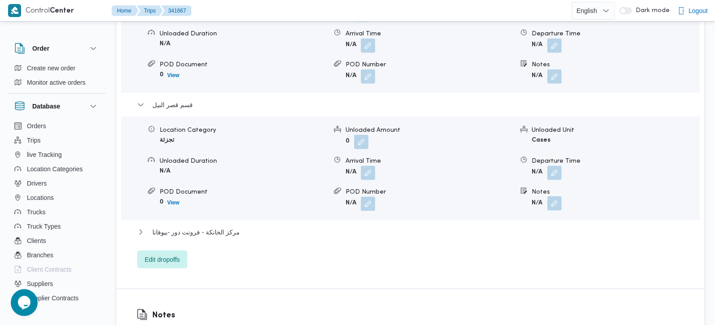
click at [554, 205] on button "button" at bounding box center [554, 203] width 14 height 14
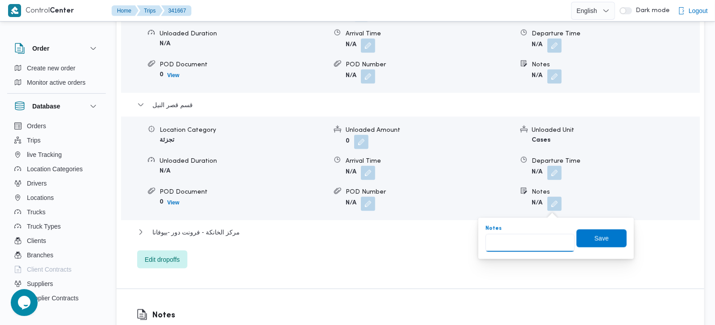
click at [534, 236] on input "Notes" at bounding box center [529, 243] width 89 height 18
paste input "وسط البلد"
type input "وسط البلد"
click at [595, 236] on span "Save" at bounding box center [601, 238] width 14 height 11
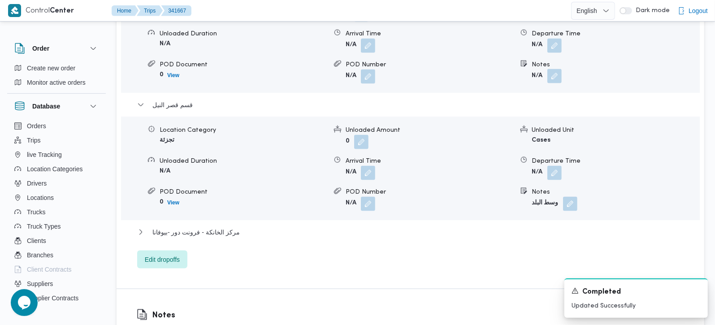
click at [552, 83] on button "button" at bounding box center [554, 76] width 14 height 14
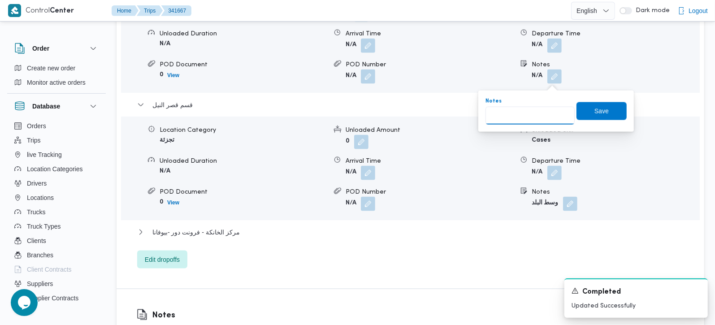
click at [528, 116] on input "Notes" at bounding box center [529, 116] width 89 height 18
paste input "المنيل"
type input "المنيل"
click at [594, 108] on span "Save" at bounding box center [601, 110] width 14 height 11
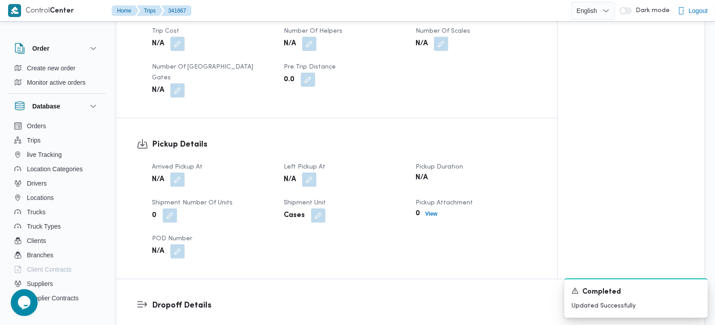
scroll to position [474, 0]
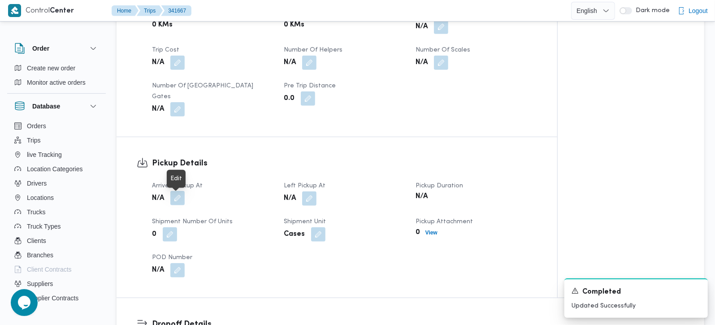
click at [177, 205] on button "button" at bounding box center [177, 198] width 14 height 14
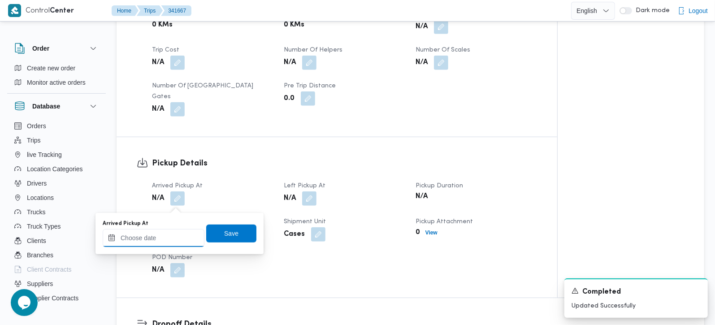
click at [174, 237] on input "Arrived Pickup At" at bounding box center [154, 238] width 102 height 18
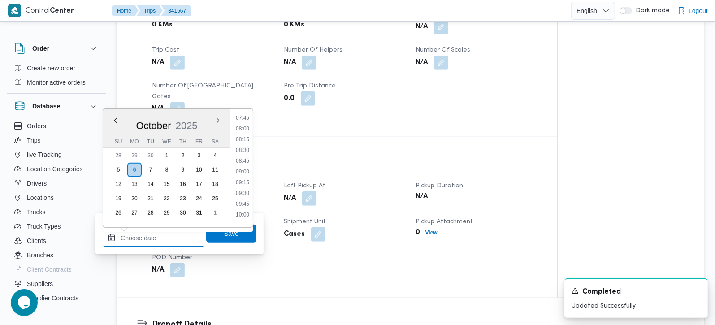
scroll to position [336, 0]
click at [244, 132] on li "08:00" at bounding box center [242, 129] width 21 height 9
type input "06/10/2025 08:00"
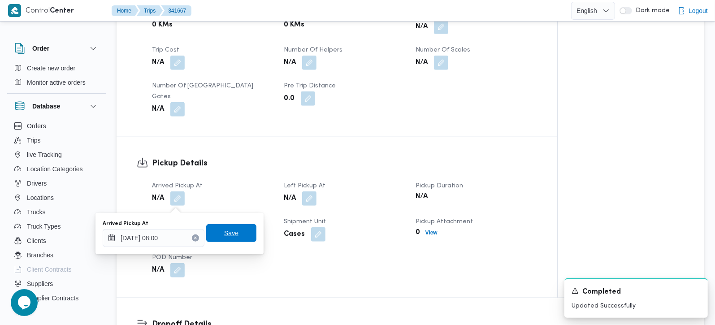
click at [229, 237] on span "Save" at bounding box center [231, 233] width 14 height 11
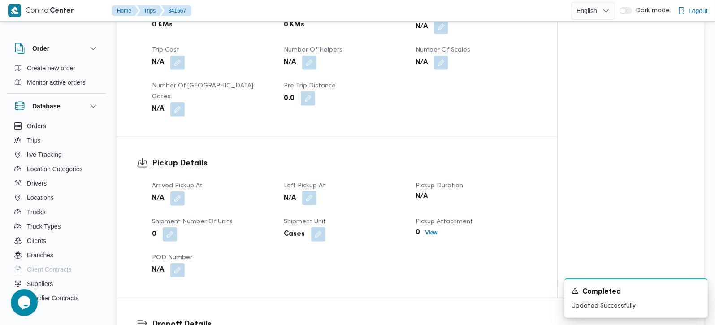
click at [310, 204] on button "button" at bounding box center [309, 198] width 14 height 14
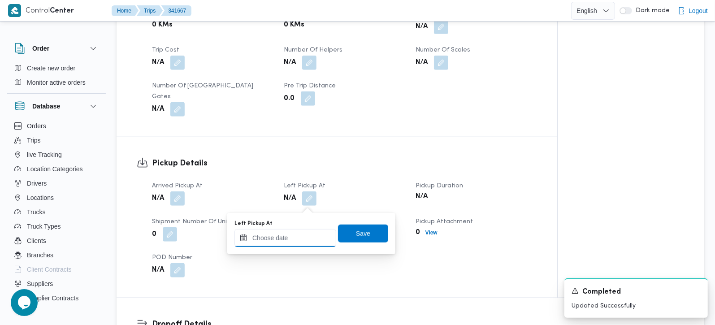
click at [298, 233] on input "Left Pickup At" at bounding box center [285, 238] width 102 height 18
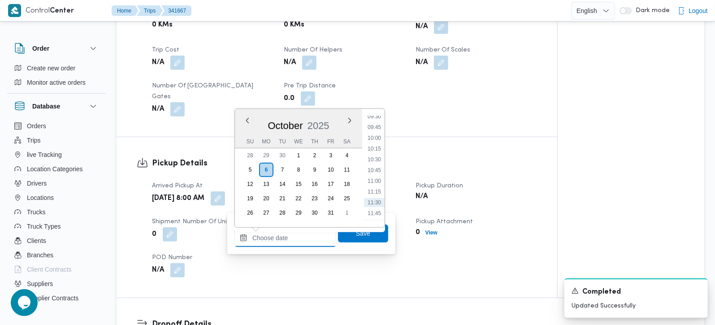
scroll to position [388, 0]
click at [376, 153] on li "09:45" at bounding box center [374, 151] width 21 height 9
type input "06/10/2025 09:45"
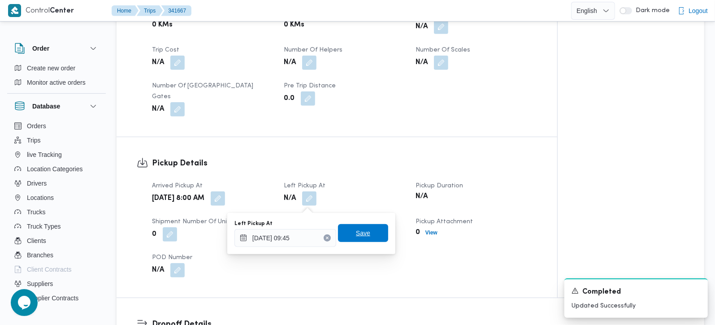
click at [366, 235] on span "Save" at bounding box center [363, 233] width 50 height 18
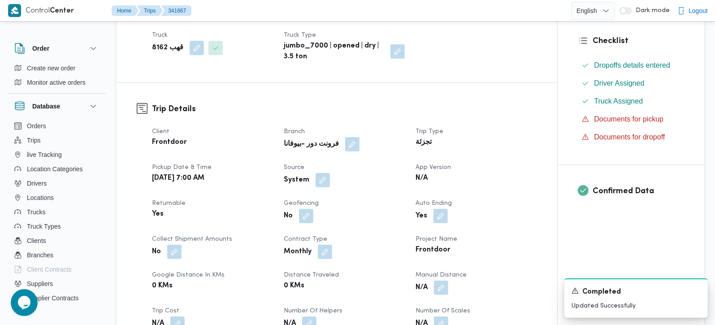
scroll to position [211, 0]
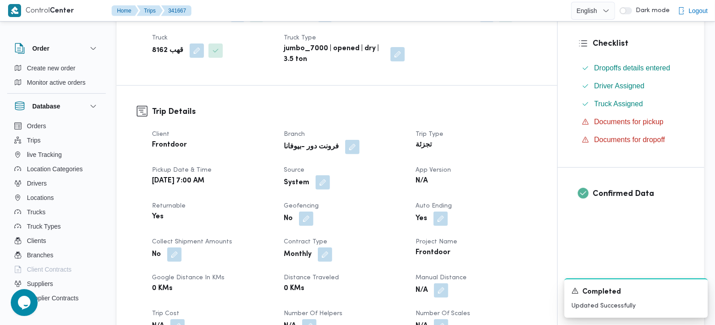
click at [319, 190] on button "button" at bounding box center [322, 182] width 14 height 14
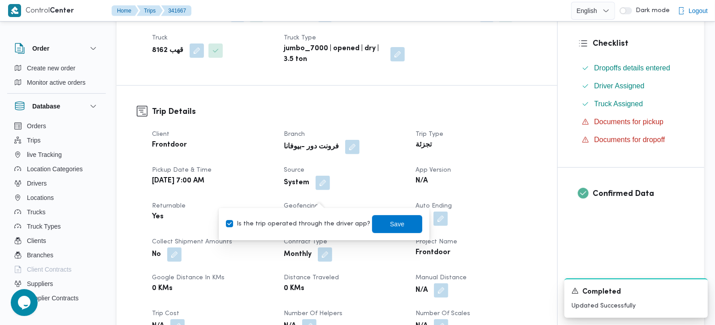
click at [315, 225] on label "Is the trip operated through the driver app?" at bounding box center [298, 224] width 144 height 11
checkbox input "false"
click at [378, 225] on span "Save" at bounding box center [397, 224] width 50 height 18
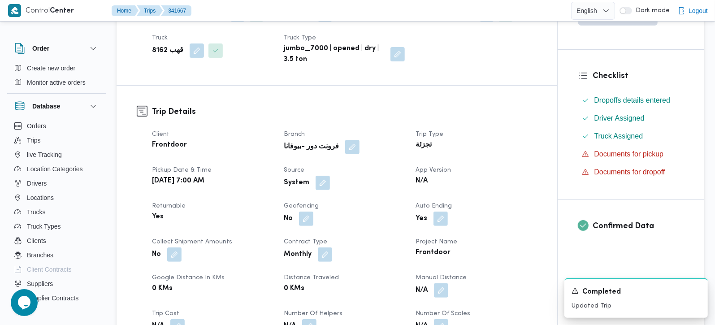
scroll to position [0, 0]
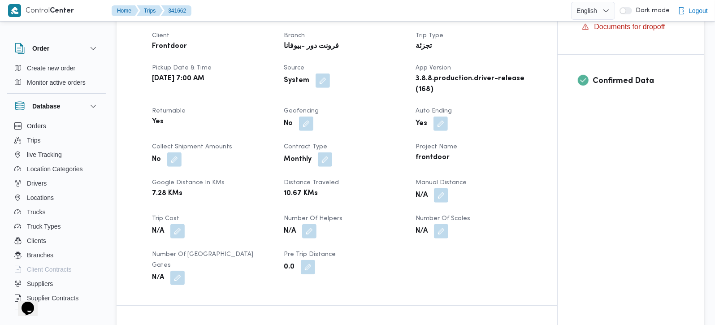
scroll to position [474, 0]
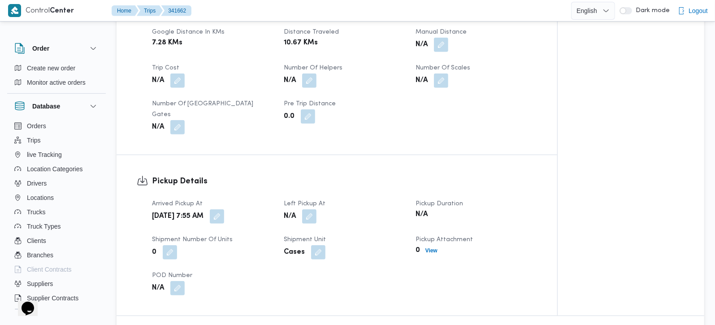
click at [264, 208] on div "[DATE] 7:55 AM" at bounding box center [212, 216] width 123 height 16
click at [224, 209] on button "button" at bounding box center [217, 216] width 14 height 14
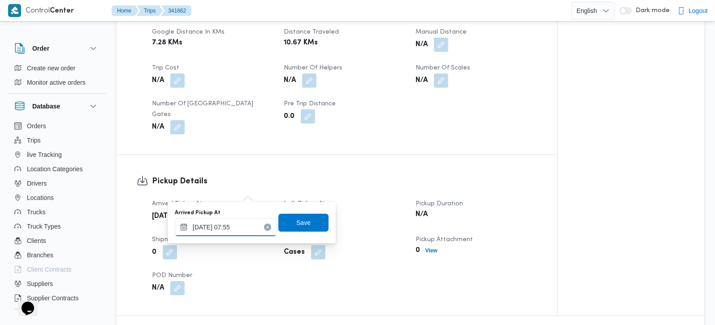
click at [236, 220] on input "06/10/2025 07:55" at bounding box center [226, 227] width 102 height 18
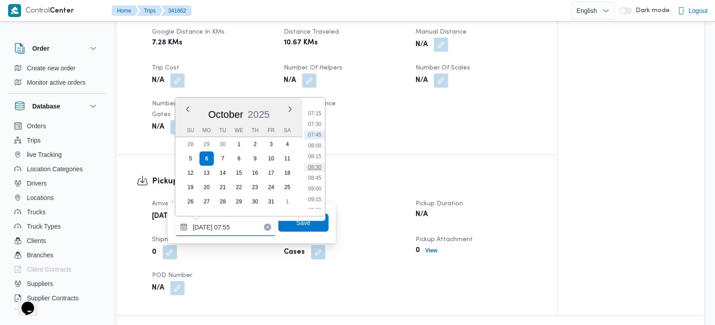
scroll to position [332, 0]
click at [315, 164] on li "09:00" at bounding box center [314, 164] width 21 height 9
type input "06/10/2025 09:00"
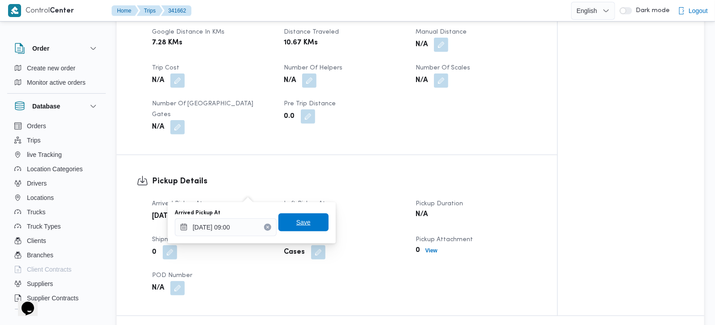
click at [294, 229] on span "Save" at bounding box center [303, 222] width 50 height 18
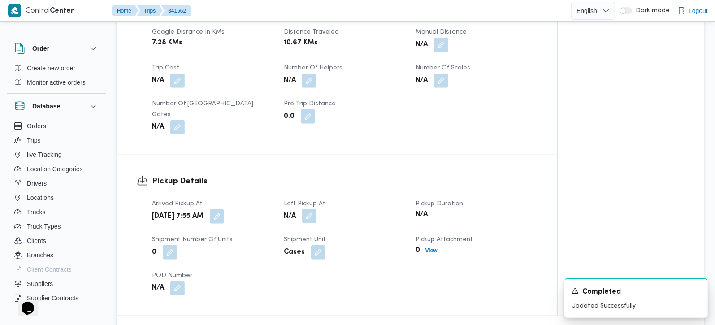
click at [306, 209] on span at bounding box center [307, 216] width 19 height 14
click at [306, 209] on button "button" at bounding box center [309, 216] width 14 height 14
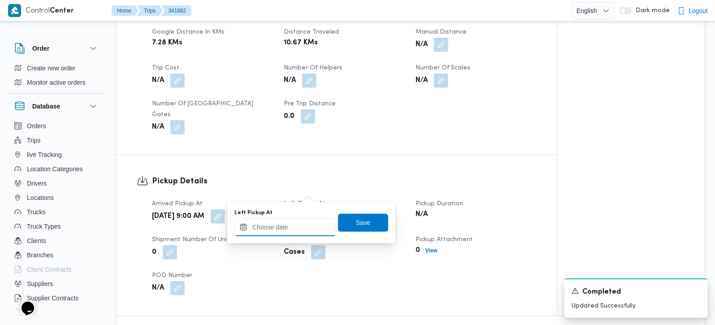
drag, startPoint x: 306, startPoint y: 196, endPoint x: 299, endPoint y: 220, distance: 24.9
click at [299, 220] on input "Left Pickup At" at bounding box center [285, 227] width 102 height 18
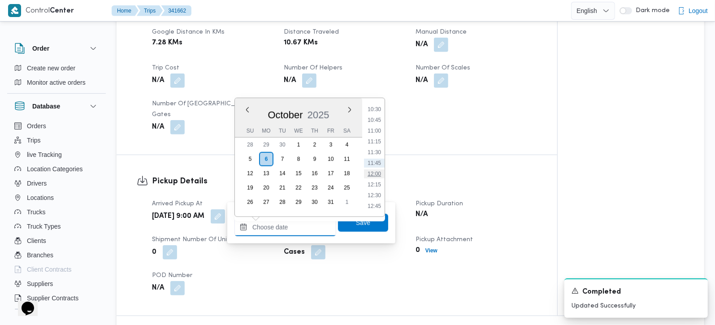
scroll to position [399, 0]
click at [379, 168] on li "10:45" at bounding box center [374, 172] width 21 height 9
type input "06/10/2025 10:45"
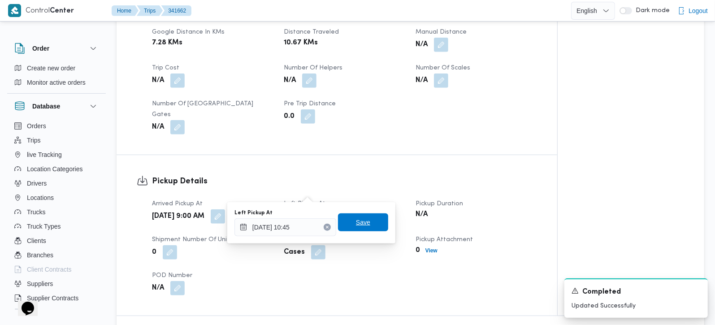
click at [365, 220] on span "Save" at bounding box center [363, 222] width 50 height 18
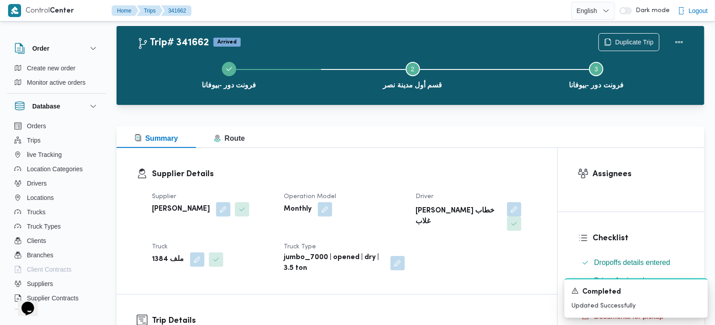
scroll to position [0, 0]
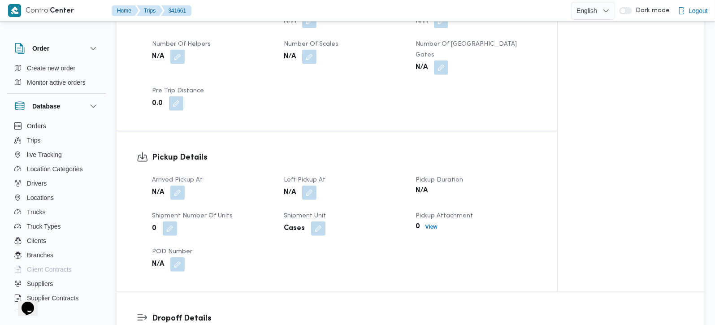
scroll to position [527, 0]
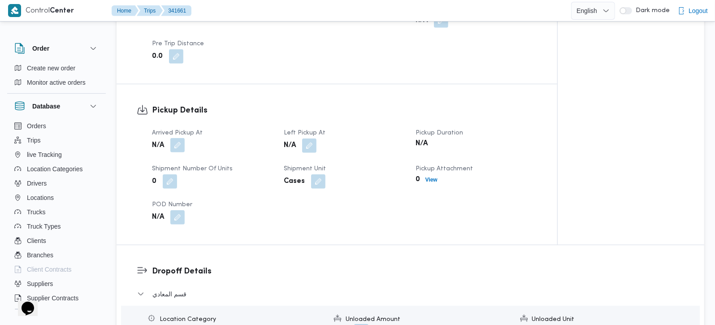
click at [179, 138] on button "button" at bounding box center [177, 145] width 14 height 14
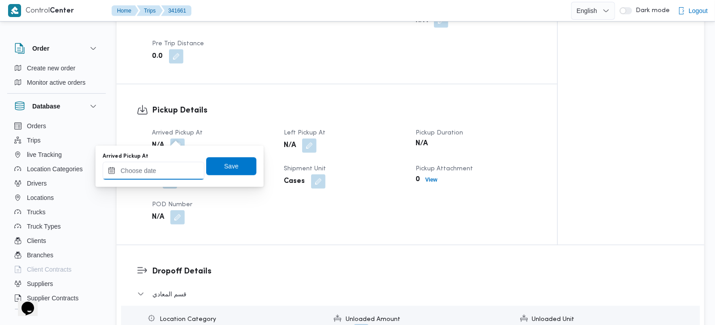
click at [168, 165] on input "Arrived Pickup At" at bounding box center [154, 171] width 102 height 18
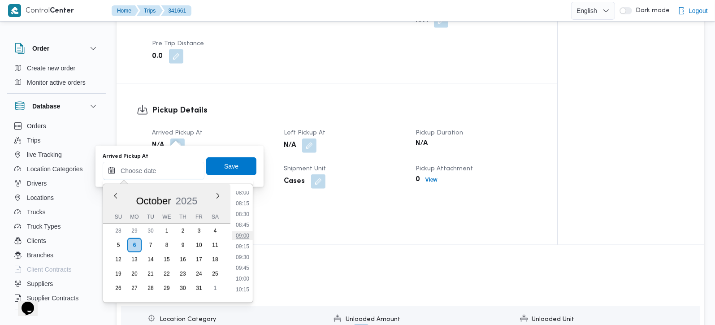
scroll to position [347, 0]
click at [245, 234] on li "09:00" at bounding box center [242, 236] width 21 height 9
type input "[DATE] 09:00"
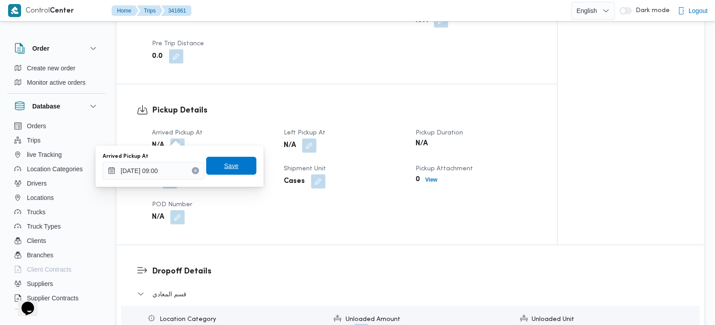
click at [235, 167] on span "Save" at bounding box center [231, 166] width 50 height 18
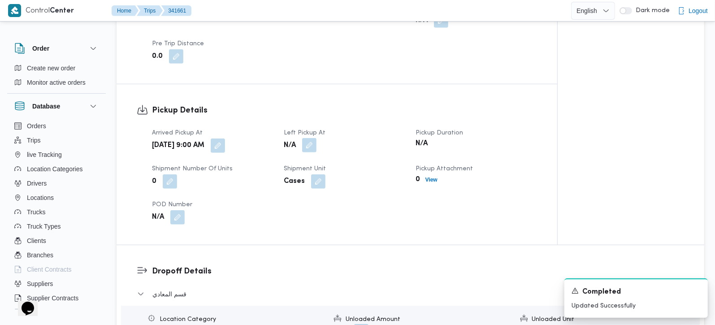
click at [303, 138] on button "button" at bounding box center [309, 145] width 14 height 14
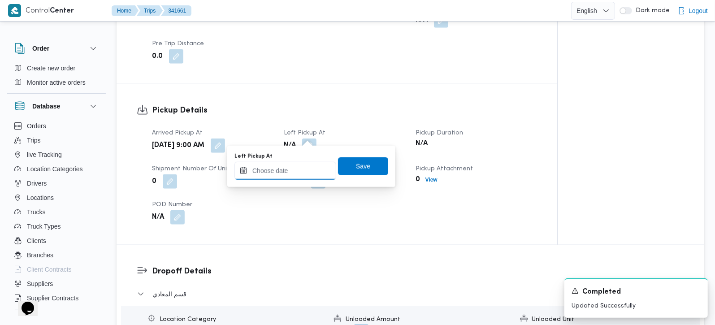
click at [302, 166] on input "Left Pickup At" at bounding box center [285, 171] width 102 height 18
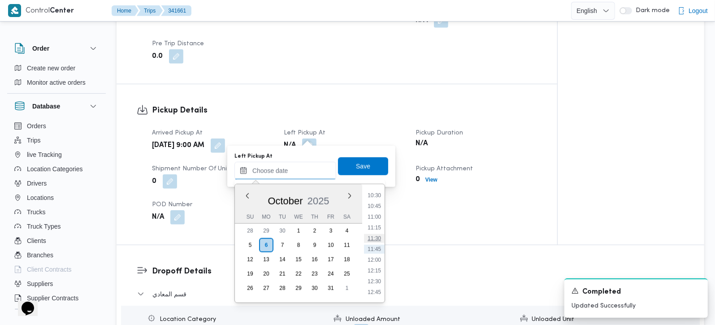
scroll to position [399, 0]
click at [373, 271] on li "11:00" at bounding box center [374, 269] width 21 height 9
type input "[DATE] 11:00"
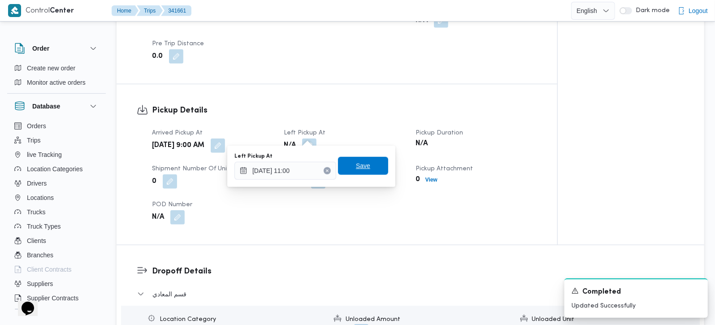
click at [364, 168] on span "Save" at bounding box center [363, 166] width 50 height 18
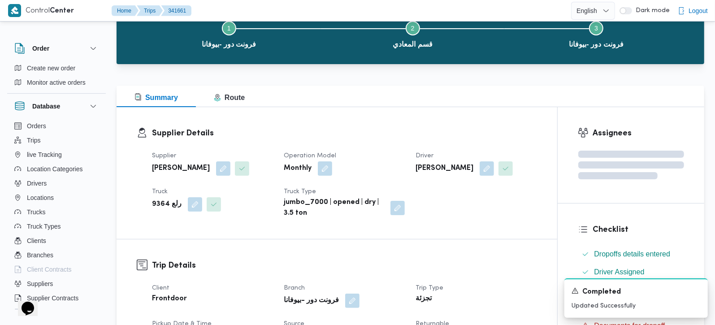
scroll to position [0, 0]
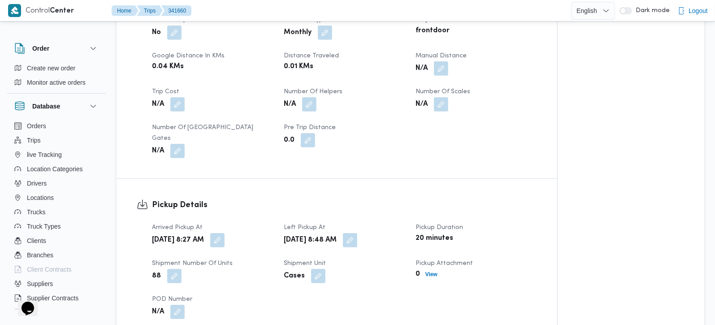
scroll to position [474, 0]
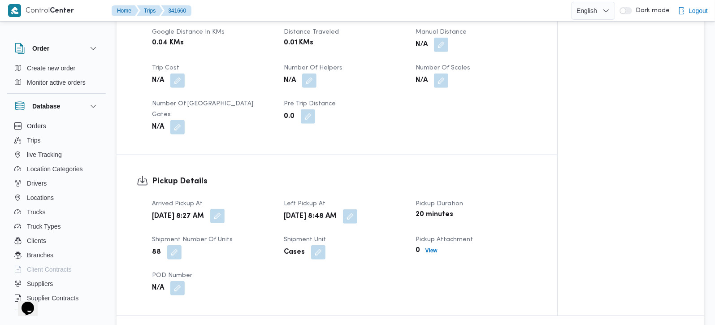
click at [224, 210] on button "button" at bounding box center [217, 216] width 14 height 14
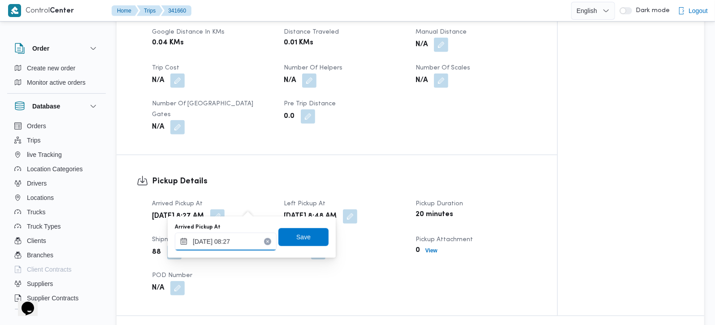
click at [239, 236] on div "06/10/2025 08:27" at bounding box center [226, 242] width 102 height 18
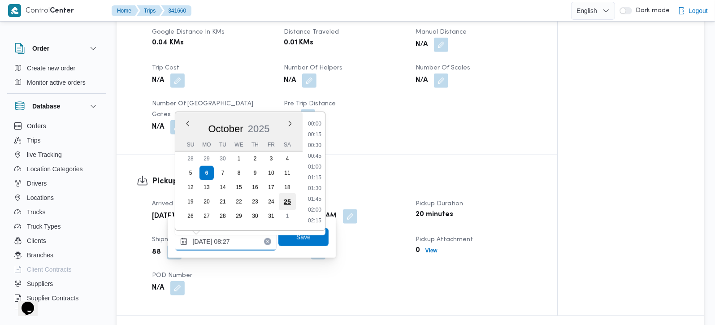
scroll to position [301, 0]
click at [313, 144] on li "07:30" at bounding box center [314, 145] width 21 height 9
type input "06/10/2025 07:30"
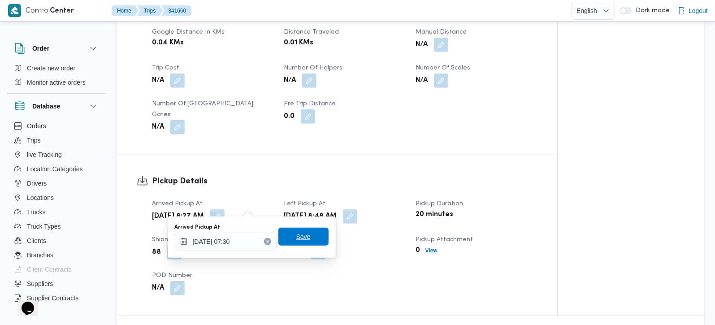
click at [304, 245] on div "Save" at bounding box center [303, 237] width 50 height 18
click at [304, 237] on span "Save" at bounding box center [303, 237] width 50 height 18
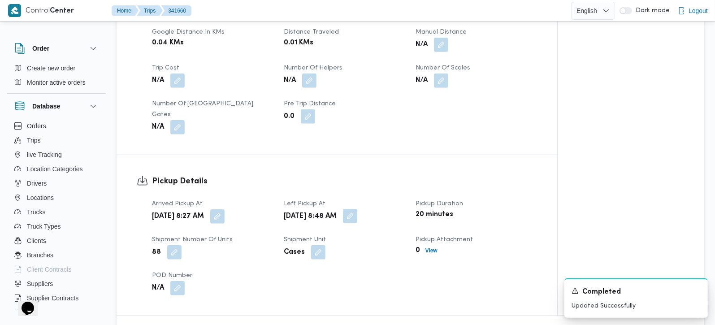
click at [357, 209] on button "button" at bounding box center [350, 216] width 14 height 14
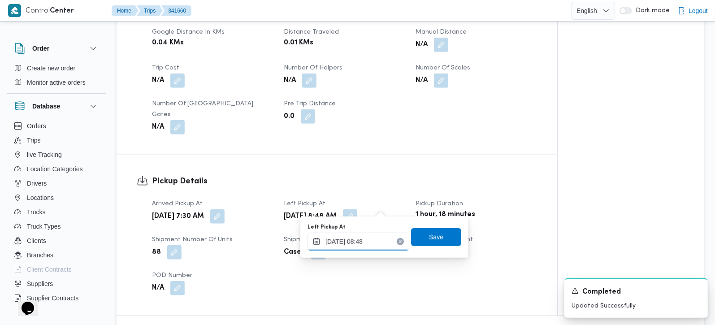
click at [363, 239] on input "06/10/2025 08:48" at bounding box center [358, 242] width 102 height 18
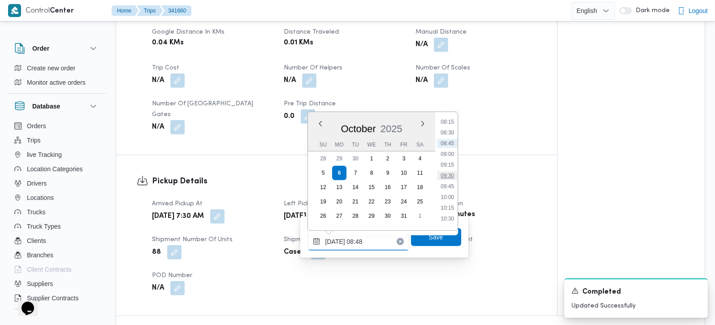
scroll to position [375, 0]
click at [448, 179] on li "10:00" at bounding box center [447, 178] width 21 height 9
type input "[DATE] 10:00"
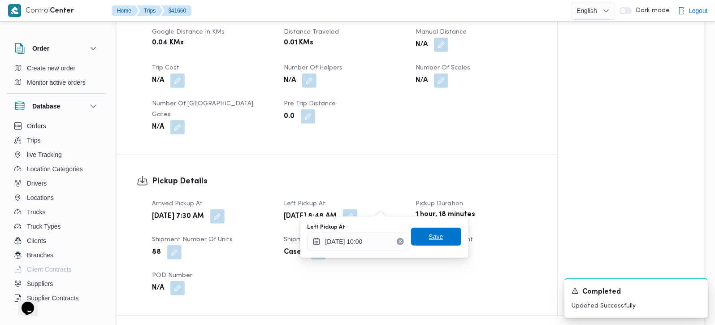
click at [441, 234] on span "Save" at bounding box center [436, 237] width 50 height 18
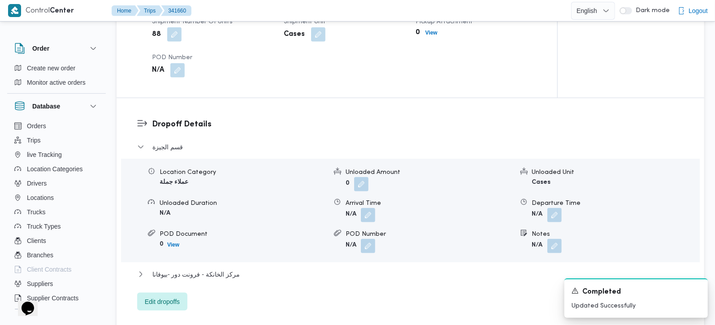
scroll to position [738, 0]
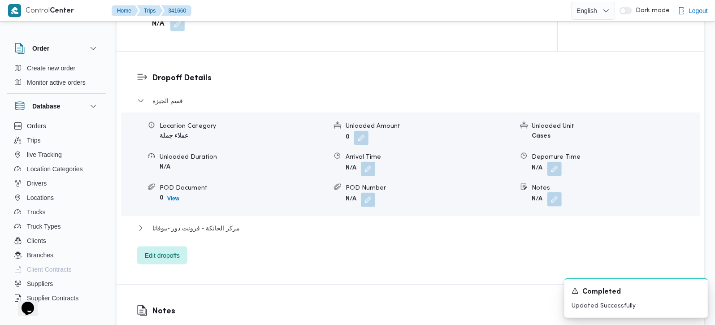
click at [561, 193] on form "N/A" at bounding box center [615, 200] width 167 height 14
click at [553, 192] on button "button" at bounding box center [554, 199] width 14 height 14
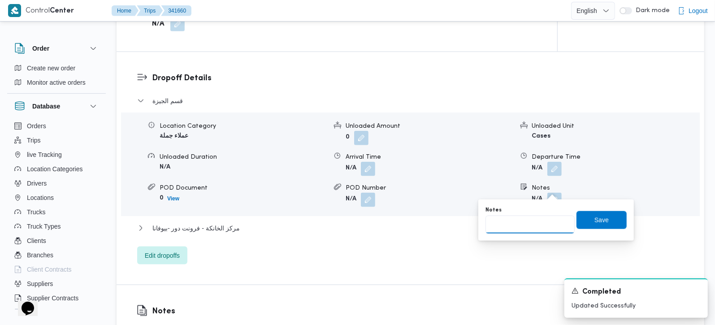
click at [539, 220] on input "Notes" at bounding box center [529, 225] width 89 height 18
paste input "البحر الاعظم"
type input "البحر الاعظم"
click at [594, 217] on span "Save" at bounding box center [601, 219] width 14 height 11
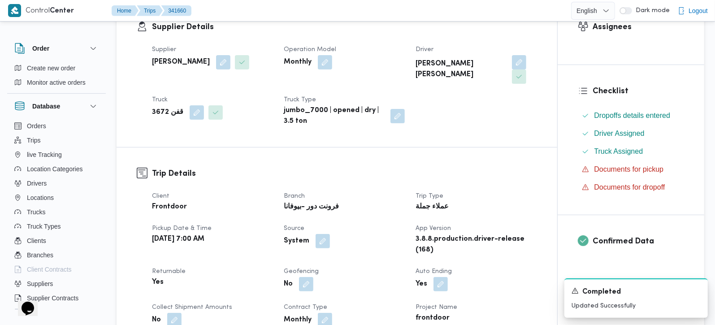
scroll to position [0, 0]
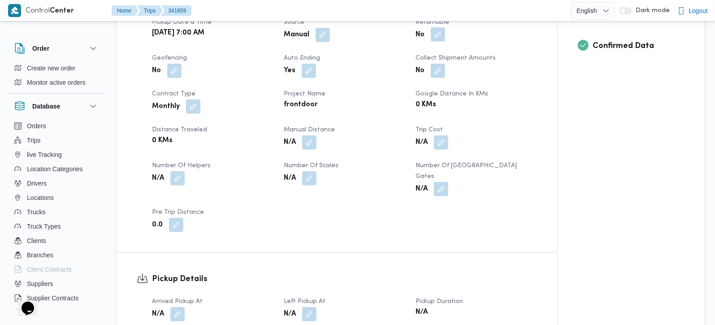
scroll to position [263, 0]
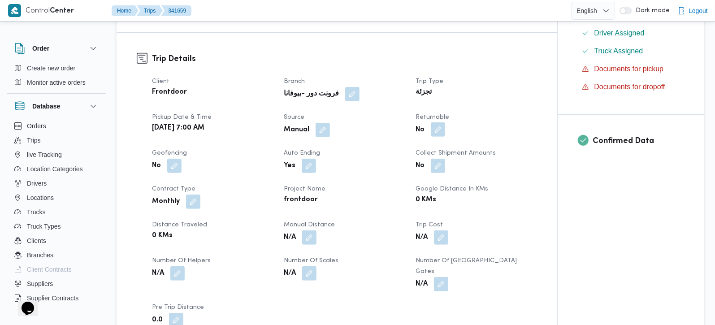
click at [435, 133] on button "button" at bounding box center [438, 129] width 14 height 14
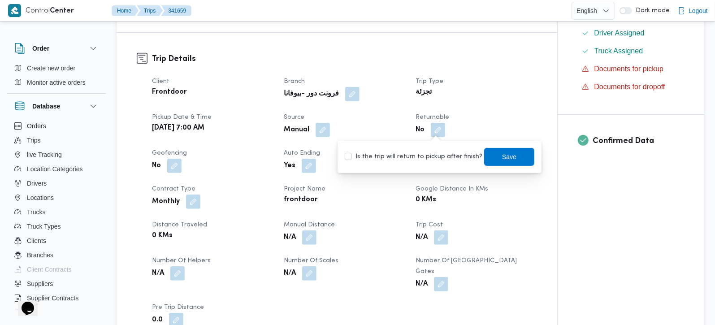
click at [452, 159] on label "Is the trip will return to pickup after finish?" at bounding box center [414, 156] width 138 height 11
checkbox input "true"
click at [485, 156] on span "Save" at bounding box center [509, 156] width 50 height 18
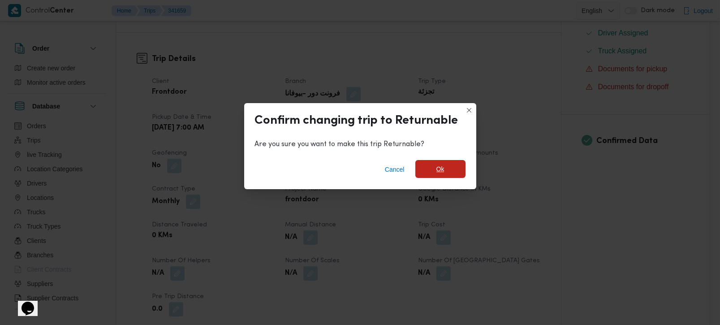
click at [449, 161] on span "Ok" at bounding box center [440, 169] width 50 height 18
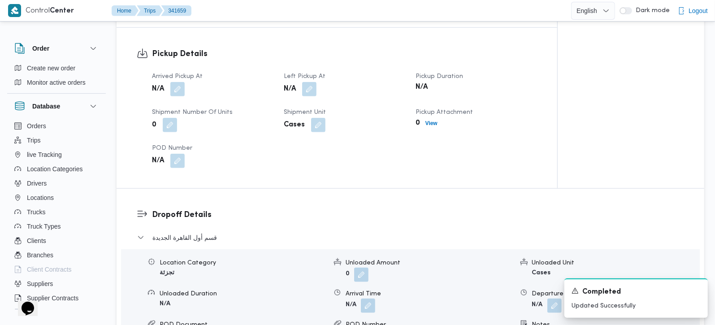
scroll to position [738, 0]
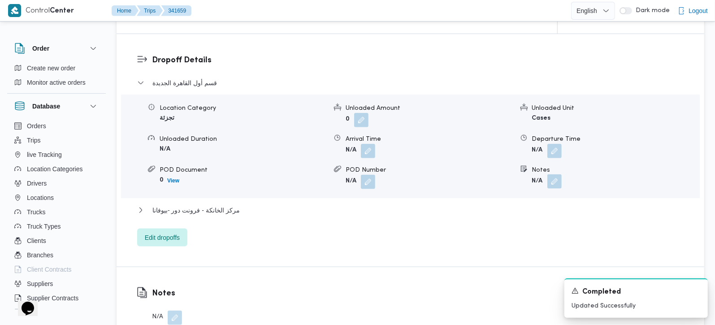
click at [548, 174] on button "button" at bounding box center [554, 181] width 14 height 14
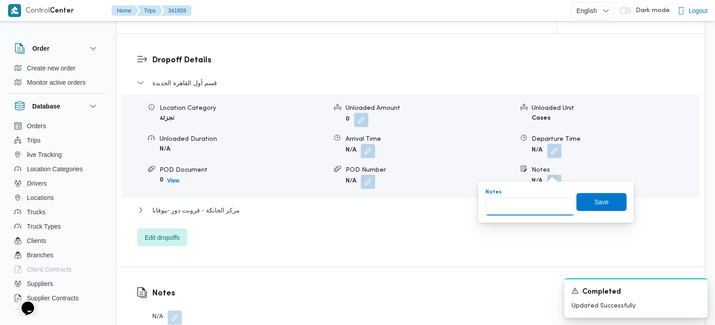
click at [542, 201] on input "Notes" at bounding box center [529, 207] width 89 height 18
paste input "التجمع الخامس"
type input "التجمع الخامس"
click at [594, 205] on span "Save" at bounding box center [601, 201] width 14 height 11
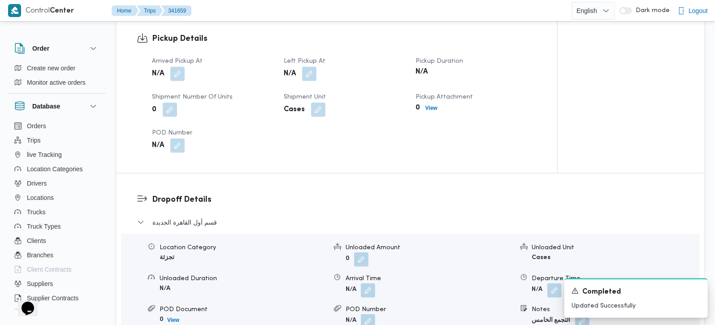
scroll to position [580, 0]
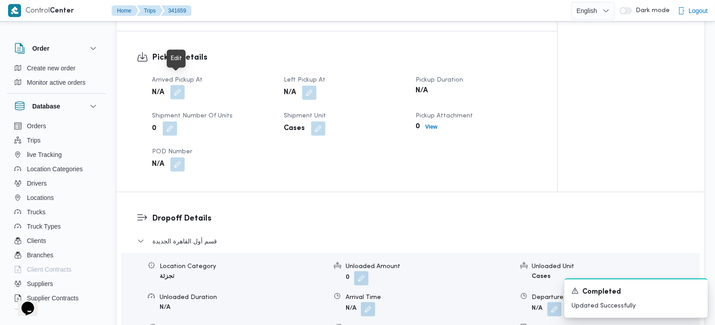
click at [176, 85] on button "button" at bounding box center [177, 92] width 14 height 14
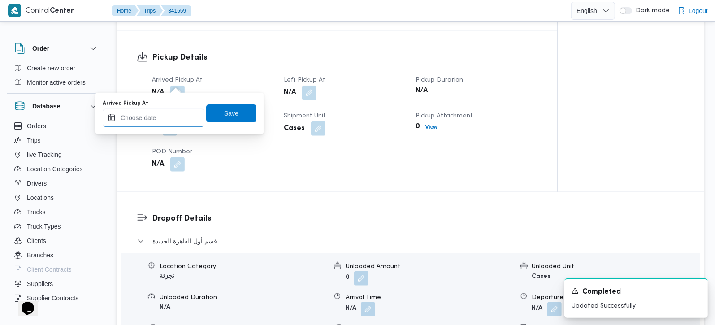
click at [172, 115] on input "Arrived Pickup At" at bounding box center [154, 118] width 102 height 18
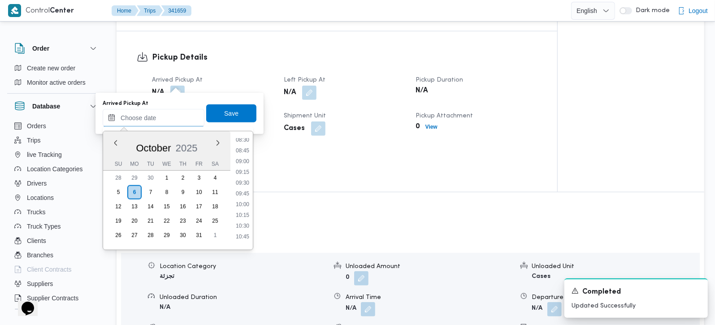
scroll to position [347, 0]
click at [241, 160] on li "08:30" at bounding box center [242, 161] width 21 height 9
type input "06/10/2025 08:30"
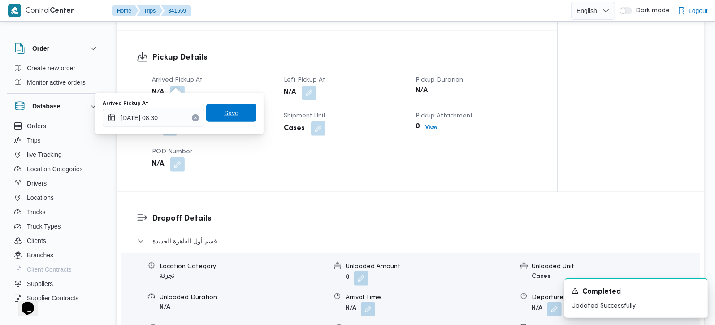
click at [237, 116] on span "Save" at bounding box center [231, 113] width 50 height 18
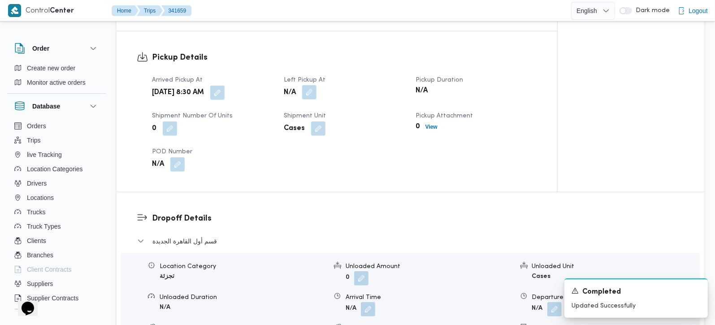
click at [310, 85] on button "button" at bounding box center [309, 92] width 14 height 14
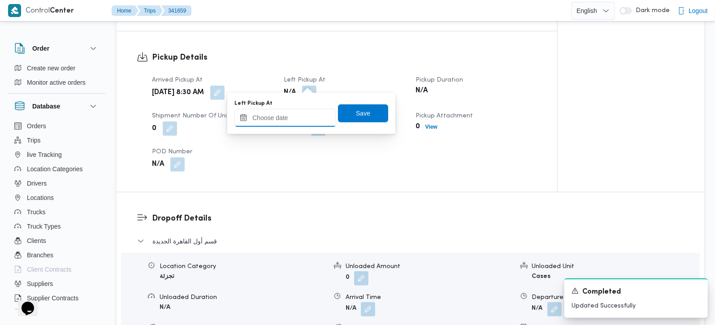
click at [299, 120] on input "Left Pickup At" at bounding box center [285, 118] width 102 height 18
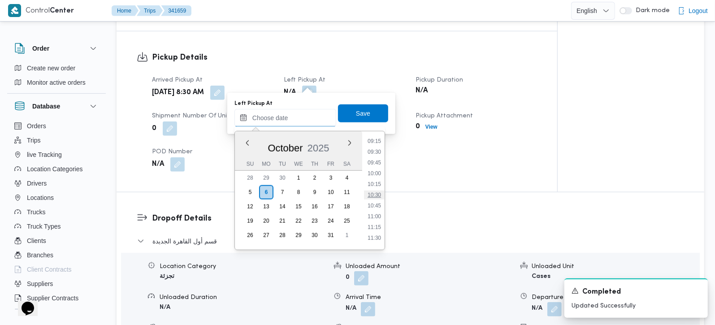
scroll to position [399, 0]
click at [375, 175] on li "10:00" at bounding box center [374, 173] width 21 height 9
type input "06/10/2025 10:00"
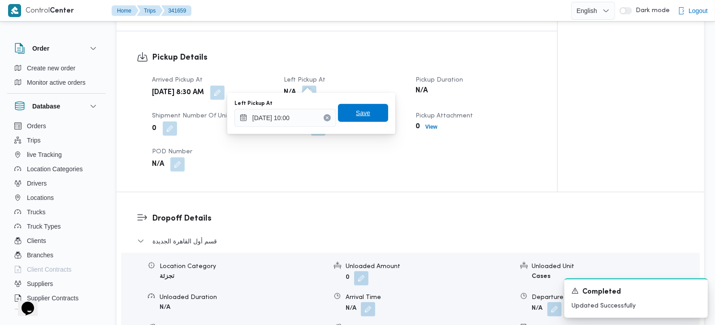
click at [356, 116] on span "Save" at bounding box center [363, 113] width 14 height 11
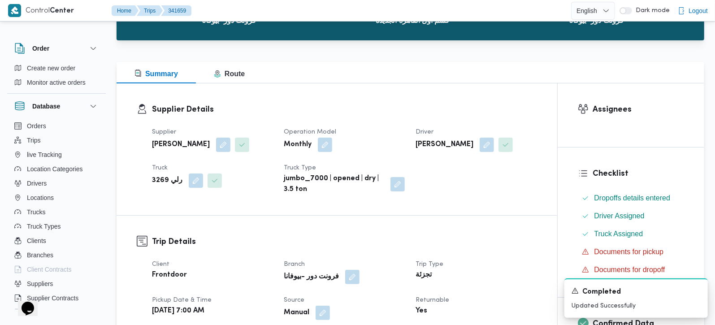
scroll to position [0, 0]
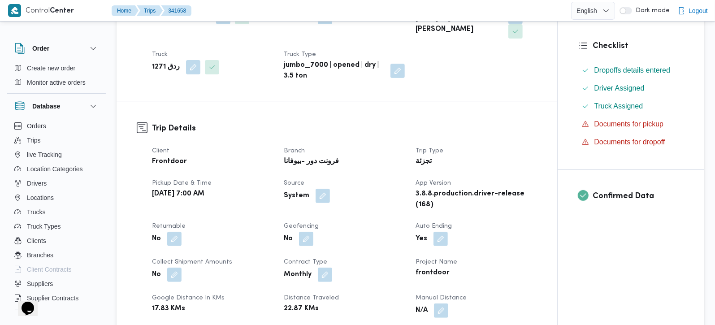
scroll to position [211, 0]
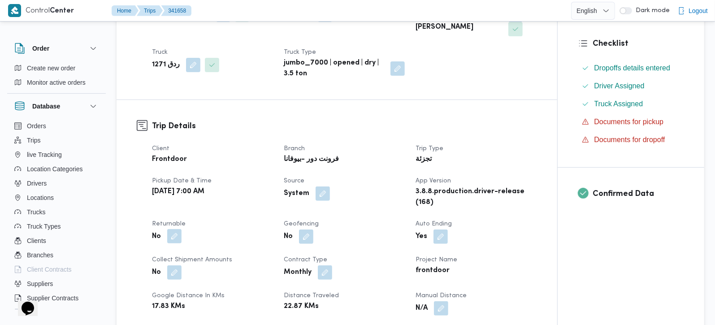
click at [170, 229] on button "button" at bounding box center [174, 236] width 14 height 14
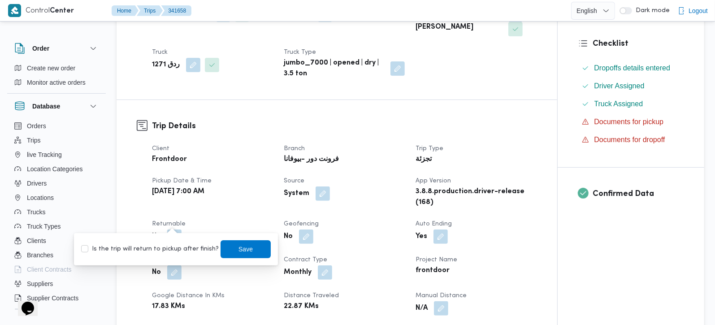
click at [167, 248] on label "Is the trip will return to pickup after finish?" at bounding box center [150, 249] width 138 height 11
checkbox input "true"
click at [220, 249] on span "Save" at bounding box center [245, 249] width 50 height 18
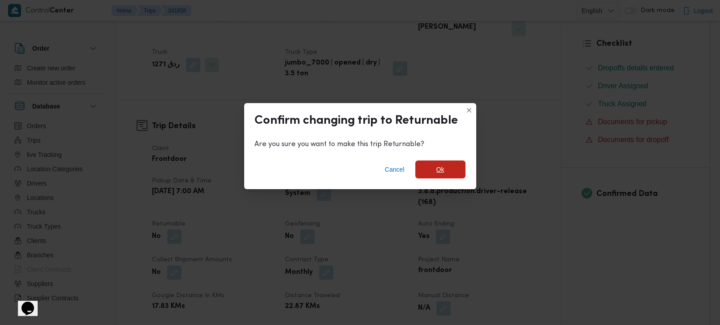
click at [458, 168] on span "Ok" at bounding box center [440, 169] width 50 height 18
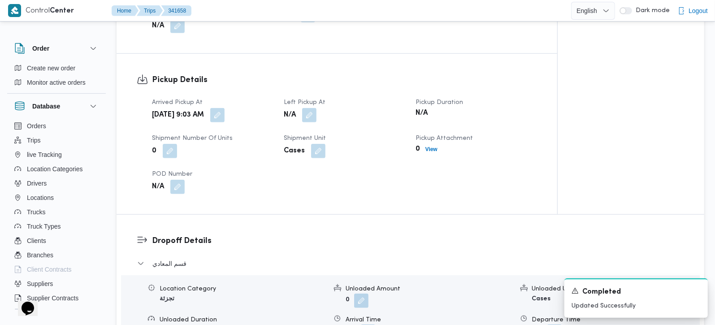
scroll to position [580, 0]
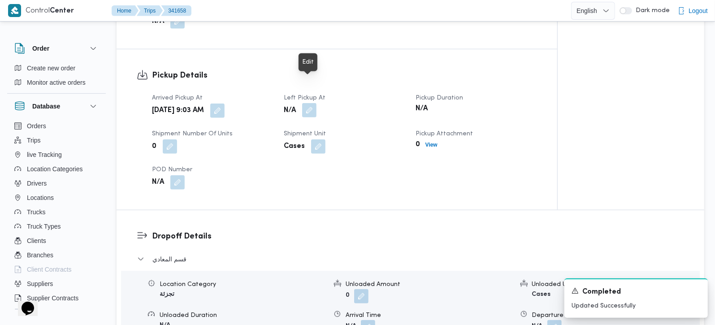
click at [310, 103] on button "button" at bounding box center [309, 110] width 14 height 14
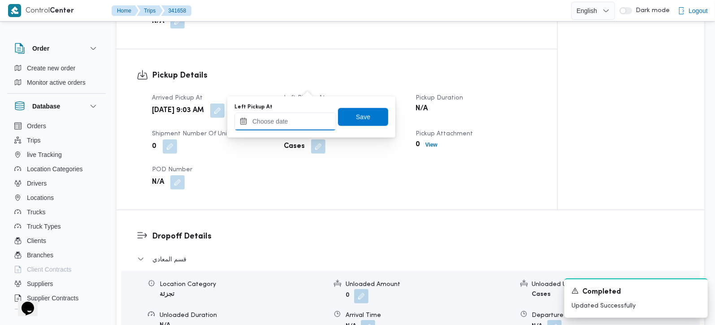
click at [307, 115] on input "Left Pickup At" at bounding box center [285, 121] width 102 height 18
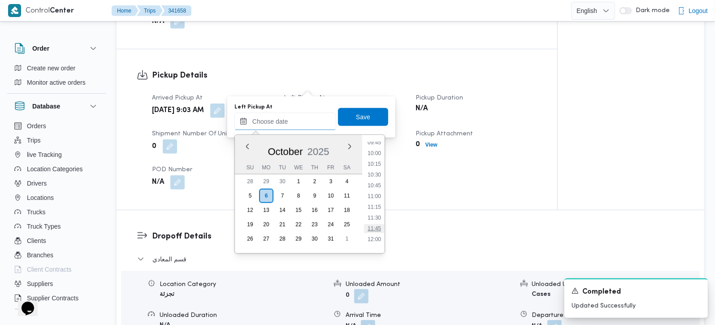
scroll to position [399, 0]
drag, startPoint x: 375, startPoint y: 174, endPoint x: 369, endPoint y: 136, distance: 39.1
click at [375, 174] on li "10:00" at bounding box center [374, 177] width 21 height 9
type input "06/10/2025 10:00"
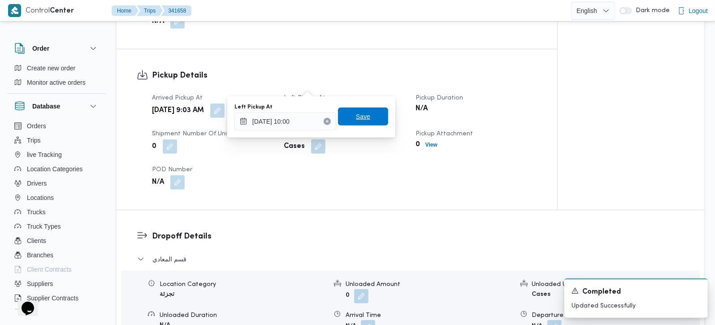
click at [364, 117] on span "Save" at bounding box center [363, 117] width 50 height 18
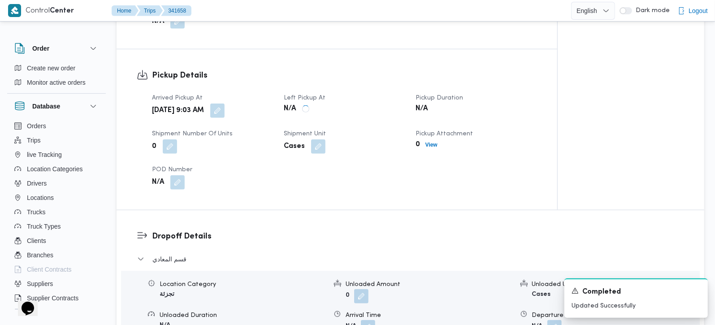
scroll to position [790, 0]
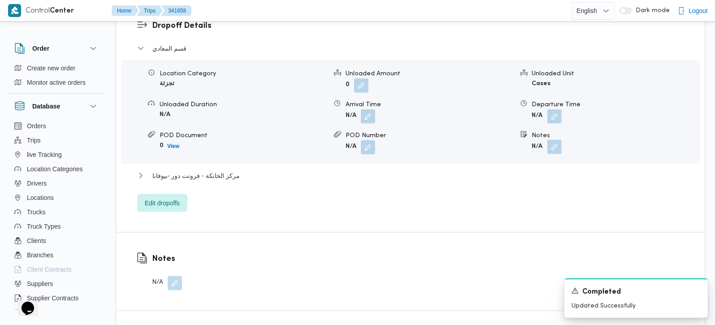
click at [556, 140] on button "button" at bounding box center [554, 147] width 14 height 14
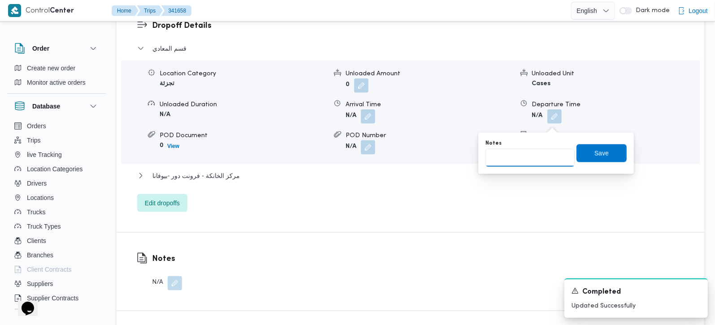
click at [537, 160] on input "Notes" at bounding box center [529, 158] width 89 height 18
paste input "زهراء"
type input "زهراء"
click at [581, 157] on span "Save" at bounding box center [601, 153] width 50 height 18
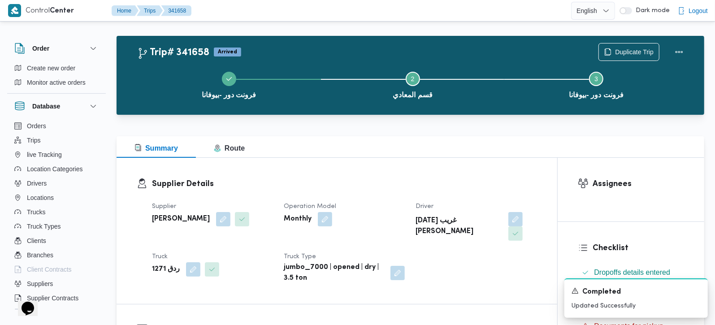
scroll to position [0, 0]
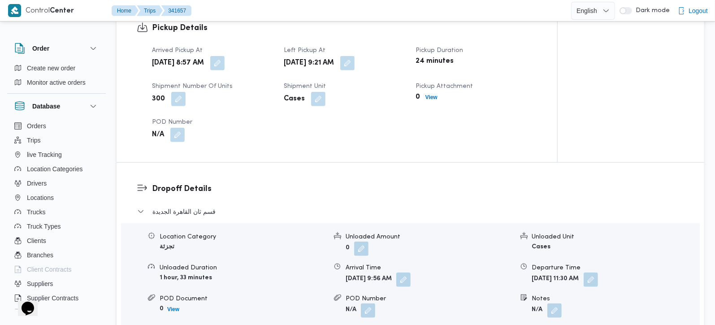
scroll to position [632, 0]
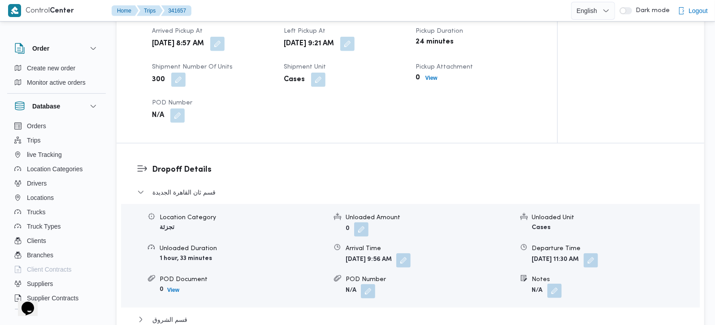
click at [558, 284] on button "button" at bounding box center [554, 291] width 14 height 14
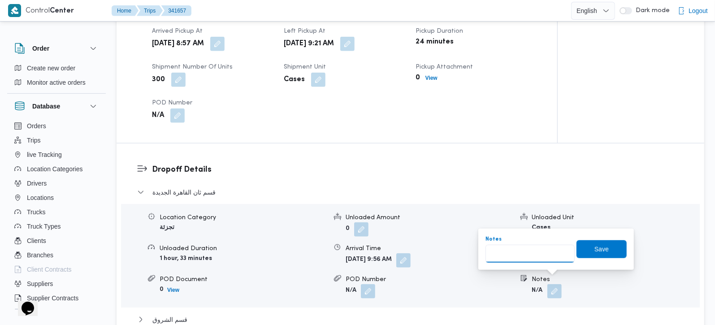
click at [514, 246] on input "Notes" at bounding box center [529, 254] width 89 height 18
paste input "مدينتي"
type input "مدينتي"
click at [578, 248] on span "Save" at bounding box center [601, 249] width 50 height 18
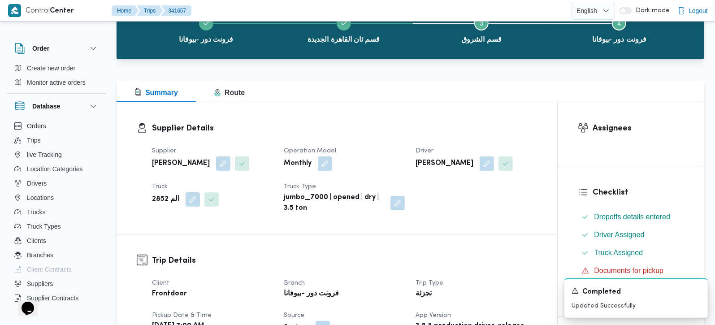
scroll to position [0, 0]
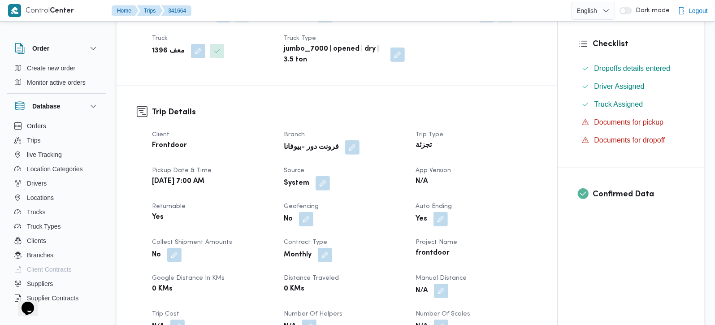
scroll to position [211, 0]
click at [326, 181] on button "button" at bounding box center [322, 182] width 14 height 14
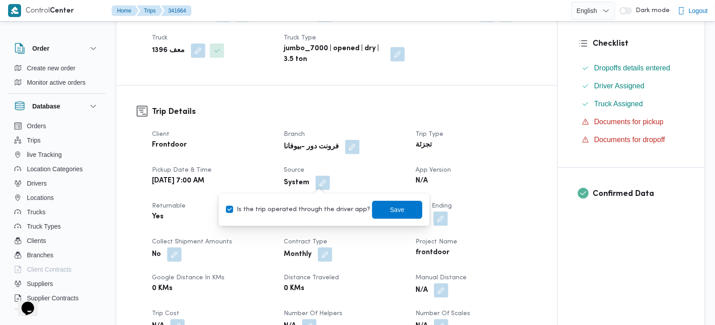
click at [318, 209] on label "Is the trip operated through the driver app?" at bounding box center [298, 209] width 144 height 11
checkbox input "false"
click at [374, 208] on span "Save" at bounding box center [397, 209] width 50 height 18
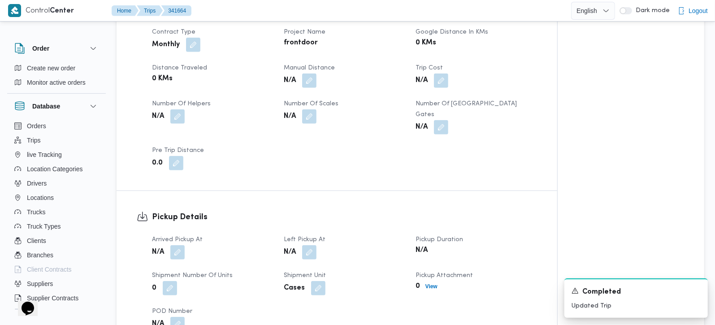
scroll to position [422, 0]
click at [178, 246] on button "button" at bounding box center [177, 250] width 14 height 14
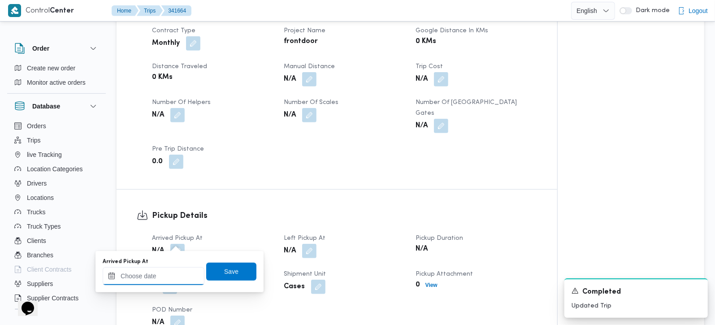
click at [160, 278] on input "Arrived Pickup At" at bounding box center [154, 276] width 102 height 18
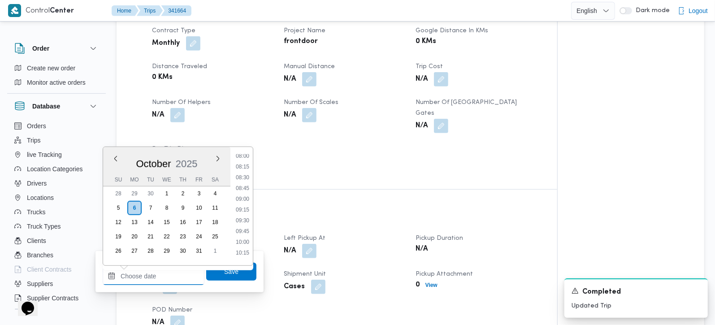
scroll to position [294, 0]
click at [239, 231] on li "08:30" at bounding box center [242, 230] width 21 height 9
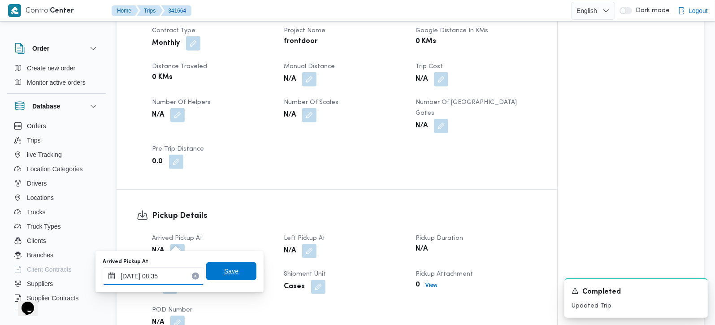
type input "06/10/2025 08:35"
click at [224, 276] on span "Save" at bounding box center [231, 271] width 14 height 11
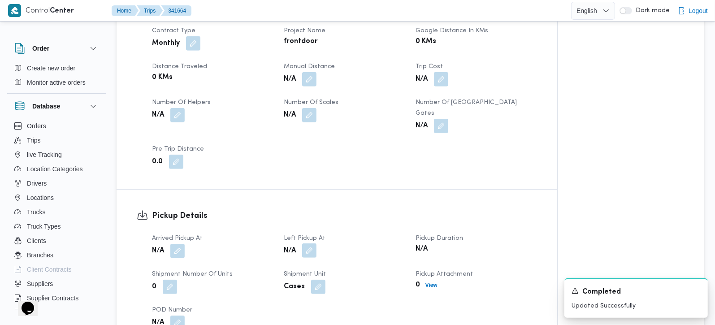
click at [311, 244] on button "button" at bounding box center [309, 250] width 14 height 14
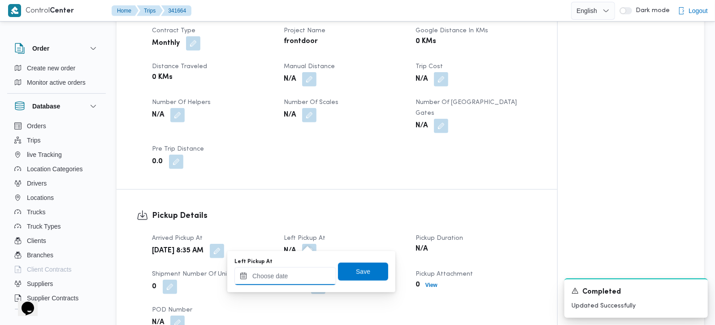
click at [303, 267] on input "Left Pickup At" at bounding box center [285, 276] width 102 height 18
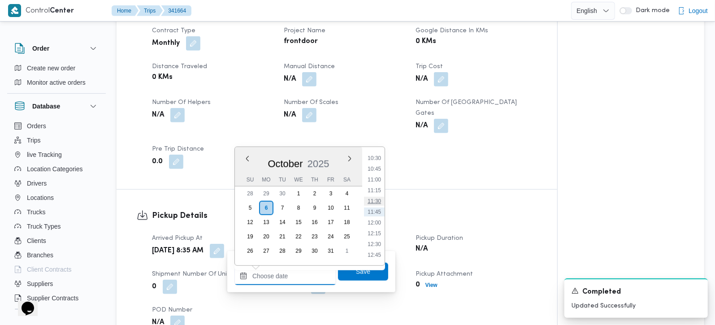
scroll to position [399, 0]
click at [377, 192] on li "10:00" at bounding box center [374, 189] width 21 height 9
type input "[DATE] 10:00"
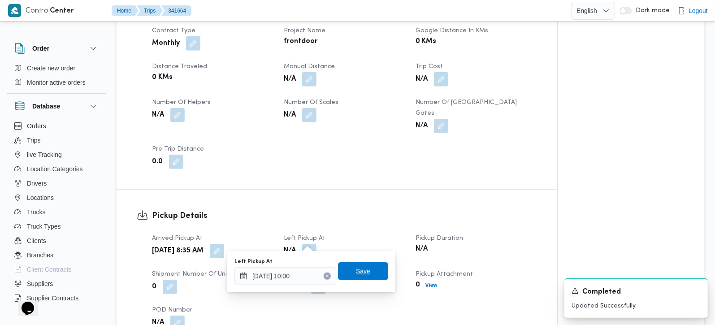
click at [363, 264] on span "Save" at bounding box center [363, 271] width 50 height 18
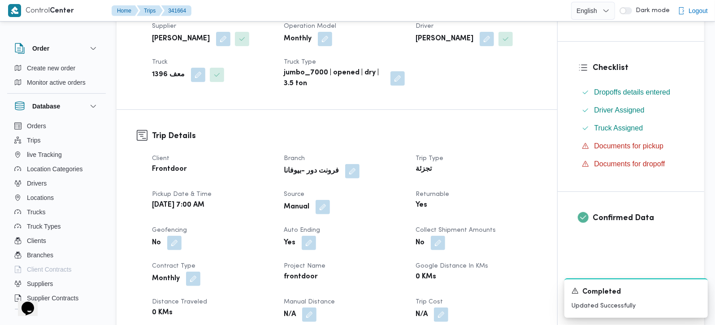
scroll to position [0, 0]
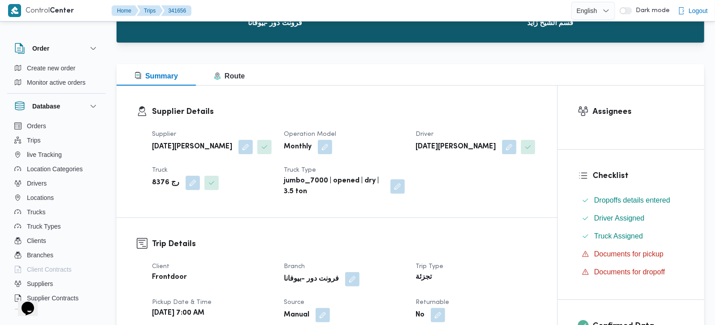
scroll to position [158, 0]
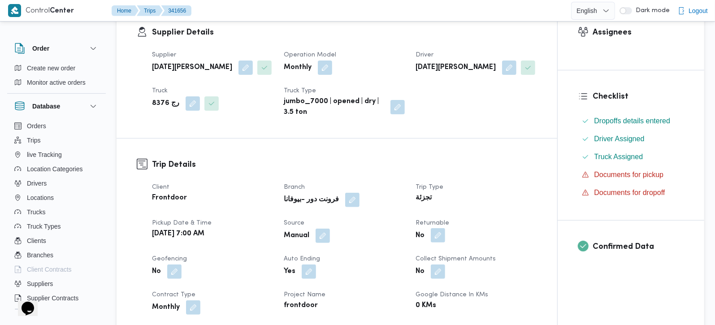
click at [443, 235] on button "button" at bounding box center [438, 235] width 14 height 14
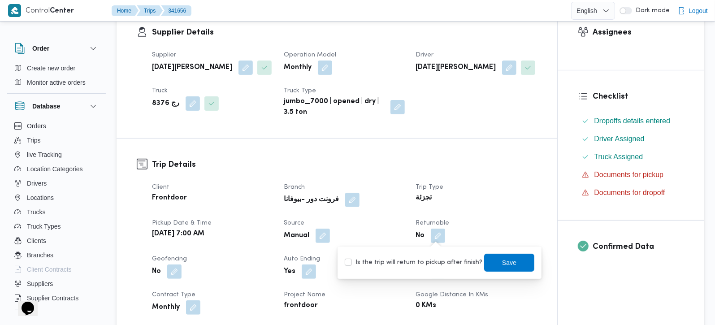
click at [429, 271] on div "Is the trip will return to pickup after finish? Save" at bounding box center [439, 263] width 191 height 20
click at [429, 265] on label "Is the trip will return to pickup after finish?" at bounding box center [414, 262] width 138 height 11
checkbox input "true"
click at [485, 262] on span "Save" at bounding box center [509, 262] width 50 height 18
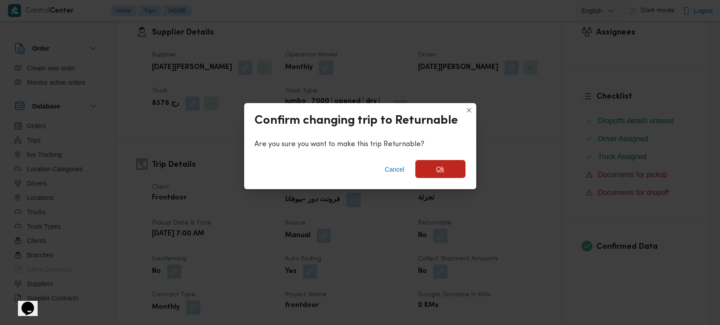
click at [430, 166] on span "Ok" at bounding box center [440, 169] width 50 height 18
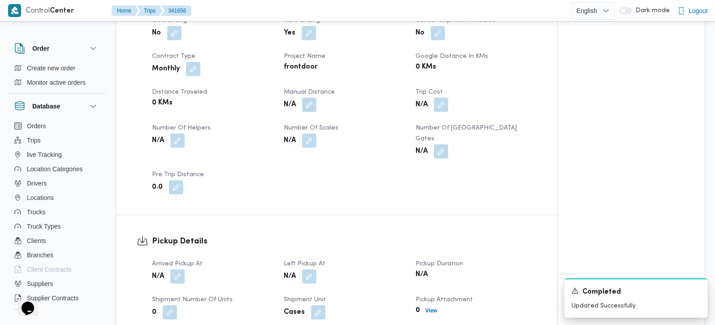
scroll to position [422, 0]
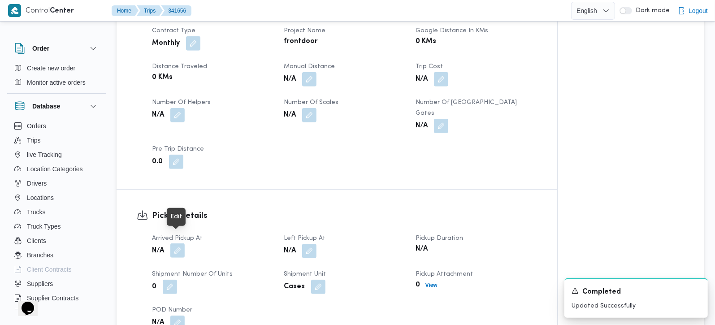
click at [174, 243] on button "button" at bounding box center [177, 250] width 14 height 14
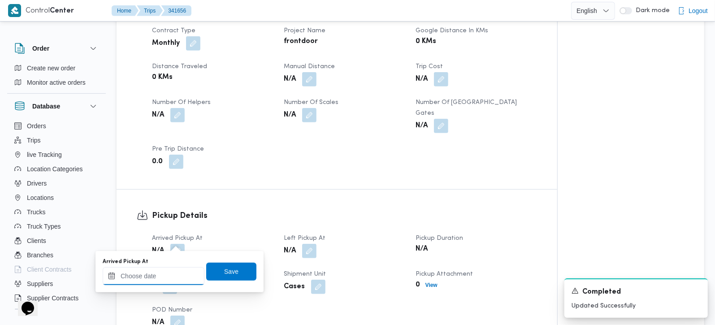
click at [177, 271] on input "Arrived Pickup At" at bounding box center [154, 276] width 102 height 18
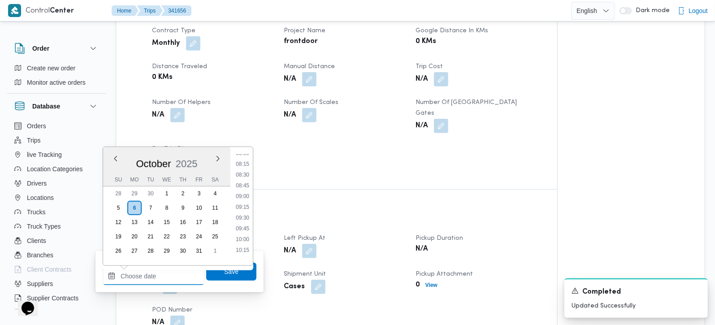
scroll to position [347, 0]
click at [247, 178] on li "08:30" at bounding box center [242, 177] width 21 height 9
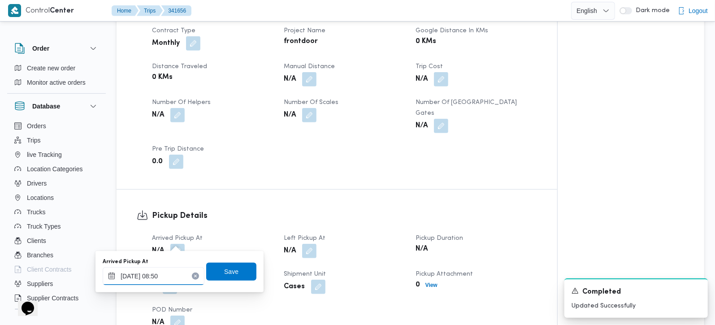
type input "06/10/2025 08:50"
drag, startPoint x: 249, startPoint y: 270, endPoint x: 242, endPoint y: 268, distance: 6.9
click at [242, 268] on div "Arrived Pickup At 06/10/2025 08:50 Save" at bounding box center [179, 271] width 155 height 29
click at [241, 267] on span "Save" at bounding box center [231, 271] width 50 height 18
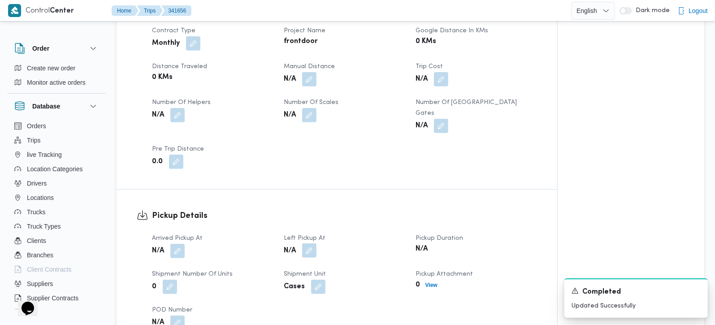
click at [315, 243] on button "button" at bounding box center [309, 250] width 14 height 14
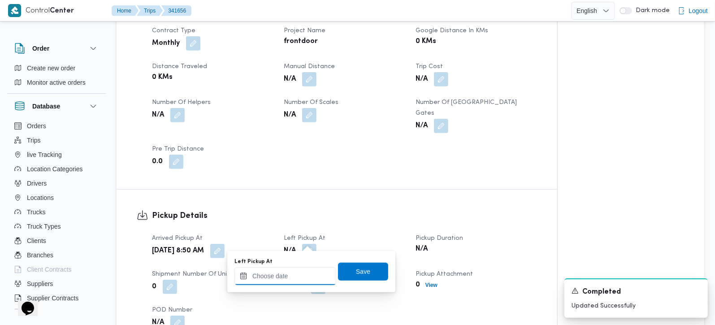
click at [298, 272] on input "Left Pickup At" at bounding box center [285, 276] width 102 height 18
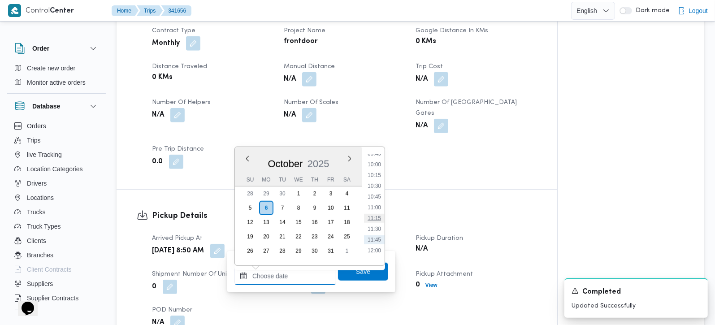
scroll to position [399, 0]
click at [372, 192] on li "10:00" at bounding box center [374, 189] width 21 height 9
type input "06/10/2025 10:00"
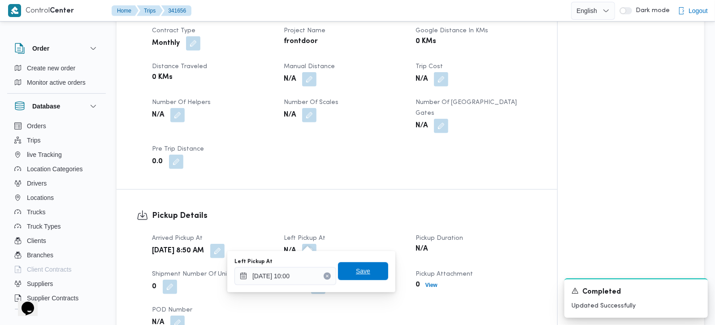
click at [356, 265] on span "Save" at bounding box center [363, 271] width 50 height 18
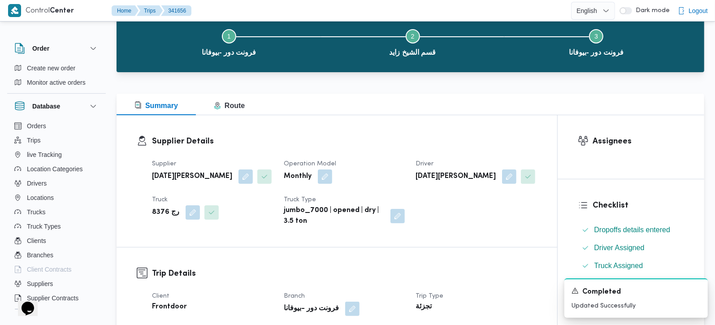
scroll to position [0, 0]
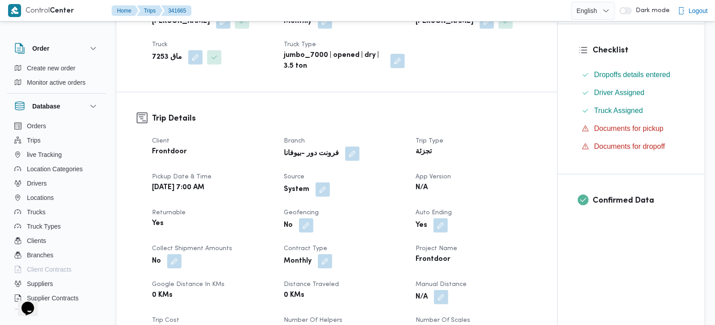
scroll to position [211, 0]
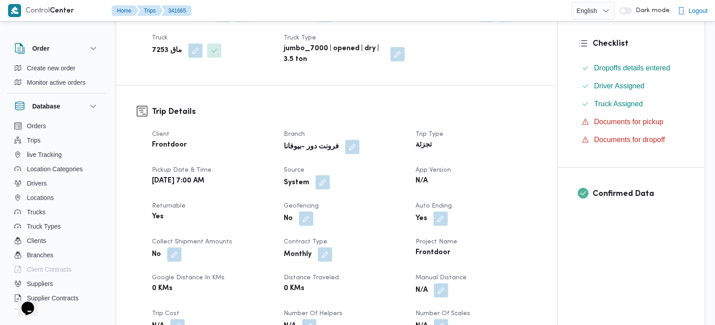
click at [319, 178] on button "button" at bounding box center [322, 182] width 14 height 14
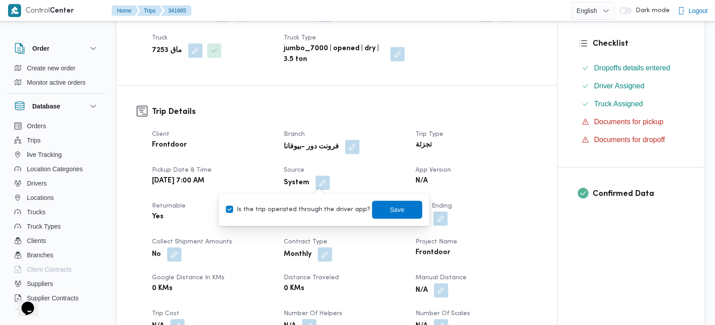
click at [317, 204] on div "Is the trip operated through the driver app? Save" at bounding box center [324, 210] width 198 height 20
click at [317, 204] on label "Is the trip operated through the driver app?" at bounding box center [298, 209] width 144 height 11
checkbox input "false"
click at [372, 209] on span "Save" at bounding box center [397, 209] width 50 height 18
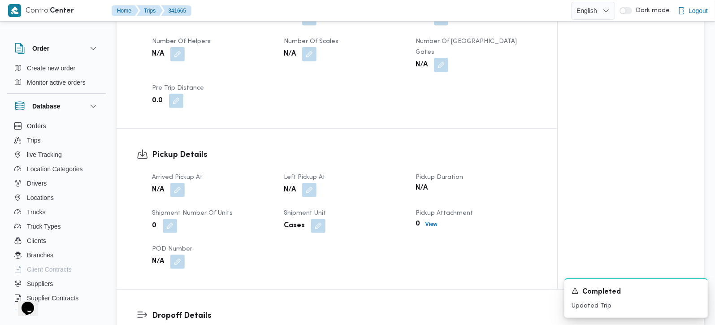
scroll to position [527, 0]
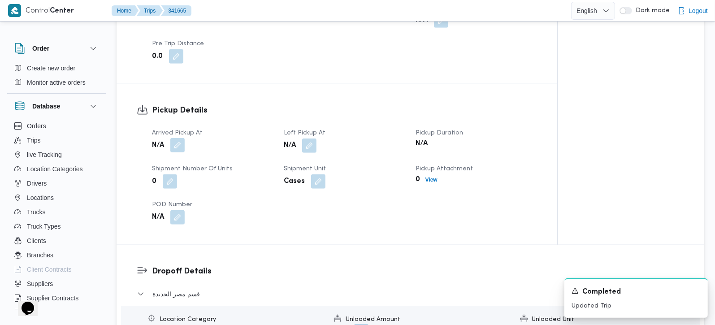
click at [180, 138] on button "button" at bounding box center [177, 145] width 14 height 14
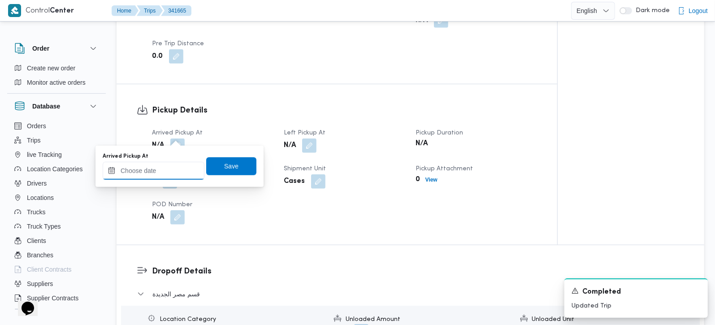
click at [171, 168] on input "Arrived Pickup At" at bounding box center [154, 171] width 102 height 18
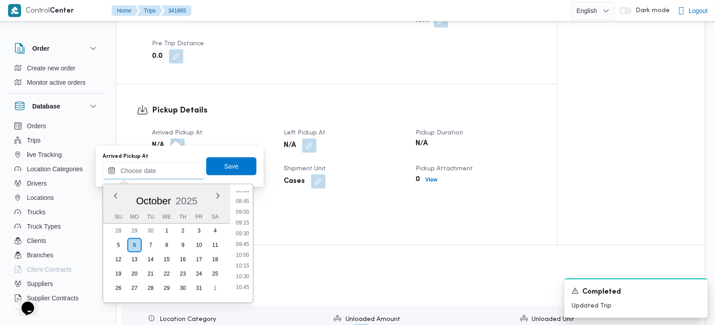
scroll to position [347, 0]
click at [246, 221] on li "08:45" at bounding box center [242, 225] width 21 height 9
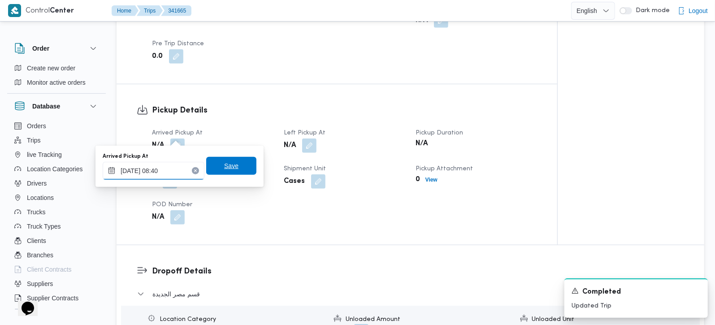
type input "06/10/2025 08:40"
click at [211, 164] on span "Save" at bounding box center [231, 166] width 50 height 18
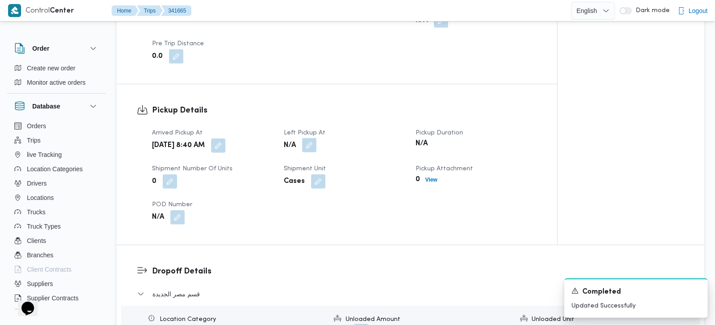
click at [314, 138] on button "button" at bounding box center [309, 145] width 14 height 14
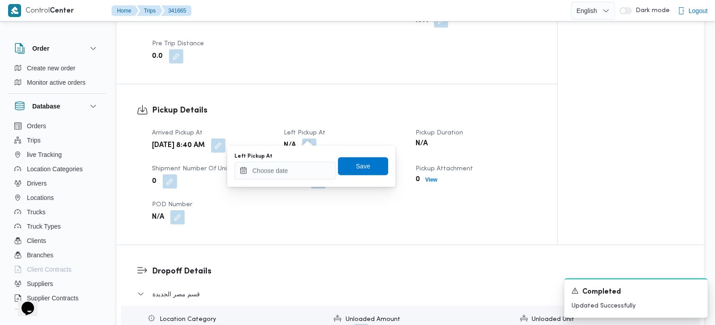
click at [305, 180] on div "You are in a dialog. To close this dialog, hit escape. Left Pickup At Save" at bounding box center [311, 166] width 168 height 41
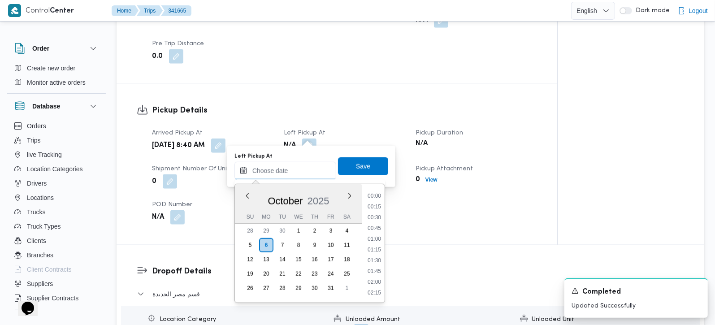
click at [299, 171] on input "Left Pickup At" at bounding box center [285, 171] width 102 height 18
click at [372, 233] on li "10:15" at bounding box center [374, 237] width 21 height 9
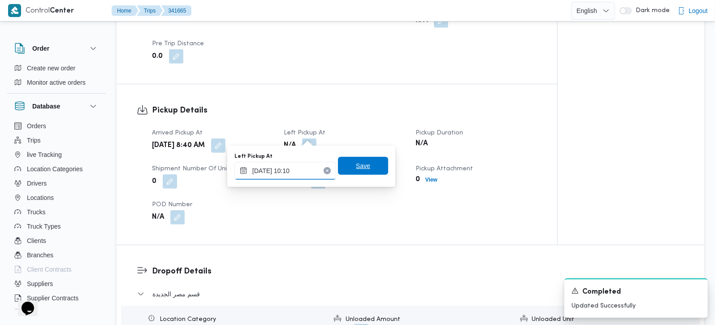
type input "06/10/2025 10:10"
click at [354, 174] on span "Save" at bounding box center [363, 166] width 50 height 18
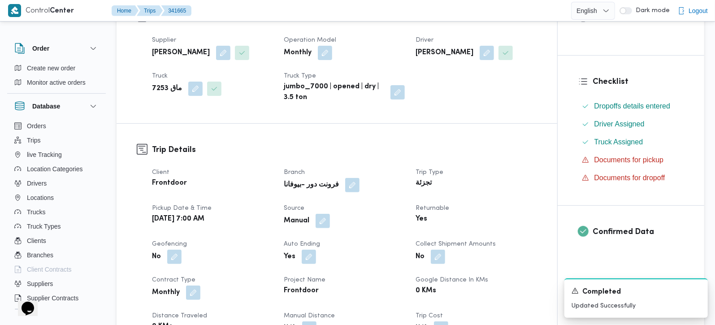
scroll to position [0, 0]
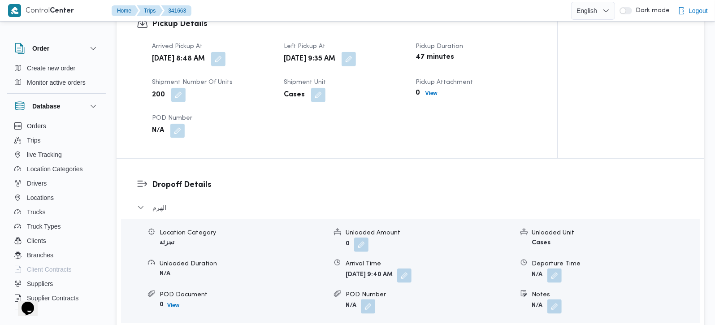
scroll to position [632, 0]
click at [551, 298] on button "button" at bounding box center [554, 305] width 14 height 14
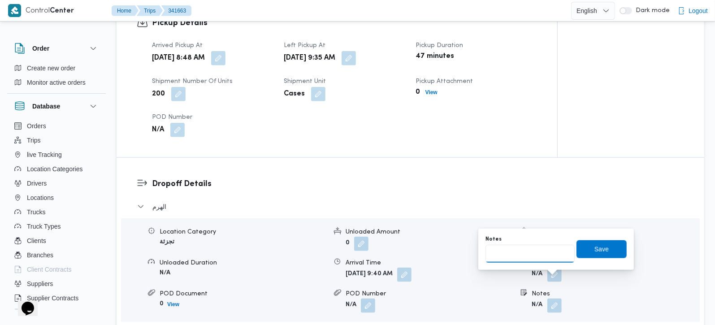
click at [518, 256] on input "Notes" at bounding box center [529, 254] width 89 height 18
paste input "حدائق الاهرام"
type input "حدائق الاهرام"
click at [599, 250] on span "Save" at bounding box center [601, 248] width 14 height 11
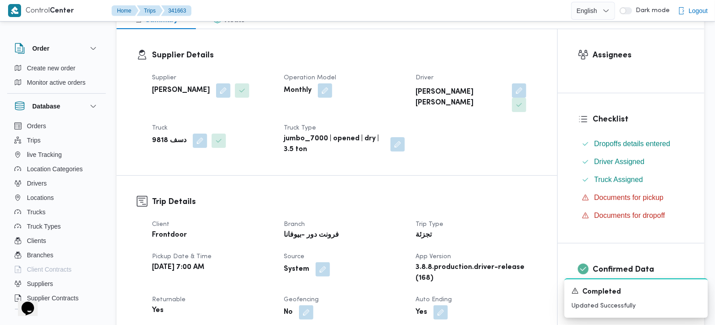
scroll to position [0, 0]
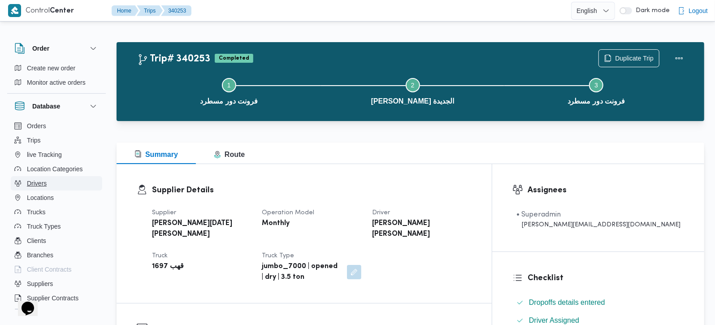
click at [52, 186] on button "Drivers" at bounding box center [56, 183] width 91 height 14
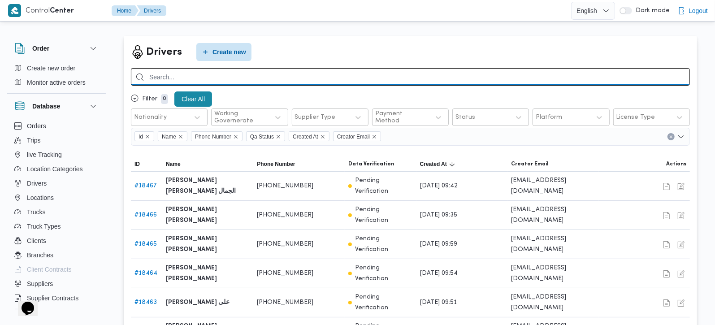
click at [231, 77] on input "search" at bounding box center [410, 76] width 559 height 17
paste input "[PERSON_NAME] [PERSON_NAME]"
type input "[PERSON_NAME] [PERSON_NAME]"
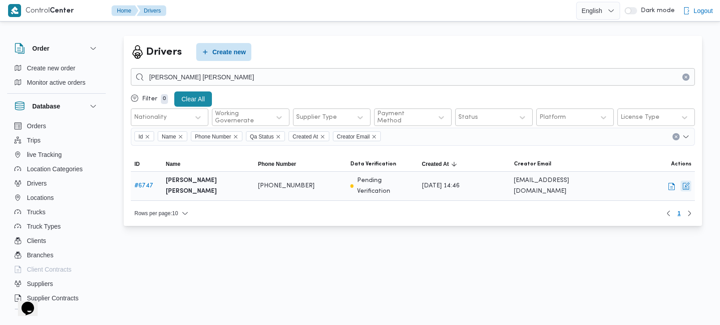
click at [686, 186] on button "button" at bounding box center [686, 186] width 11 height 11
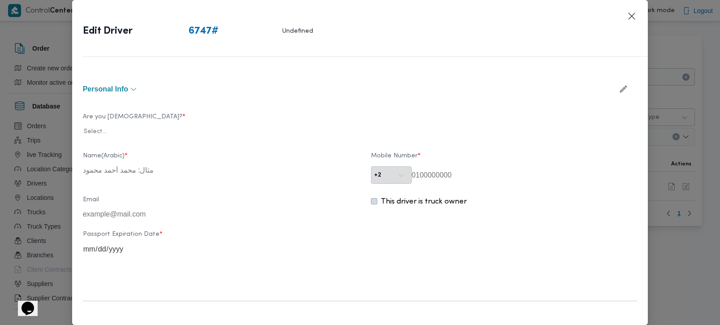
type input "[PERSON_NAME] [PERSON_NAME]"
type input "01000891297"
type input "[DATE]"
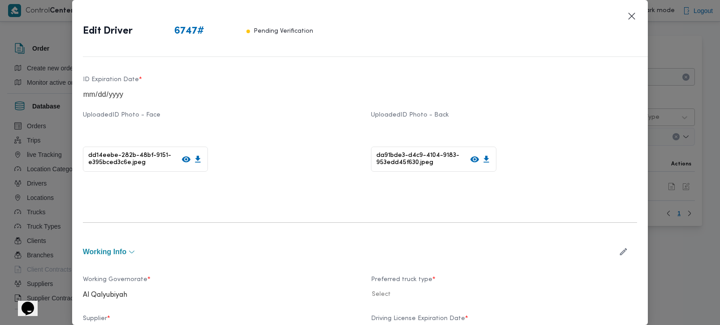
scroll to position [211, 0]
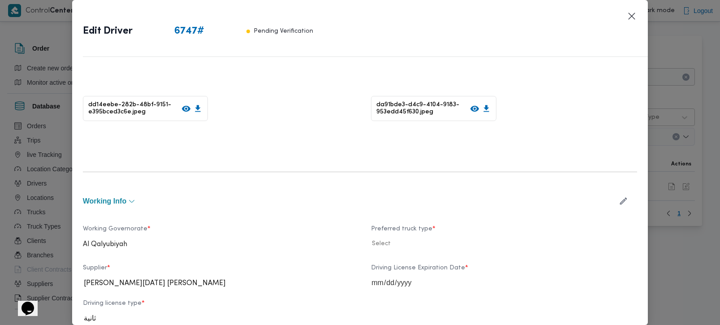
click at [612, 201] on button "button" at bounding box center [624, 200] width 24 height 17
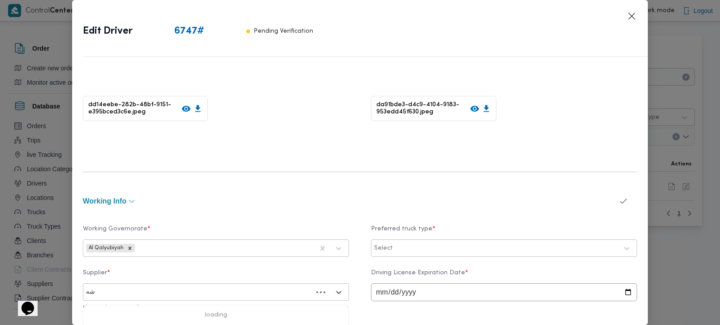
type input "شهد"
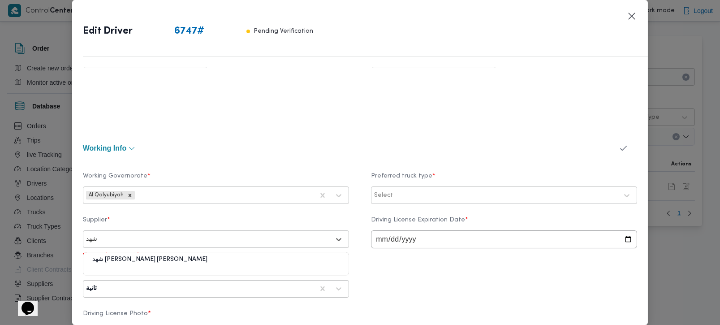
click at [185, 256] on div "شهد [PERSON_NAME] [PERSON_NAME]" at bounding box center [215, 263] width 265 height 16
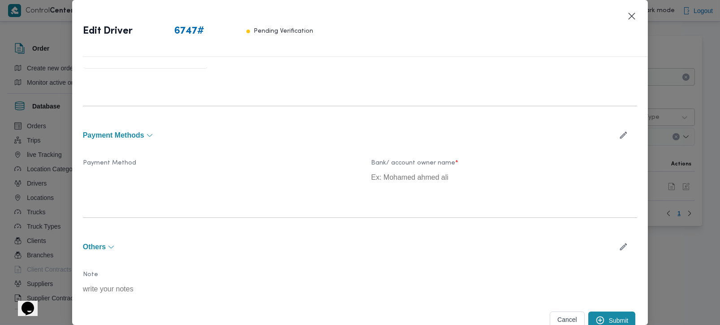
scroll to position [617, 0]
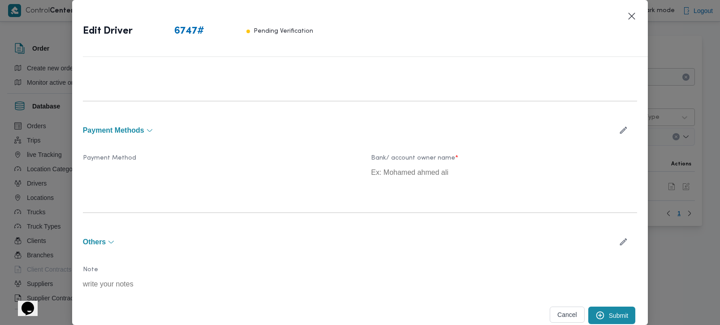
click at [611, 311] on button "Submit" at bounding box center [611, 314] width 47 height 17
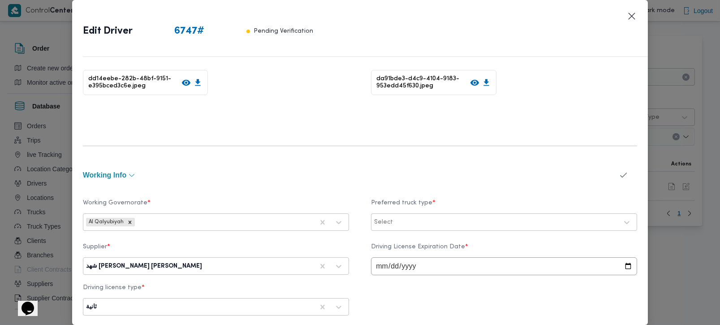
scroll to position [0, 0]
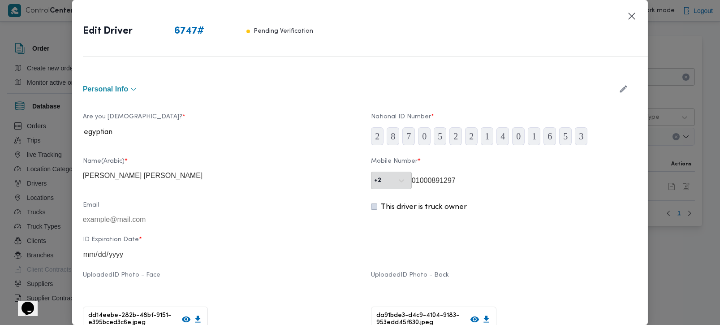
click at [613, 95] on button "button" at bounding box center [624, 88] width 24 height 17
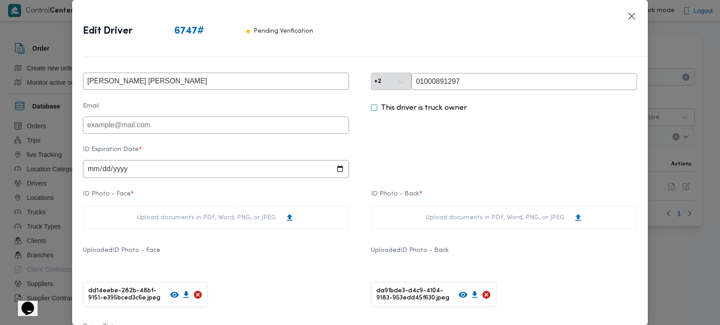
scroll to position [105, 0]
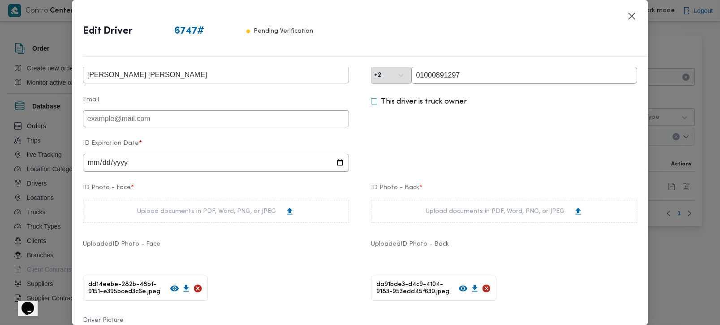
click at [172, 291] on icon at bounding box center [174, 288] width 9 height 9
click at [93, 165] on input "date" at bounding box center [216, 163] width 266 height 18
type input "2025-10-15"
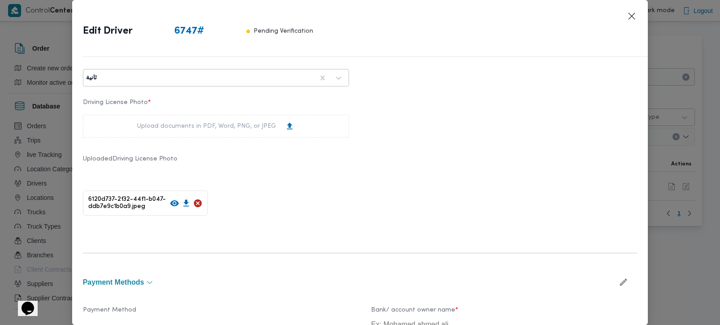
scroll to position [772, 0]
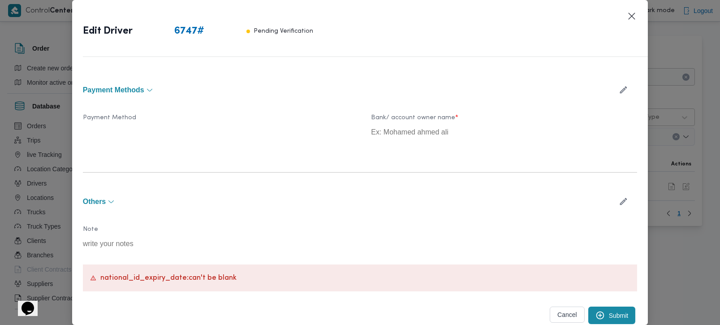
click at [594, 309] on button "Submit" at bounding box center [611, 314] width 47 height 17
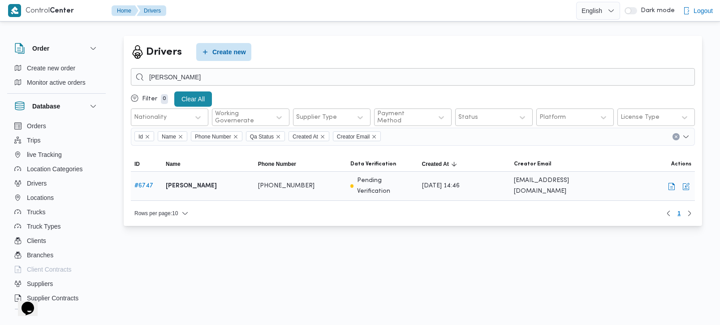
click at [199, 183] on b "[PERSON_NAME]" at bounding box center [191, 186] width 51 height 11
copy tr "[PERSON_NAME] الحامولي Phone Number"
click at [40, 214] on span "Trucks" at bounding box center [36, 212] width 18 height 11
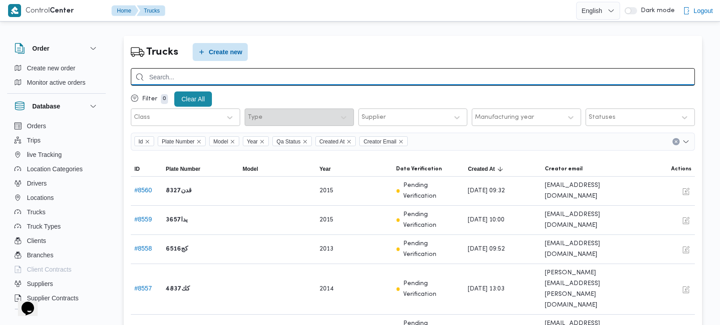
click at [243, 74] on input "search" at bounding box center [413, 76] width 564 height 17
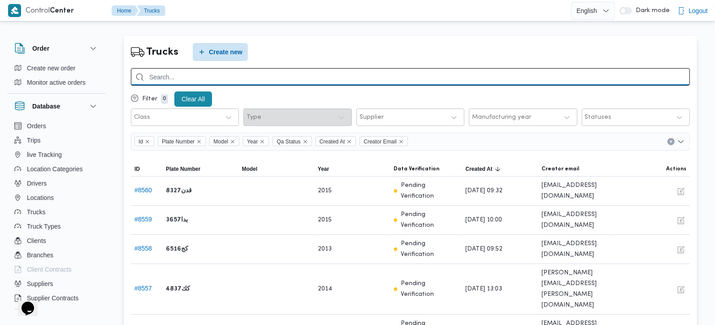
paste input "1697"
type input "1697"
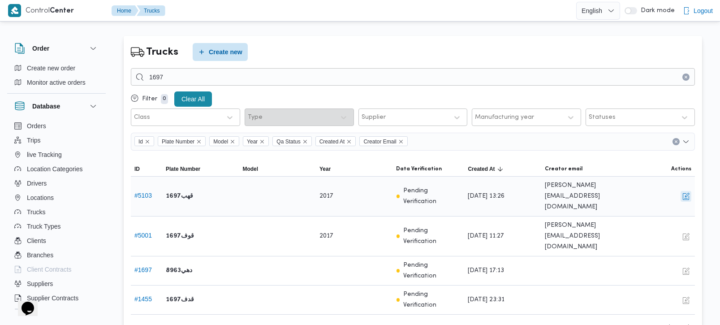
click at [691, 191] on button "button" at bounding box center [686, 196] width 11 height 11
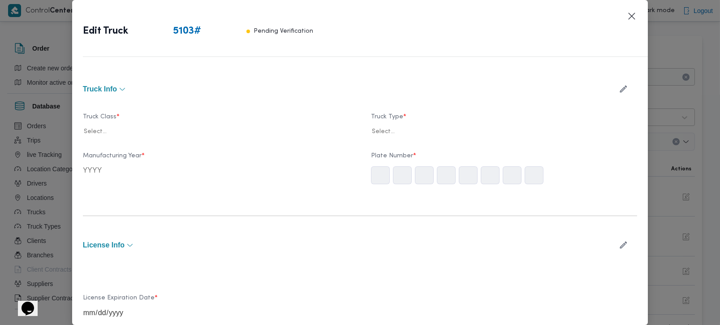
type input "2017"
type input "[DATE]"
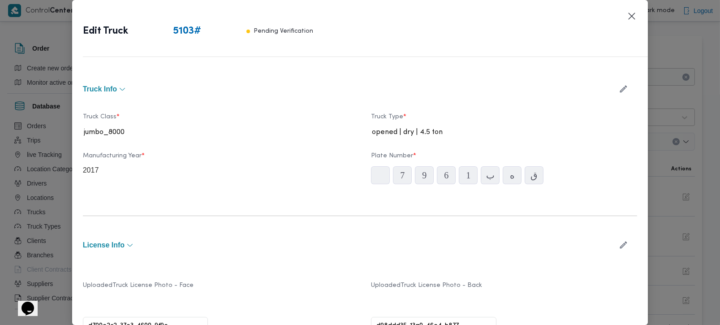
click at [620, 246] on icon "button" at bounding box center [623, 244] width 7 height 7
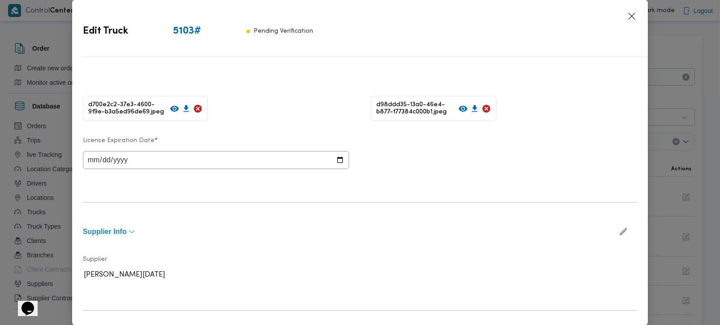
scroll to position [413, 0]
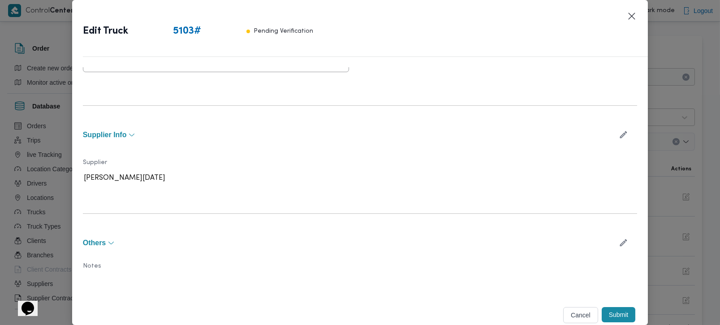
click at [619, 136] on icon "button" at bounding box center [623, 134] width 9 height 9
type input "شهد"
click at [160, 203] on div "شهد [PERSON_NAME]" at bounding box center [215, 205] width 265 height 16
click at [616, 313] on button "Submit" at bounding box center [619, 318] width 34 height 15
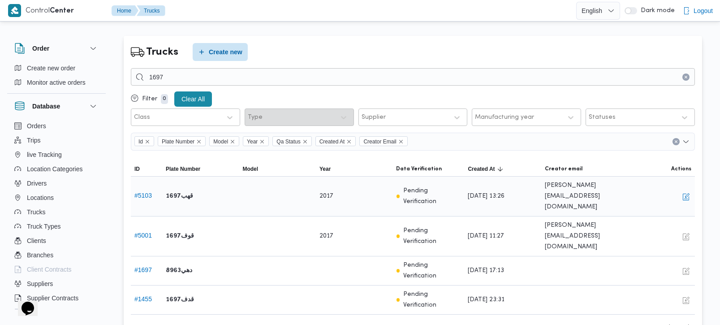
click at [181, 193] on b "قهب1697" at bounding box center [179, 196] width 27 height 11
copy tr "قهب1697 Model"
